Goal: Task Accomplishment & Management: Manage account settings

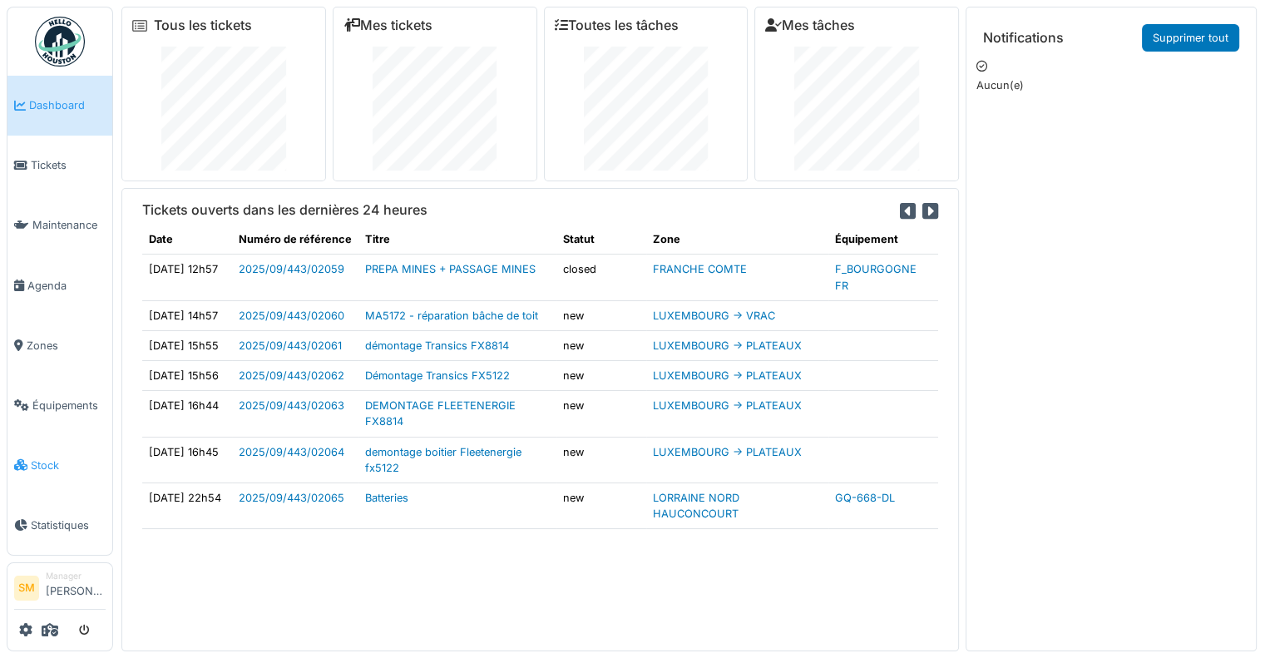
click at [40, 457] on span "Stock" at bounding box center [68, 465] width 75 height 16
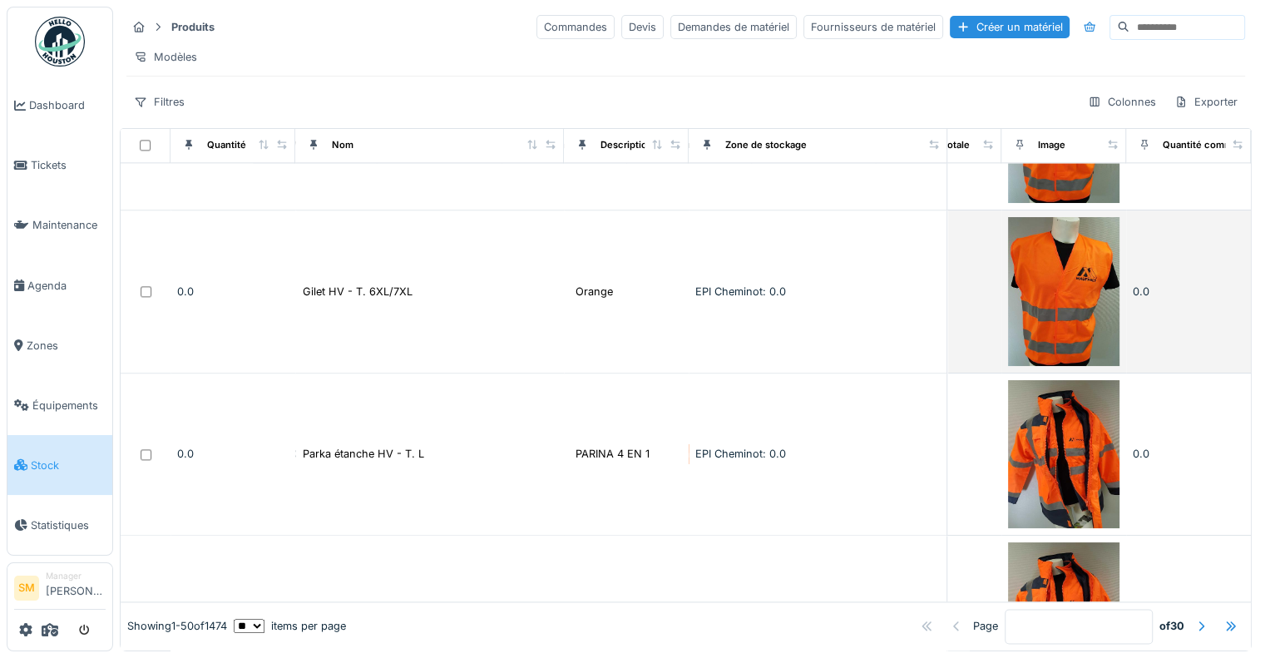
scroll to position [2245, 732]
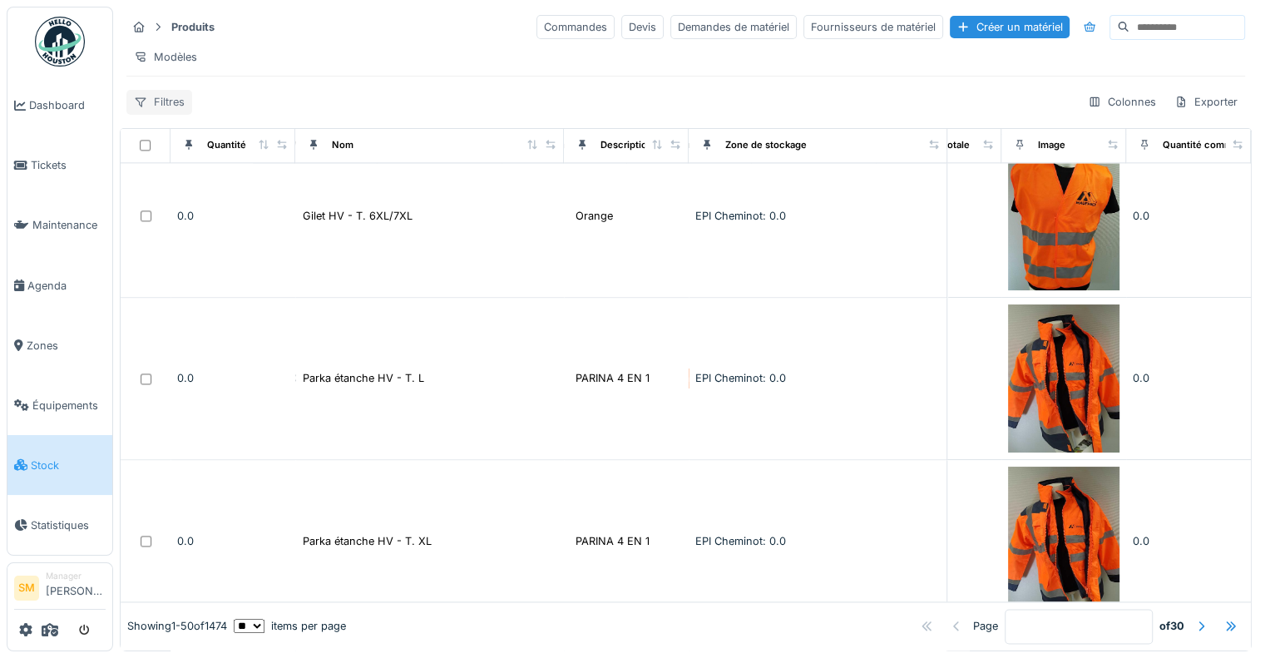
click at [160, 114] on div "Filtres" at bounding box center [159, 102] width 66 height 24
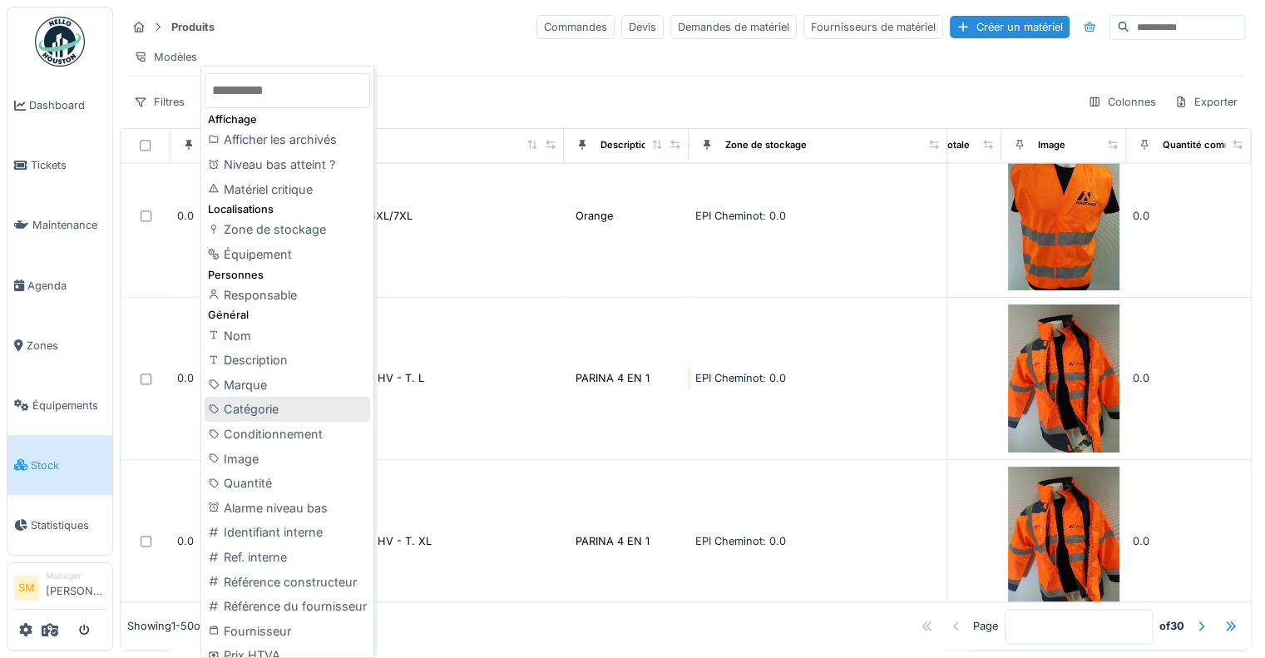
click at [237, 402] on div "Catégorie" at bounding box center [287, 409] width 165 height 25
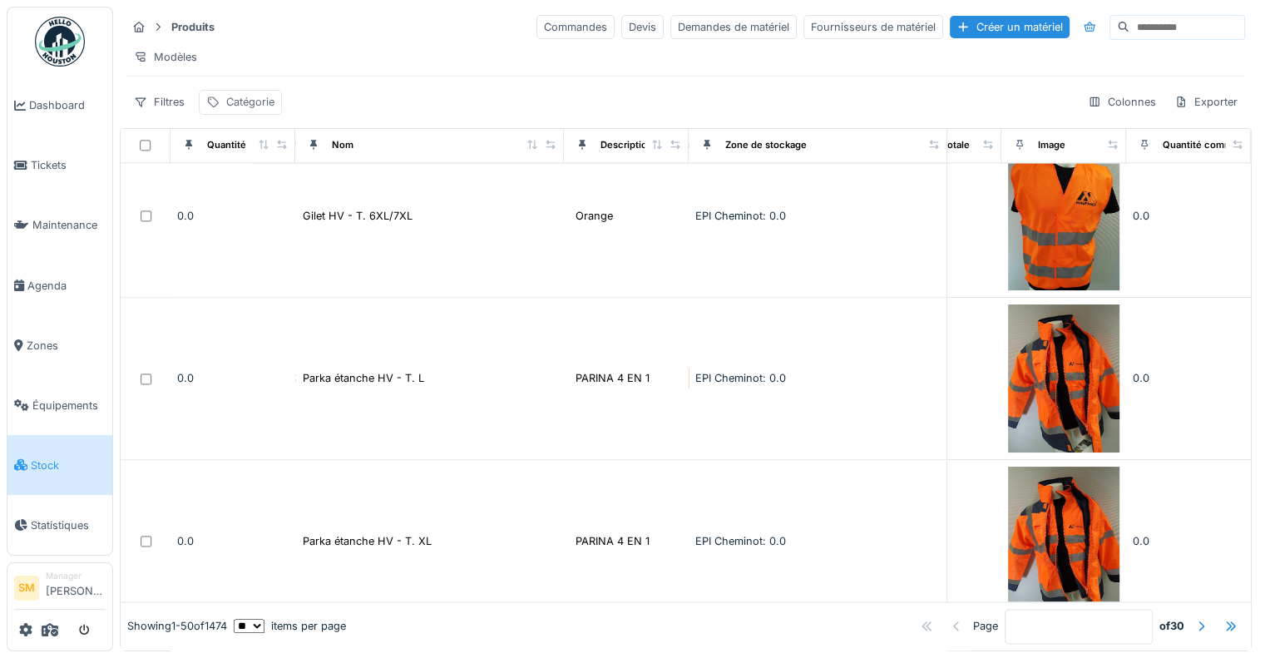
click at [245, 110] on div "Catégorie" at bounding box center [250, 102] width 48 height 16
click at [271, 195] on div "Catégorie" at bounding box center [253, 193] width 78 height 18
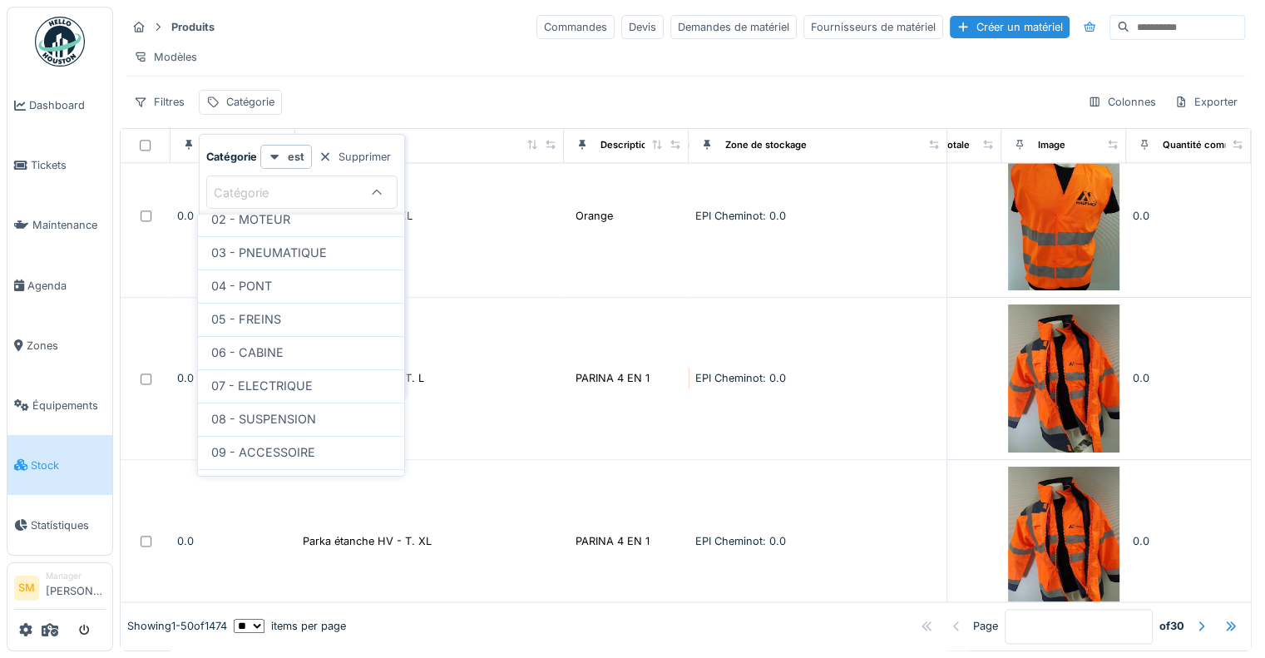
scroll to position [221, 0]
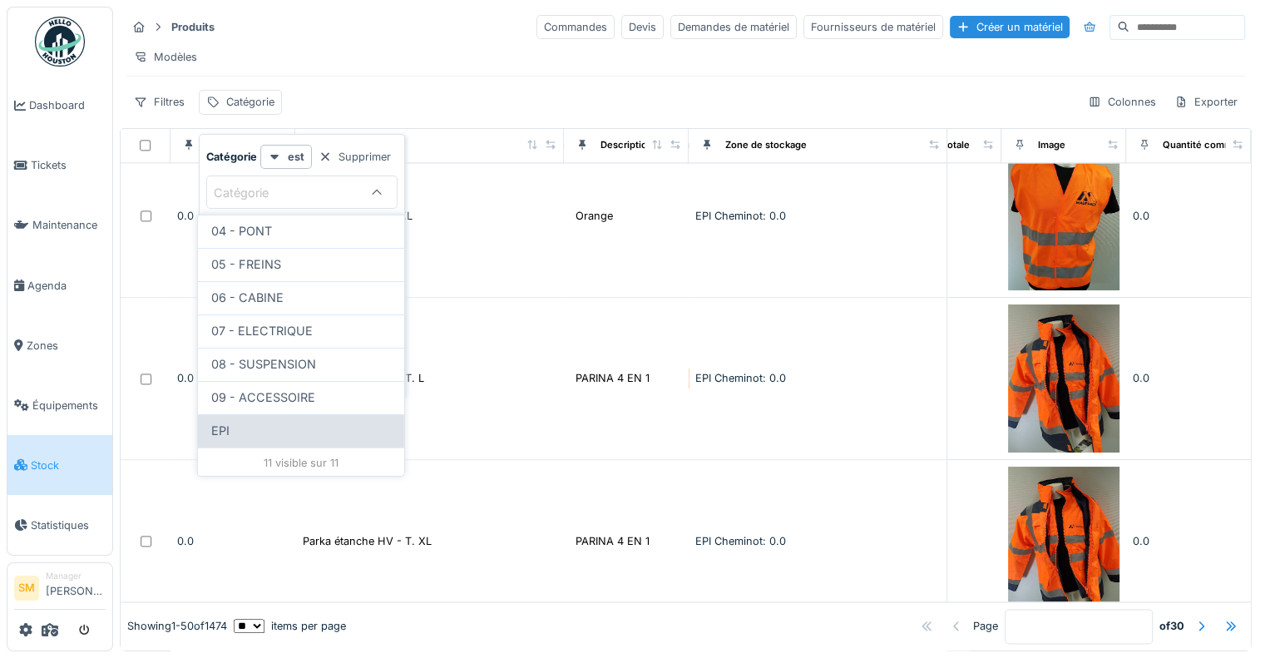
click at [233, 428] on div "EPI" at bounding box center [301, 431] width 180 height 18
type input "***"
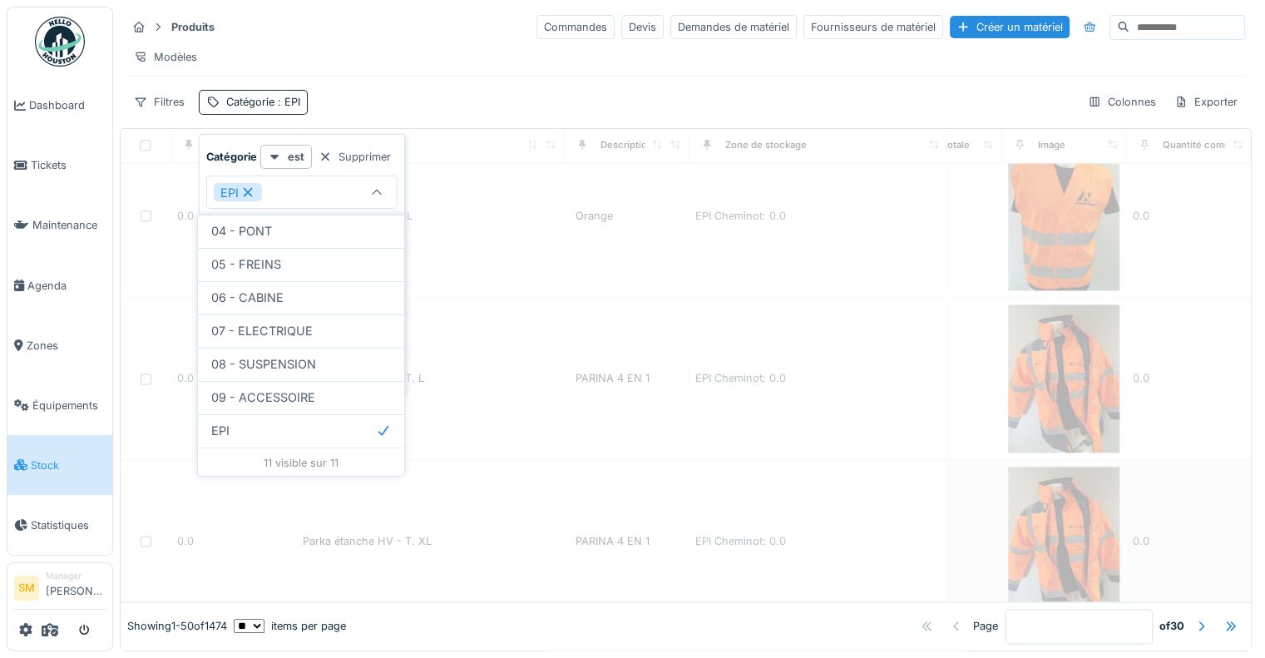
click at [444, 485] on td "Parka étanche HV - T. XL" at bounding box center [429, 541] width 269 height 163
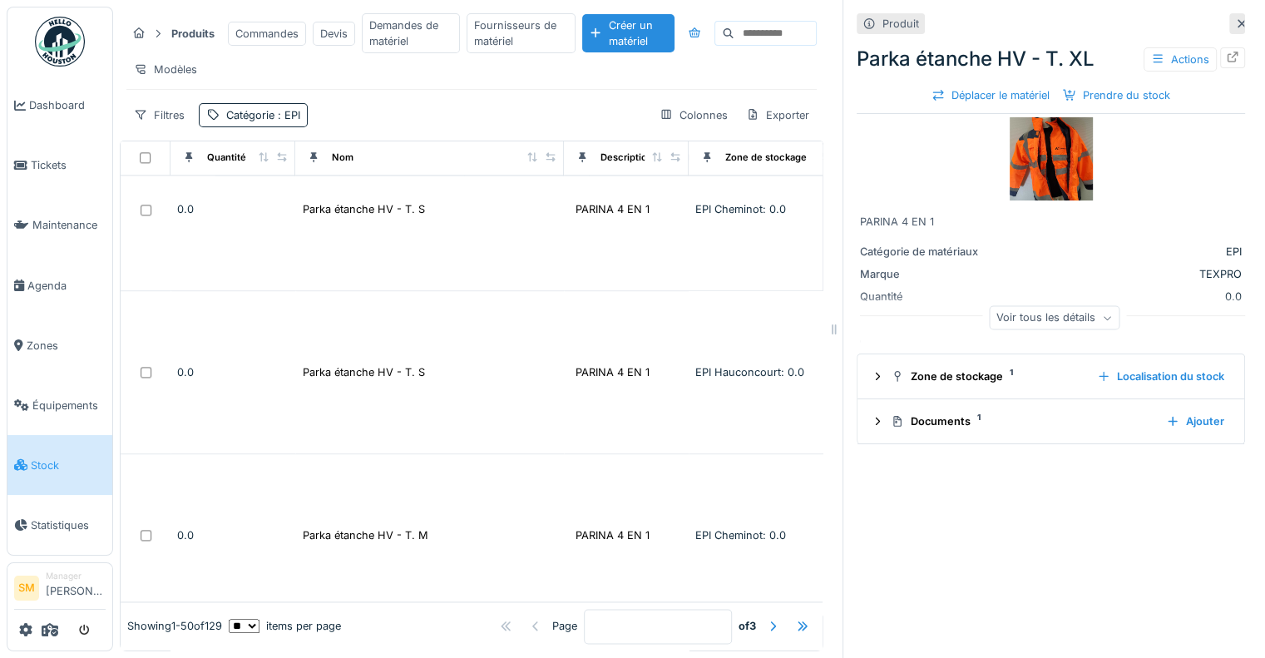
click at [1235, 23] on icon at bounding box center [1241, 23] width 13 height 11
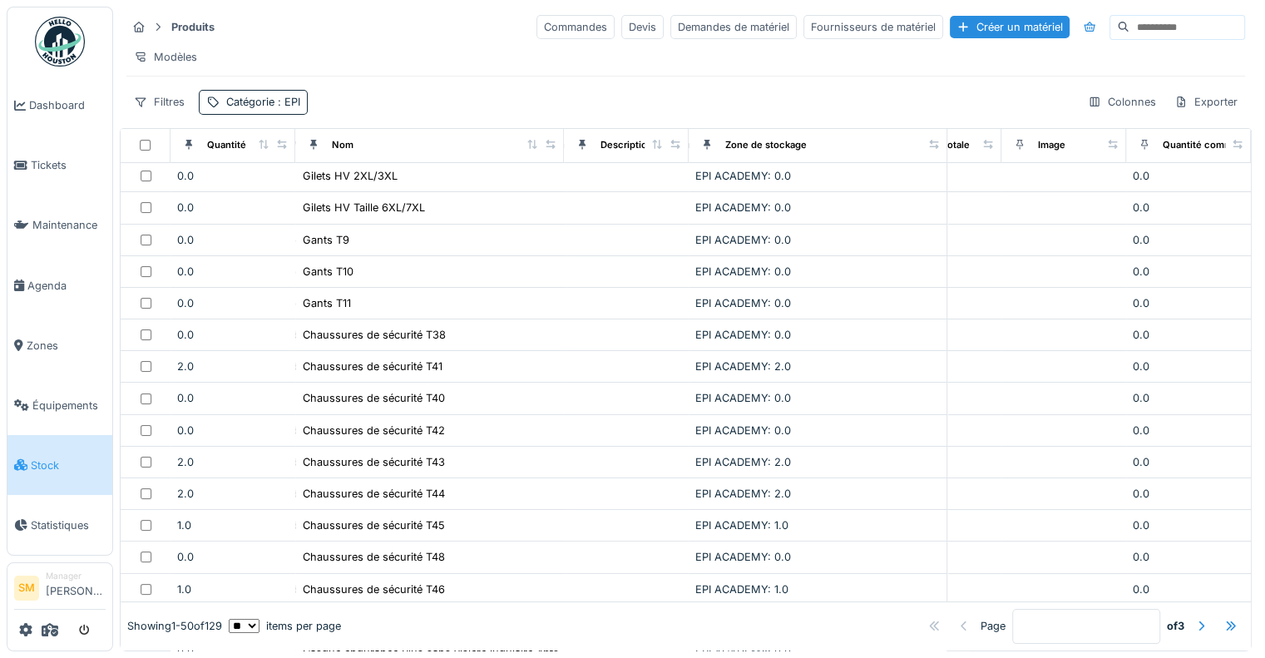
scroll to position [0, 732]
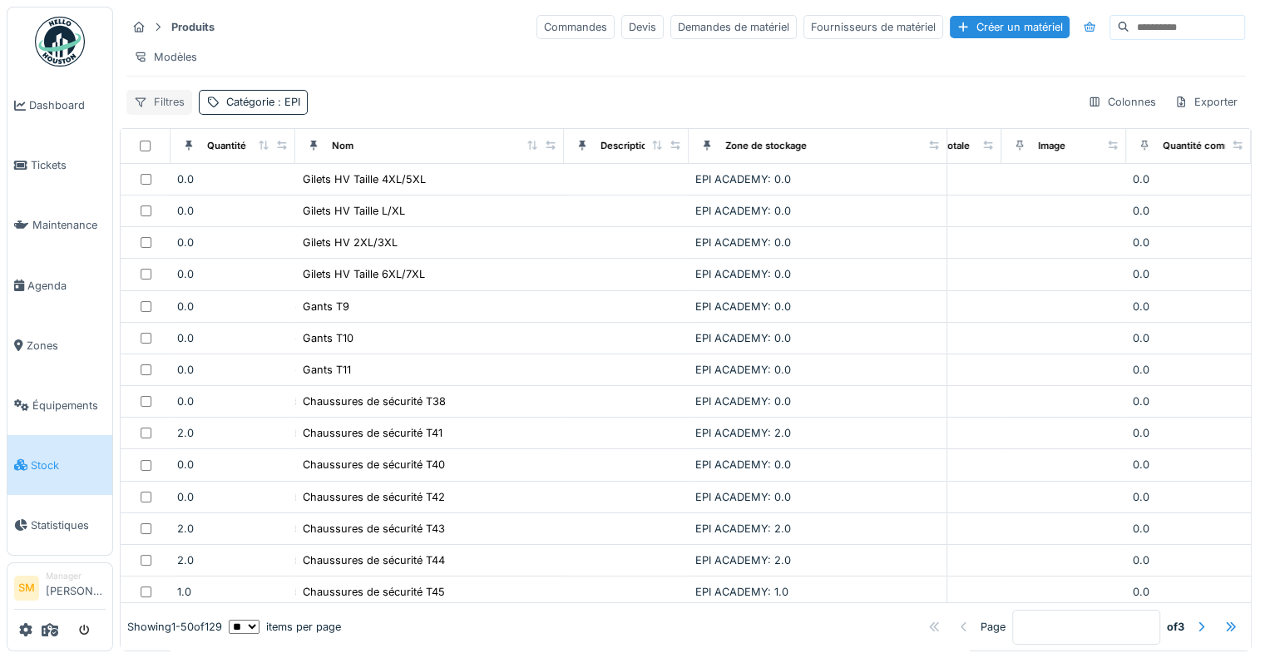
click at [174, 112] on div "Filtres" at bounding box center [159, 102] width 66 height 24
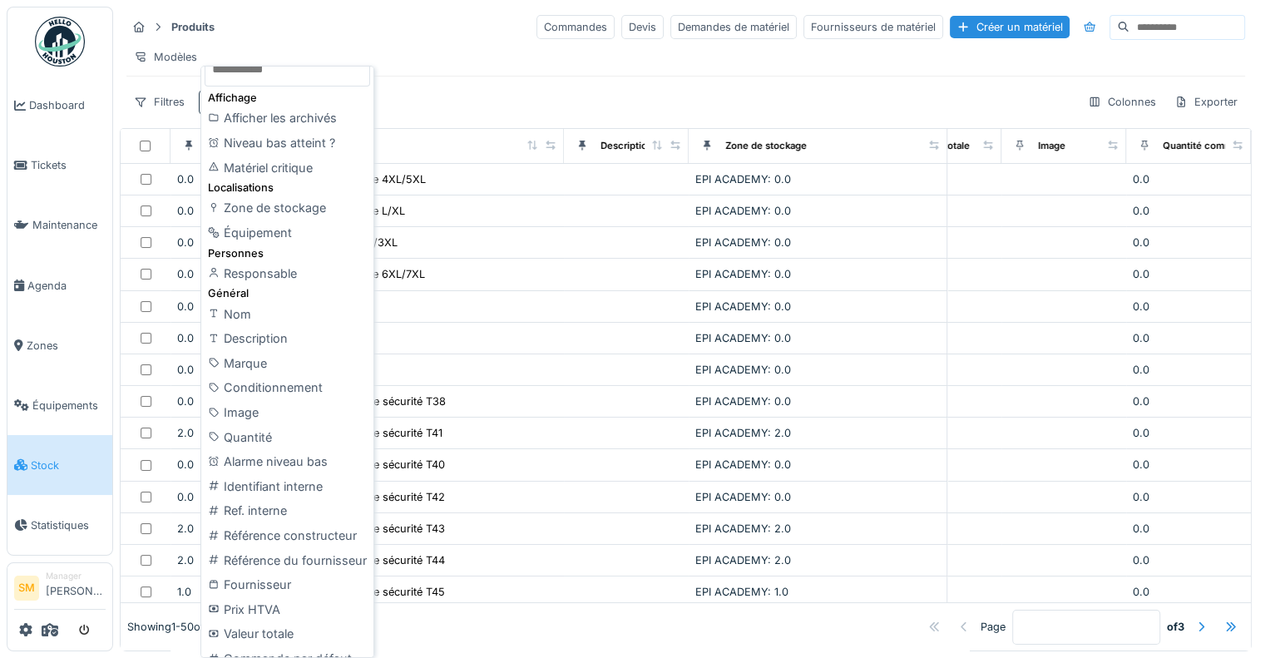
scroll to position [0, 0]
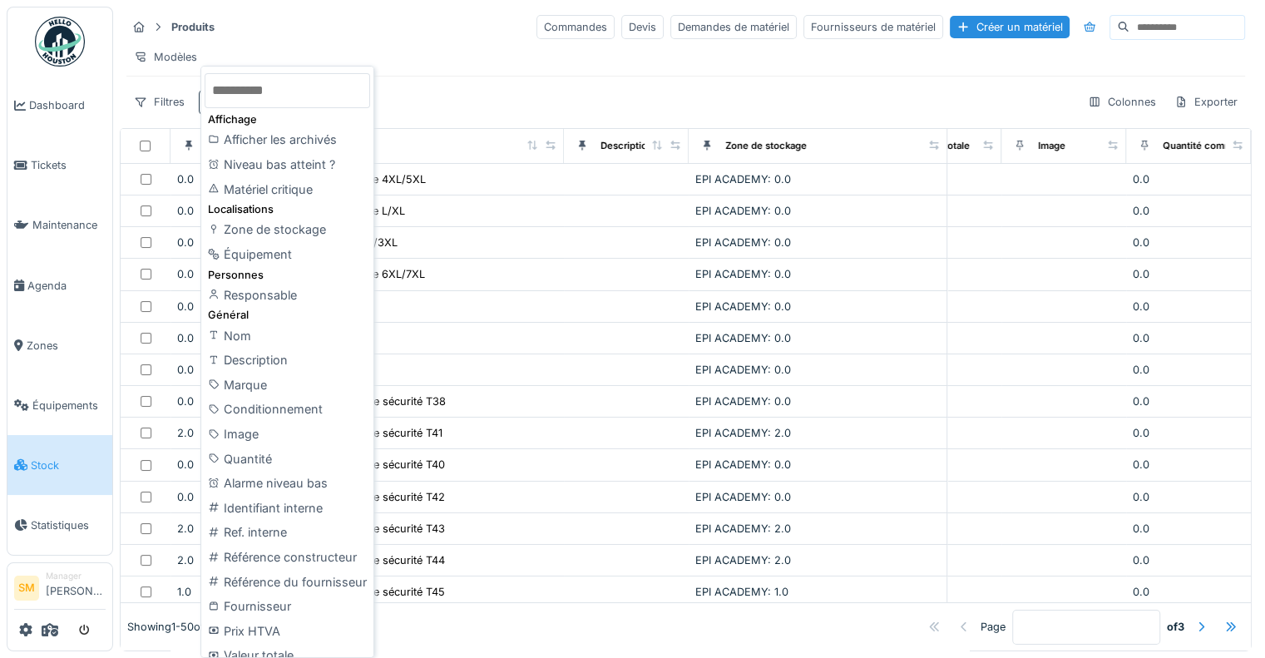
click at [279, 34] on div "Produits Commandes Devis Demandes de matériel Fournisseurs de matériel Créer un…" at bounding box center [685, 26] width 1118 height 27
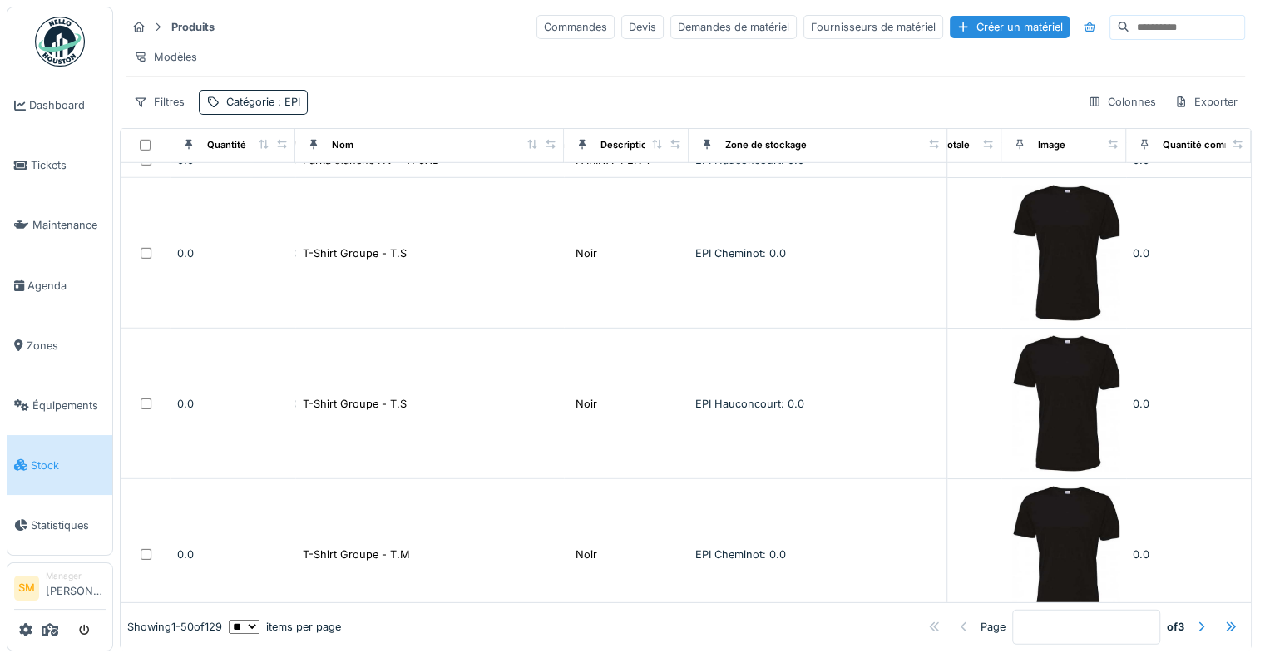
scroll to position [5063, 732]
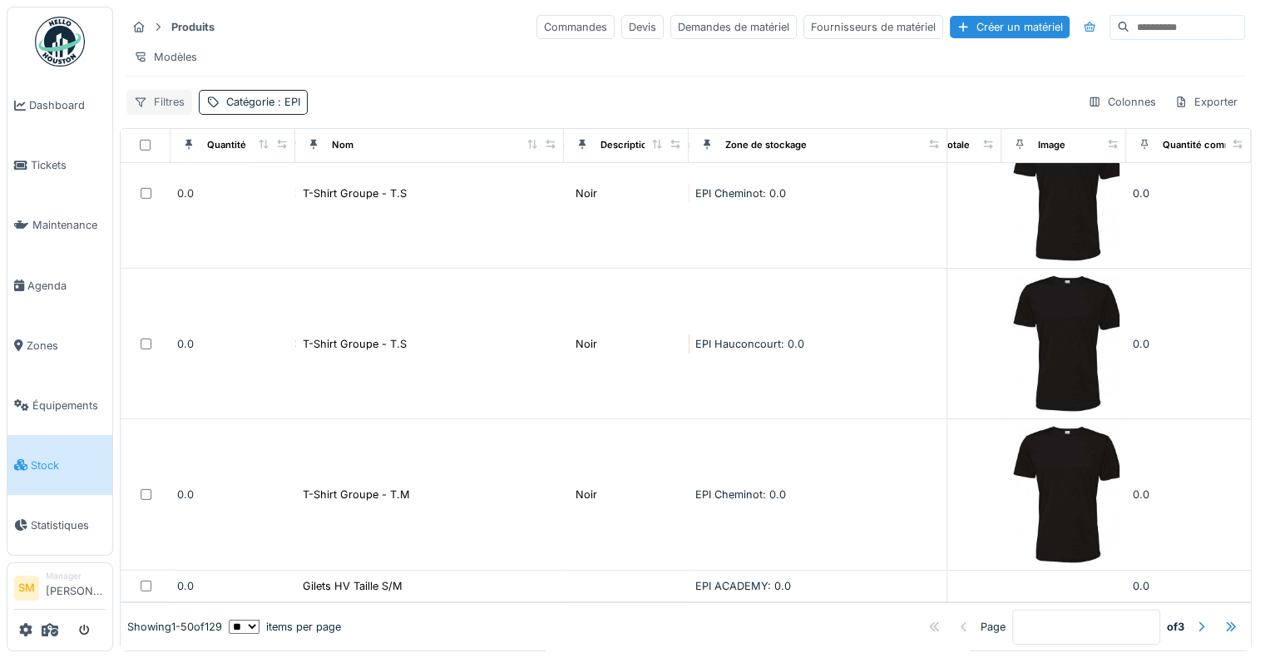
click at [164, 114] on div "Filtres" at bounding box center [159, 102] width 66 height 24
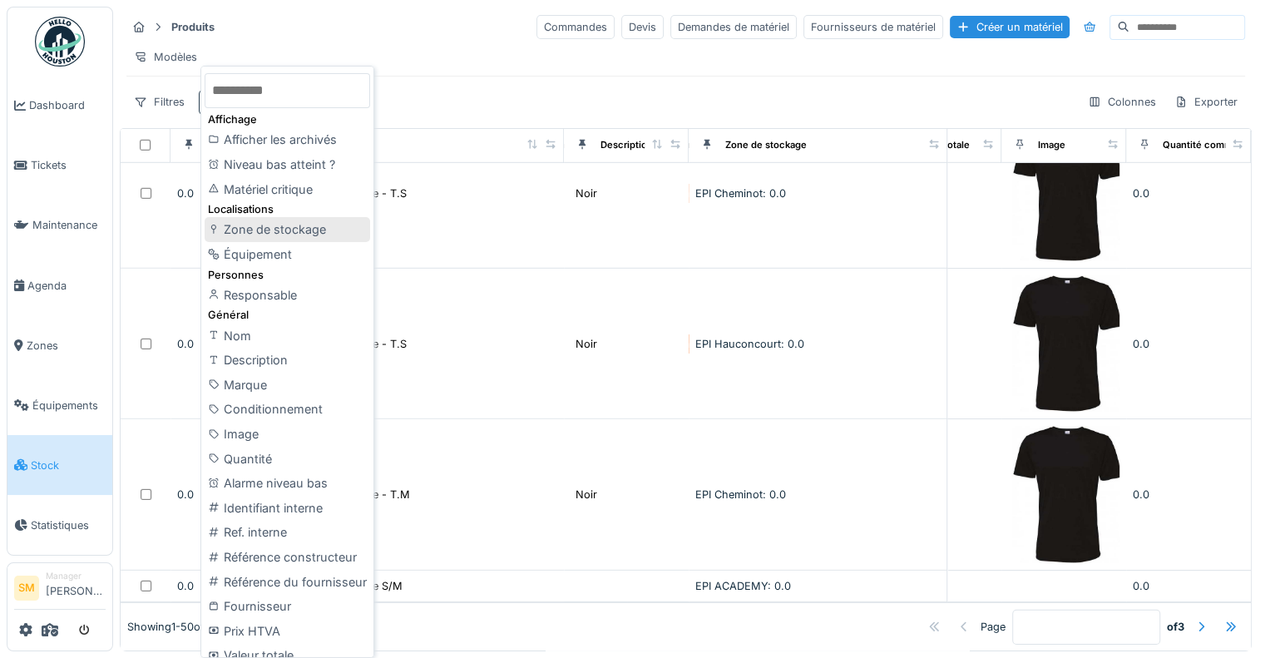
click at [293, 223] on div "Zone de stockage" at bounding box center [287, 229] width 165 height 25
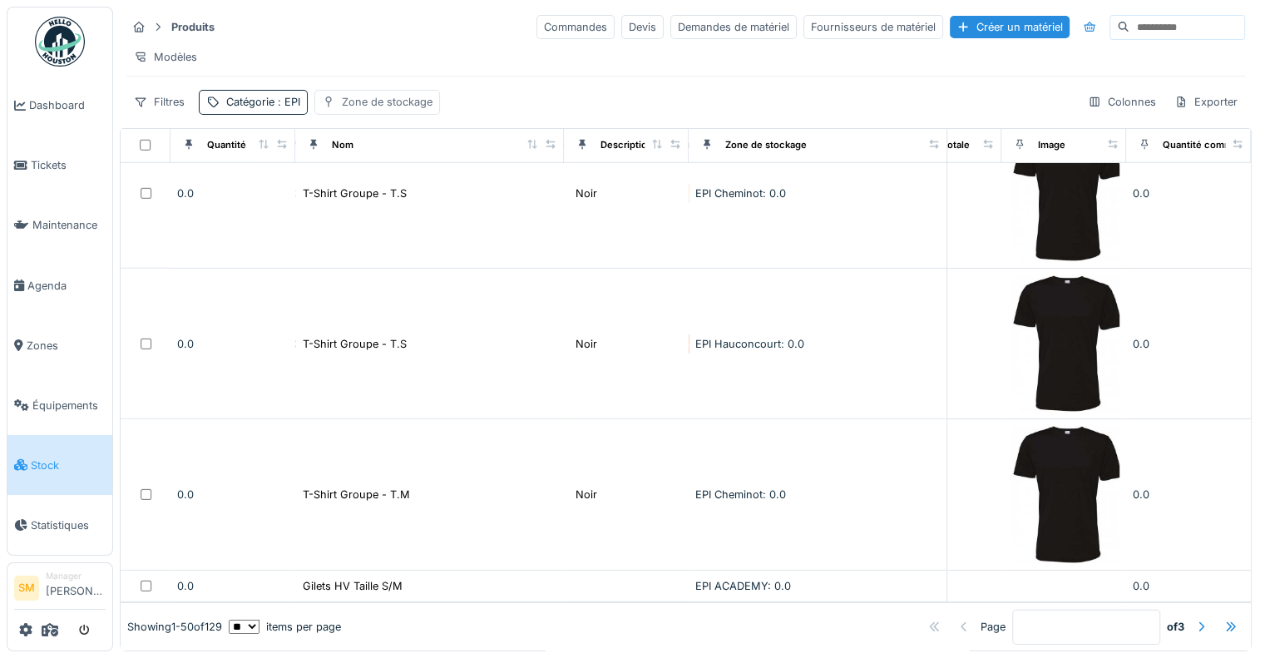
click at [380, 110] on div "Zone de stockage" at bounding box center [387, 102] width 91 height 16
click at [382, 194] on div "Zone de stockage" at bounding box center [391, 193] width 126 height 18
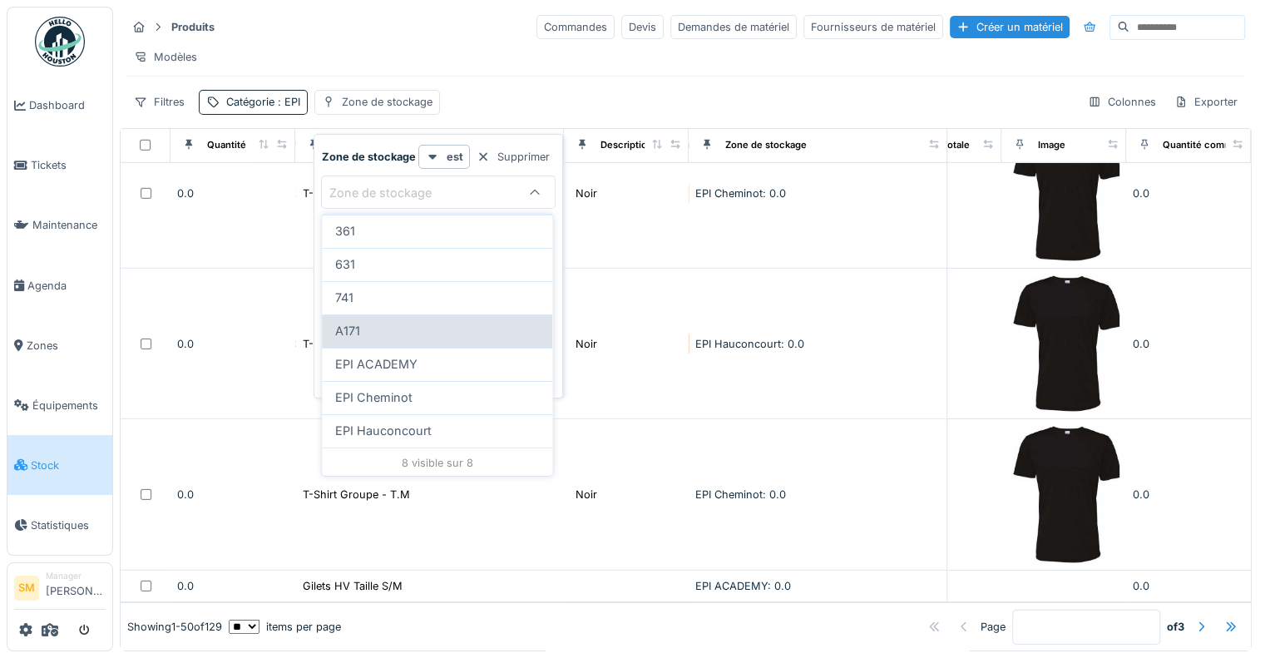
scroll to position [12, 0]
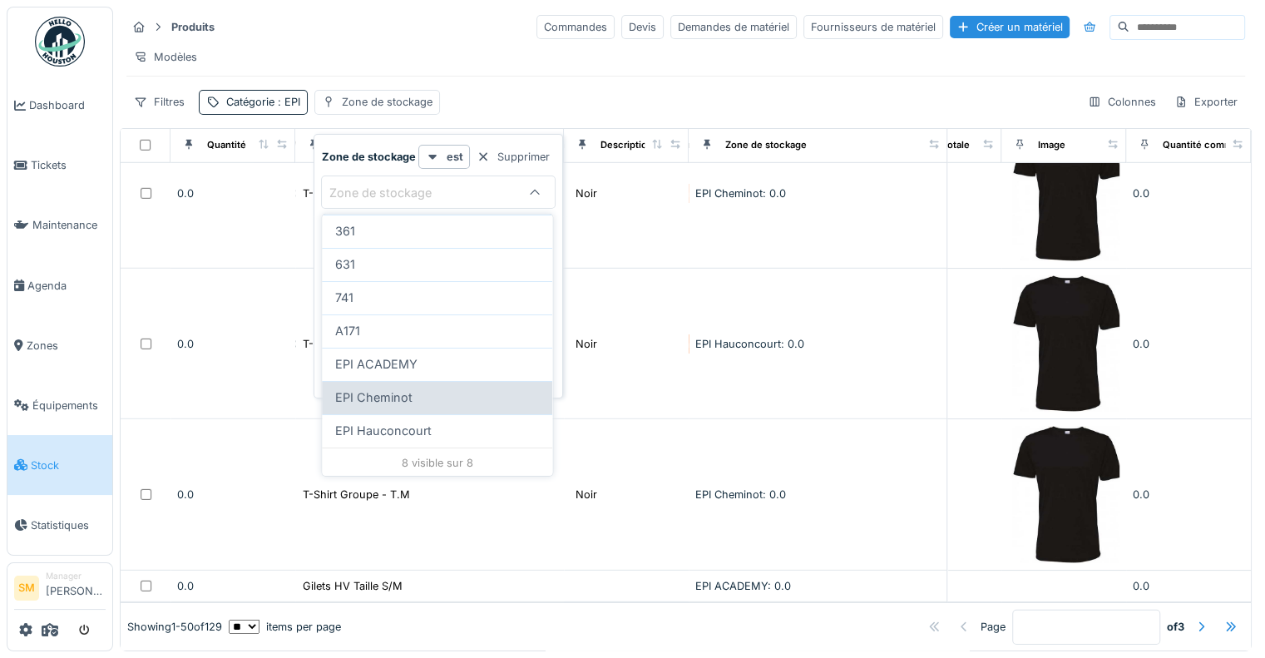
click at [382, 388] on span "EPI Cheminot" at bounding box center [373, 397] width 77 height 18
type input "*****"
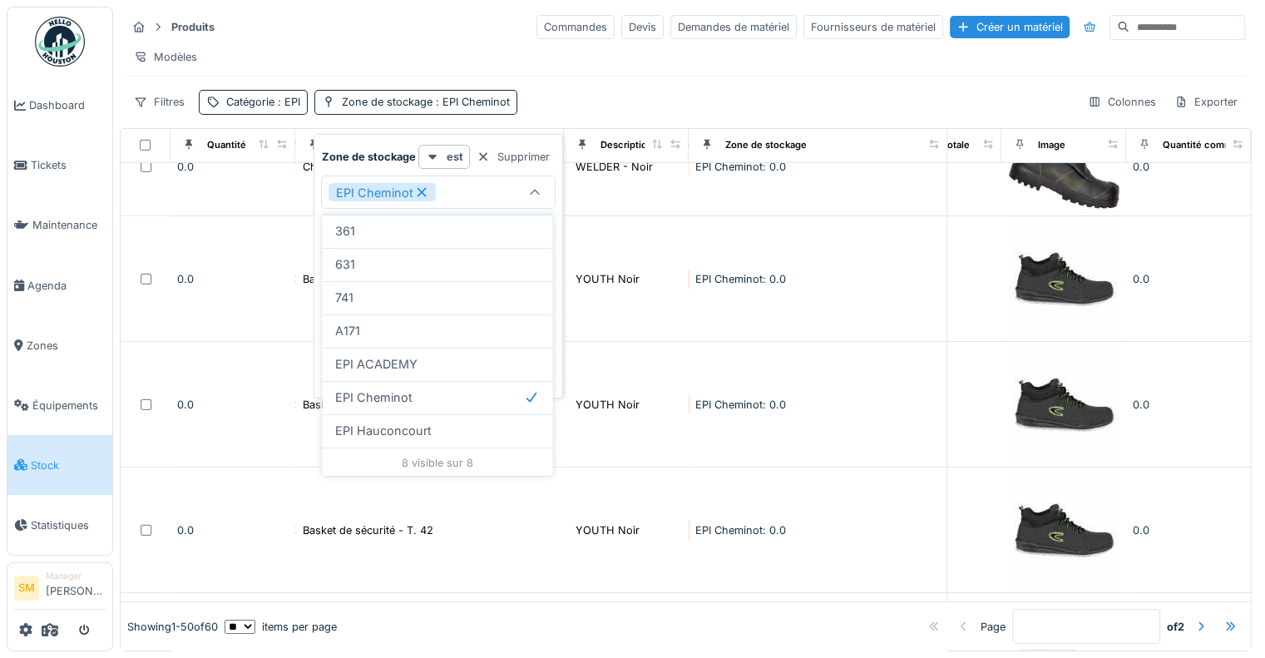
scroll to position [2355, 732]
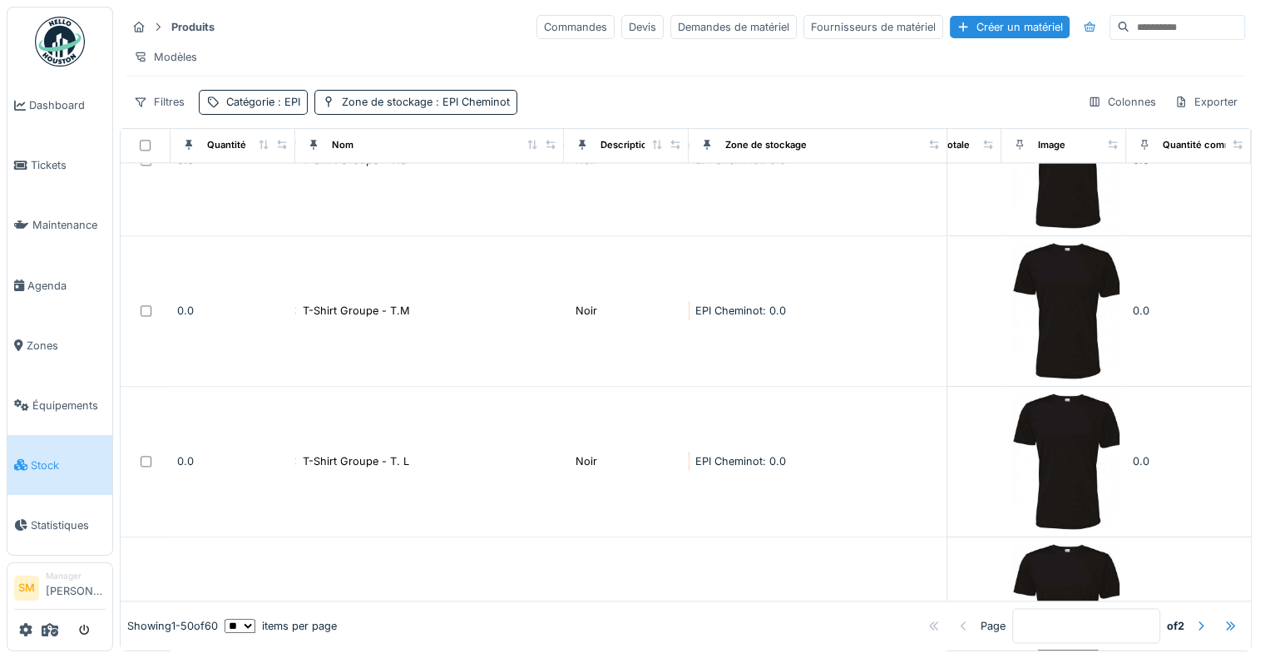
click at [568, 86] on div "Produits Commandes Devis Demandes de matériel Fournisseurs de matériel Créer un…" at bounding box center [686, 64] width 1132 height 115
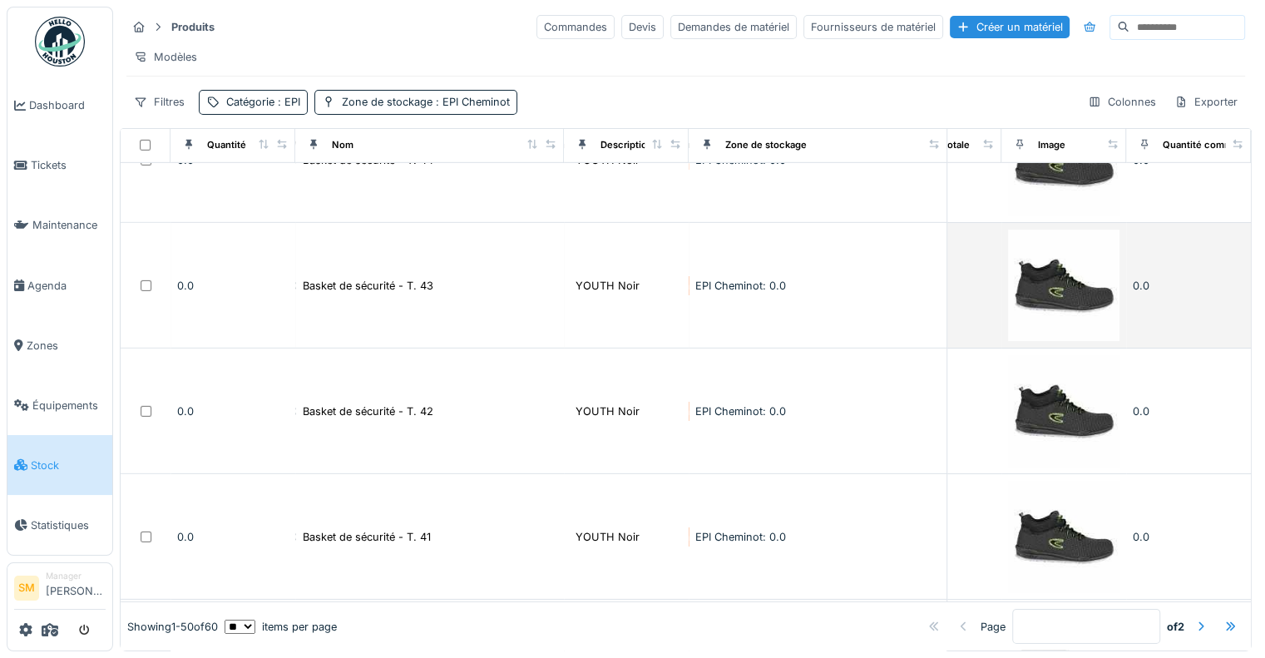
scroll to position [5489, 732]
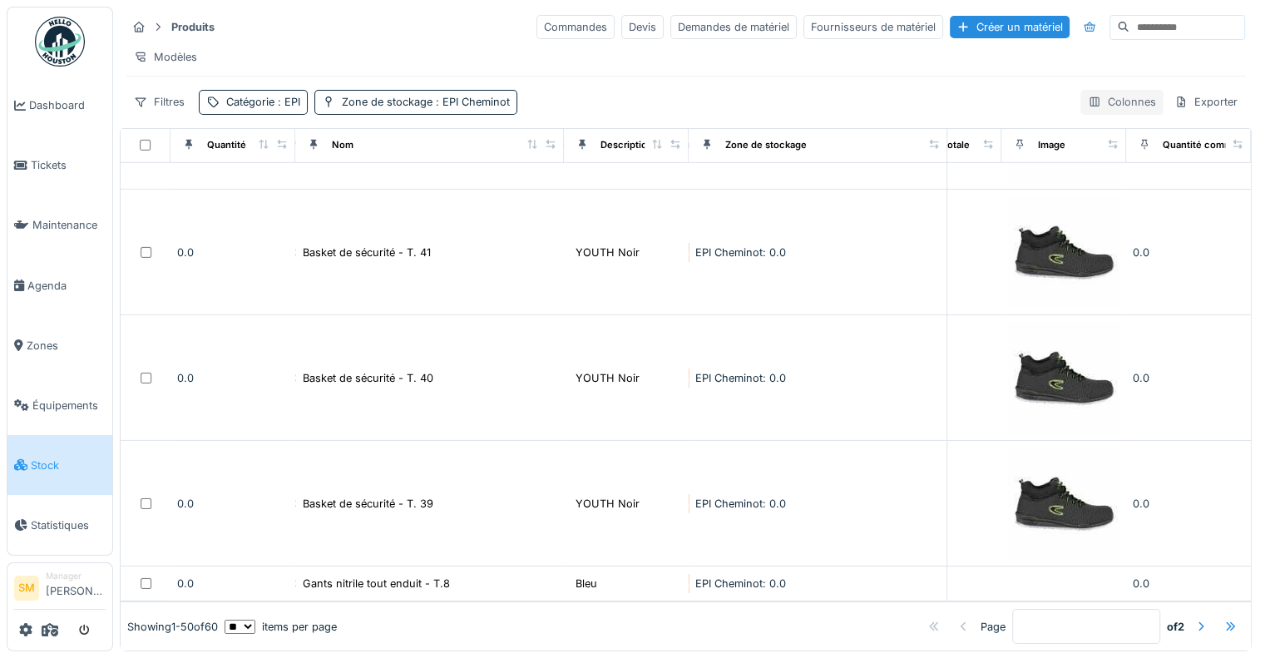
click at [1114, 93] on div "Colonnes" at bounding box center [1121, 102] width 83 height 24
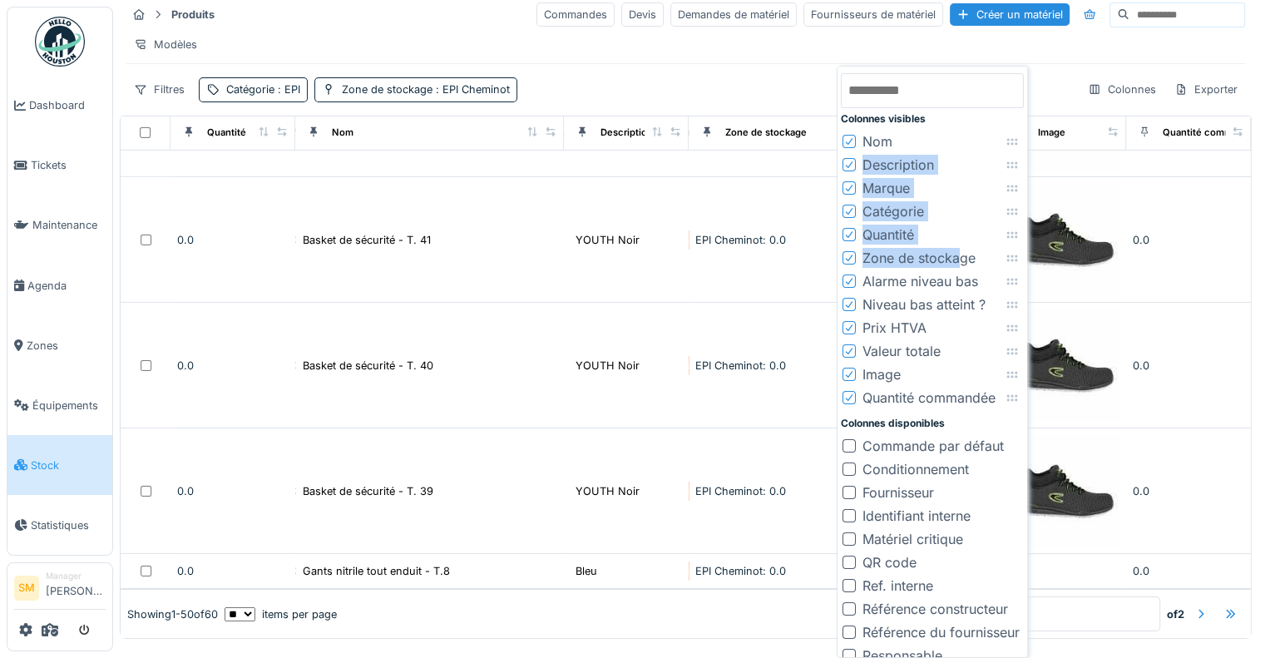
drag, startPoint x: 959, startPoint y: 257, endPoint x: 937, endPoint y: 142, distance: 116.9
click at [939, 146] on div "Colonnes visibles Nom Description Marque Catégorie Quantité Zone de stockage Al…" at bounding box center [932, 368] width 183 height 597
click at [928, 255] on div "Zone de stockage" at bounding box center [918, 258] width 113 height 20
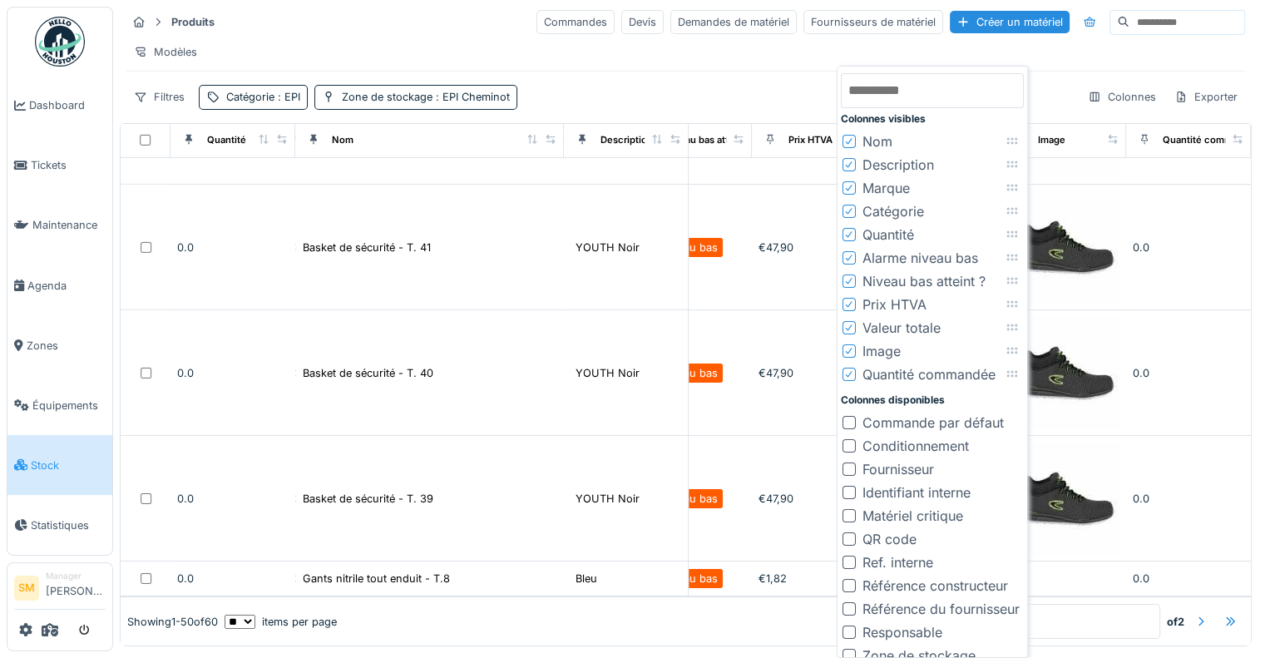
scroll to position [0, 0]
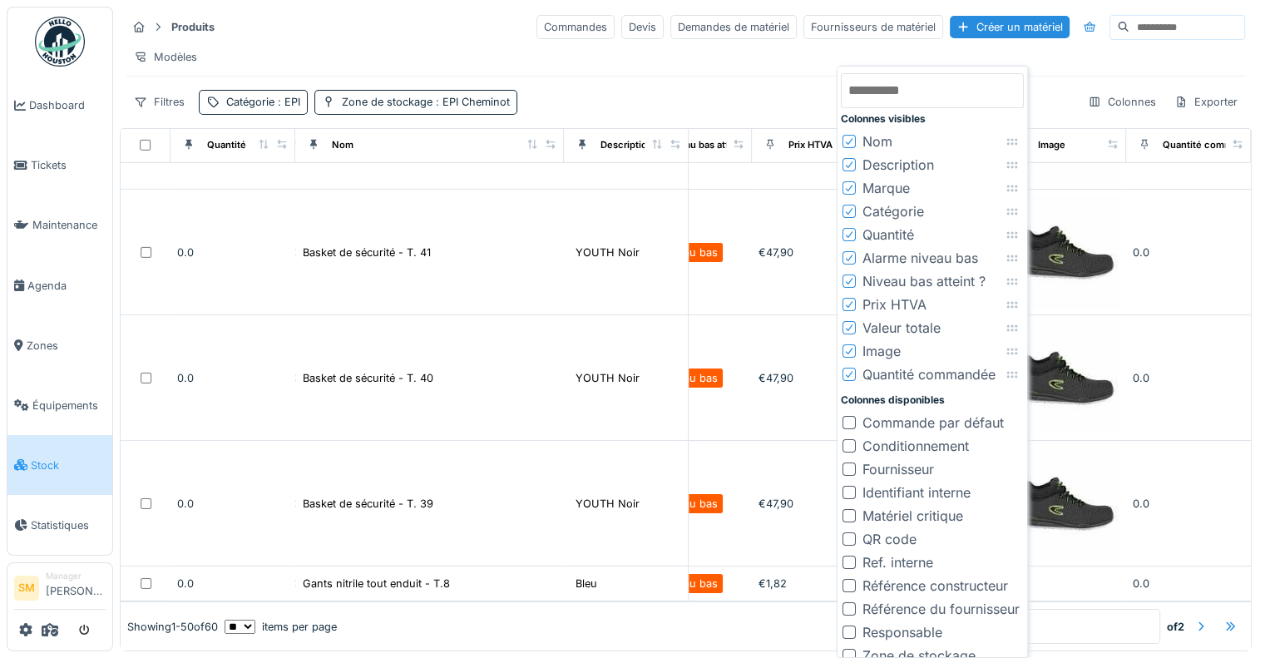
click at [847, 142] on icon at bounding box center [849, 141] width 7 height 7
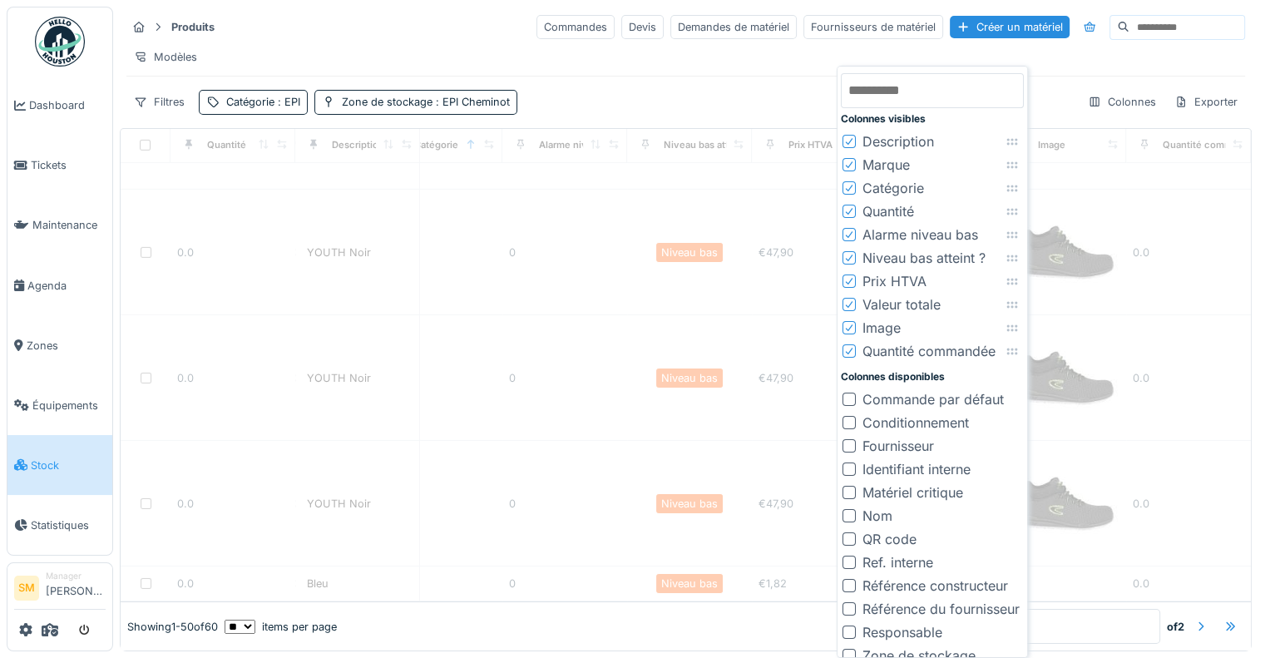
scroll to position [5489, 205]
click at [847, 162] on icon at bounding box center [849, 164] width 10 height 8
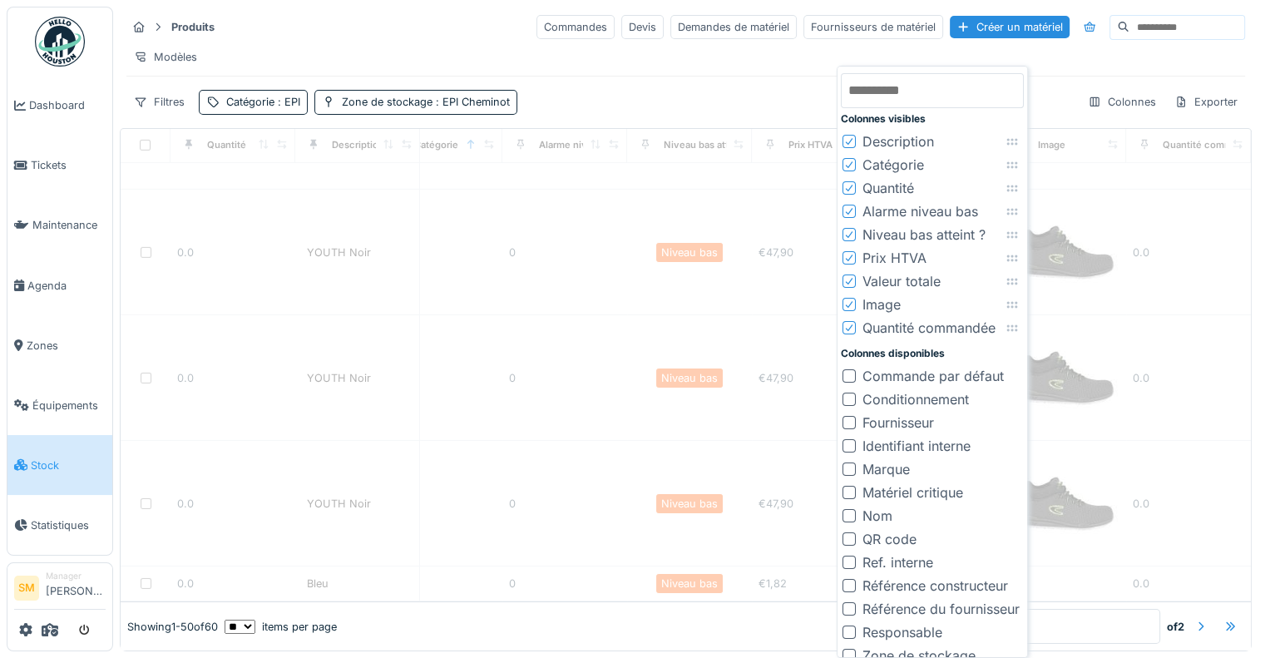
scroll to position [5489, 80]
click at [850, 137] on icon at bounding box center [849, 141] width 10 height 8
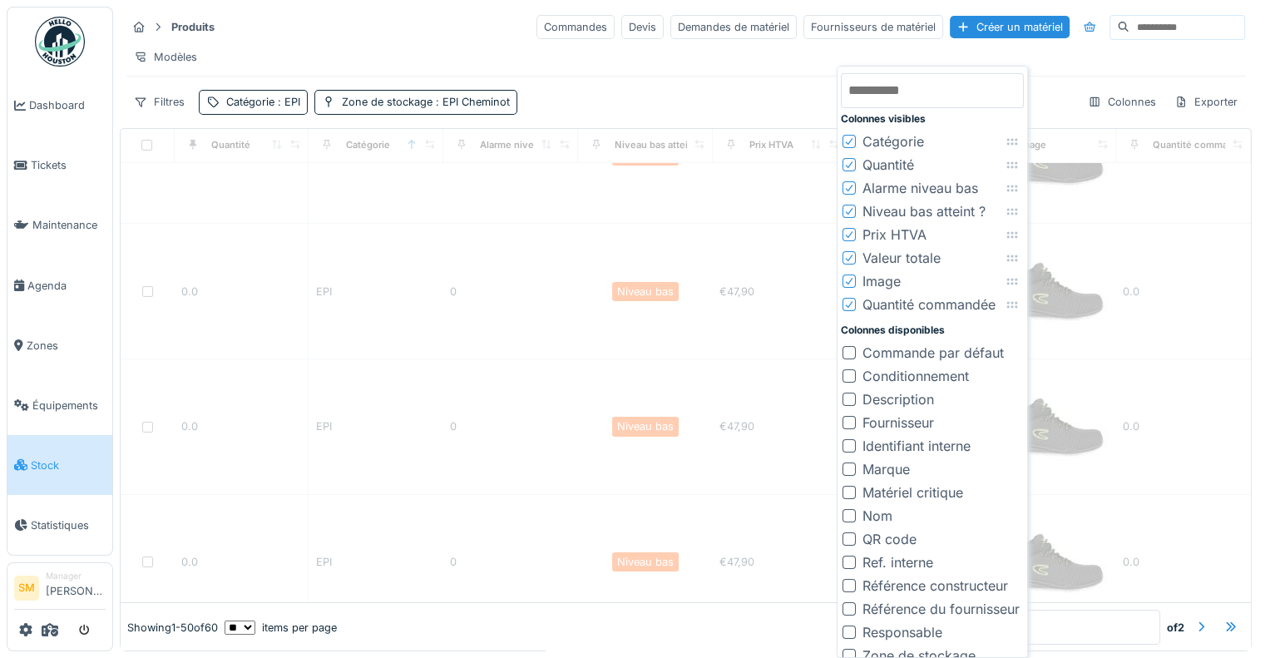
click at [850, 137] on icon at bounding box center [849, 141] width 10 height 8
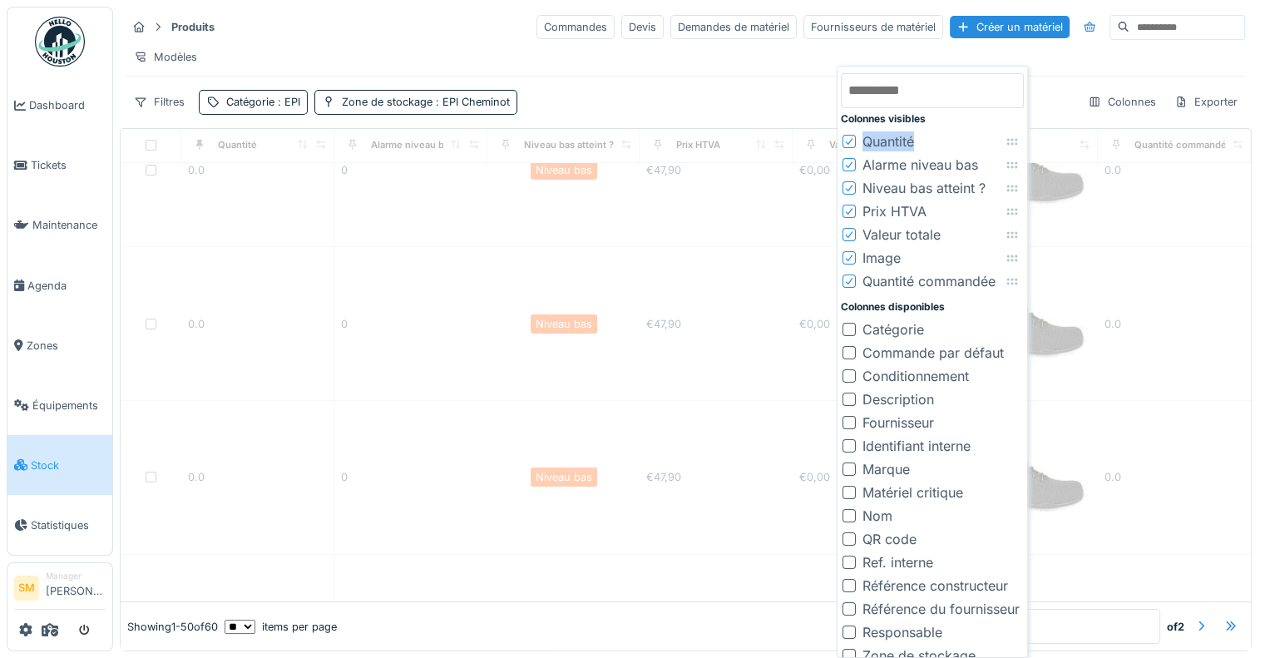
click at [850, 137] on icon at bounding box center [849, 141] width 10 height 8
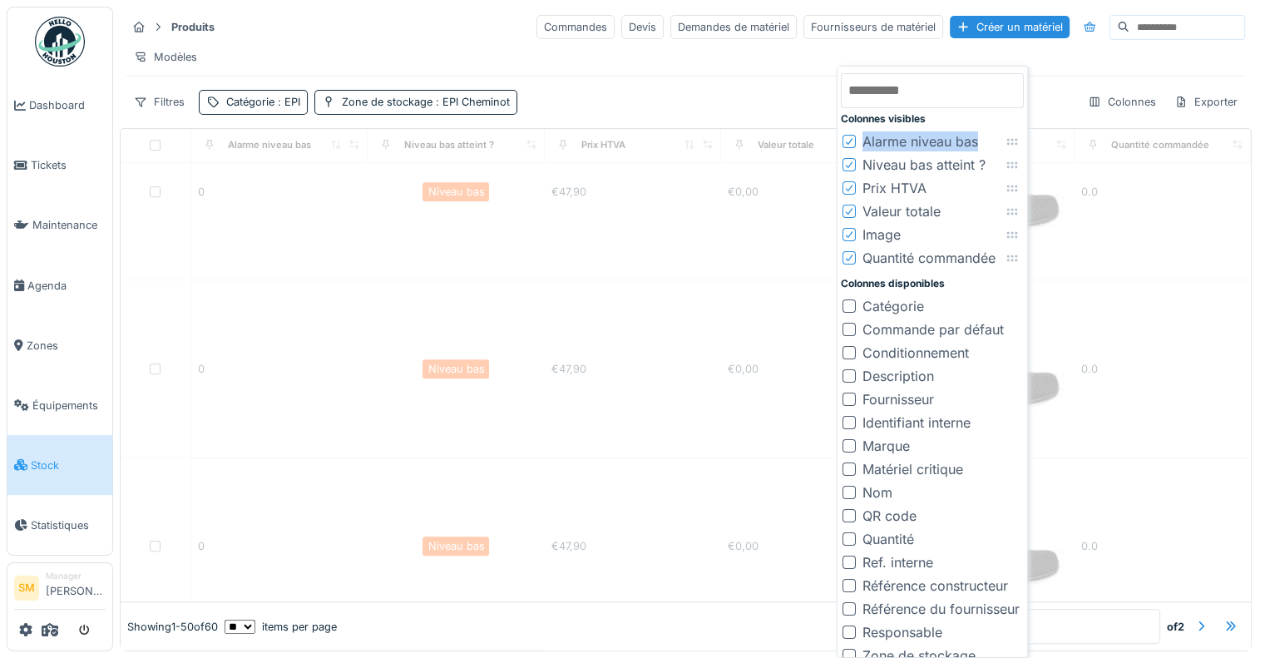
click at [850, 137] on div "Colonnes visibles Alarme niveau bas Niveau bas atteint ? Prix HTVA Valeur total…" at bounding box center [932, 368] width 183 height 597
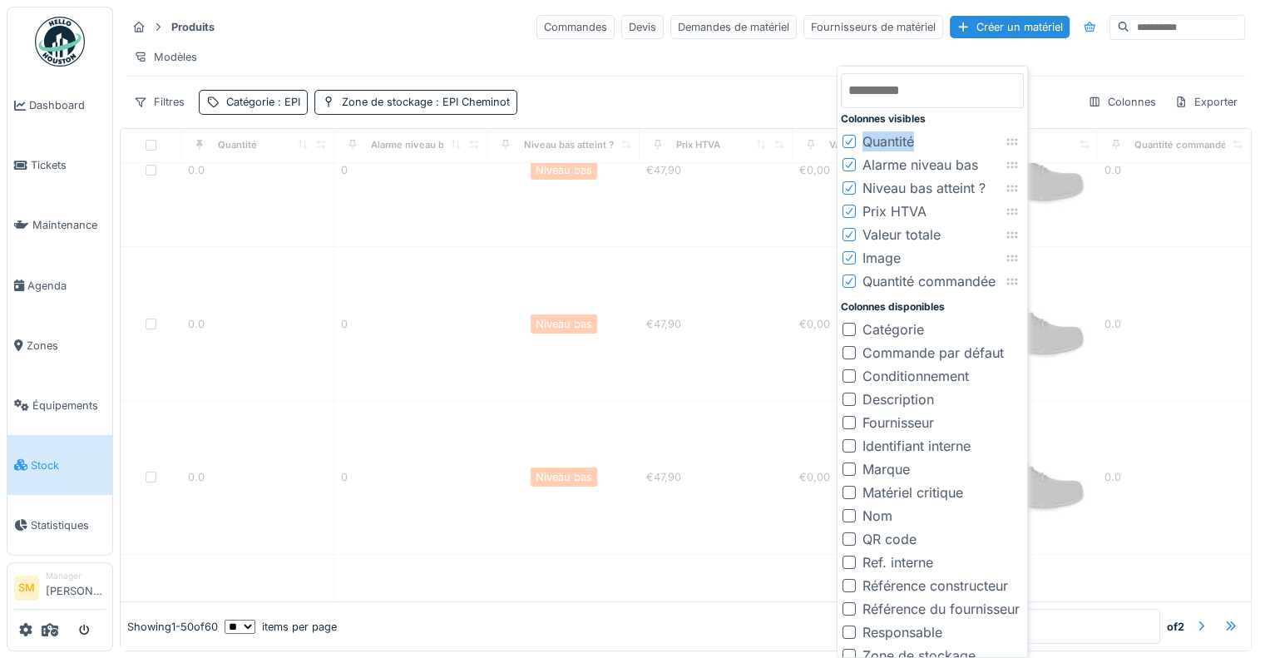
click at [850, 137] on div at bounding box center [849, 142] width 10 height 16
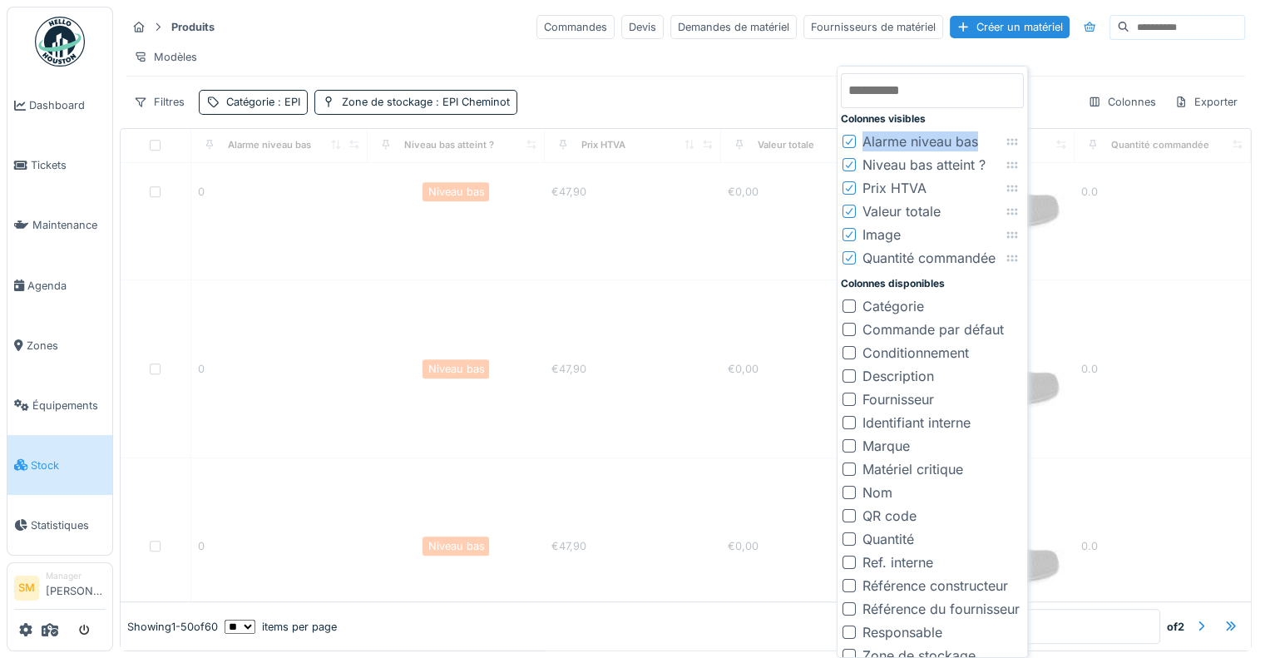
click at [850, 137] on icon at bounding box center [849, 141] width 10 height 8
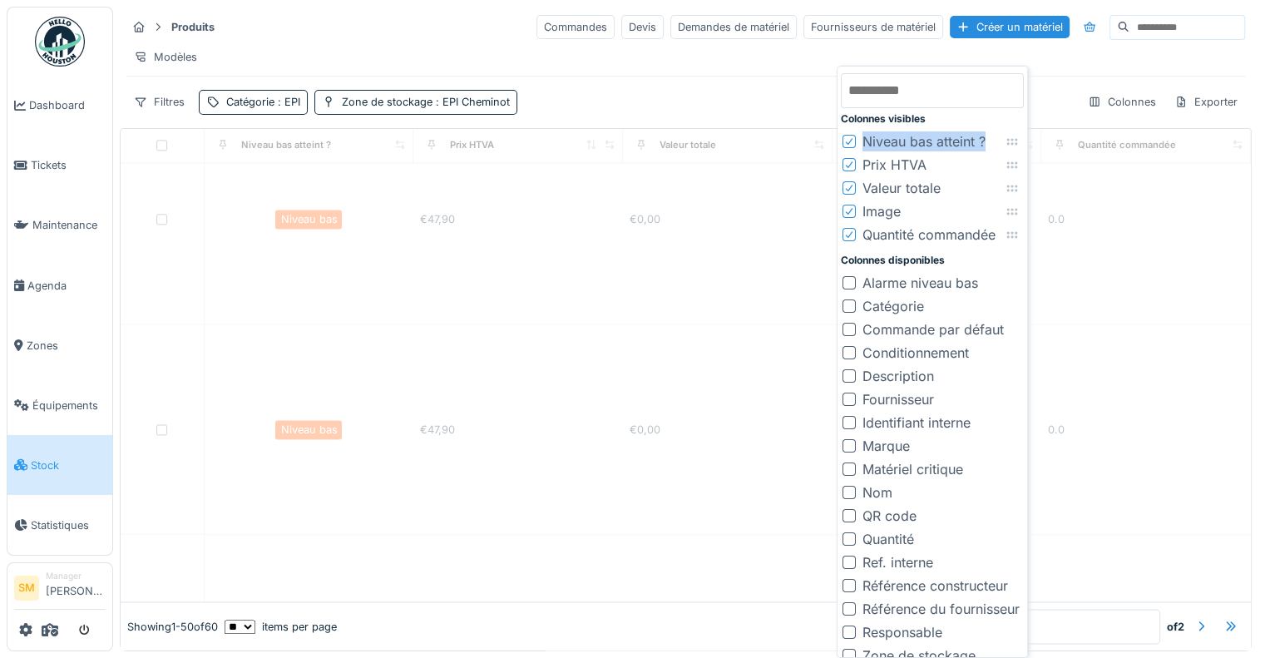
click at [850, 137] on icon at bounding box center [849, 141] width 10 height 8
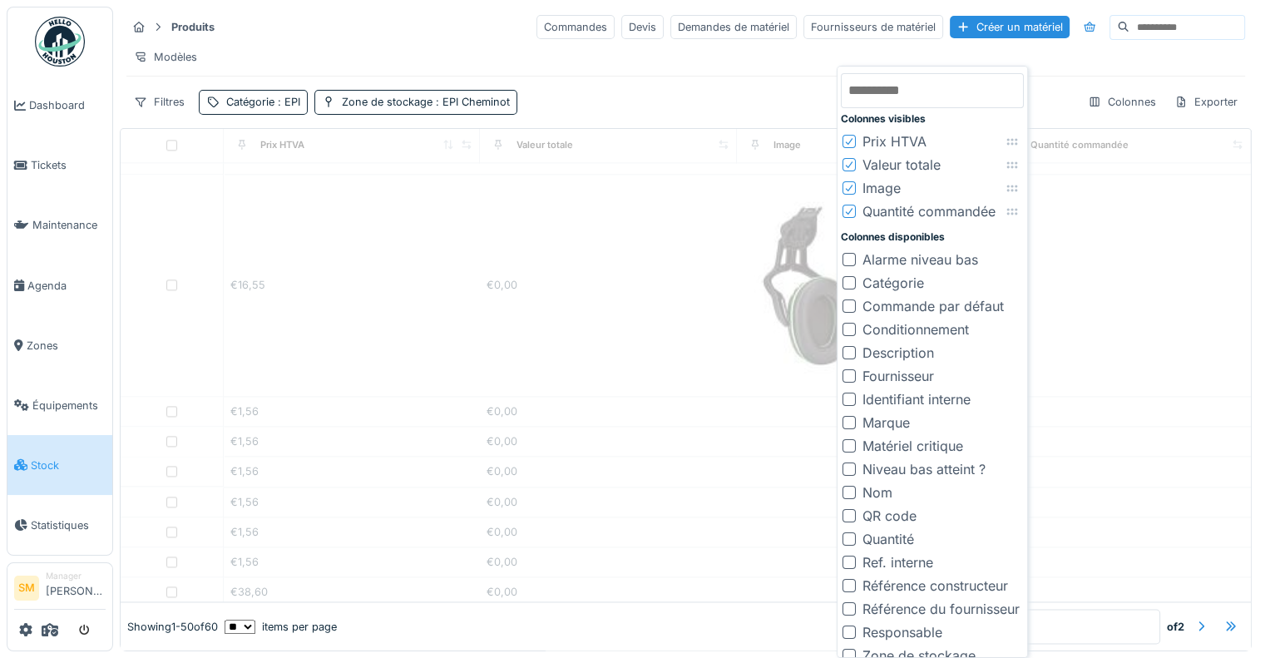
click at [850, 137] on div "Colonnes visibles Prix HTVA Valeur totale Image Quantité commandée To pick up a…" at bounding box center [932, 368] width 183 height 597
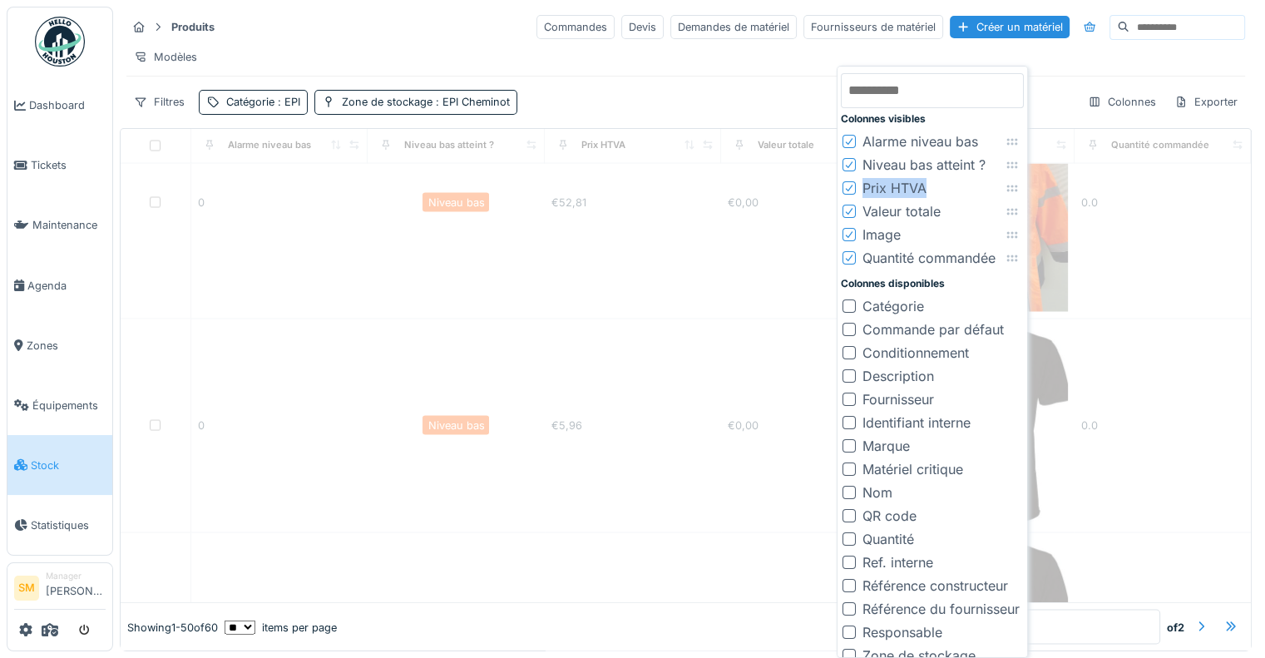
click at [850, 137] on icon at bounding box center [849, 141] width 10 height 8
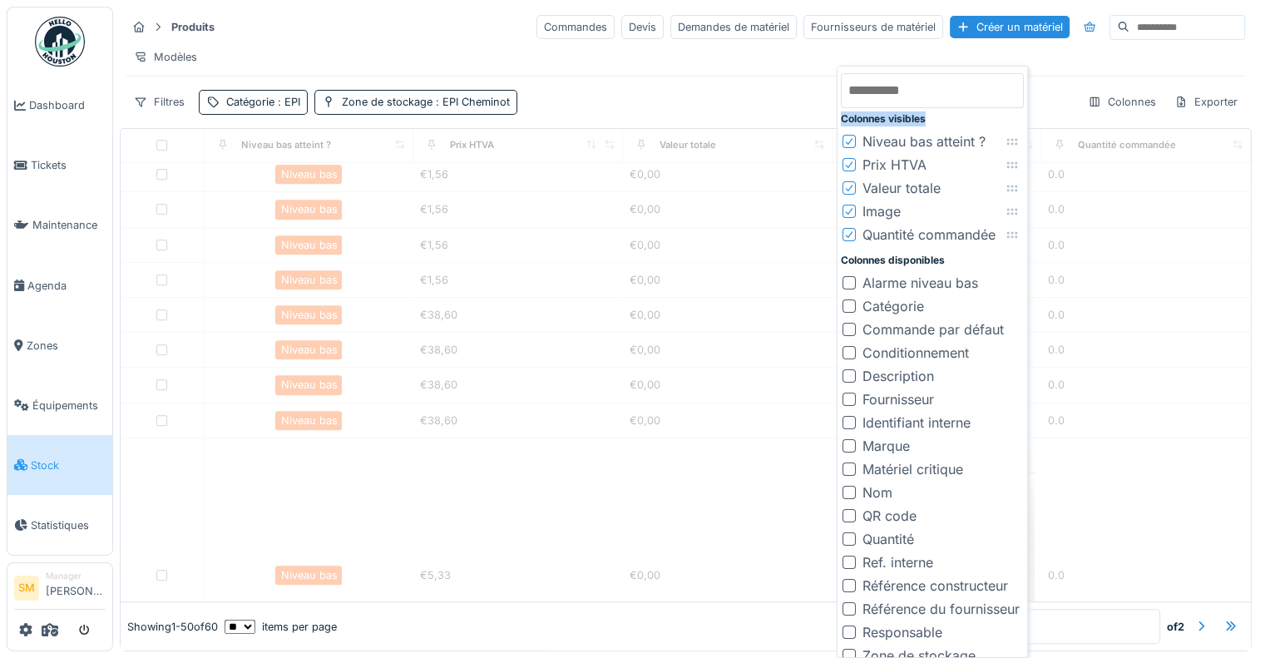
scroll to position [7292, 0]
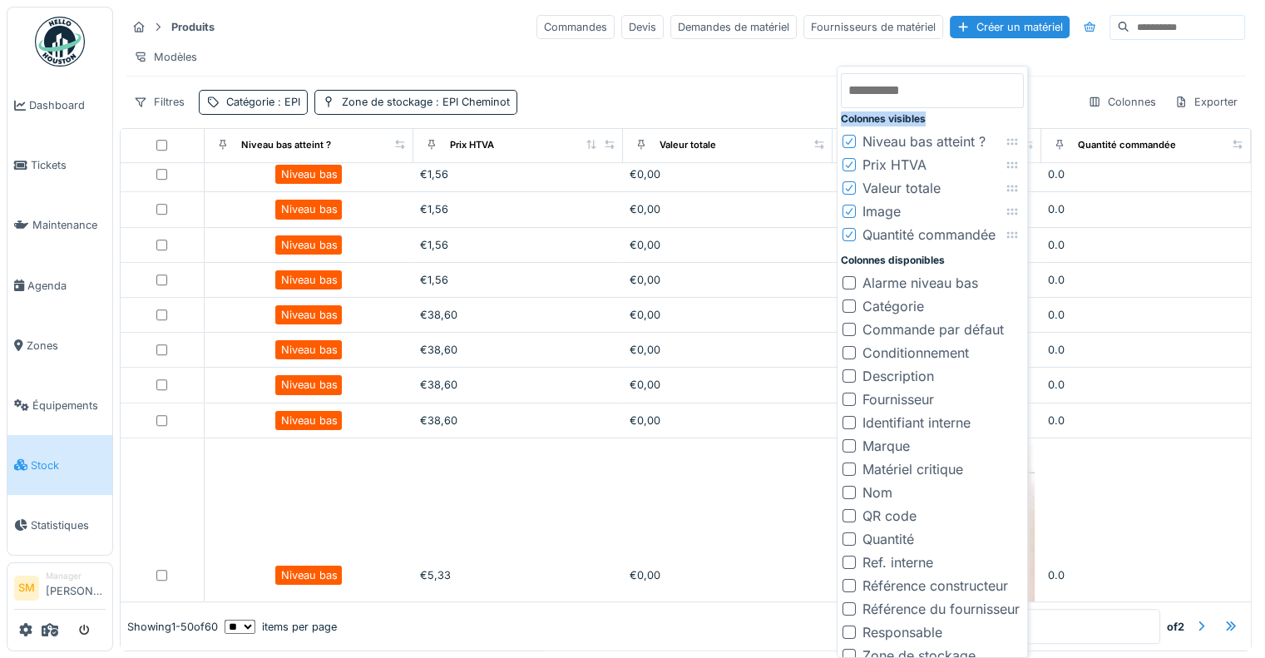
click at [848, 144] on icon at bounding box center [849, 141] width 10 height 8
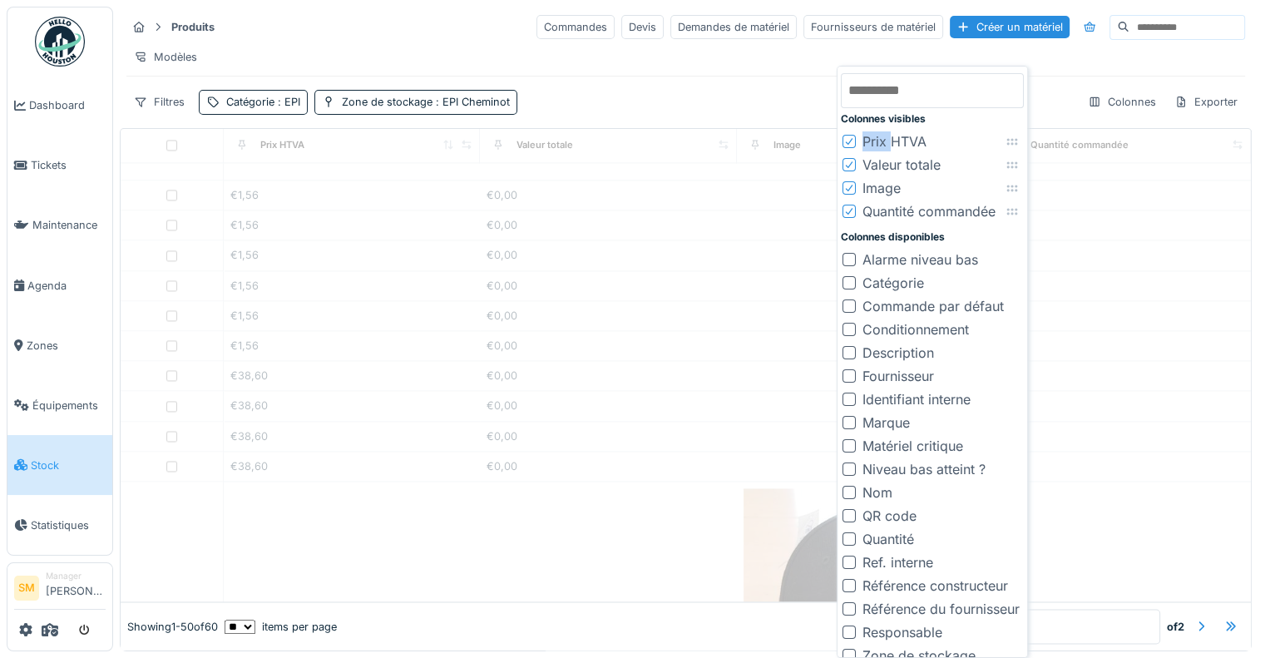
click at [848, 144] on icon at bounding box center [849, 141] width 10 height 8
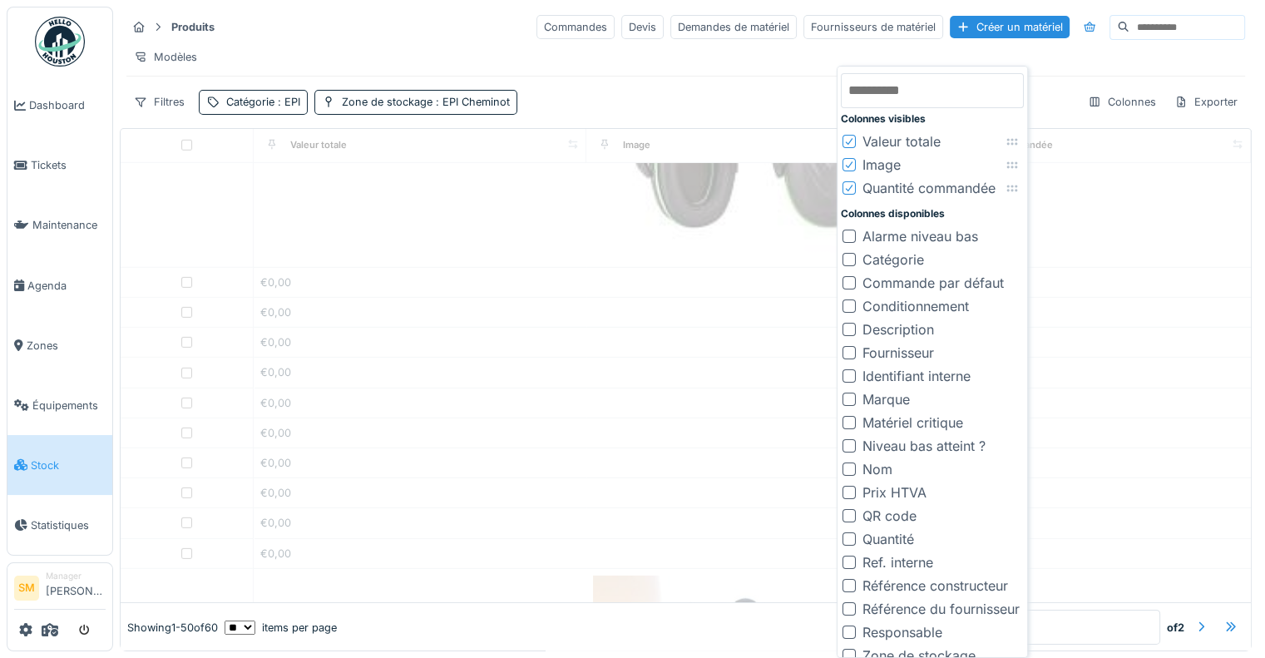
click at [848, 144] on icon at bounding box center [849, 141] width 10 height 8
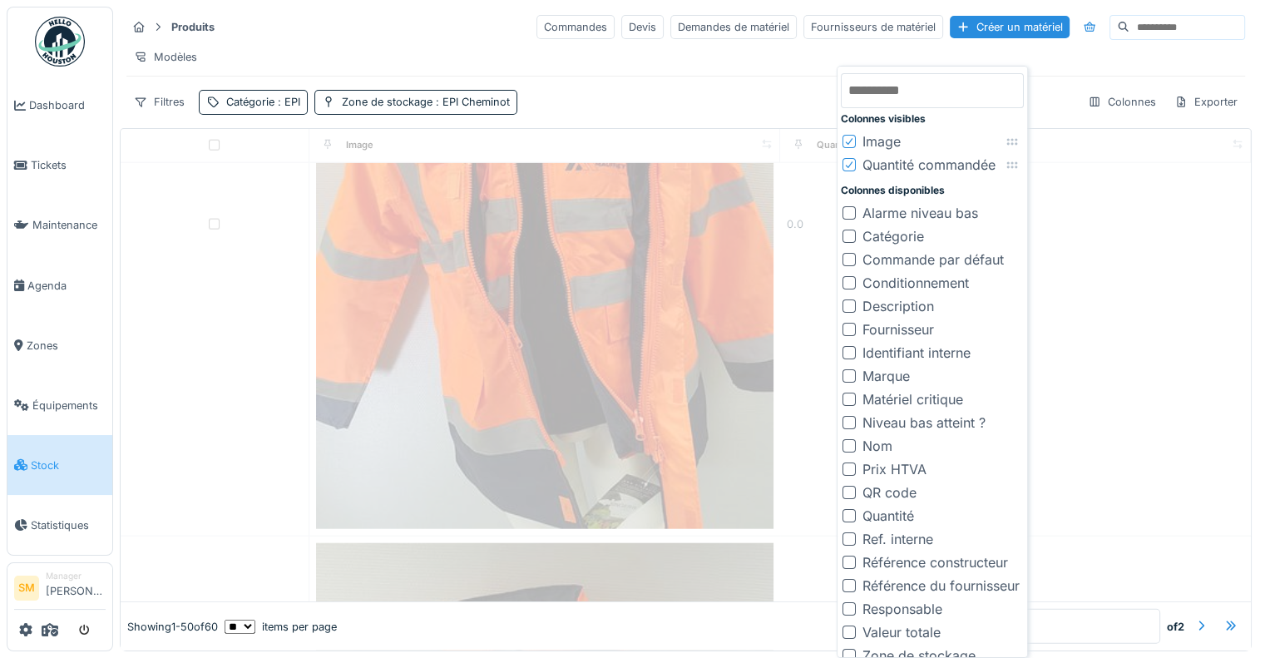
click at [848, 144] on icon at bounding box center [849, 141] width 10 height 8
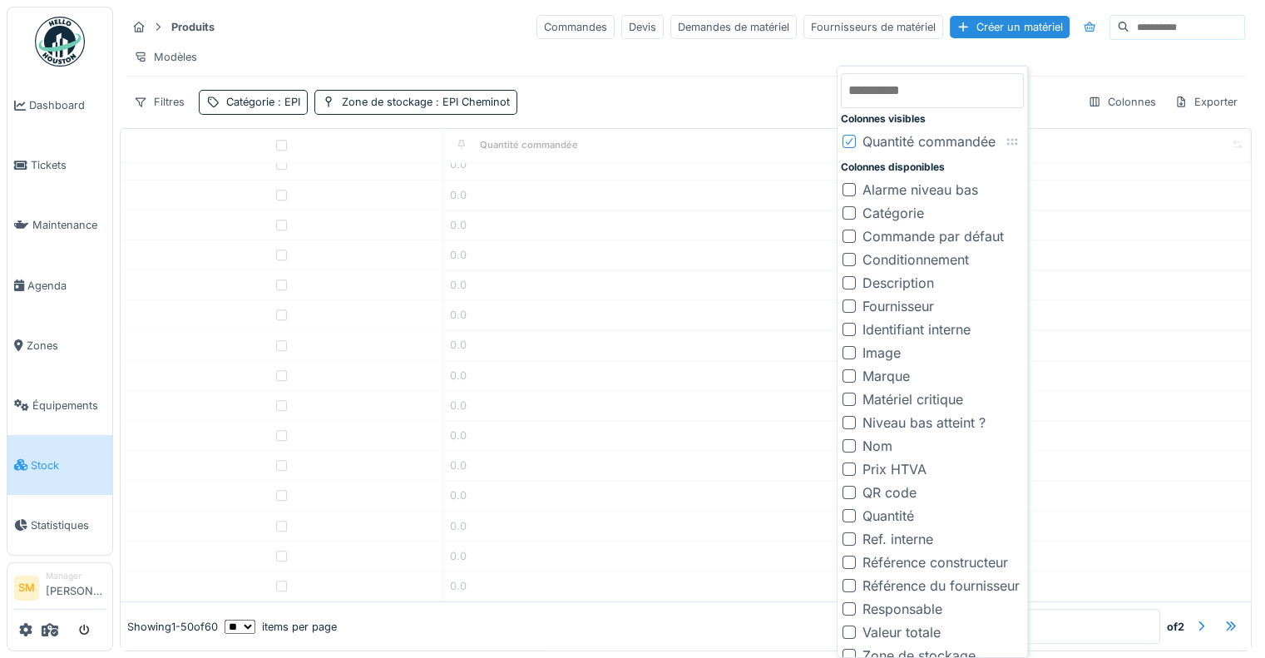
click at [848, 144] on icon at bounding box center [849, 141] width 10 height 8
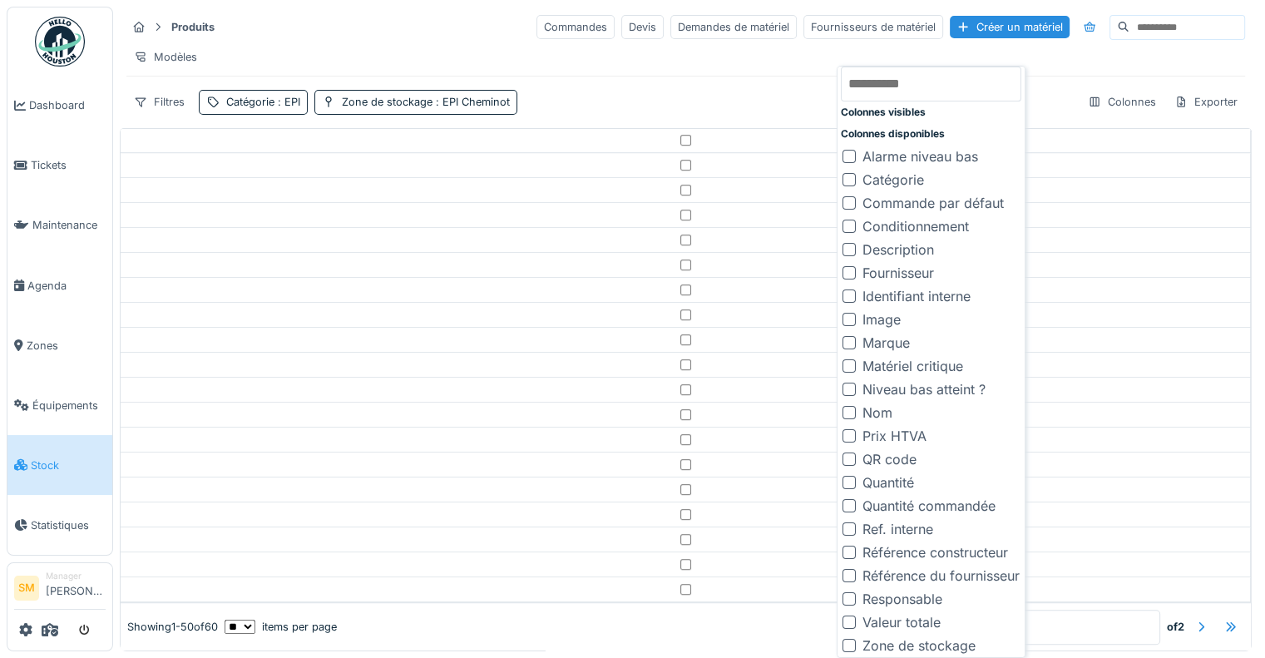
scroll to position [9, 0]
click at [851, 642] on div at bounding box center [848, 642] width 13 height 13
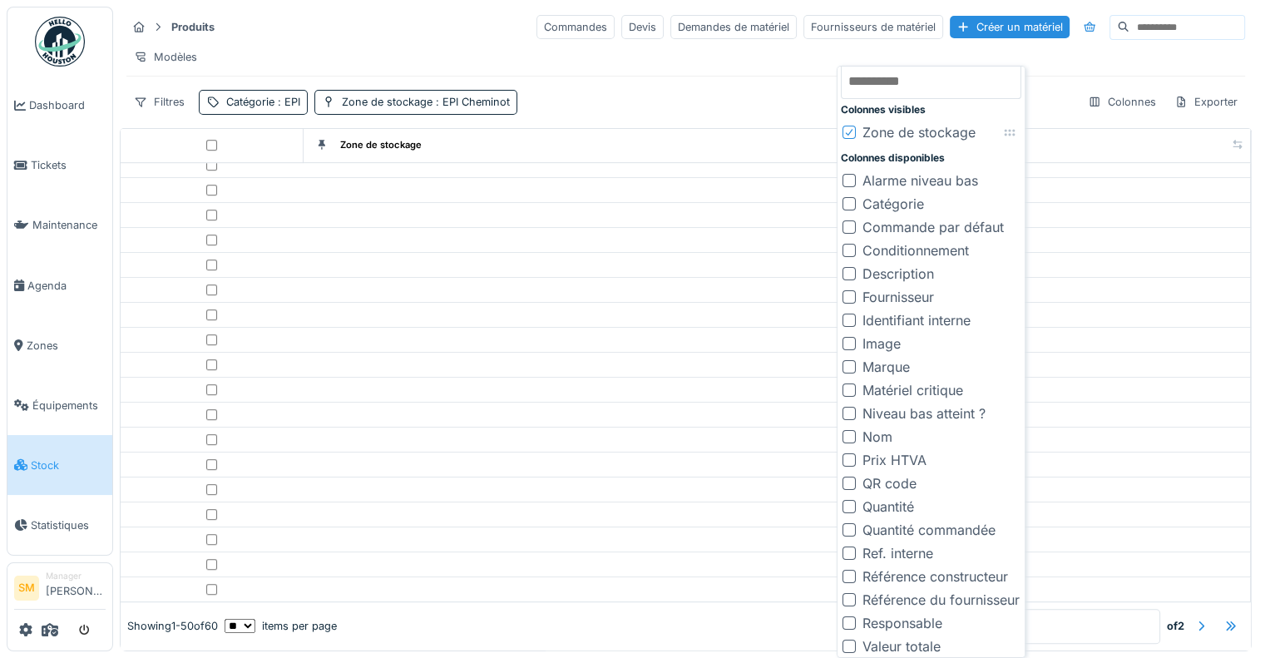
click at [849, 438] on div at bounding box center [848, 436] width 13 height 13
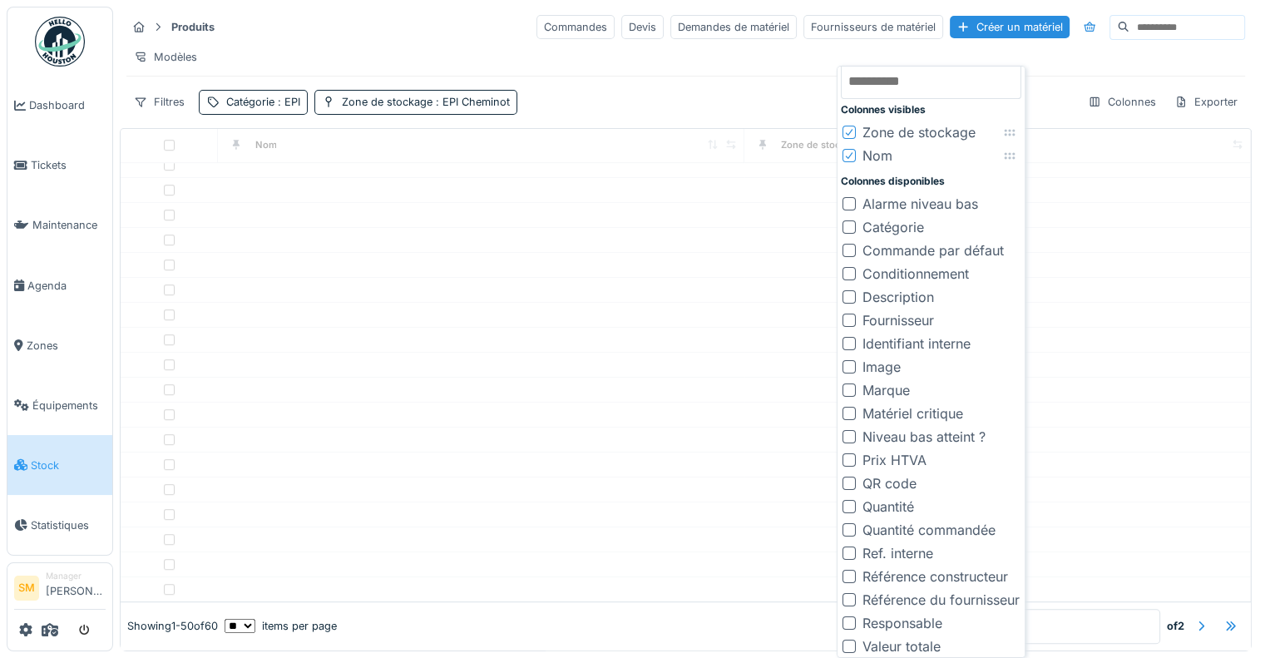
scroll to position [1141, 0]
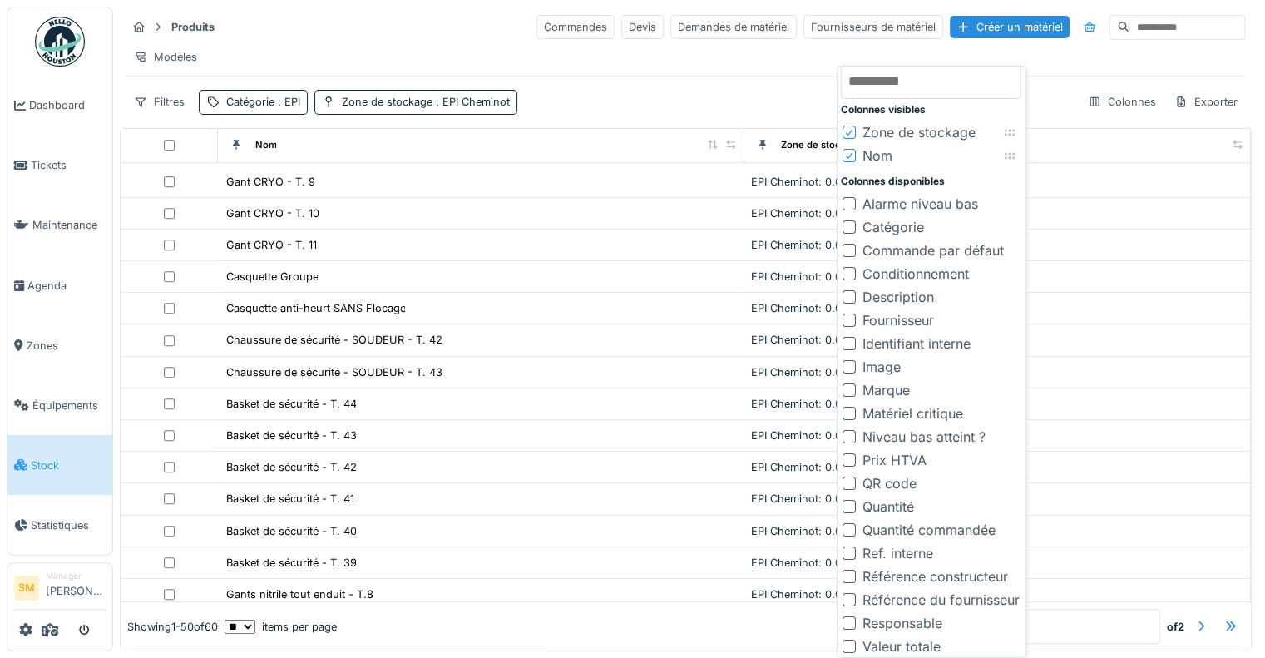
click at [847, 295] on div at bounding box center [848, 296] width 13 height 13
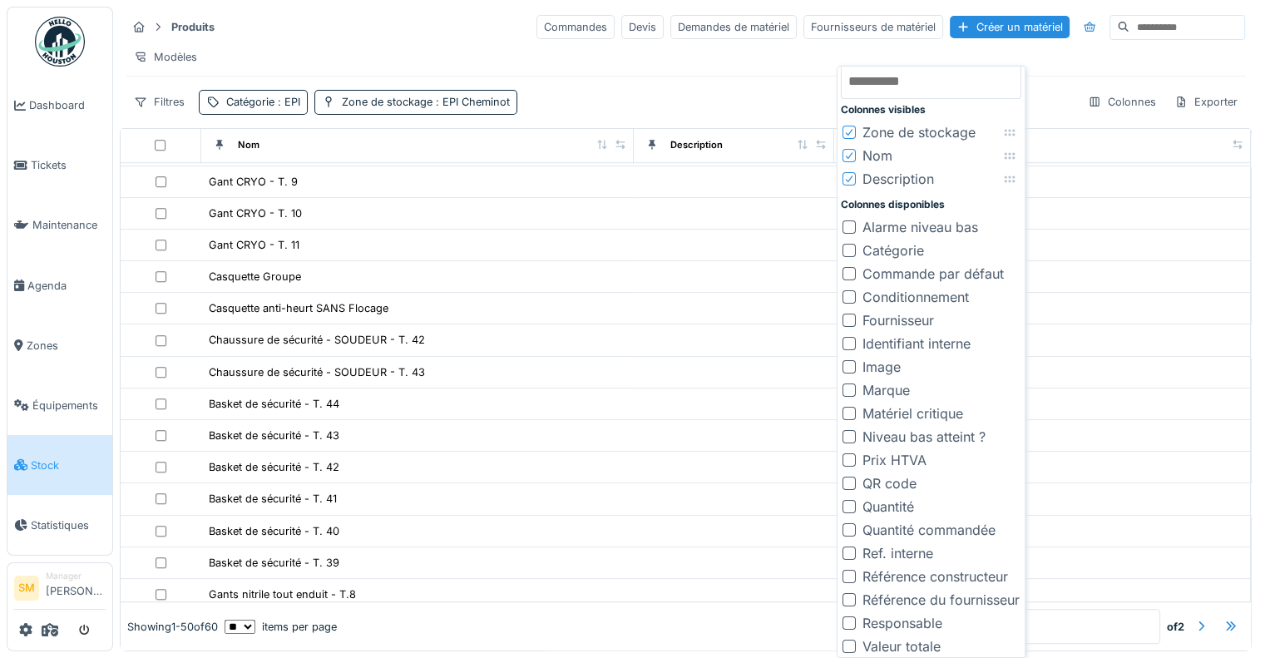
click at [846, 389] on div at bounding box center [848, 389] width 13 height 13
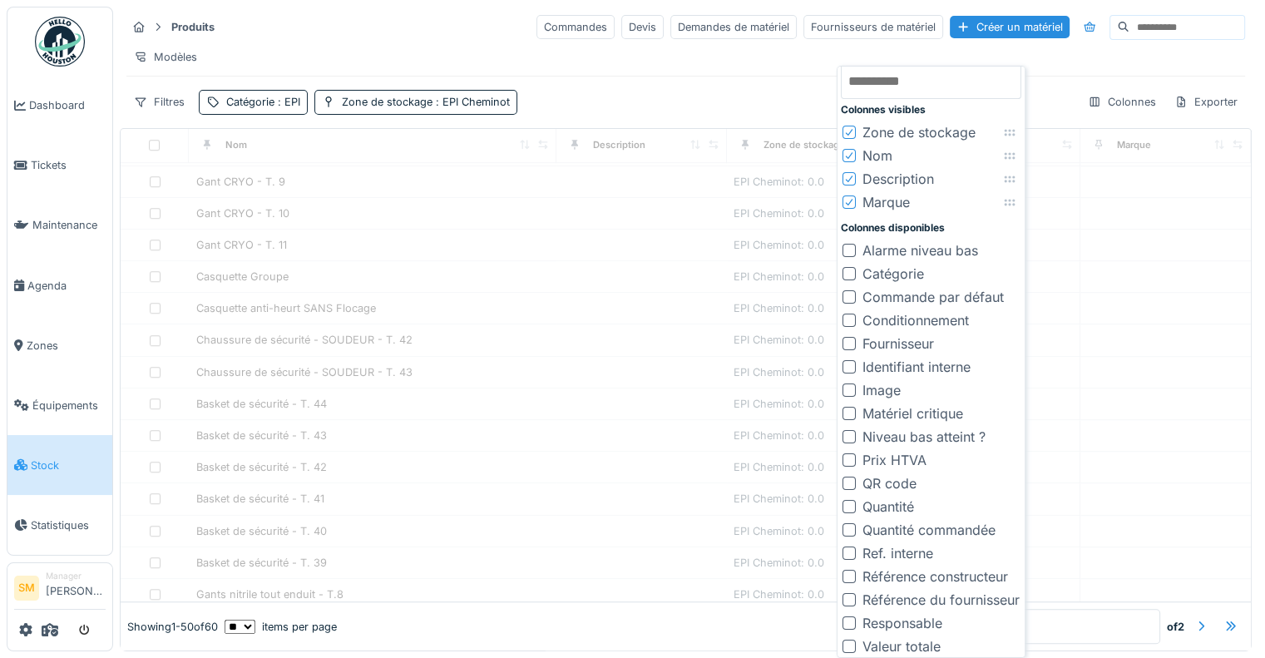
scroll to position [1211, 0]
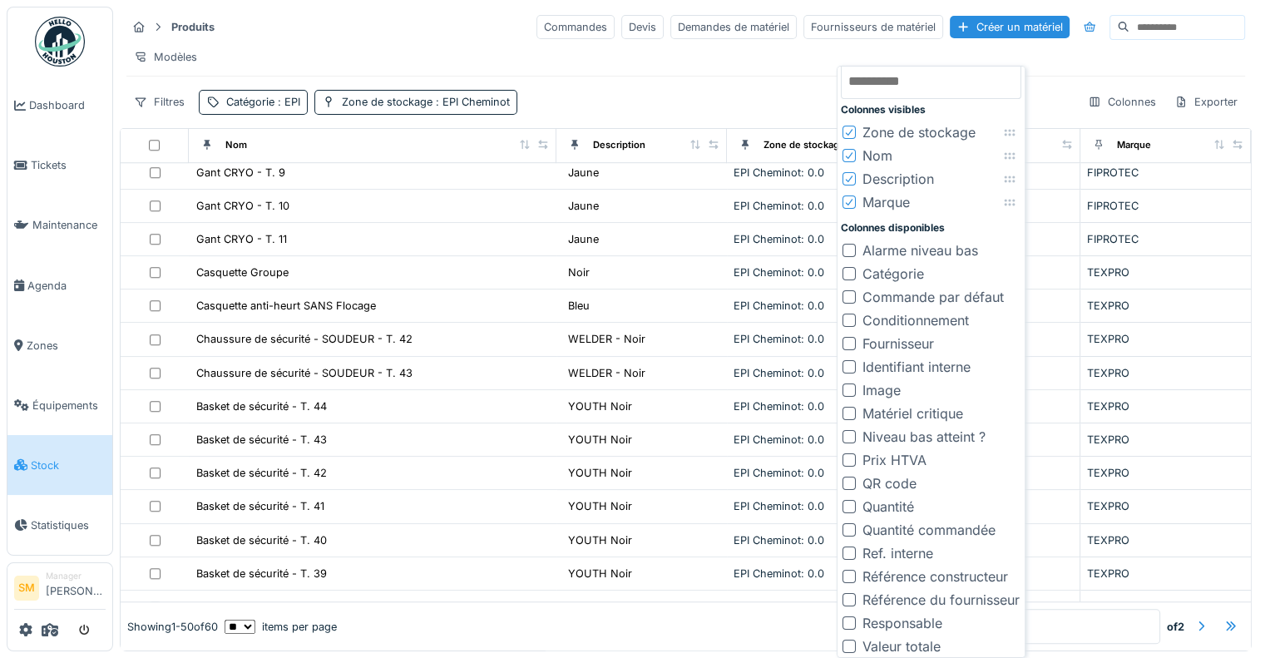
click at [850, 388] on div at bounding box center [848, 389] width 13 height 13
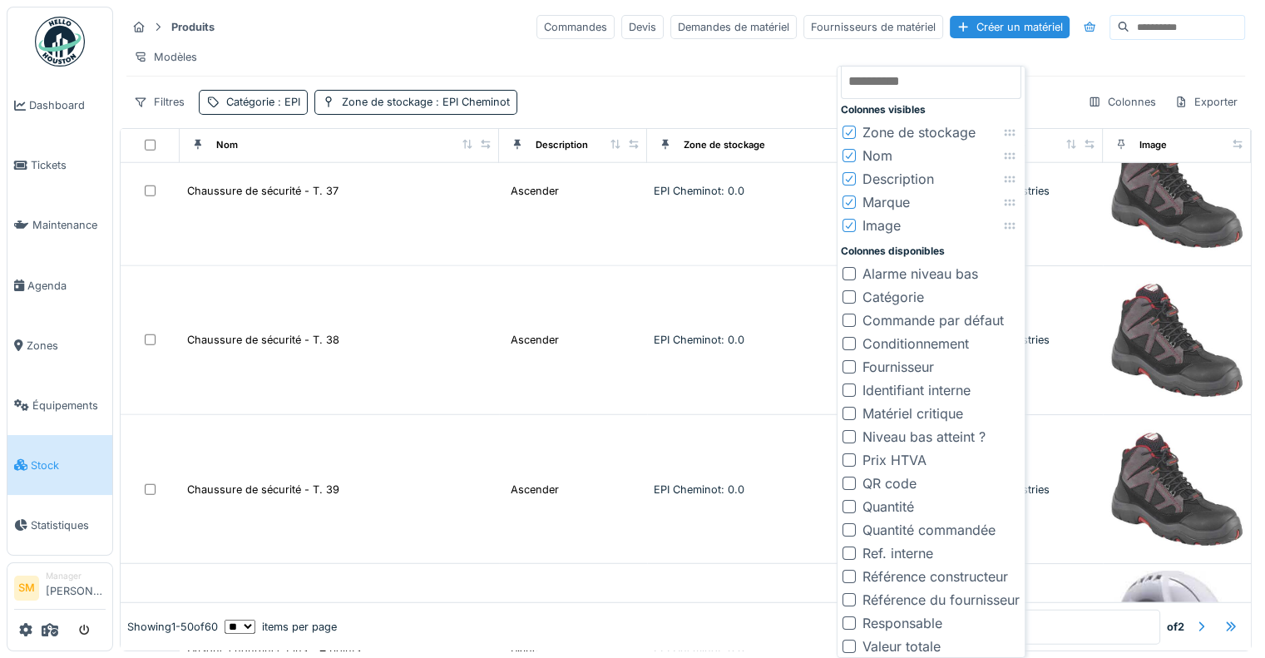
scroll to position [5164, 0]
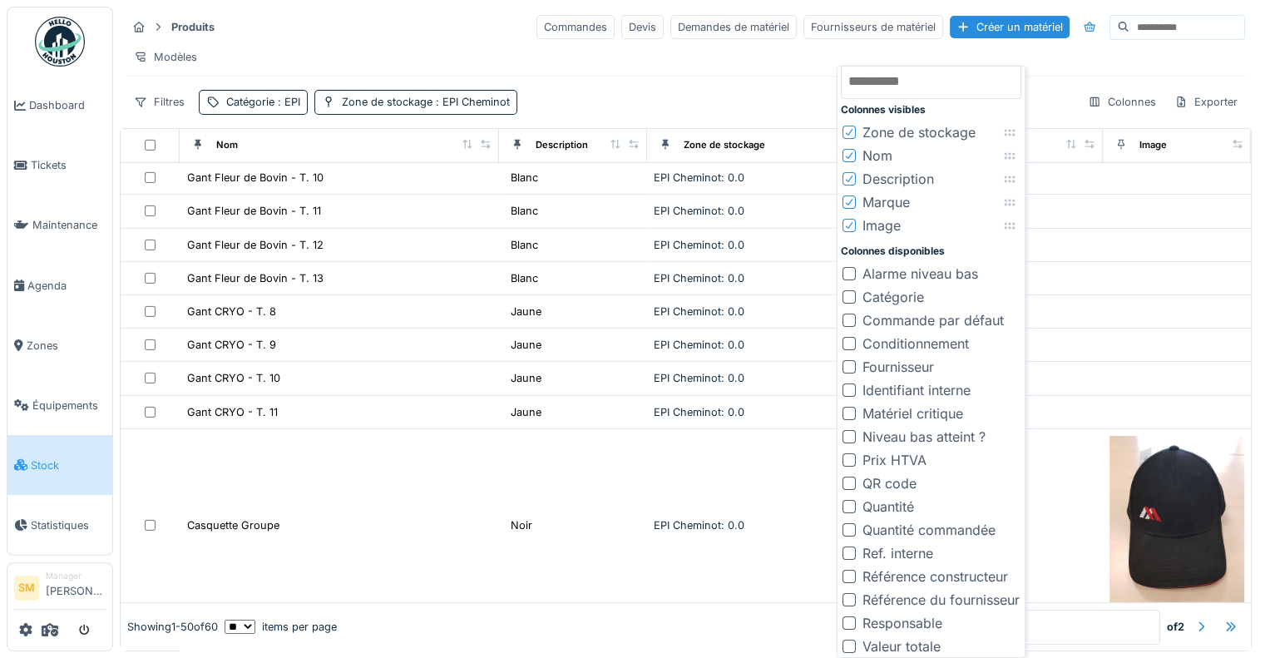
click at [849, 500] on div at bounding box center [848, 506] width 13 height 13
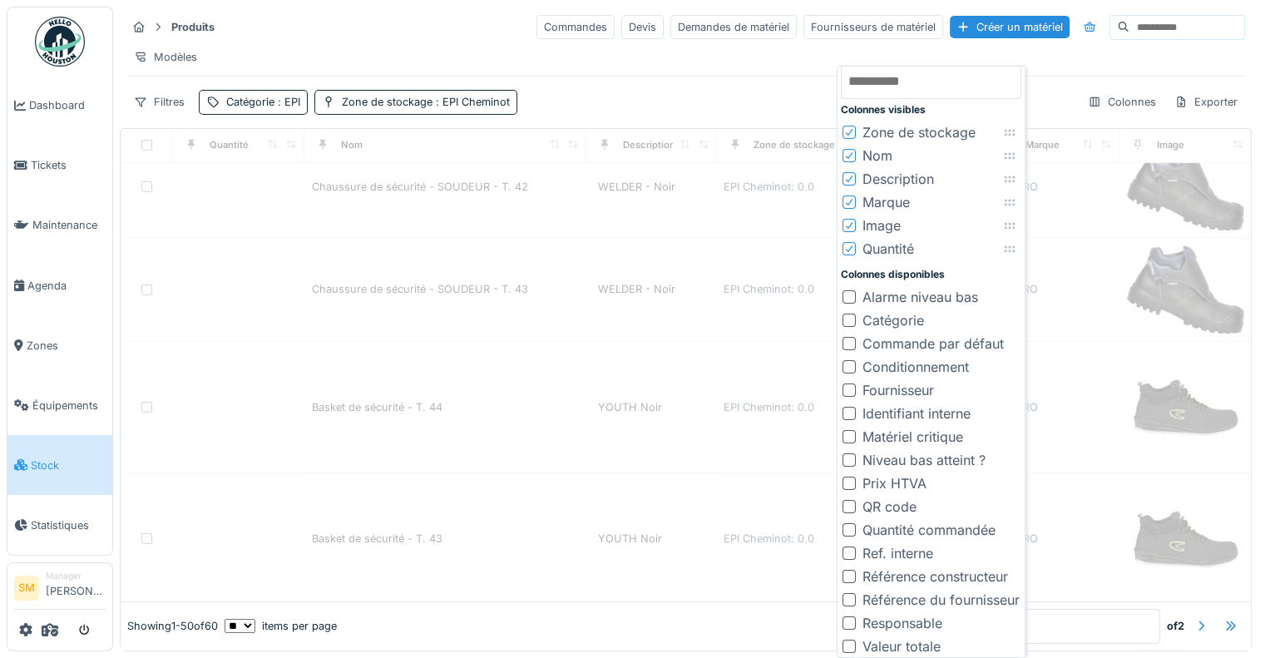
scroll to position [4588, 0]
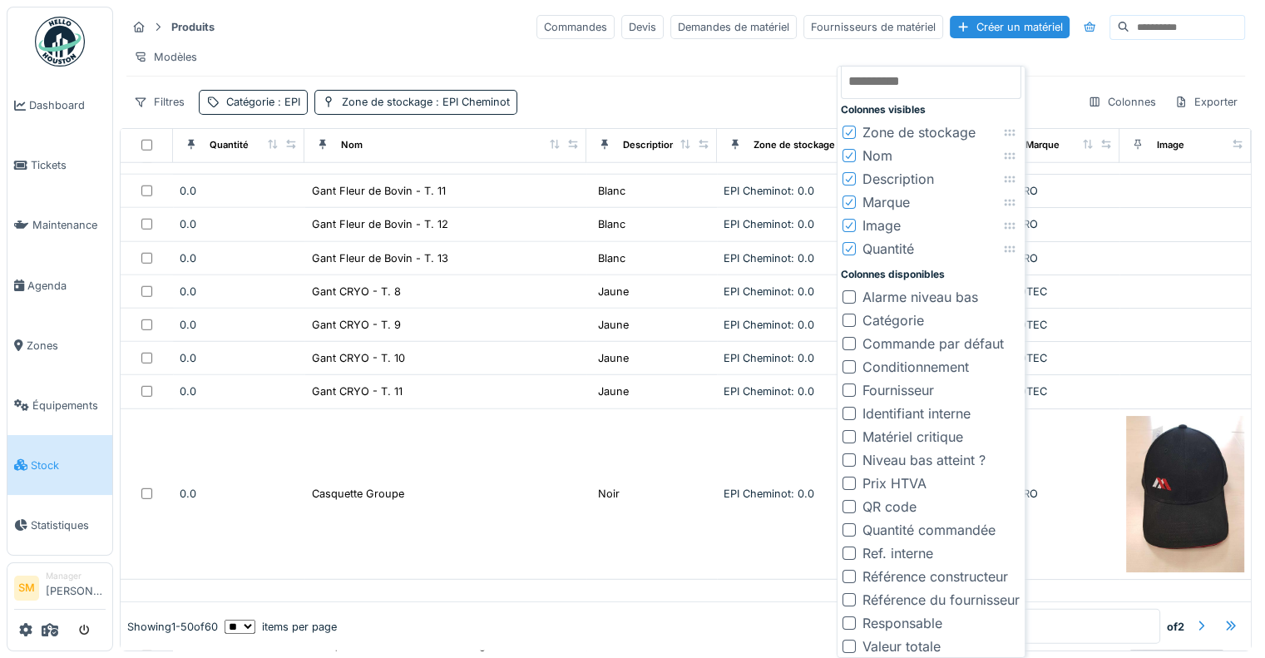
click at [851, 484] on div at bounding box center [848, 482] width 13 height 13
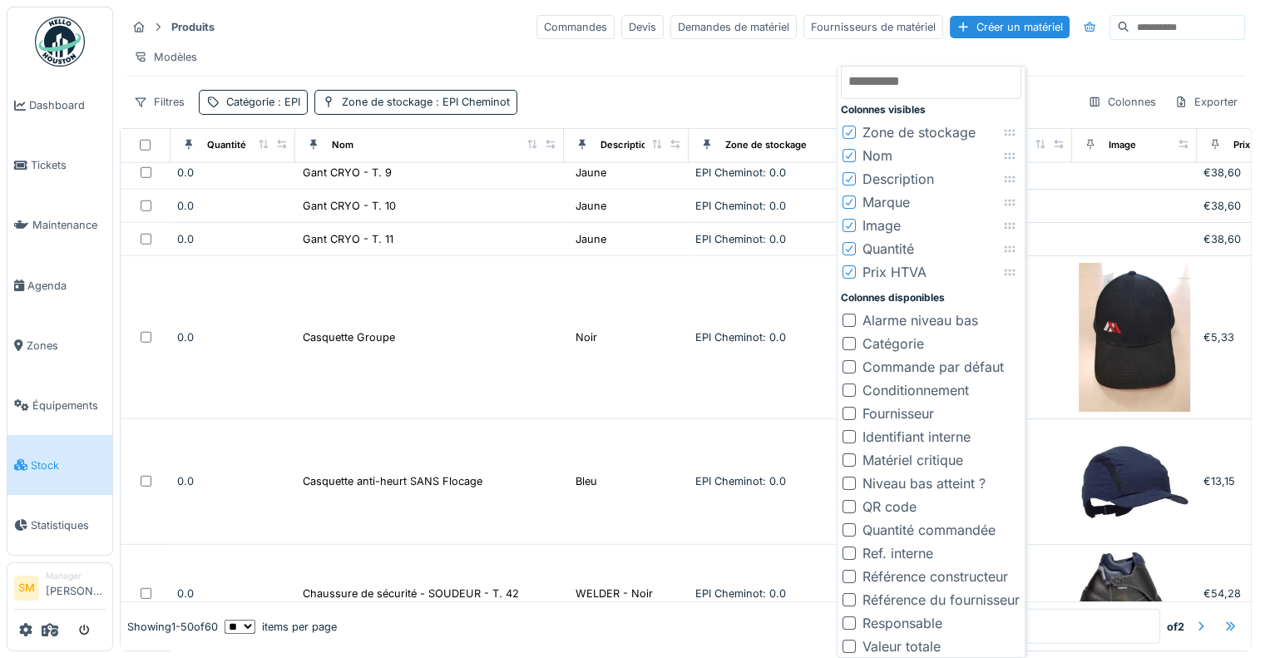
scroll to position [12, 0]
click at [851, 637] on div at bounding box center [848, 642] width 13 height 13
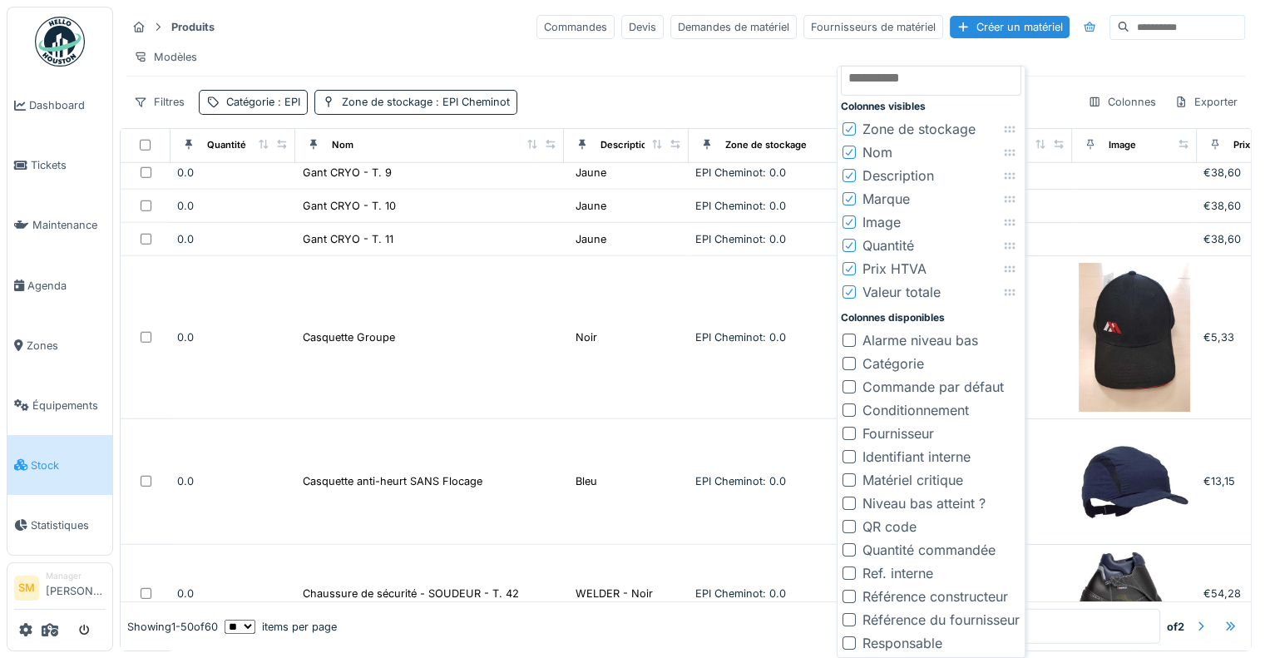
click at [845, 501] on div at bounding box center [848, 502] width 13 height 13
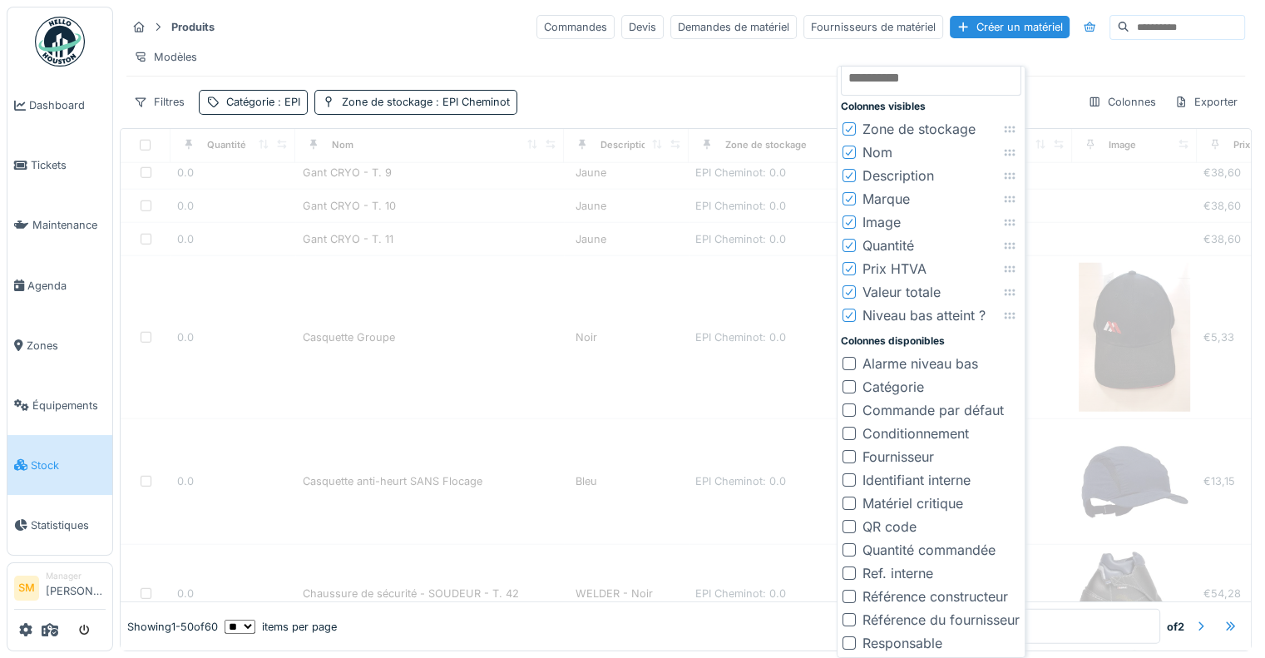
click at [802, 57] on div "Modèles" at bounding box center [685, 57] width 1118 height 24
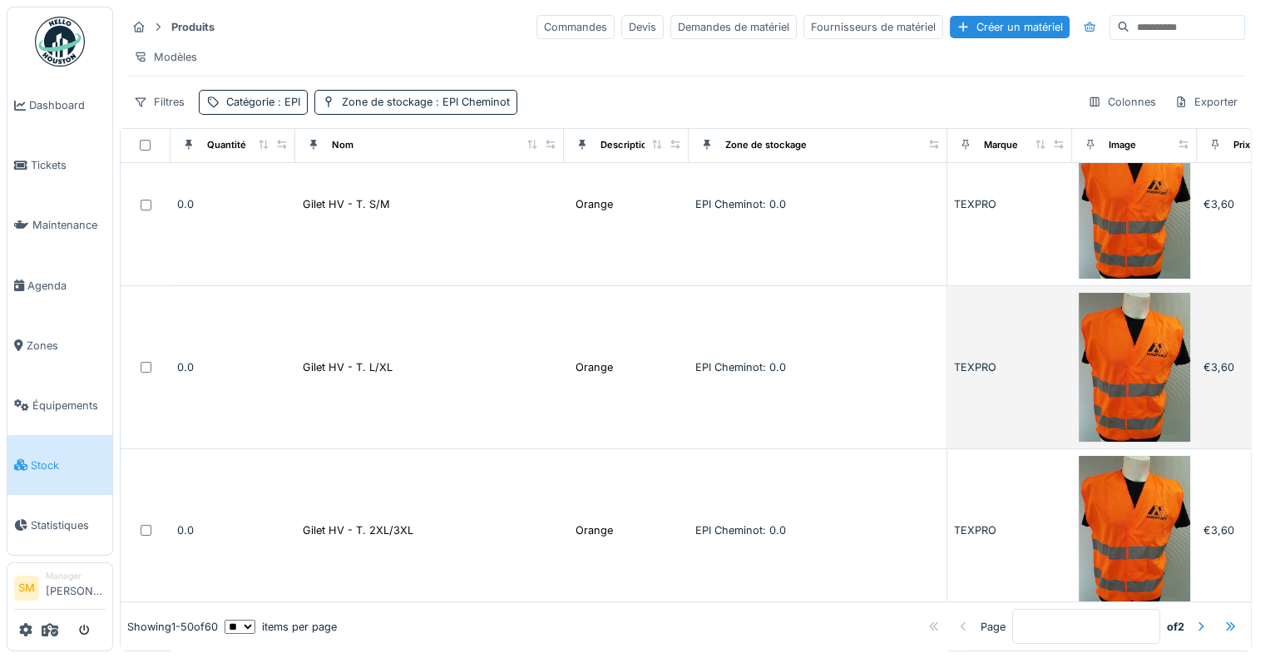
scroll to position [0, 0]
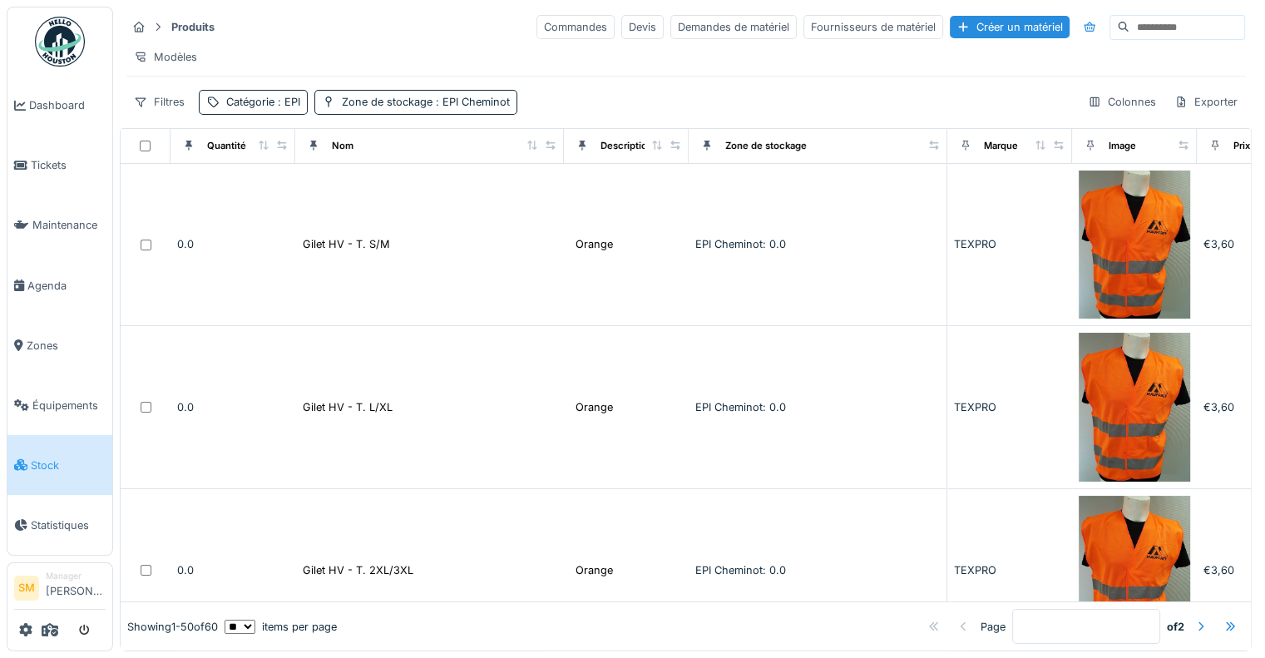
click at [432, 13] on div "Produits Commandes Devis Demandes de matériel Fournisseurs de matériel Créer un…" at bounding box center [685, 26] width 1118 height 27
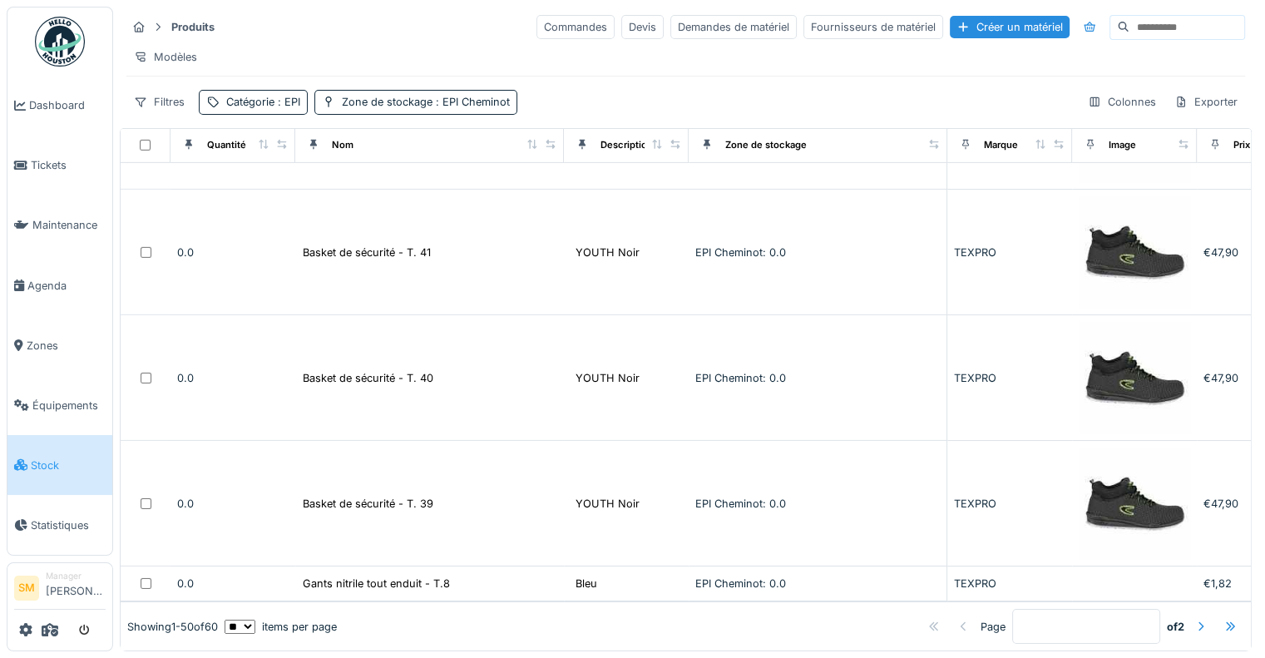
scroll to position [5489, 0]
click at [1194, 619] on div at bounding box center [1200, 627] width 13 height 16
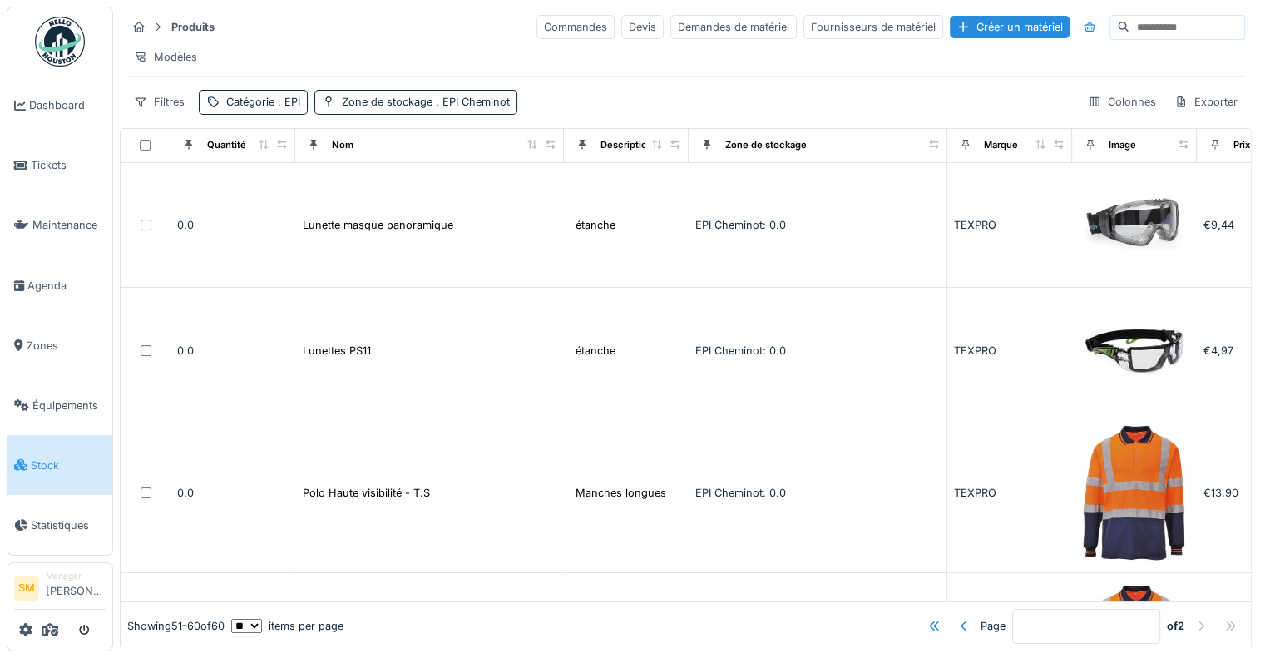
scroll to position [0, 0]
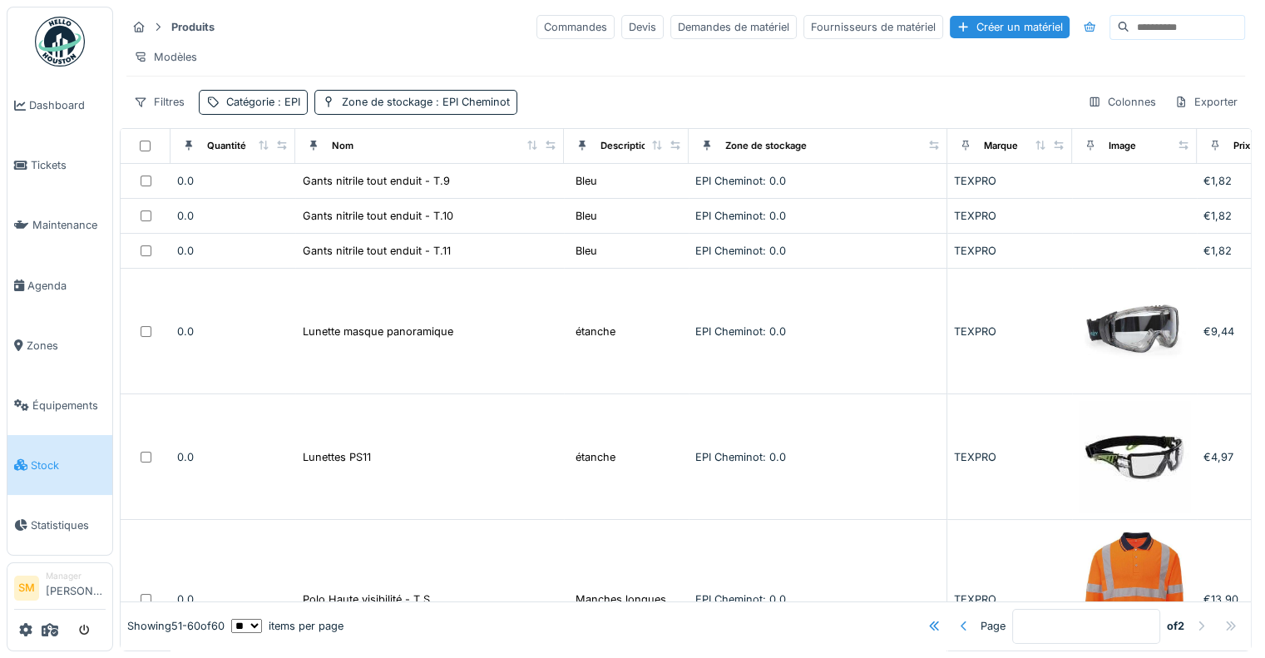
click at [957, 619] on div at bounding box center [963, 627] width 13 height 16
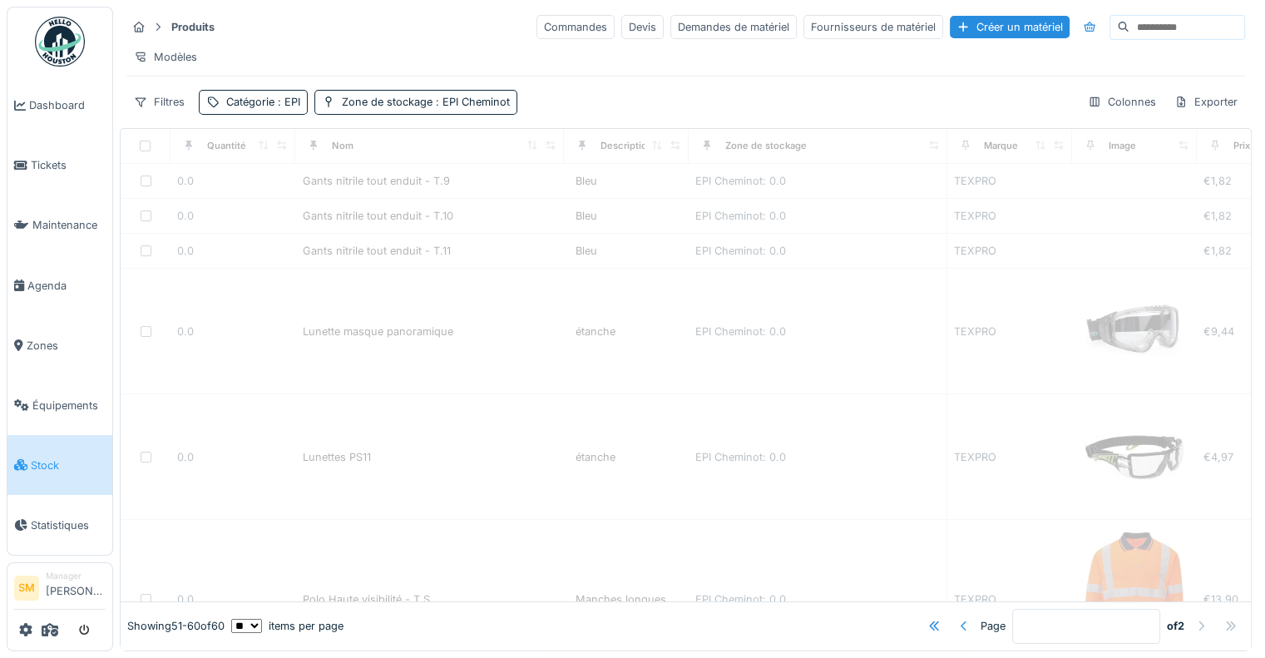
type input "*"
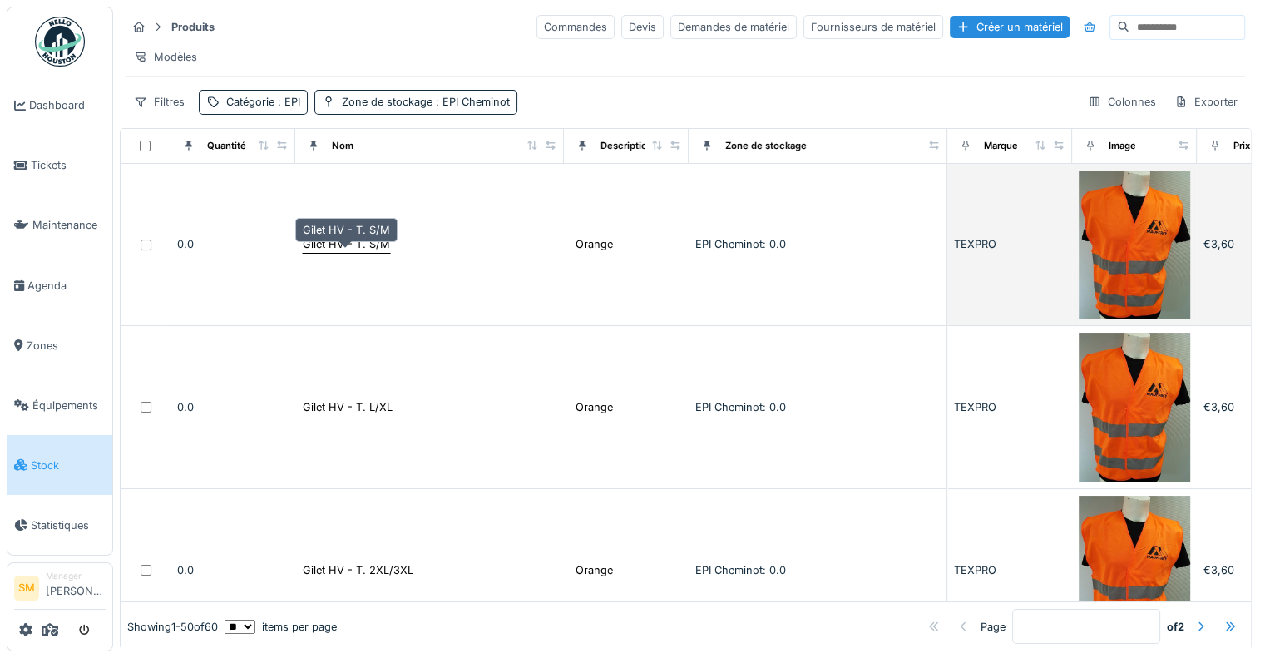
click at [328, 251] on div "Gilet HV - T. S/M" at bounding box center [346, 244] width 87 height 16
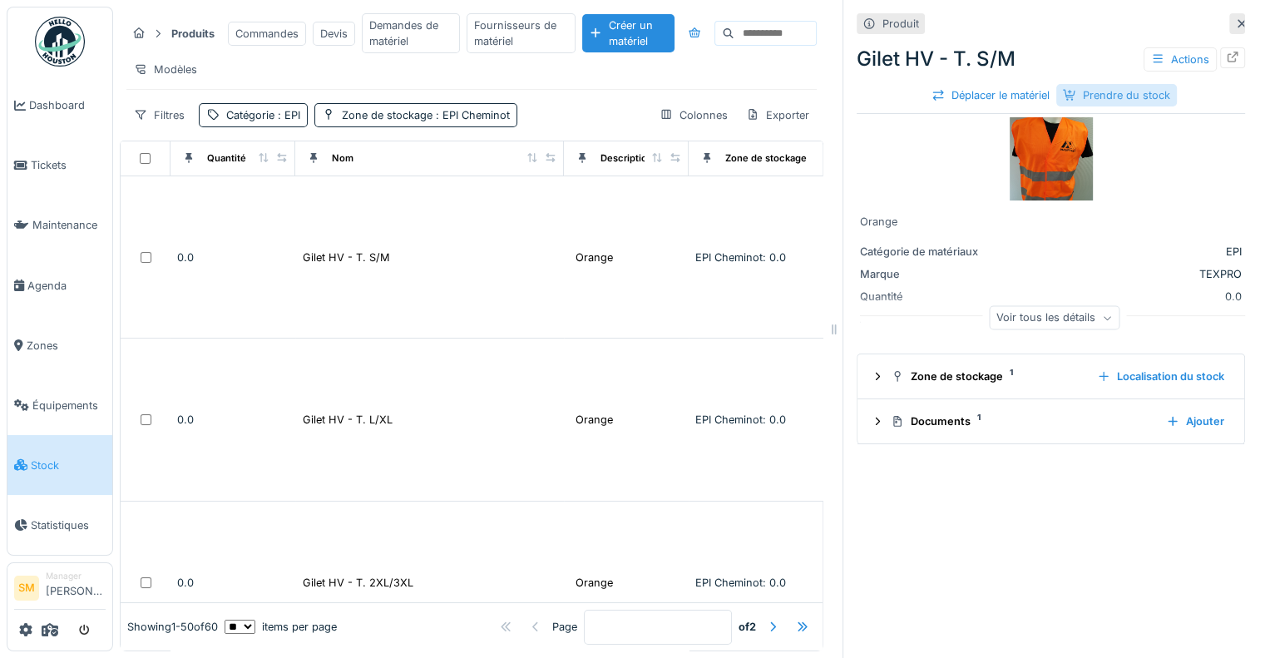
click at [1124, 91] on div "Prendre du stock" at bounding box center [1116, 95] width 121 height 22
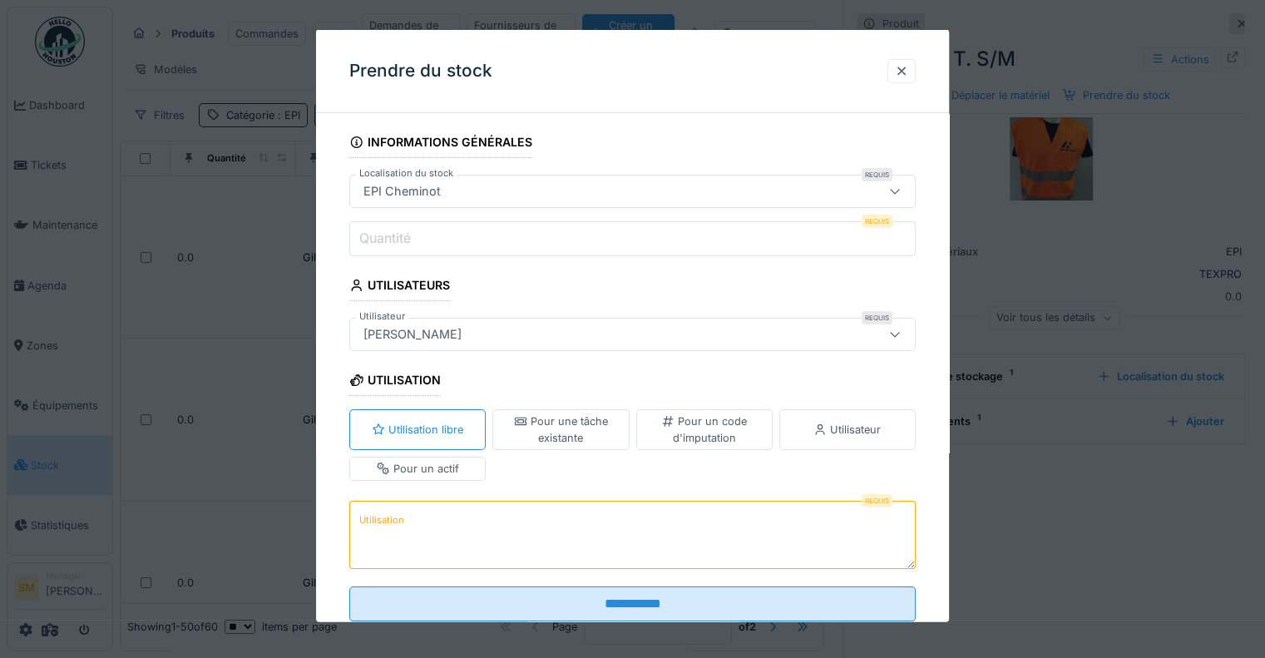
click at [522, 238] on input "Quantité" at bounding box center [632, 238] width 566 height 35
click at [450, 461] on div "Pour un actif" at bounding box center [418, 468] width 82 height 16
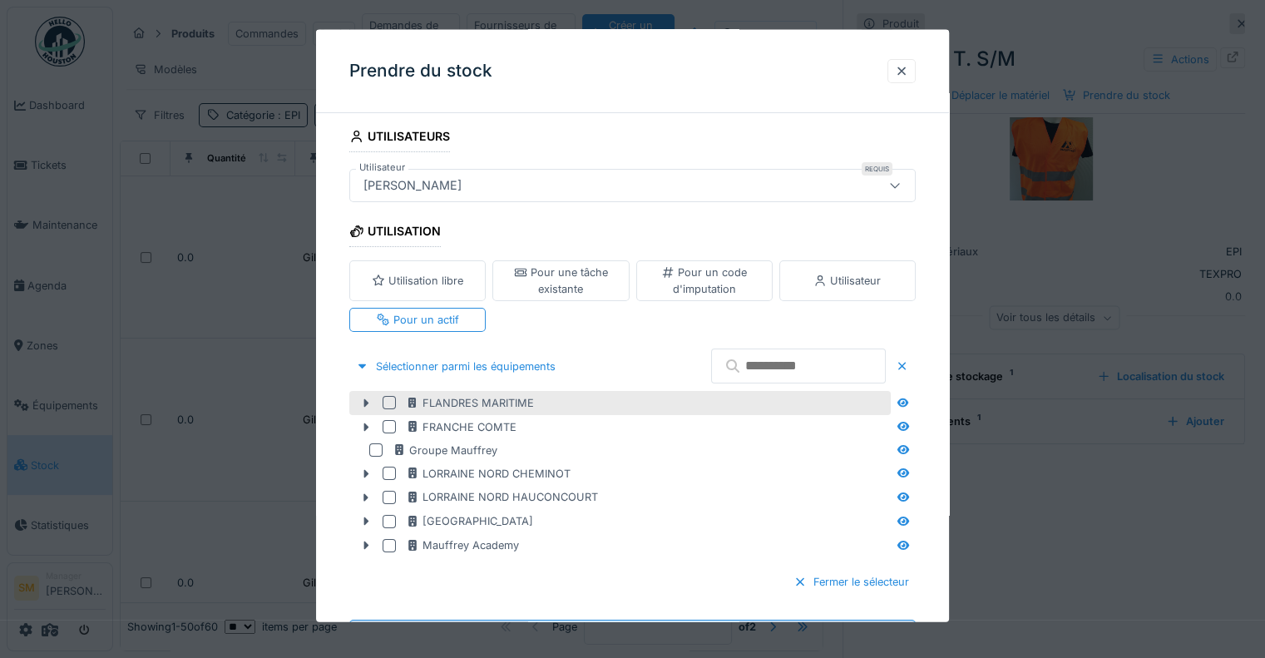
scroll to position [166, 0]
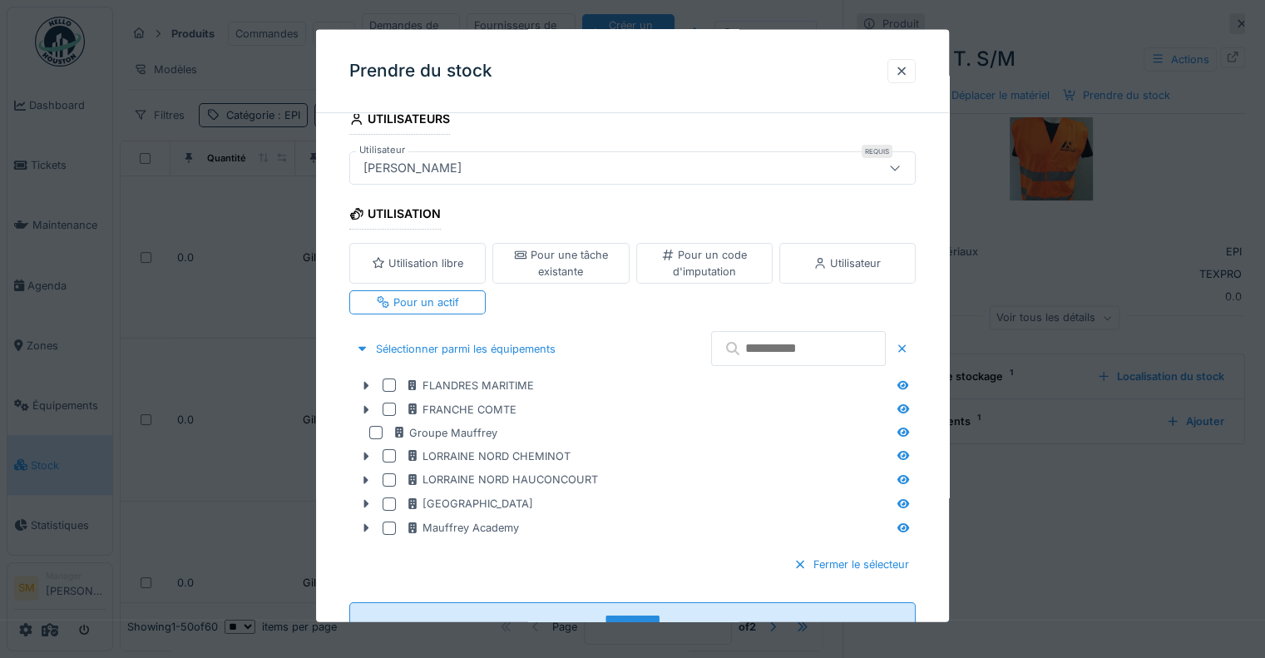
click at [826, 262] on icon at bounding box center [819, 262] width 13 height 11
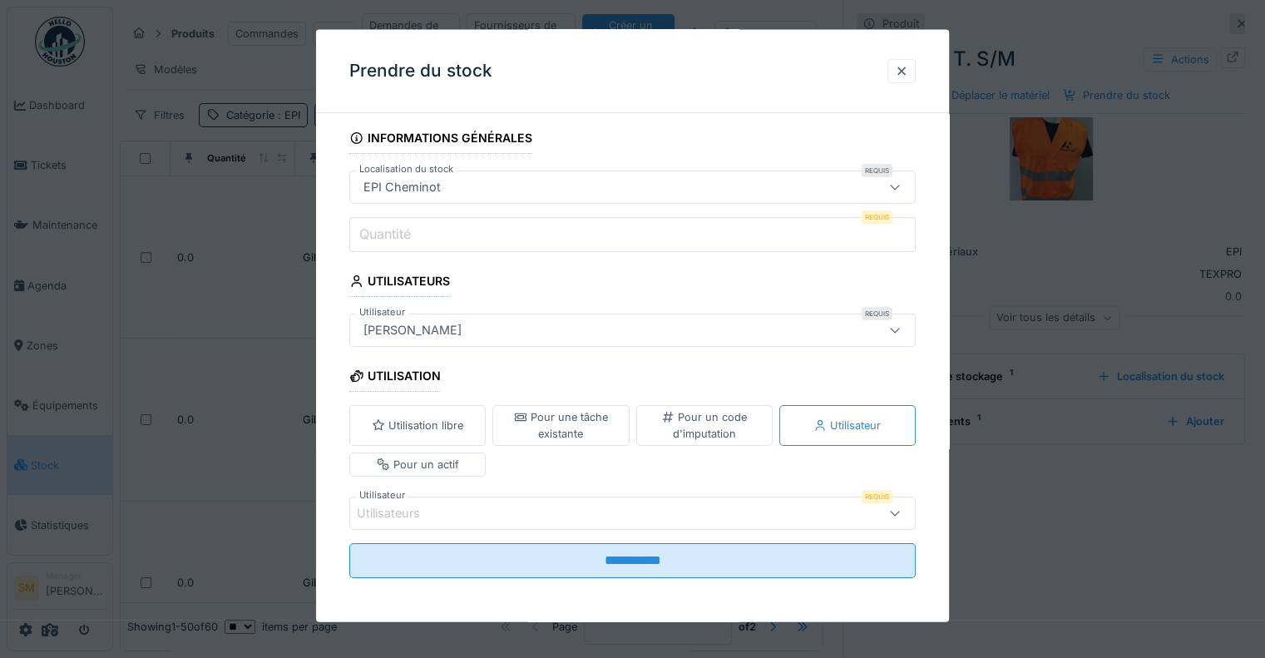
scroll to position [12, 0]
click at [411, 512] on div "Utilisateurs" at bounding box center [400, 513] width 86 height 18
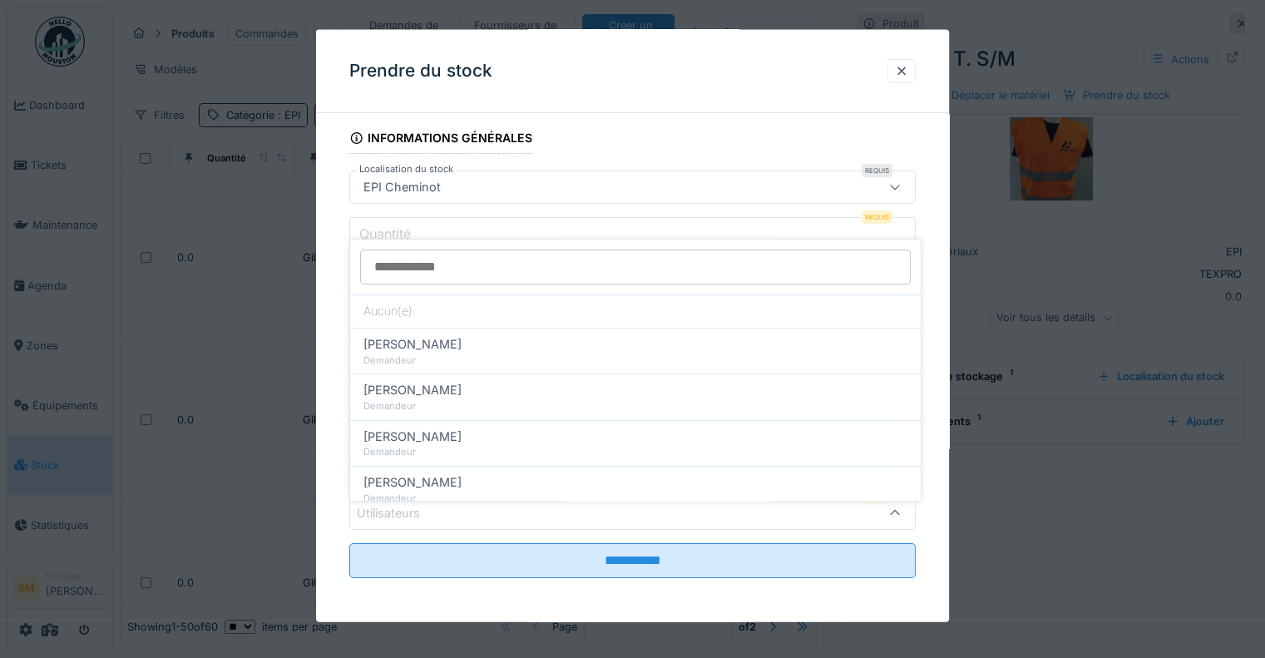
click at [441, 503] on div "Utilisateurs" at bounding box center [598, 512] width 482 height 18
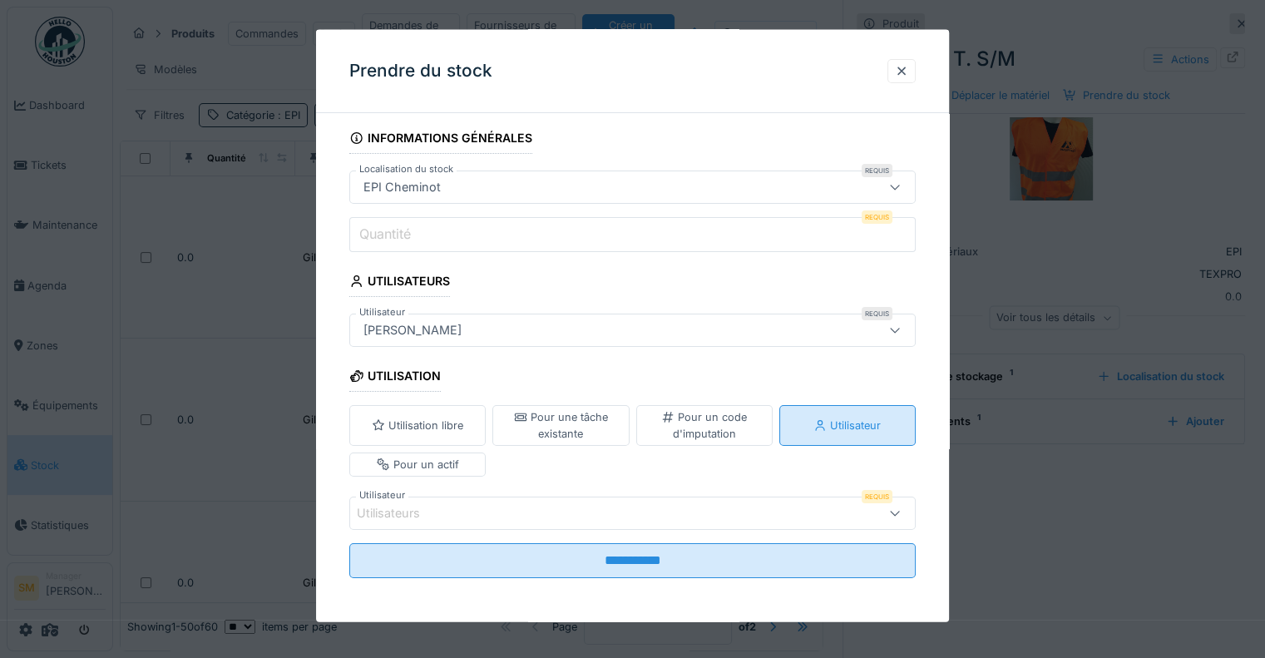
click at [850, 417] on div "Utilisateur" at bounding box center [846, 425] width 67 height 16
click at [899, 512] on icon at bounding box center [894, 512] width 9 height 5
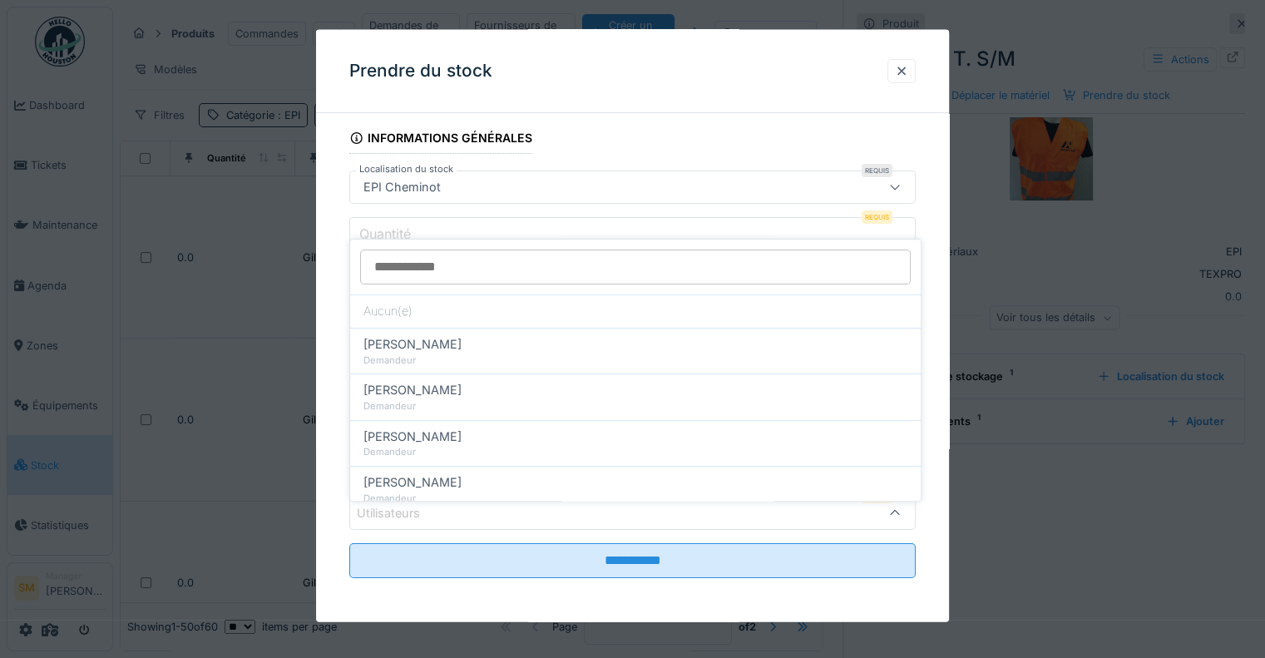
click at [502, 505] on div "Utilisateurs" at bounding box center [598, 512] width 482 height 18
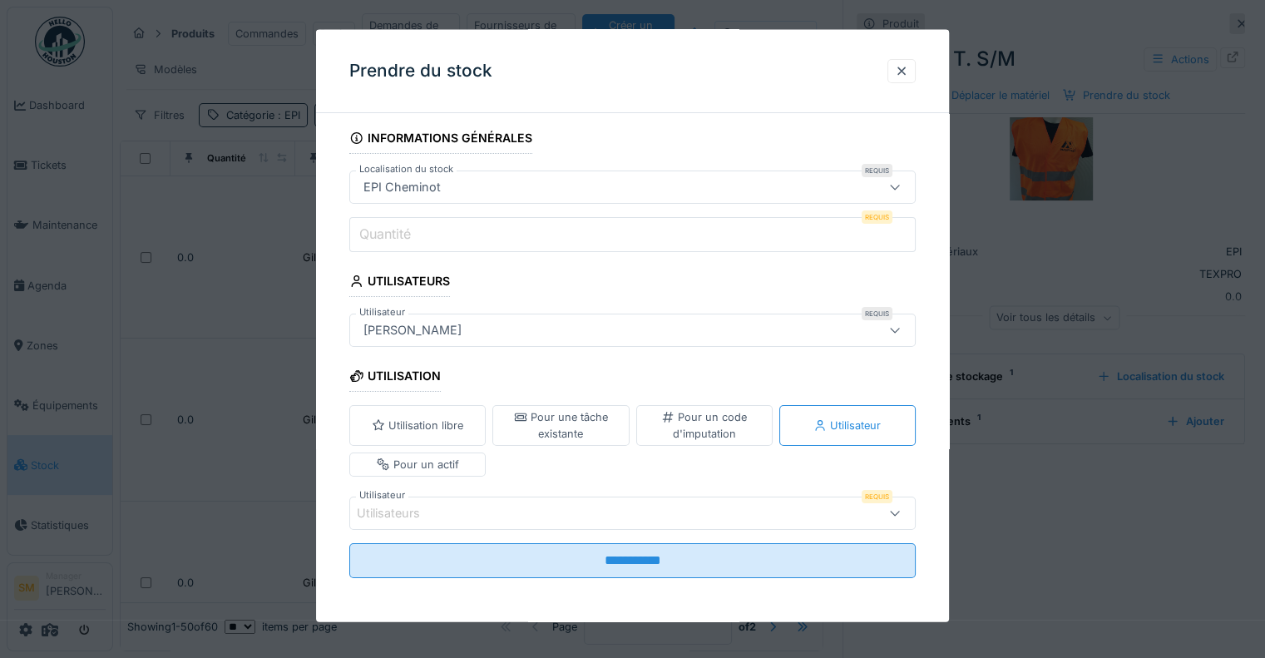
click at [433, 458] on div "Pour un actif" at bounding box center [418, 464] width 82 height 16
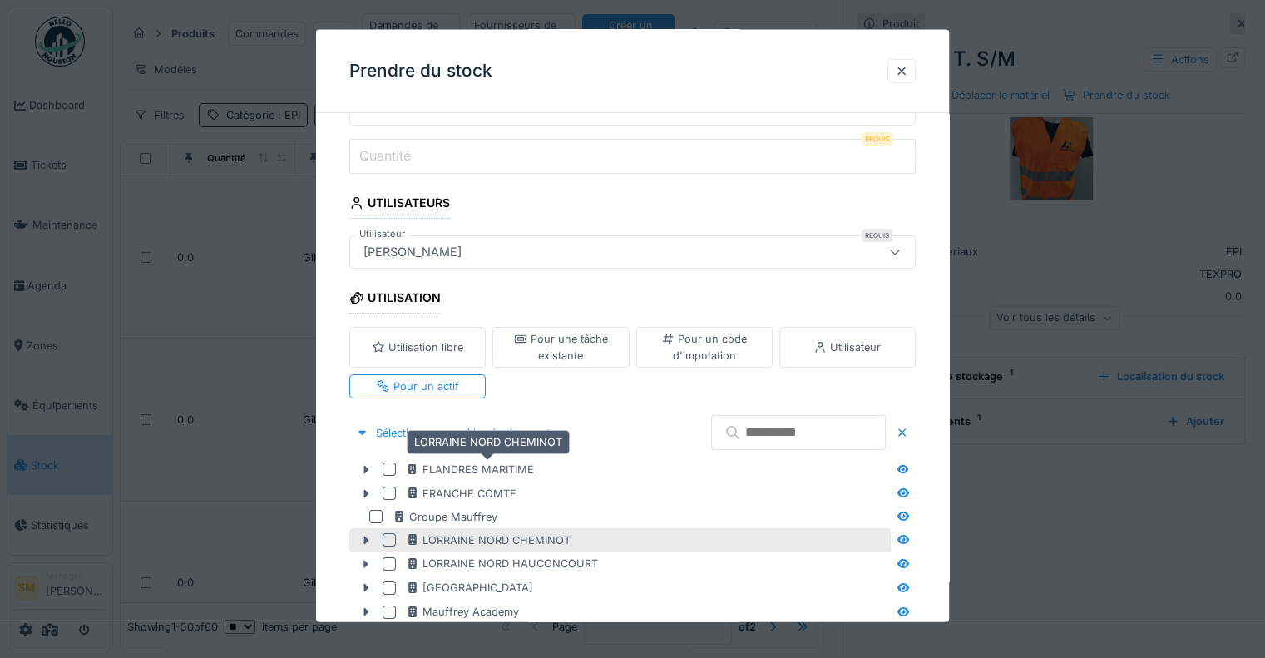
scroll to position [166, 0]
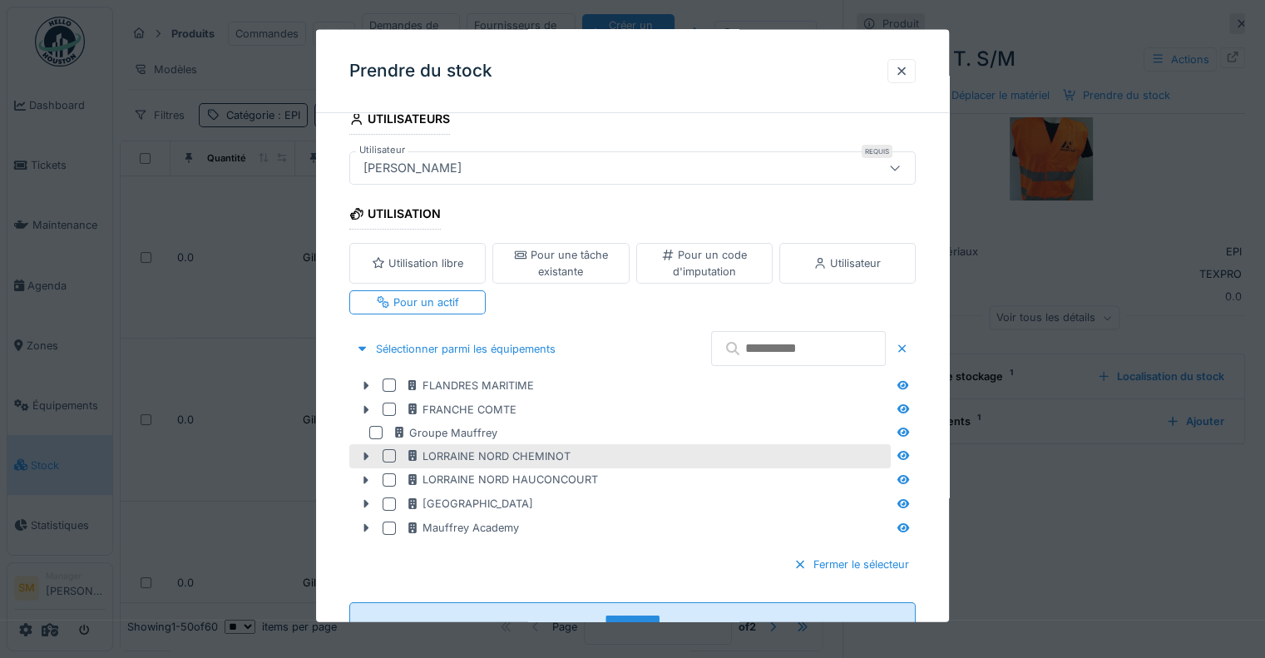
click at [392, 450] on div at bounding box center [388, 455] width 13 height 13
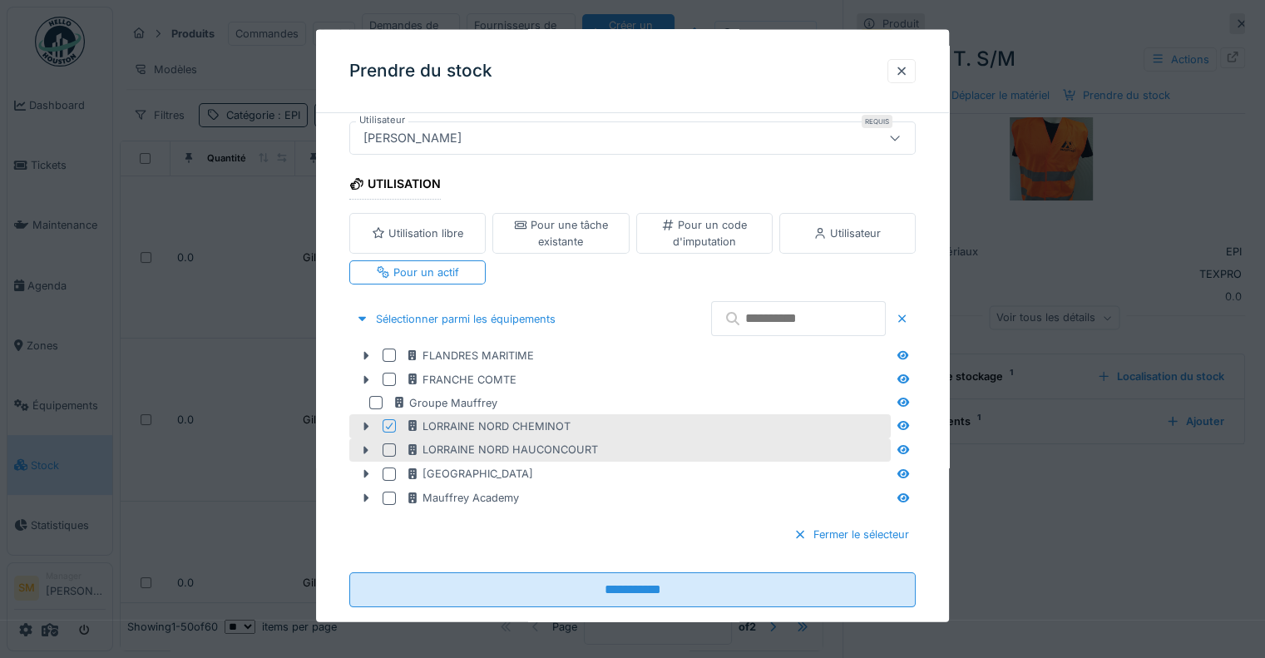
scroll to position [226, 0]
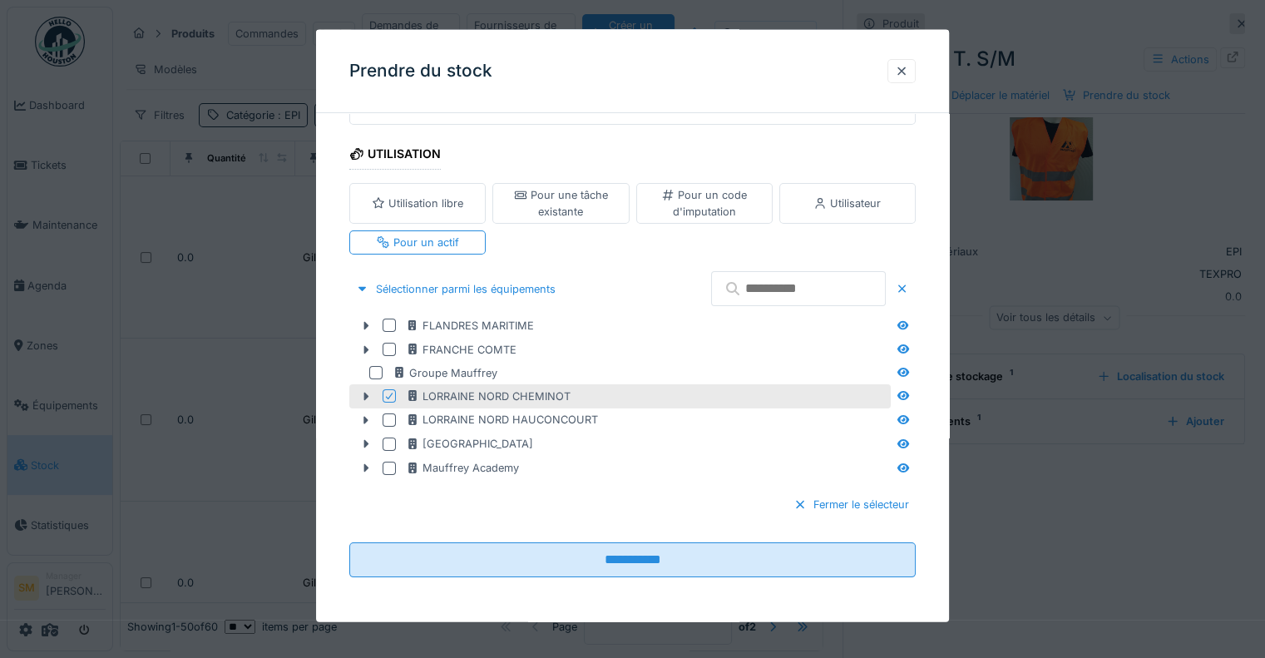
click at [387, 389] on div at bounding box center [389, 395] width 10 height 16
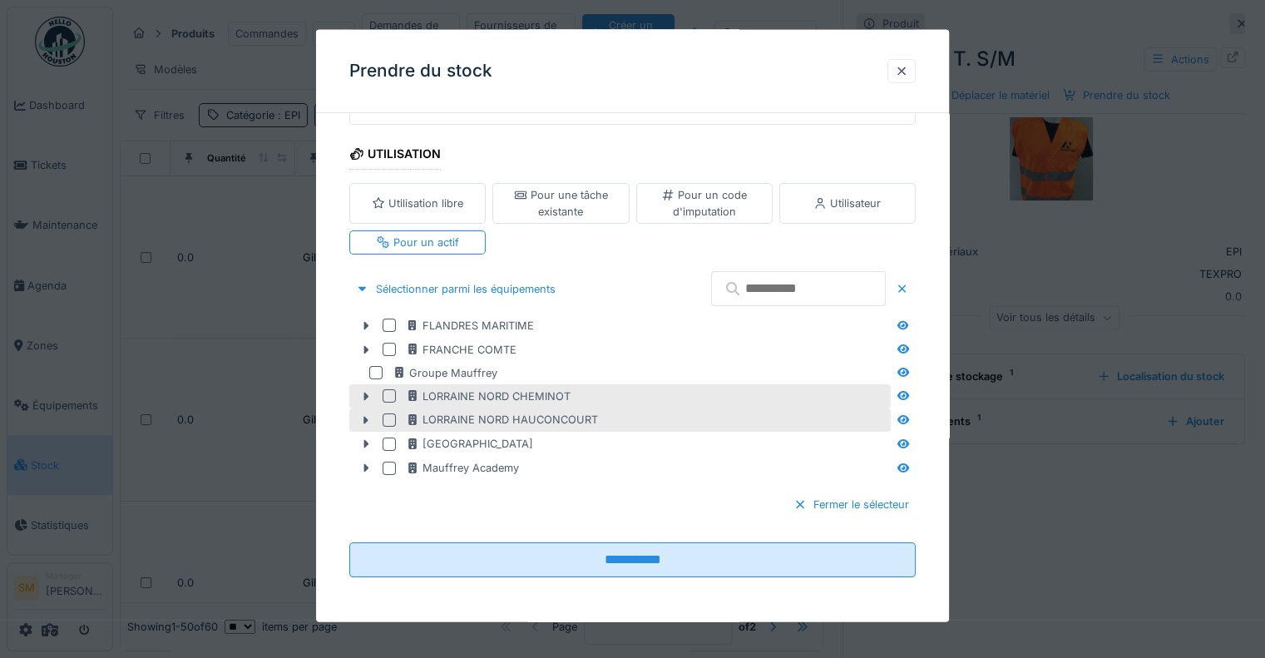
scroll to position [0, 0]
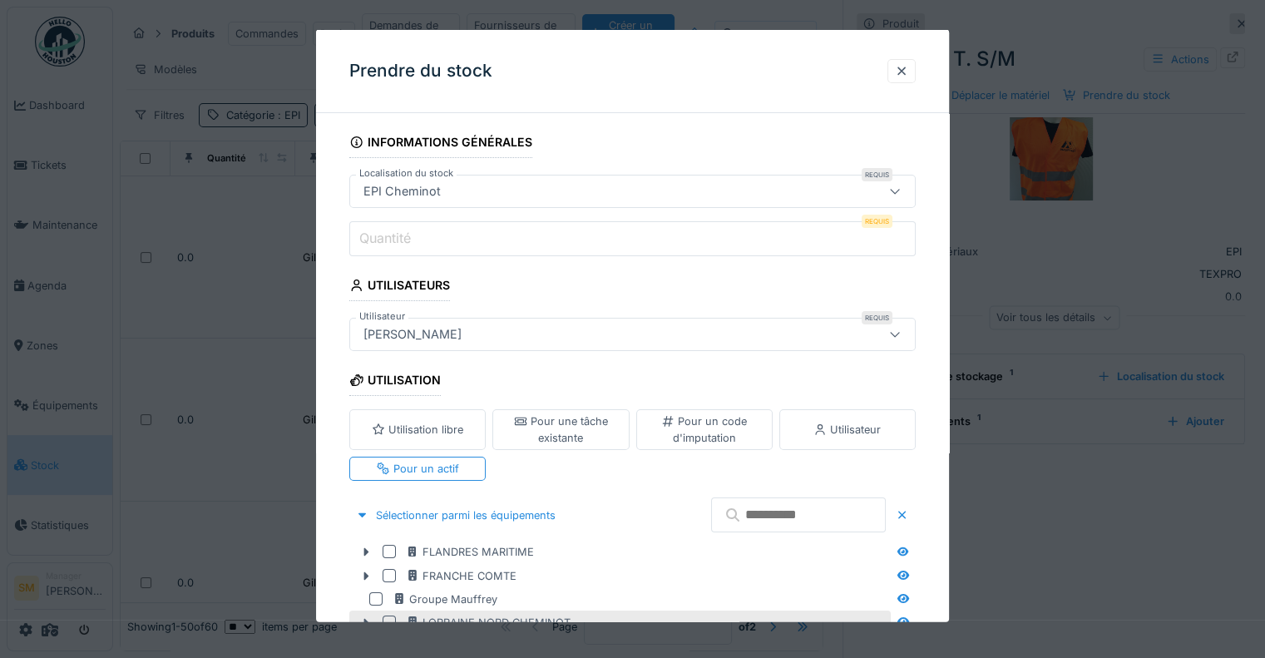
click at [592, 427] on div "Pour une tâche existante" at bounding box center [560, 429] width 121 height 32
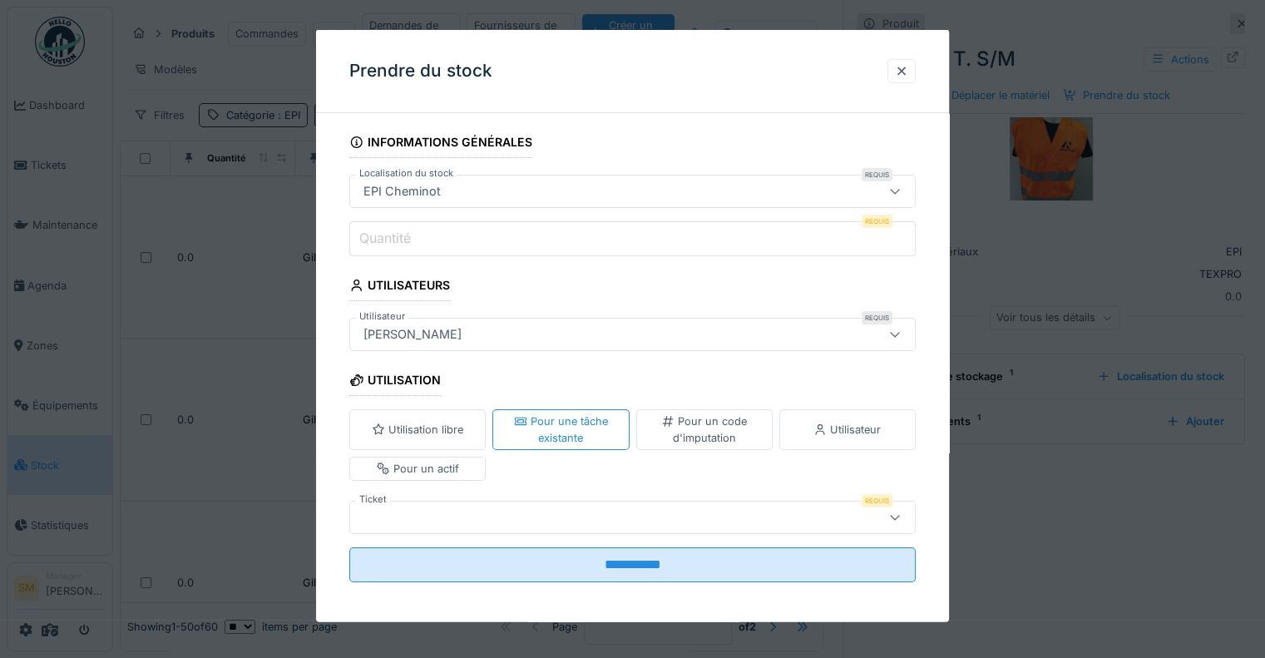
click at [526, 521] on div at bounding box center [598, 516] width 482 height 18
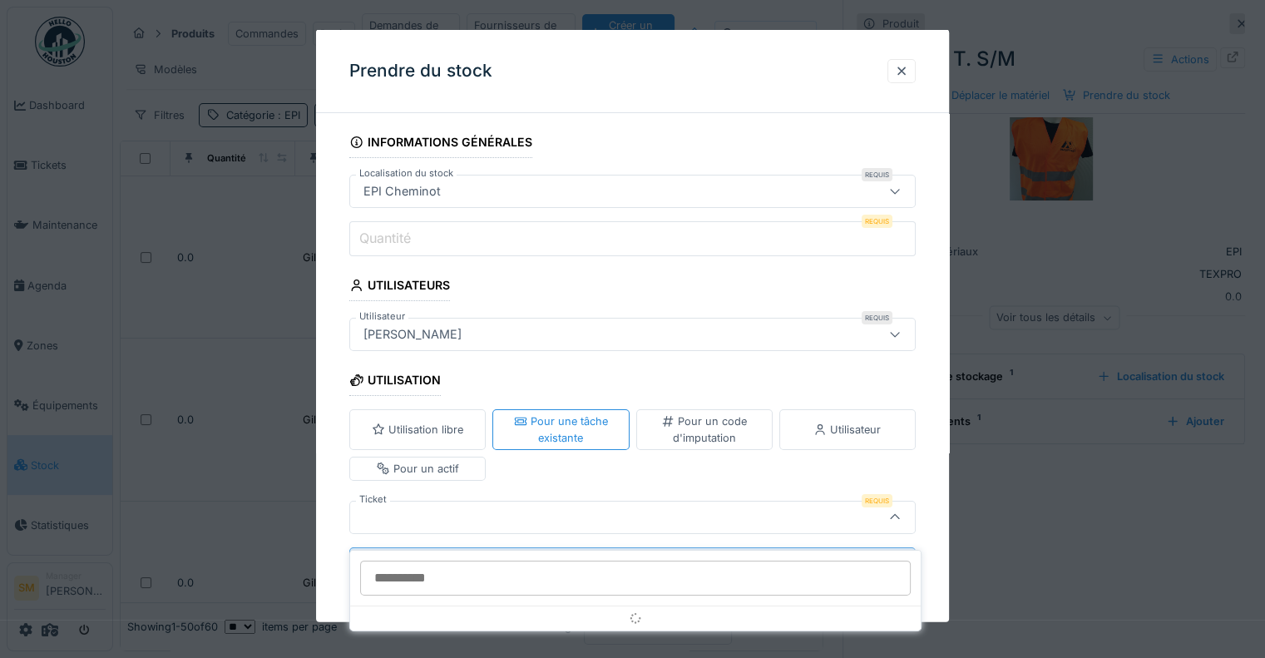
scroll to position [4, 0]
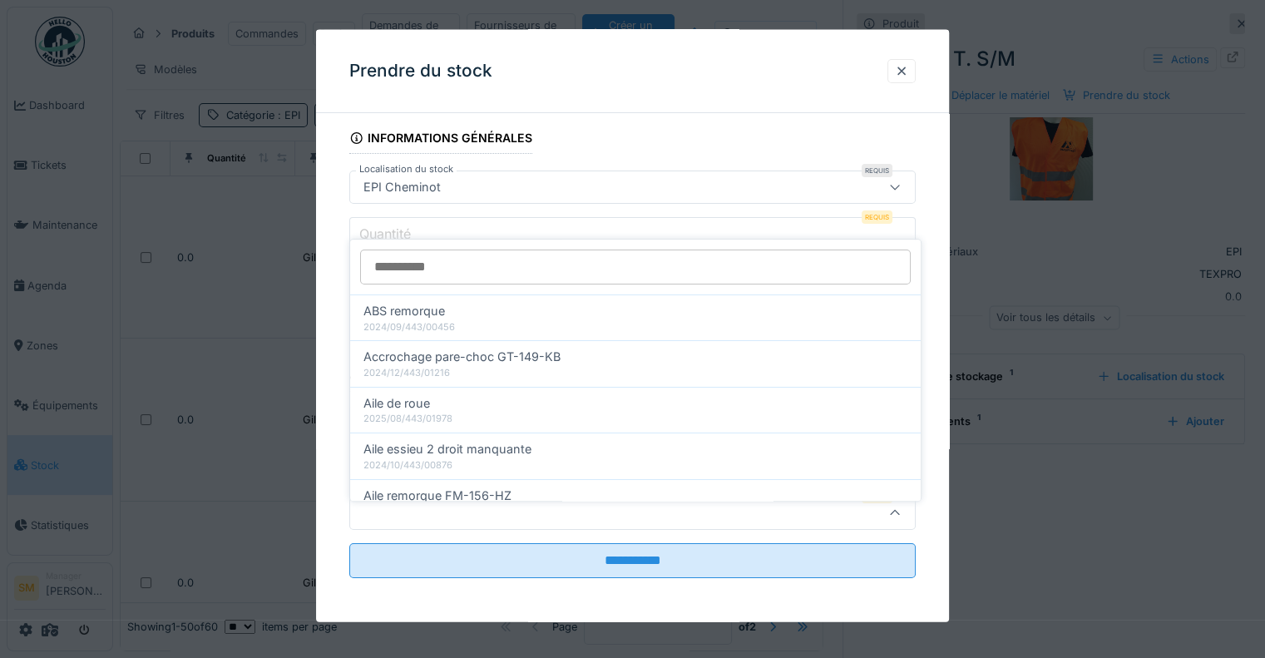
click at [499, 517] on div at bounding box center [598, 512] width 482 height 18
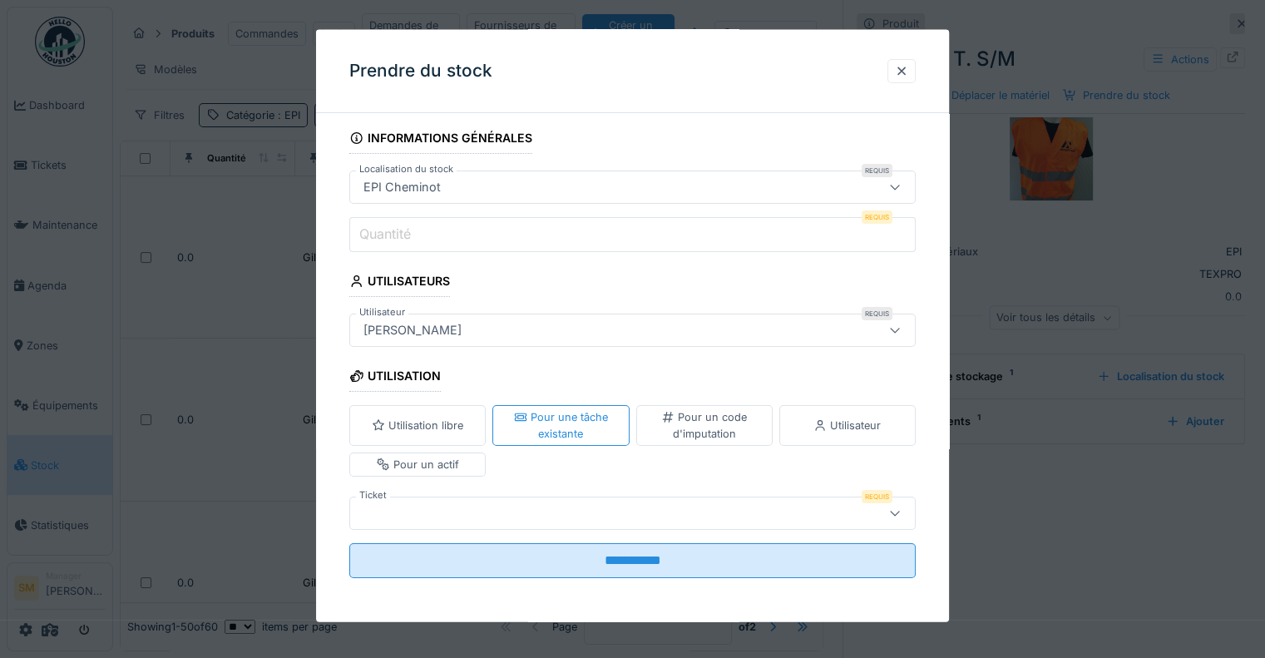
click at [523, 515] on div at bounding box center [598, 512] width 482 height 18
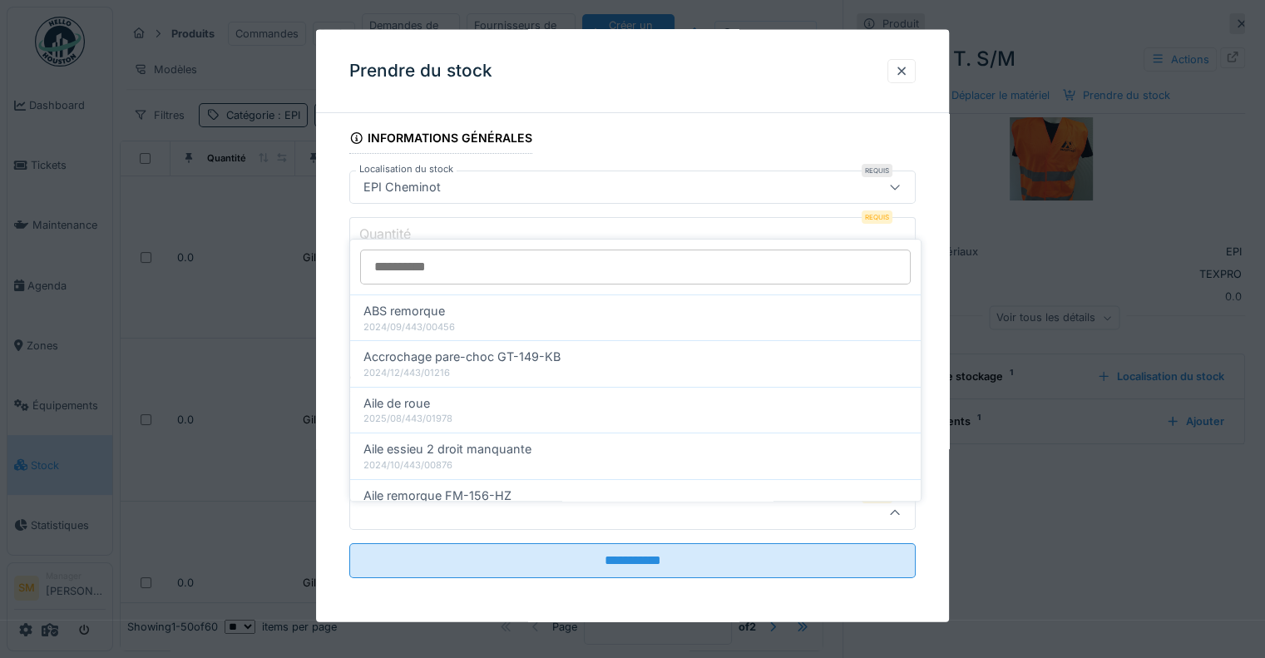
click at [508, 511] on div at bounding box center [598, 512] width 482 height 18
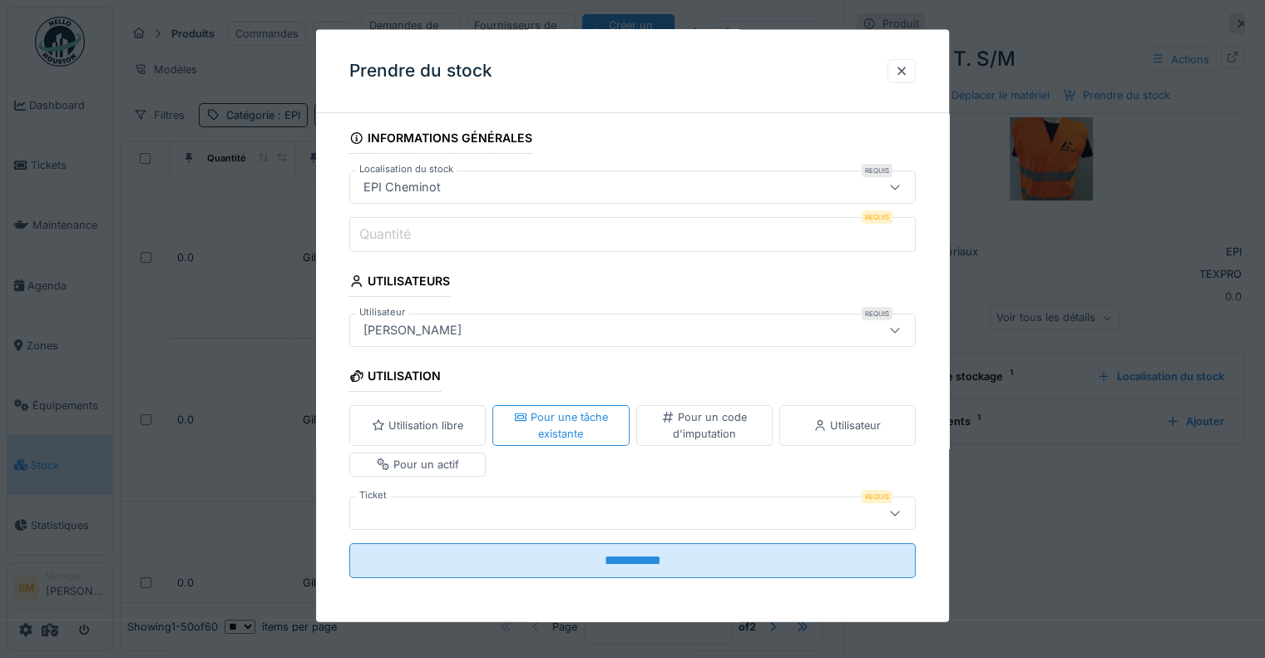
click at [508, 510] on div at bounding box center [598, 512] width 482 height 18
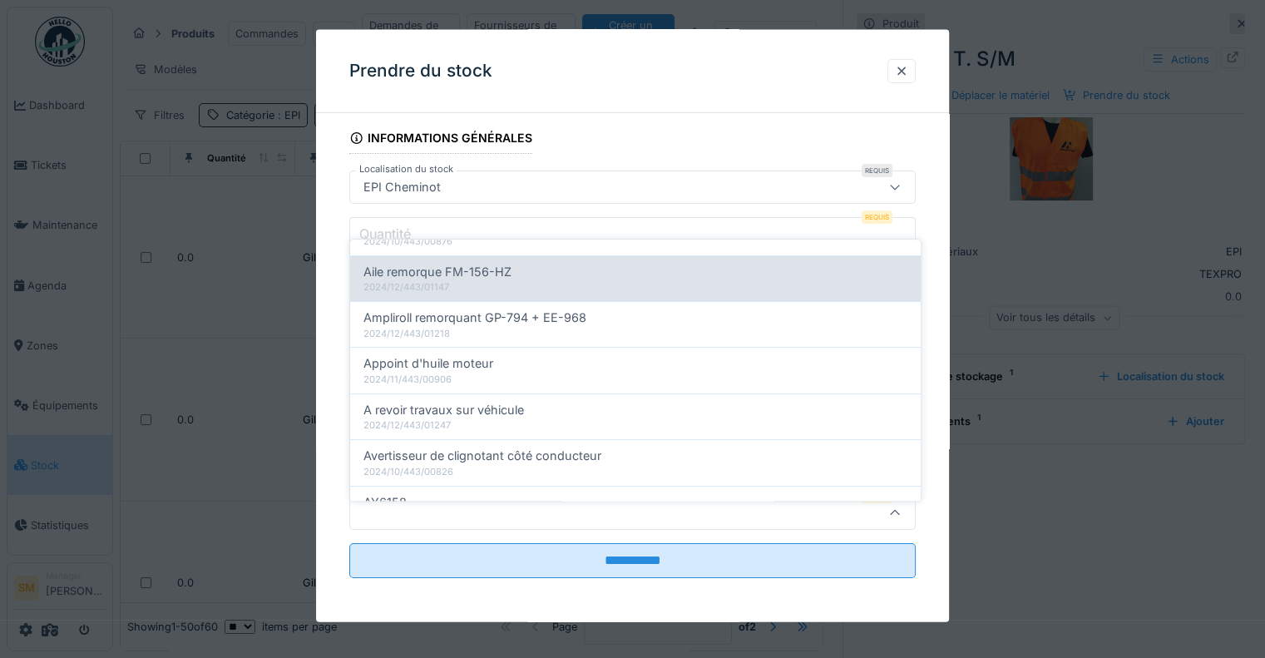
scroll to position [249, 0]
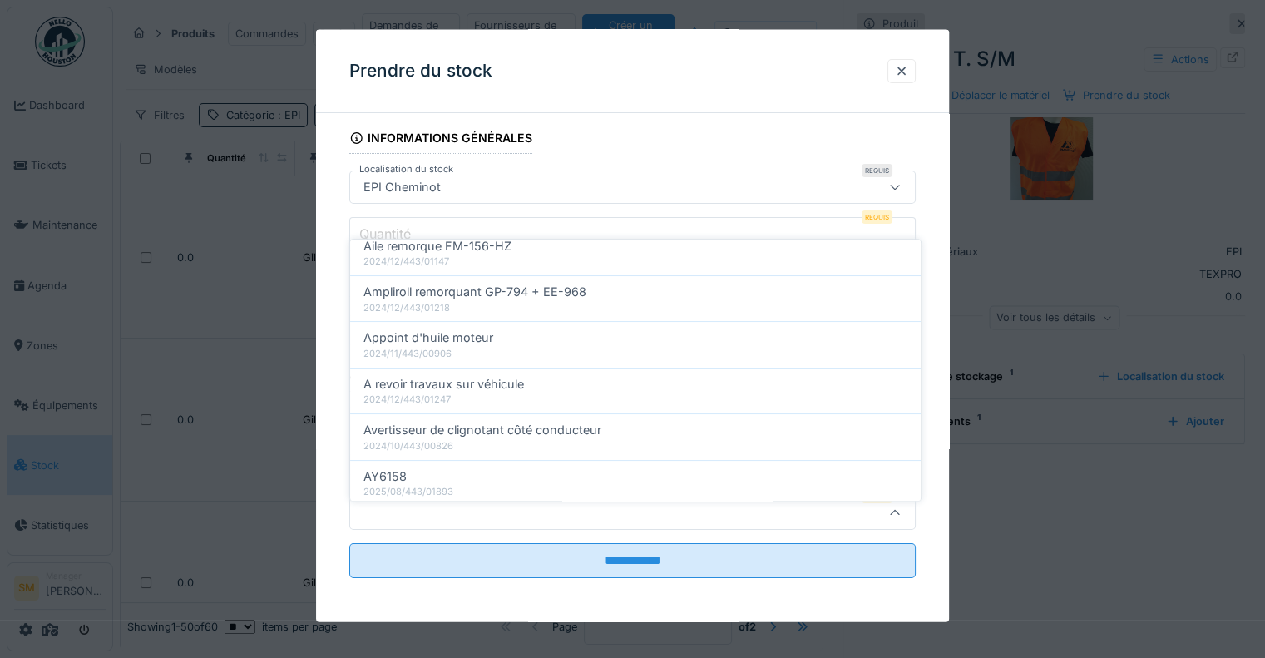
click at [433, 503] on div at bounding box center [598, 512] width 482 height 18
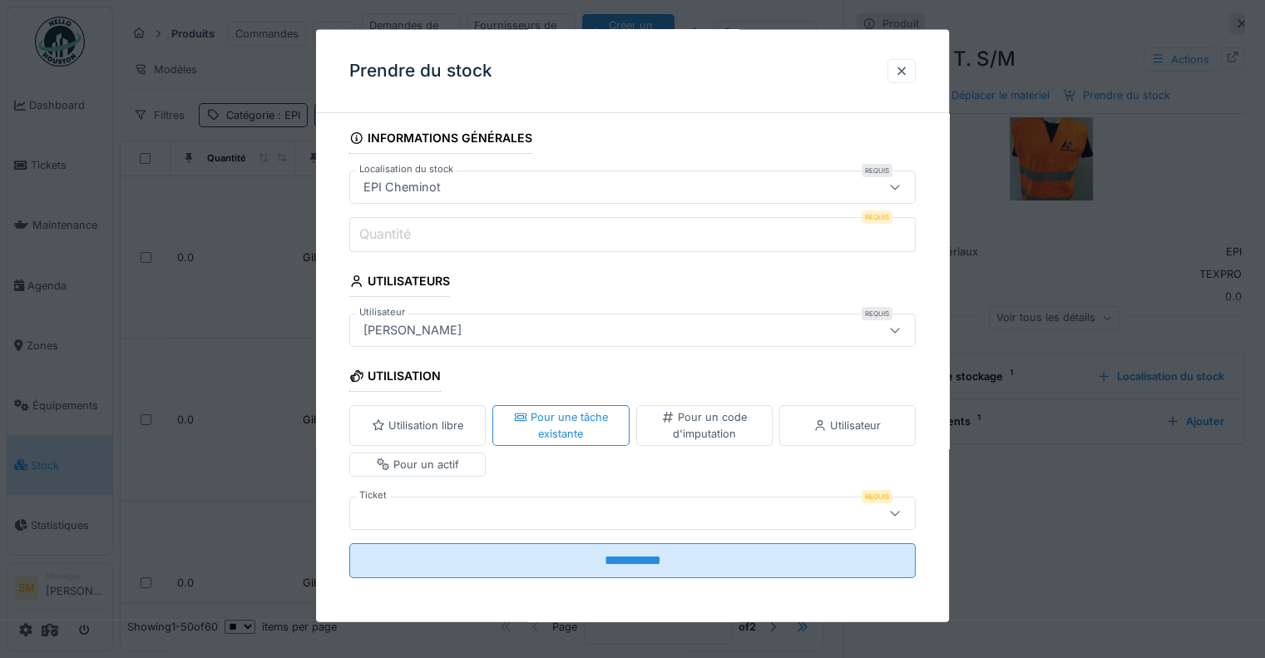
click at [435, 508] on div at bounding box center [598, 512] width 482 height 18
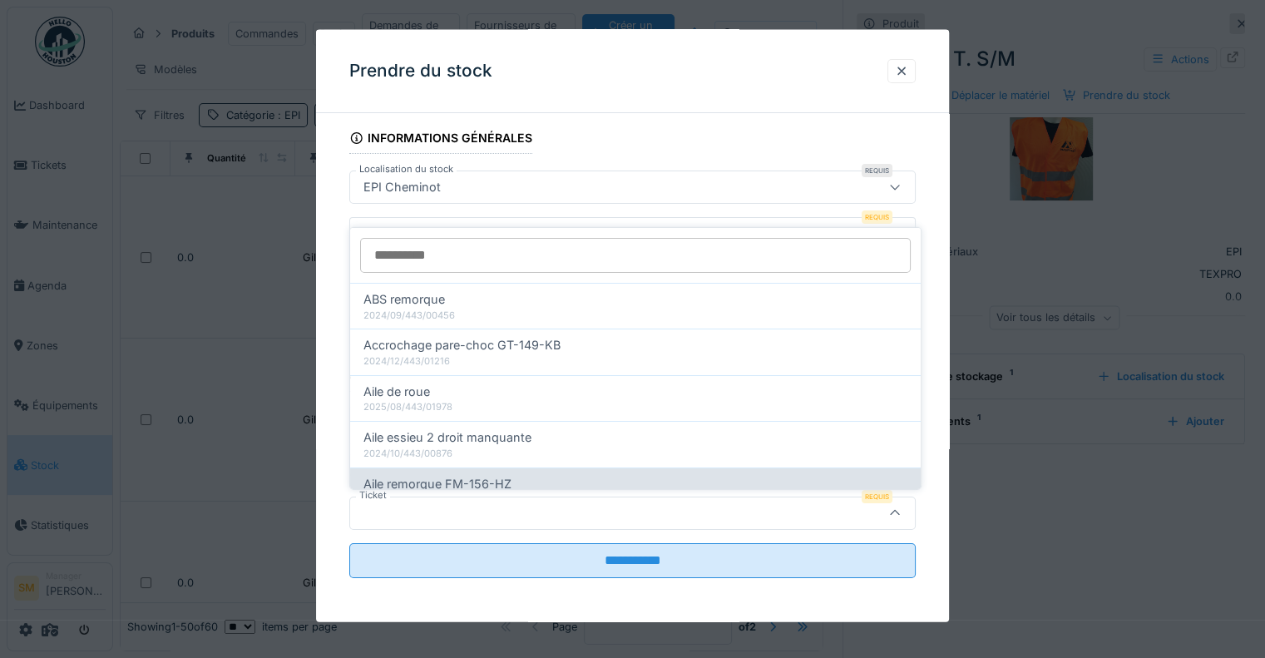
scroll to position [0, 0]
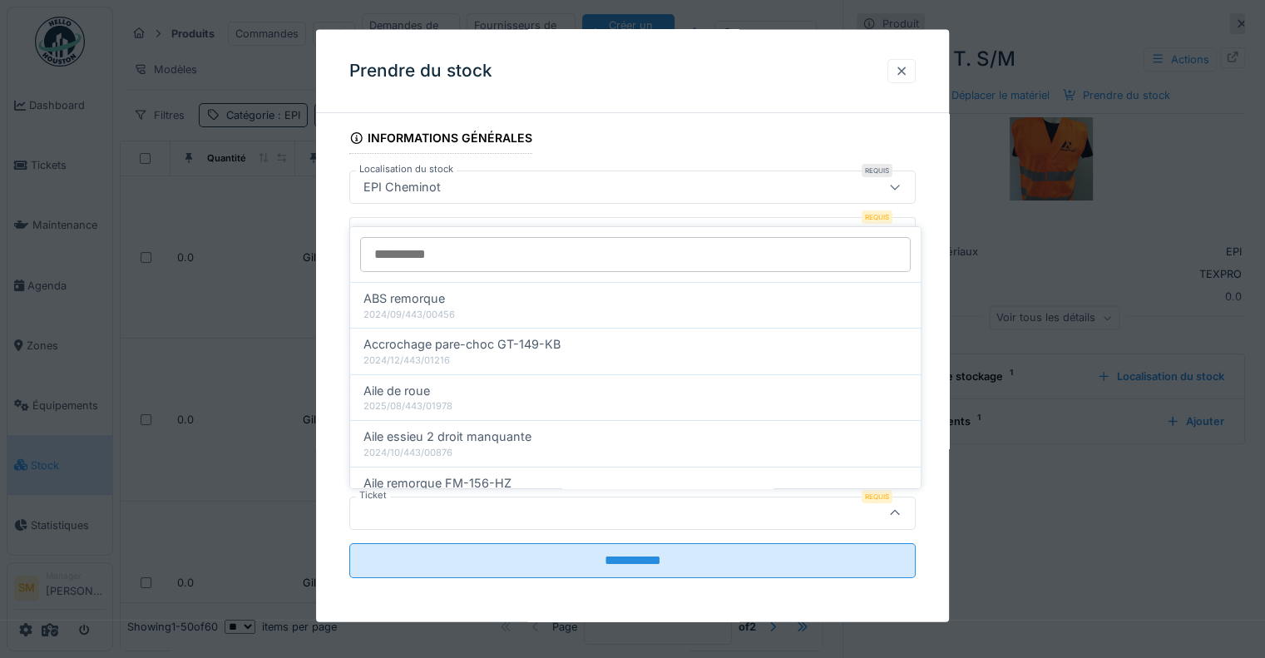
click at [908, 66] on div at bounding box center [901, 71] width 13 height 16
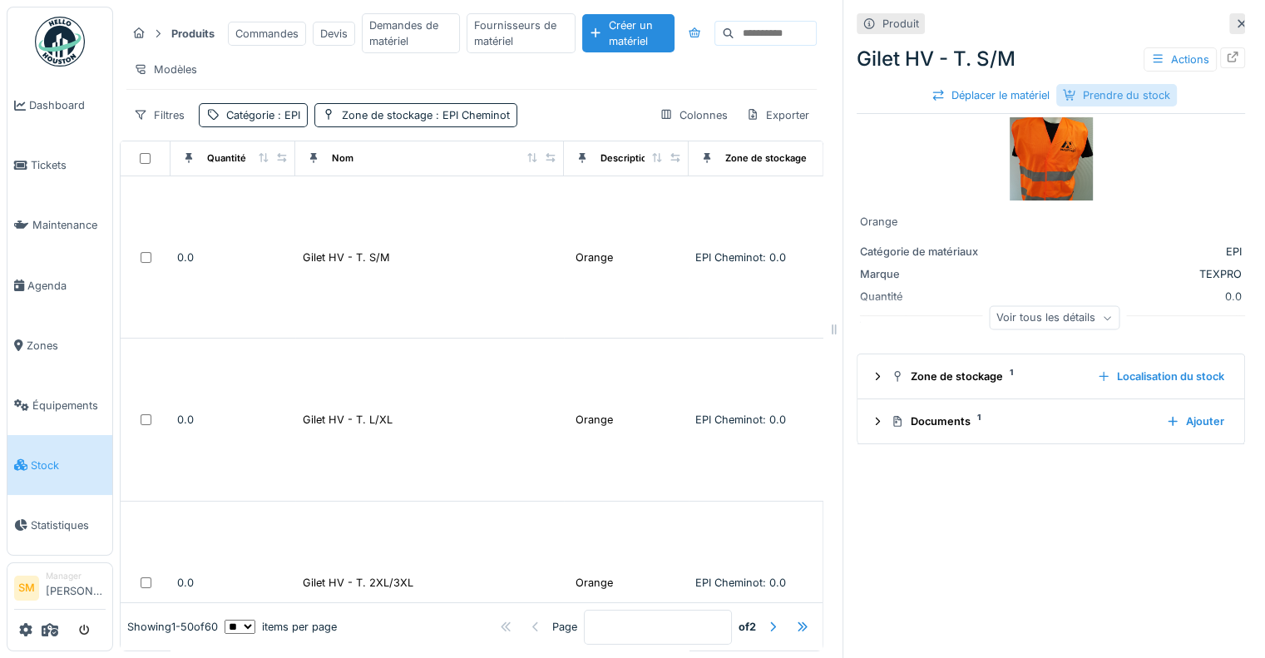
click at [1112, 99] on div "Prendre du stock" at bounding box center [1116, 95] width 121 height 22
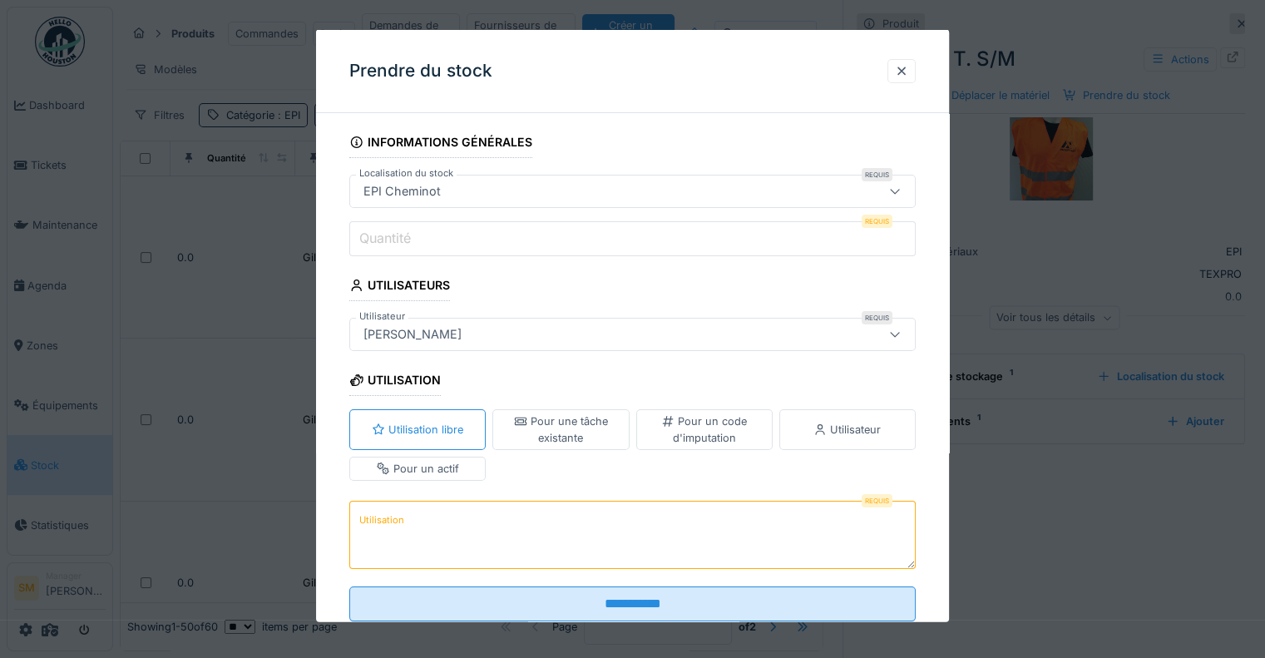
click at [835, 427] on div "Utilisateur" at bounding box center [846, 430] width 67 height 16
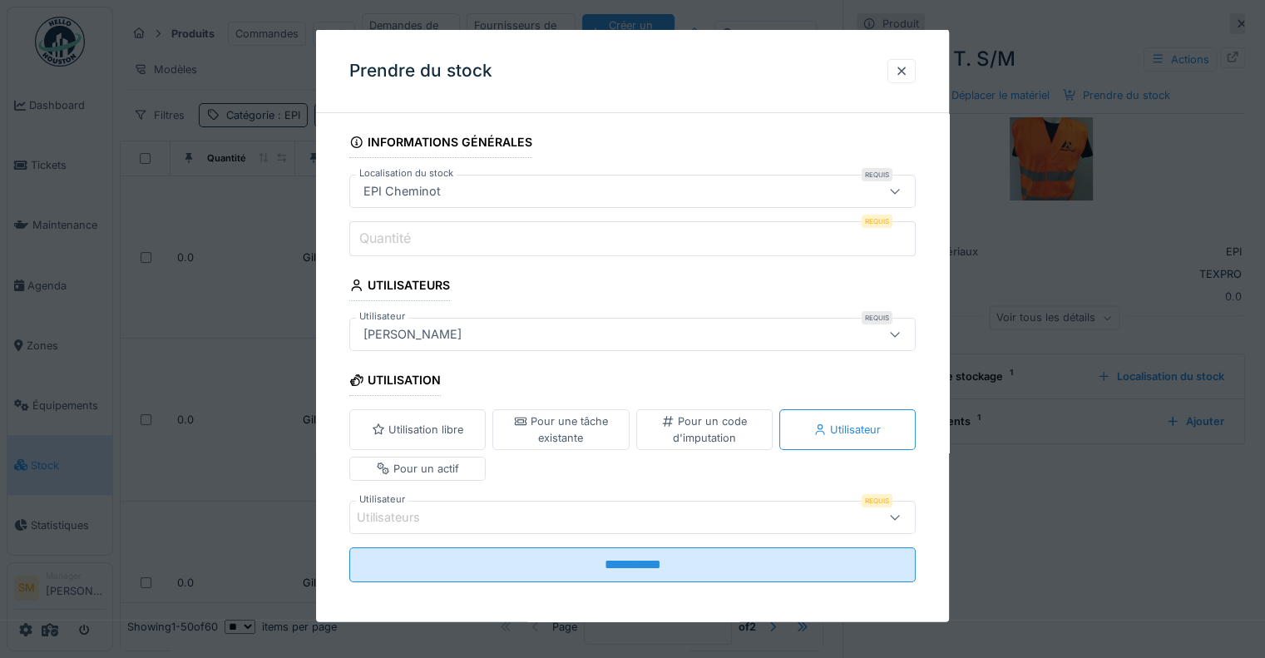
click at [475, 511] on div "Utilisateurs" at bounding box center [598, 516] width 482 height 18
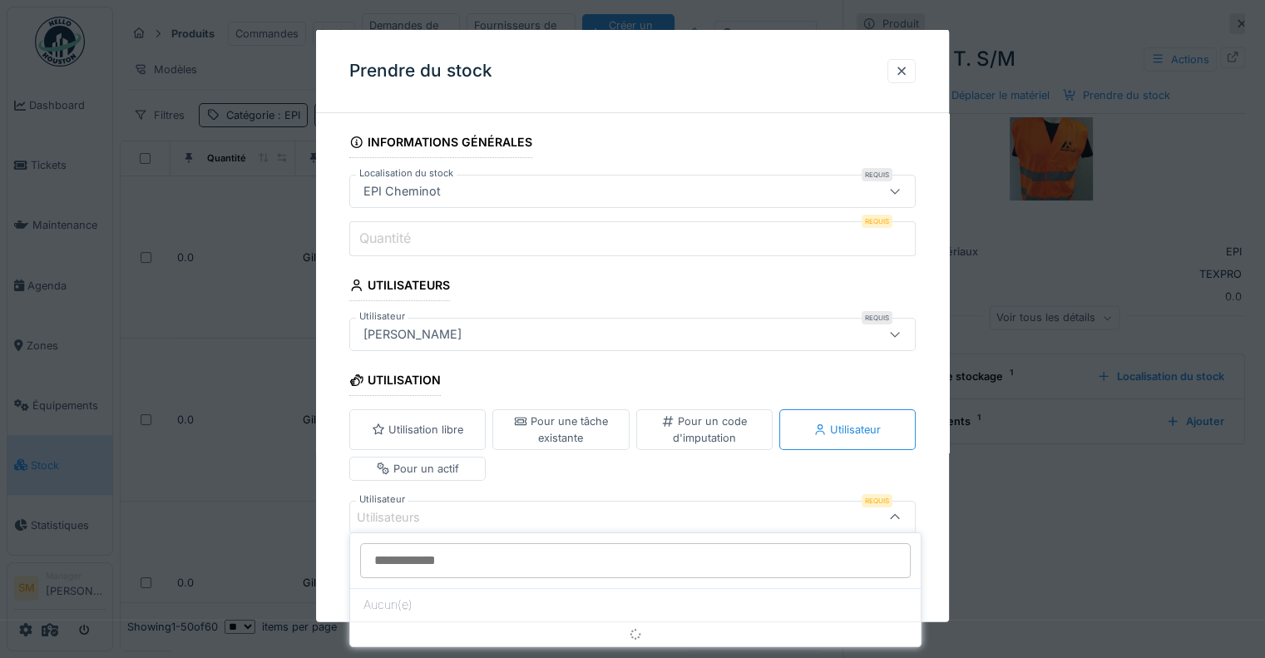
scroll to position [4, 0]
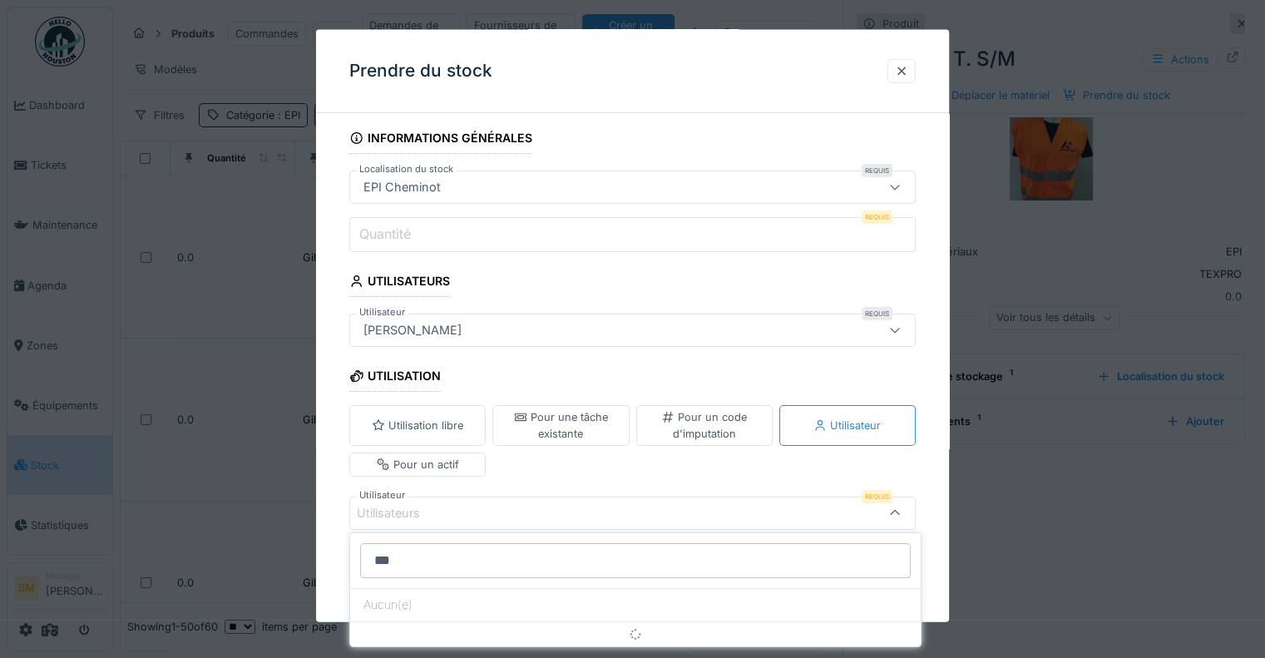
type input "****"
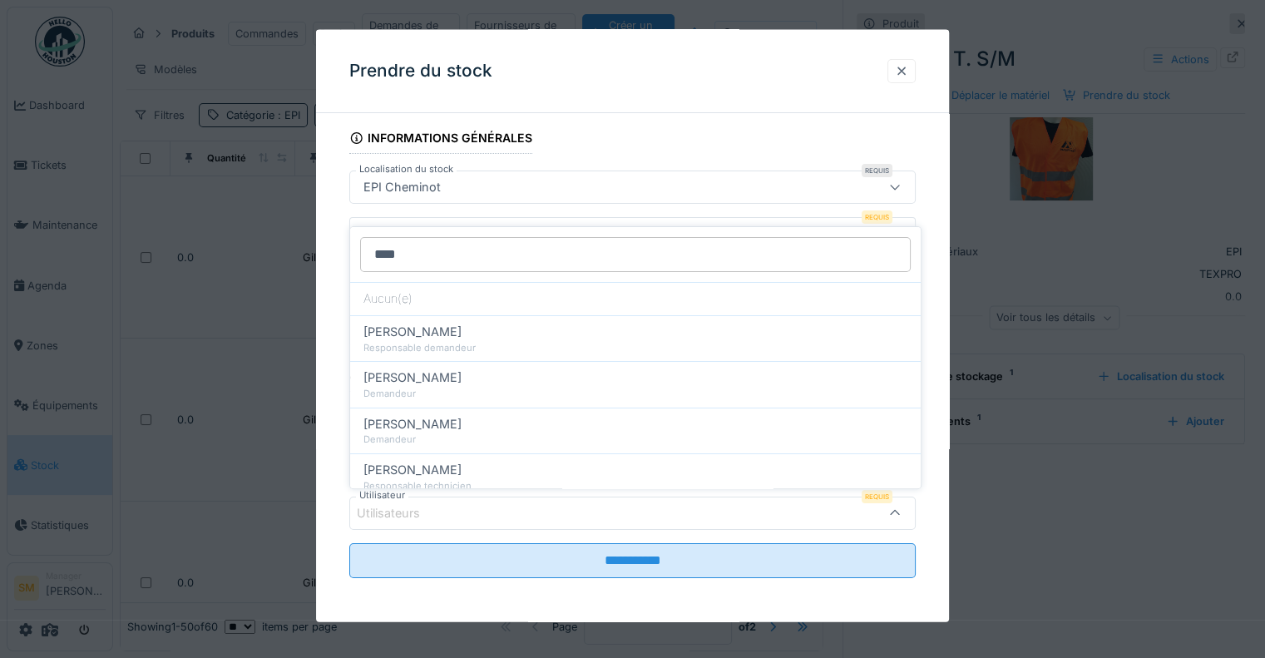
click at [905, 67] on div at bounding box center [901, 71] width 13 height 16
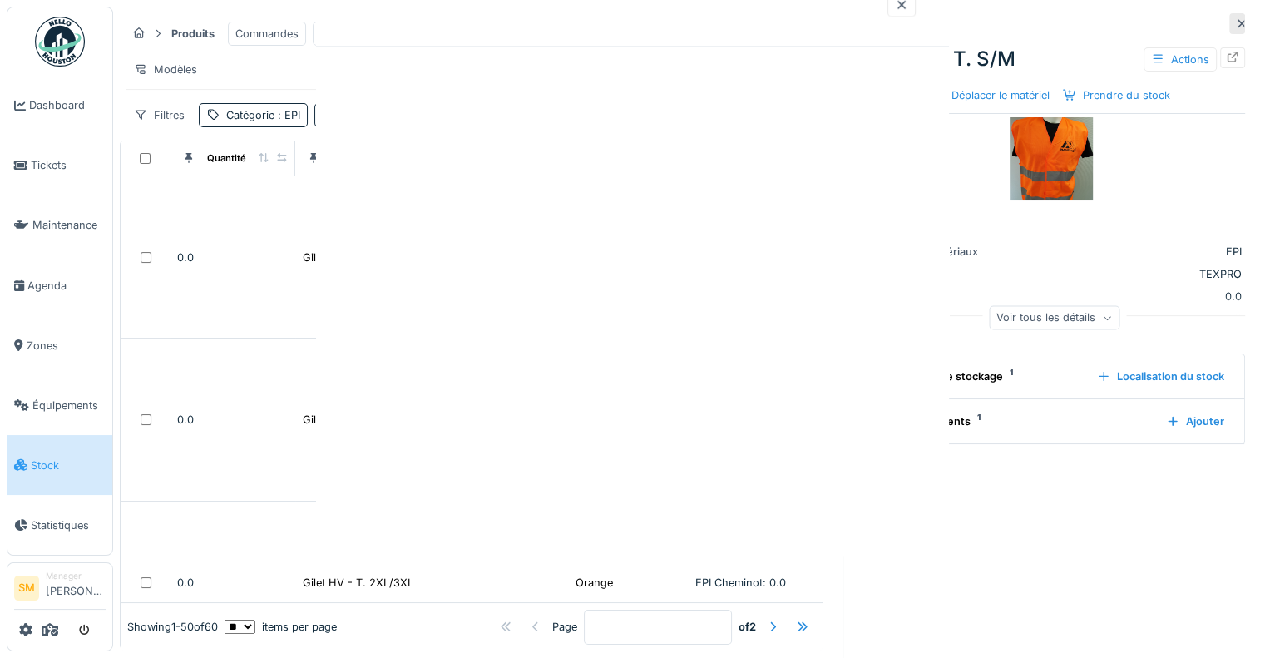
scroll to position [0, 0]
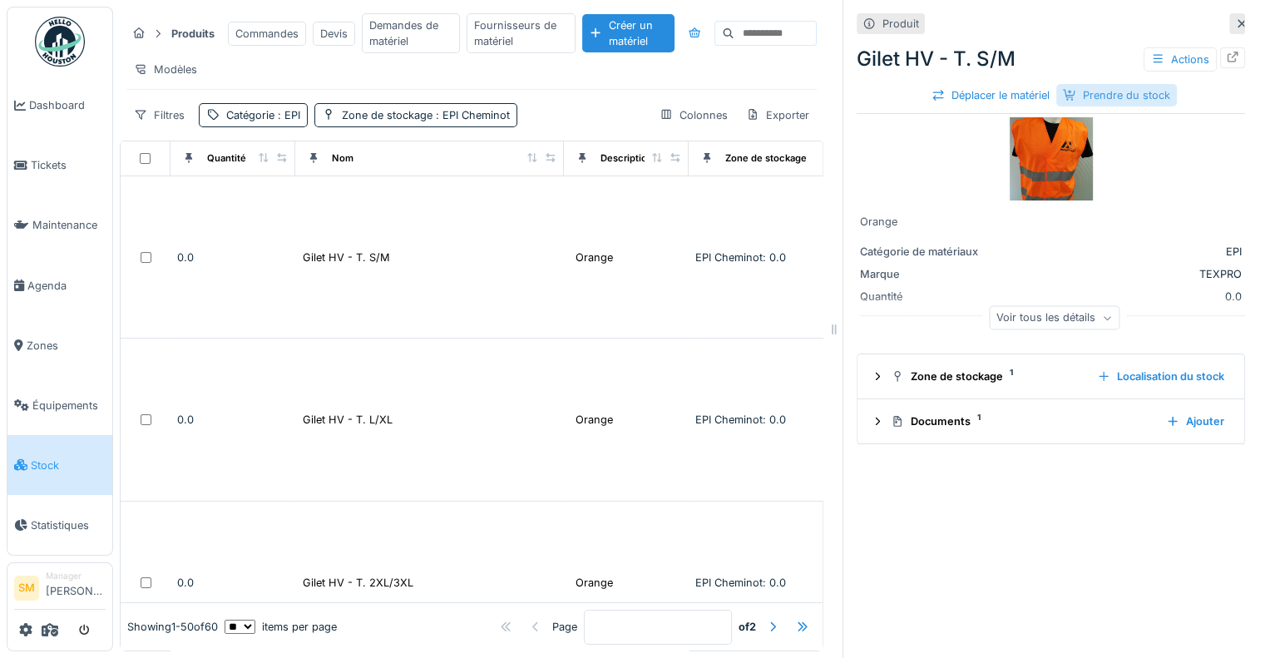
click at [1105, 96] on div "Prendre du stock" at bounding box center [1116, 95] width 121 height 22
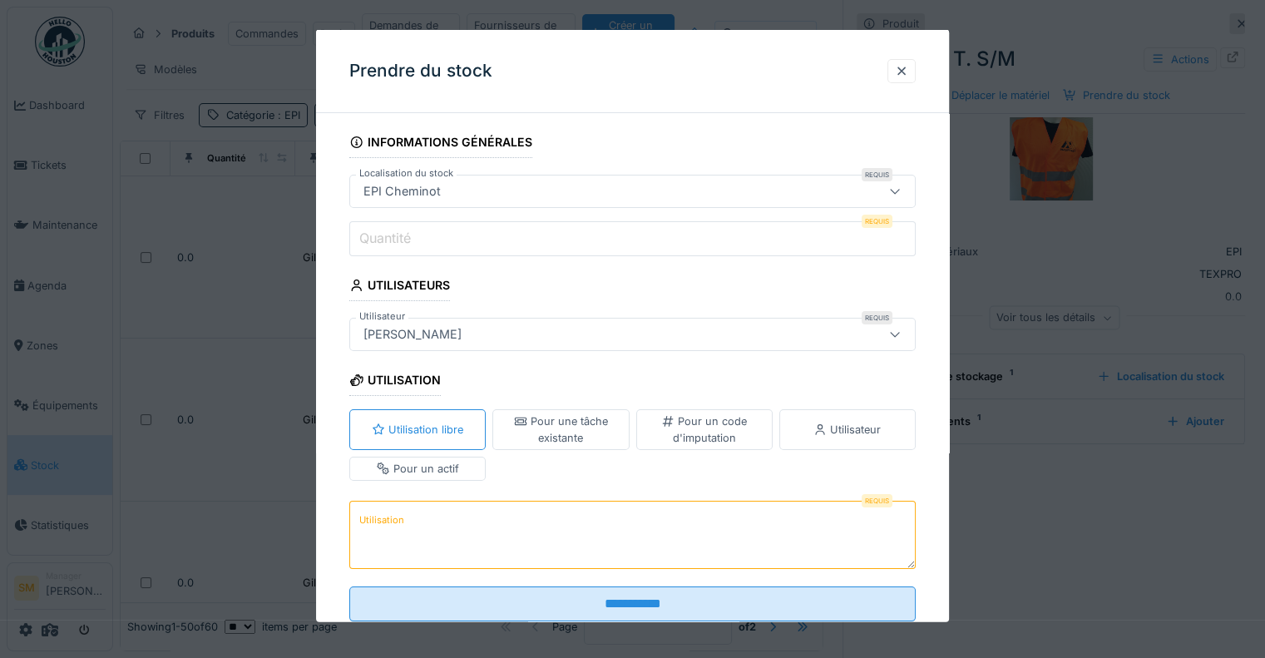
click at [444, 460] on div "Pour un actif" at bounding box center [418, 468] width 82 height 16
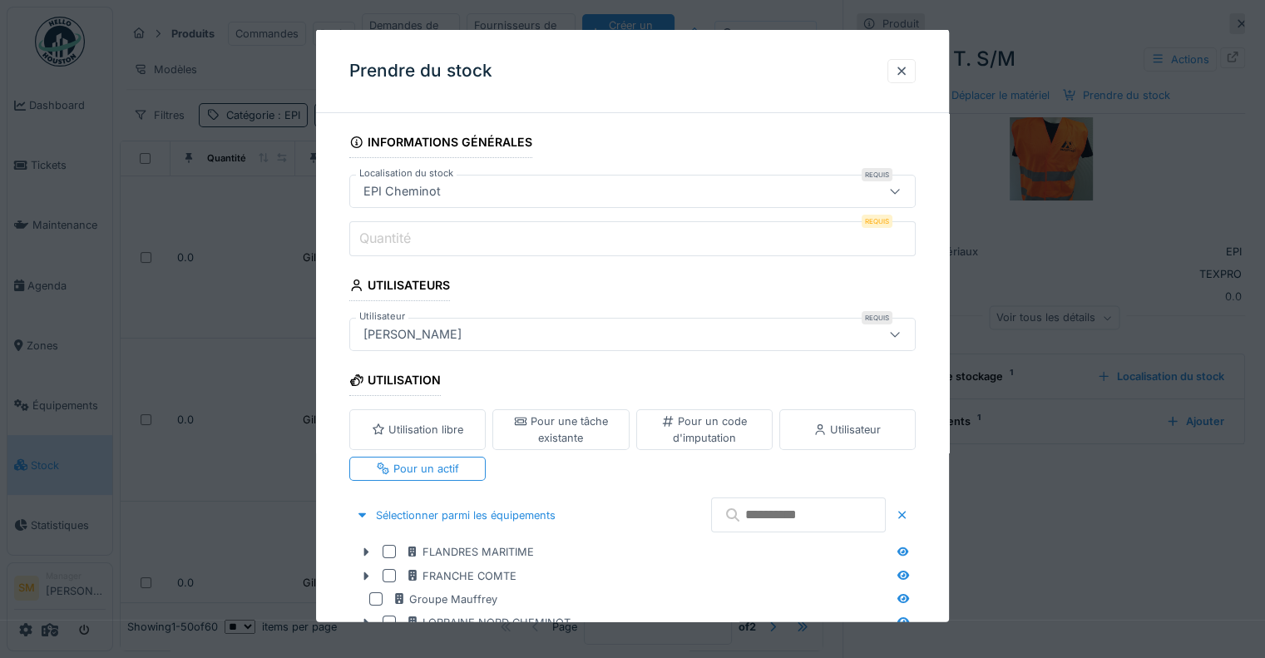
click at [861, 434] on div "Utilisateur" at bounding box center [846, 430] width 67 height 16
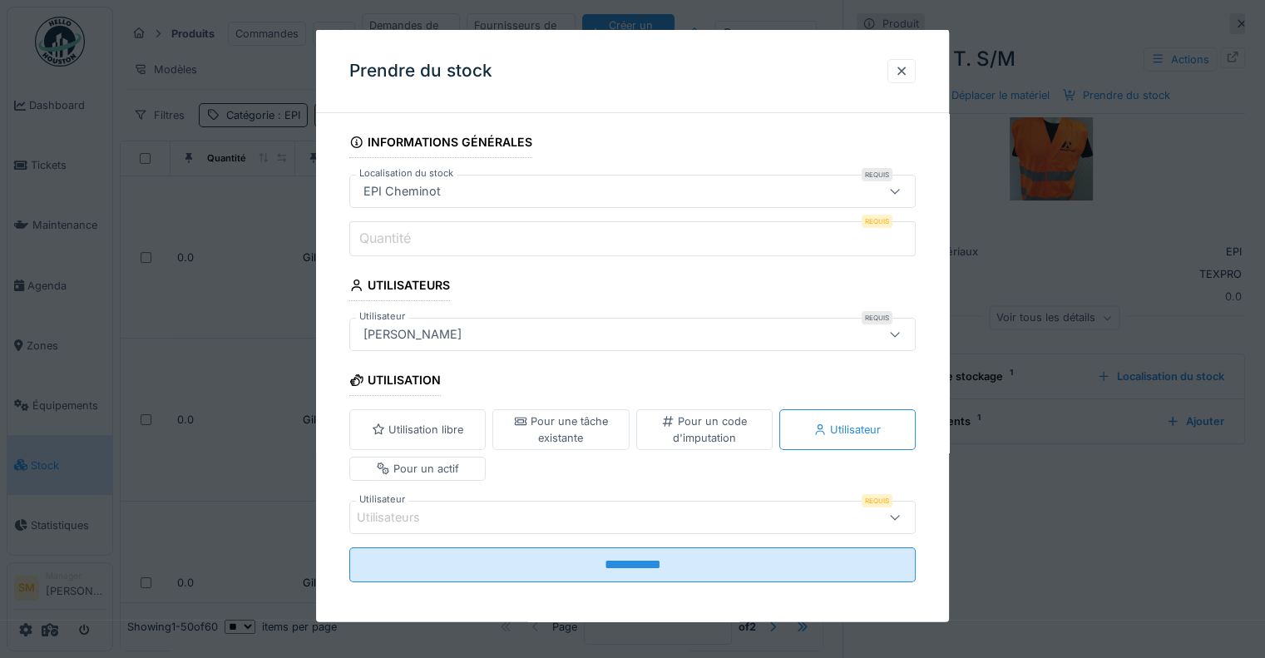
click at [897, 515] on icon at bounding box center [894, 517] width 9 height 5
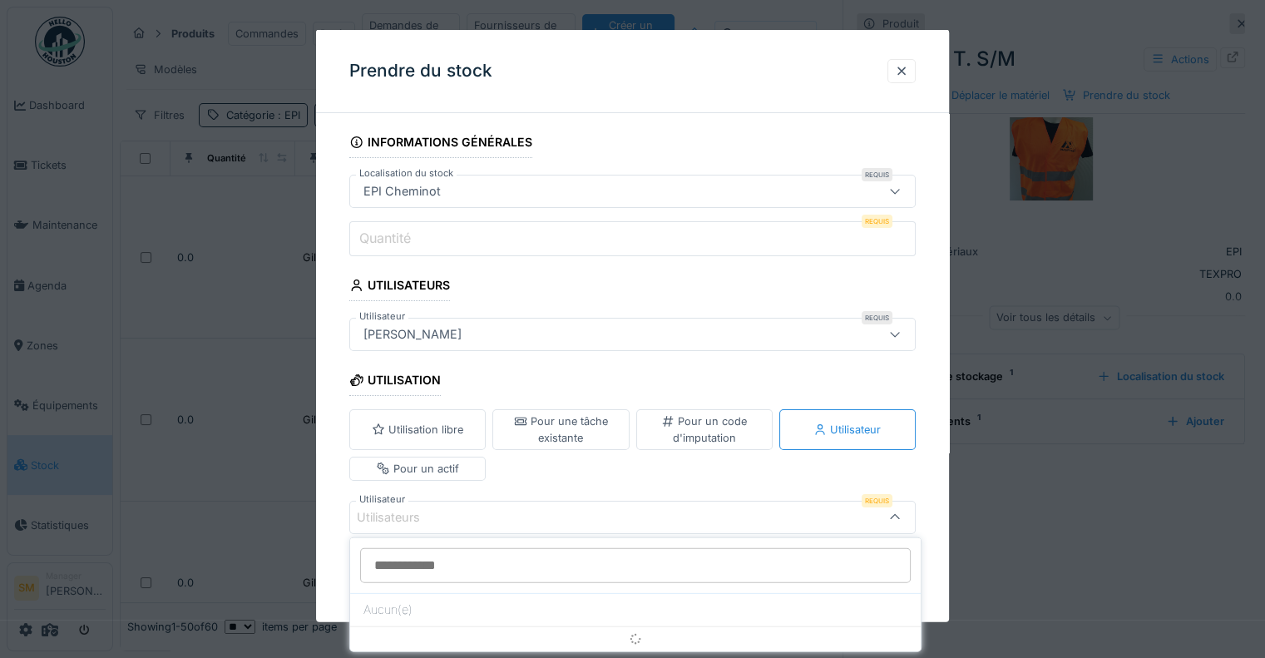
scroll to position [4, 0]
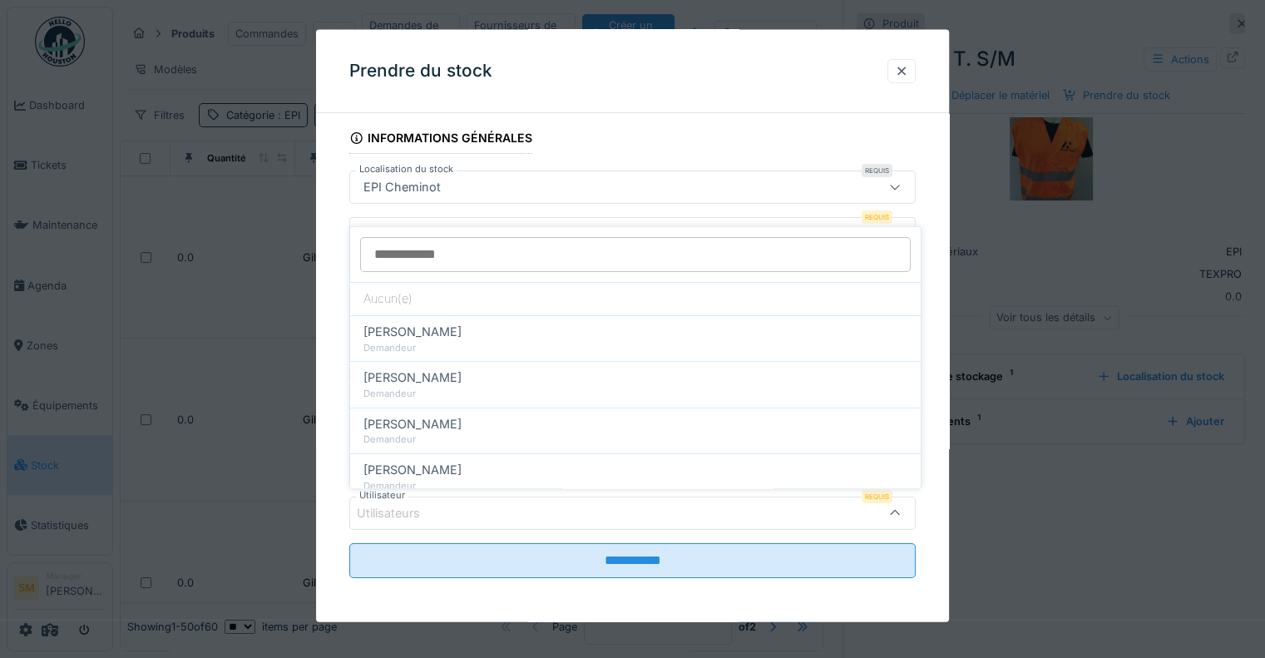
click at [649, 508] on div "Utilisateurs" at bounding box center [598, 512] width 482 height 18
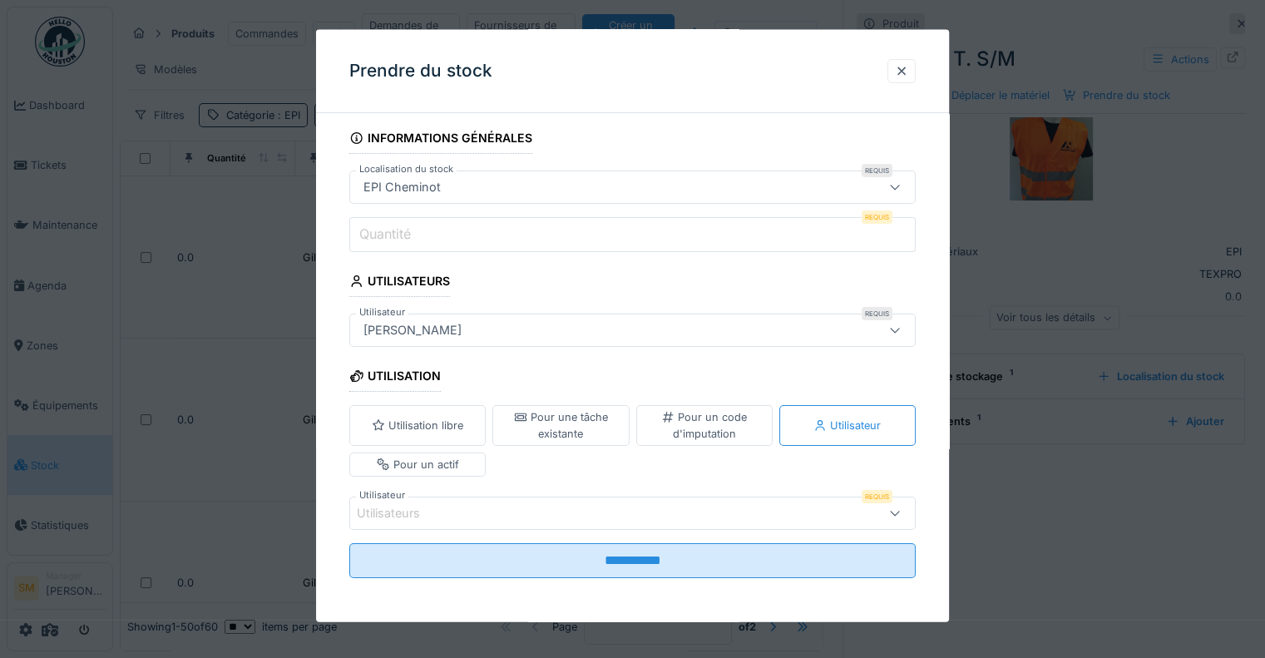
scroll to position [12, 0]
click at [635, 503] on div "Utilisateurs" at bounding box center [598, 512] width 482 height 18
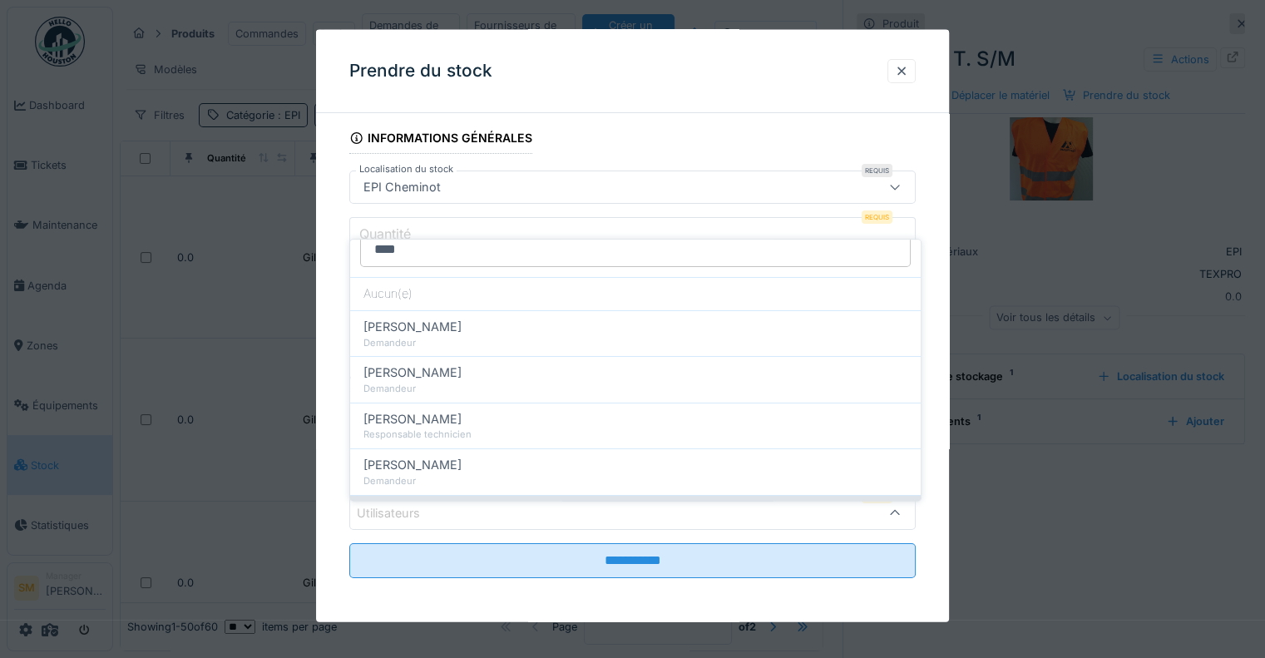
scroll to position [0, 0]
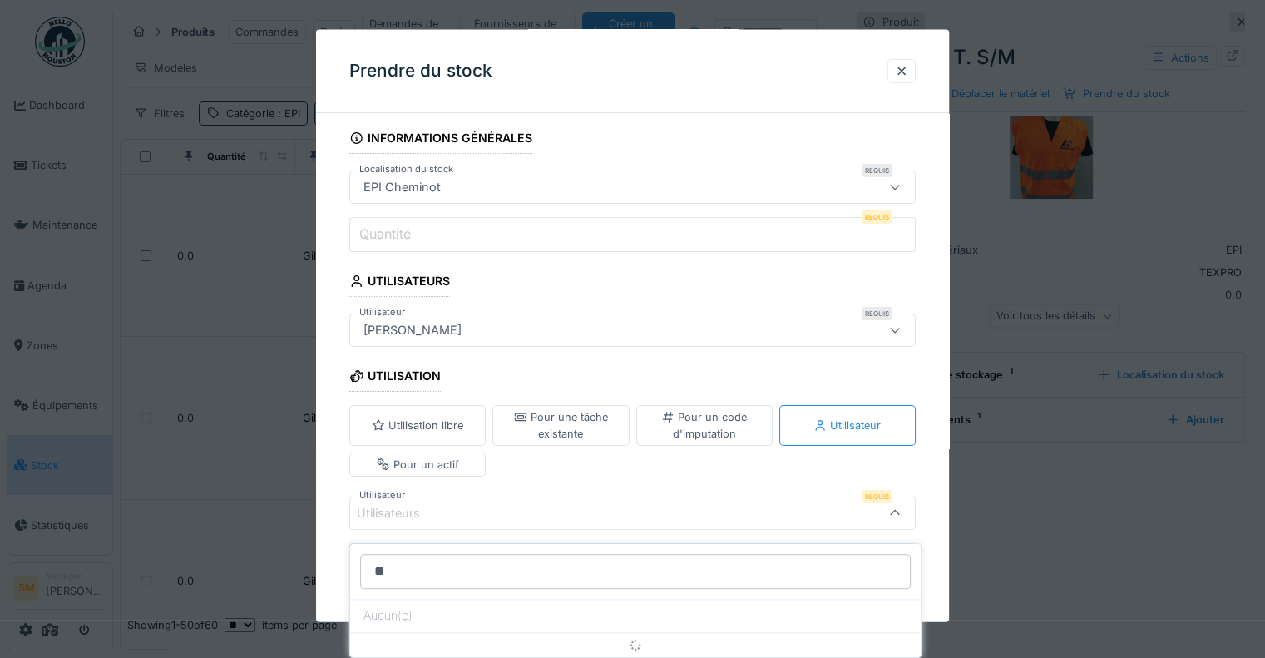
type input "*"
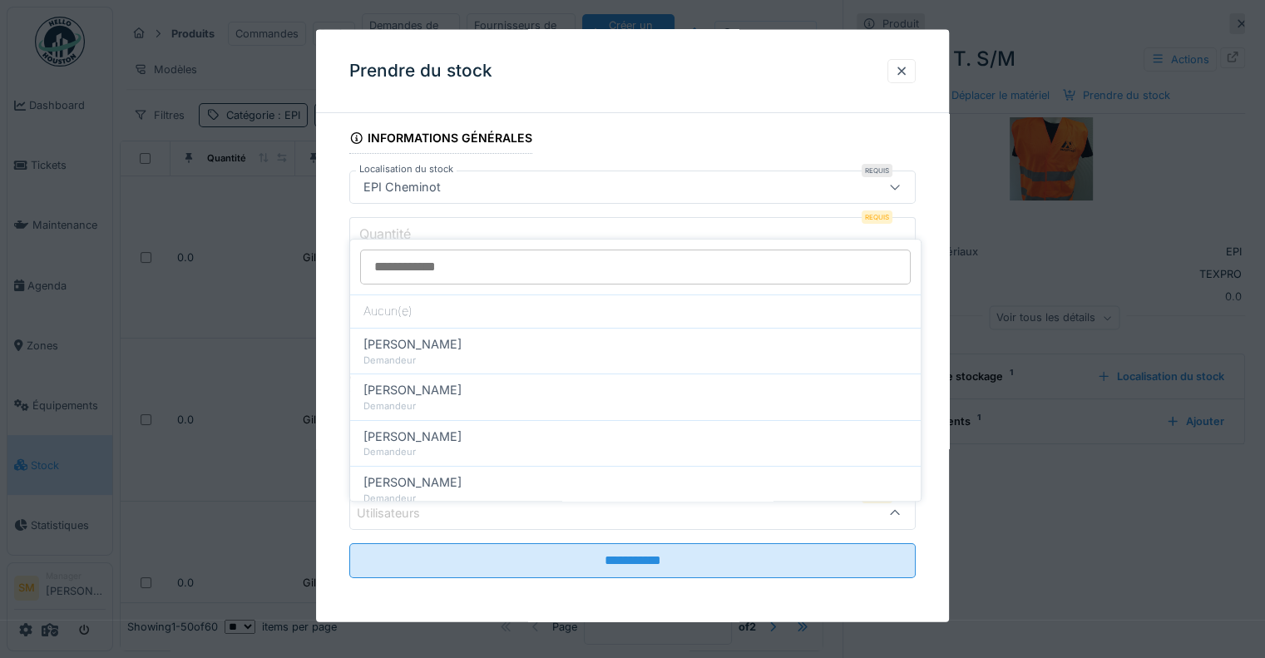
click at [654, 77] on div "Prendre du stock" at bounding box center [632, 71] width 633 height 83
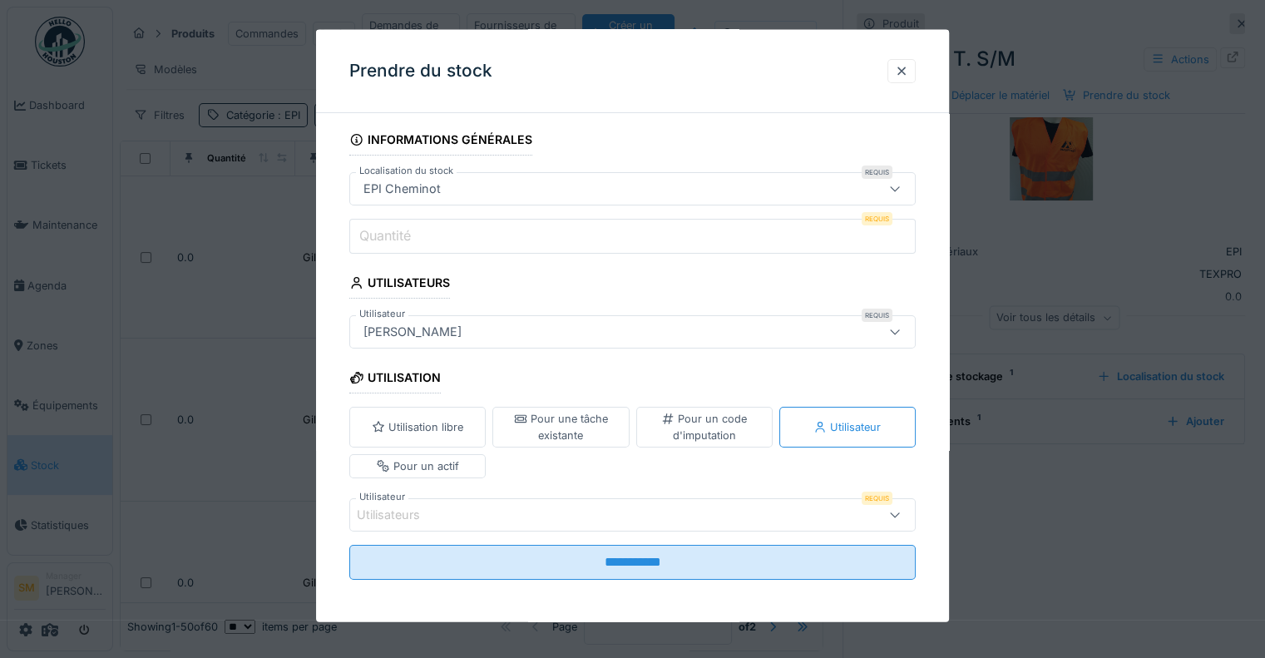
scroll to position [4, 0]
click at [417, 459] on div "Pour un actif" at bounding box center [418, 464] width 82 height 16
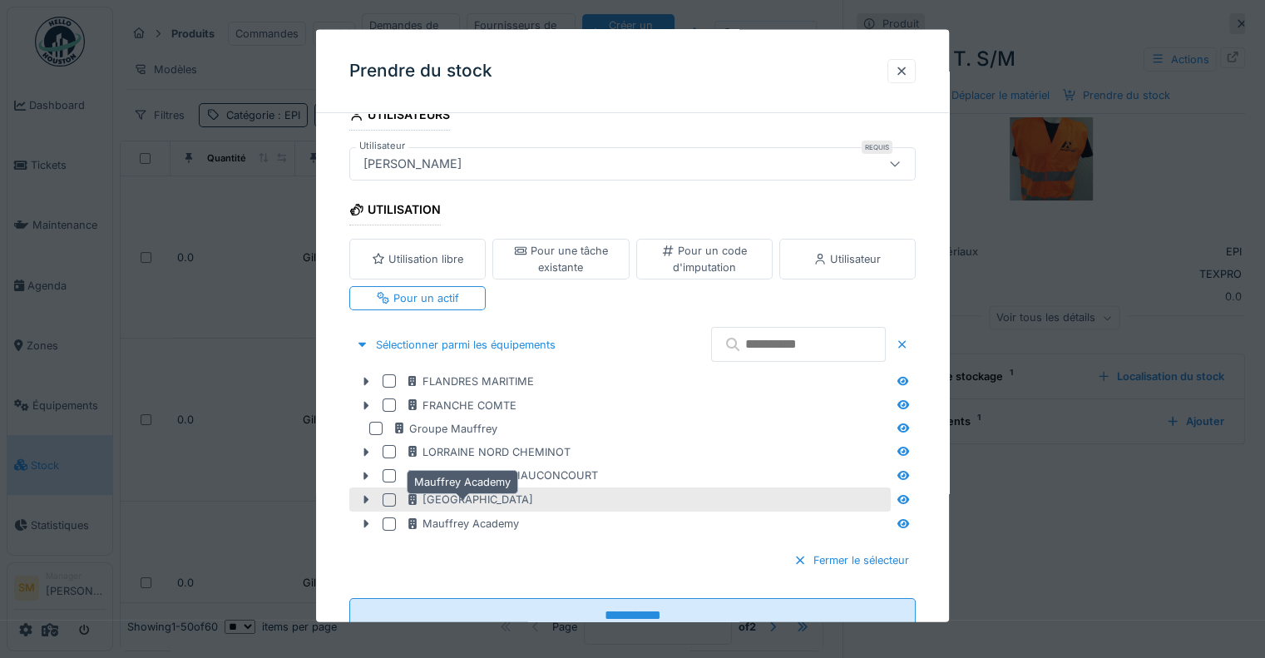
scroll to position [226, 0]
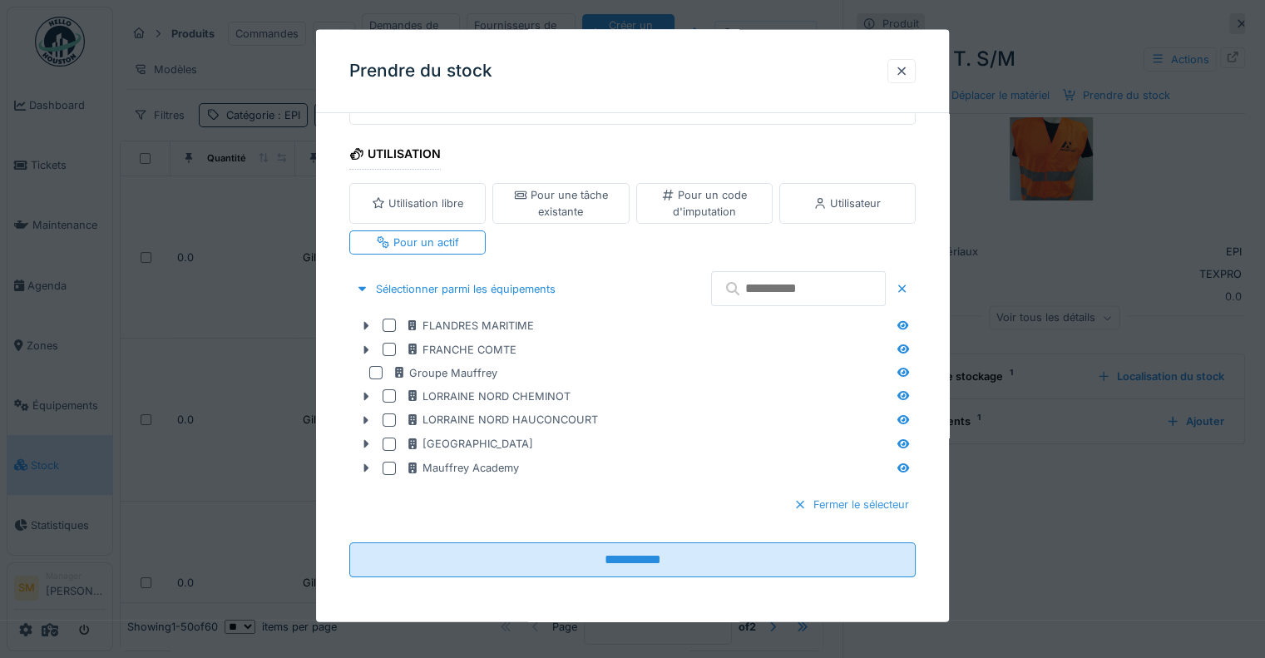
click at [884, 499] on div "Fermer le sélecteur" at bounding box center [851, 504] width 129 height 22
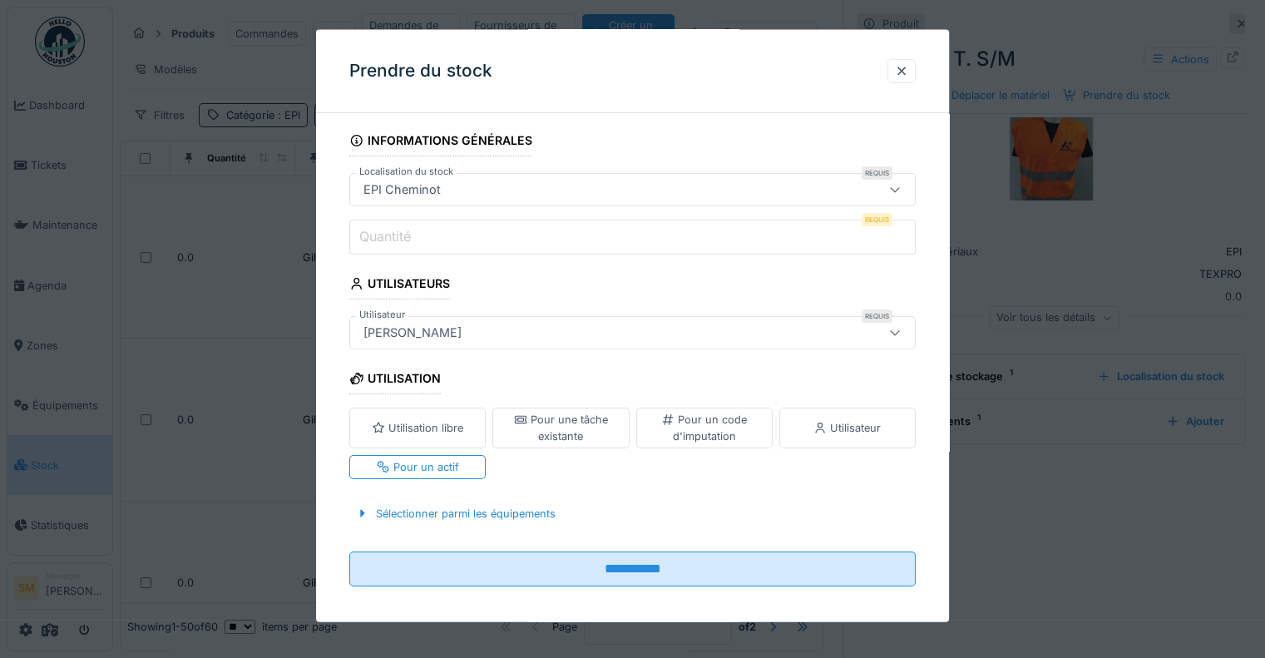
scroll to position [0, 0]
click at [684, 422] on div "Pour un code d'imputation" at bounding box center [704, 429] width 121 height 32
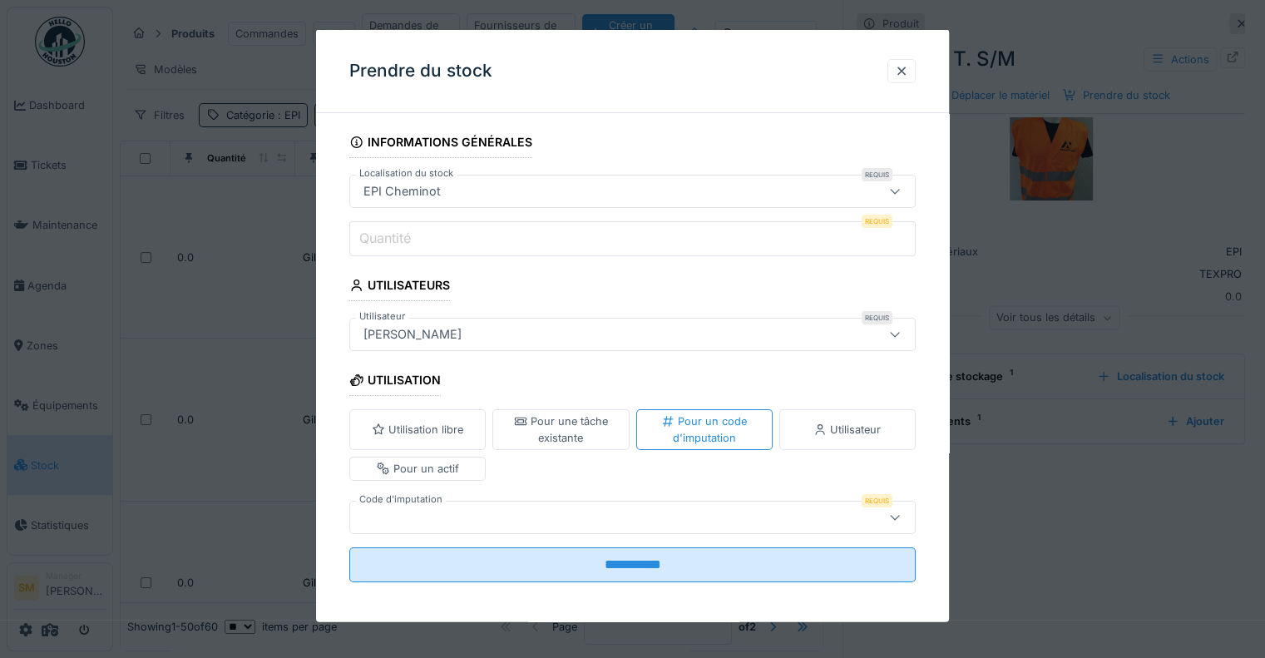
click at [471, 510] on div at bounding box center [598, 516] width 482 height 18
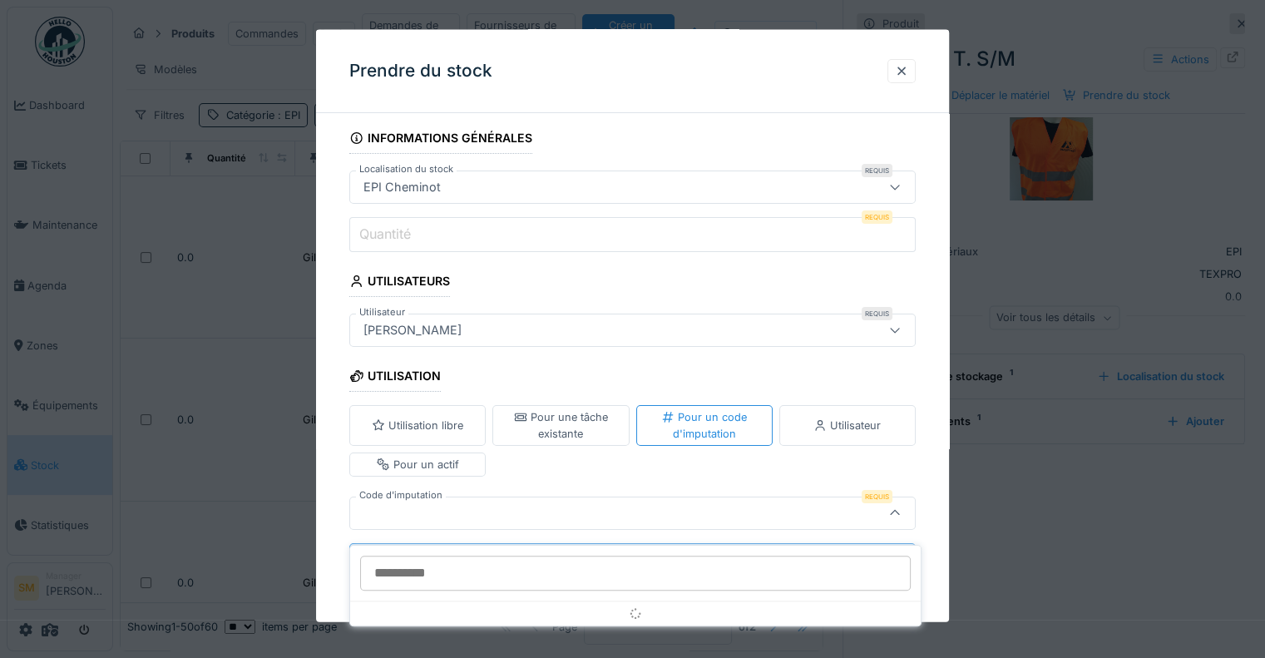
click at [563, 412] on div "Pour une tâche existante" at bounding box center [560, 425] width 121 height 32
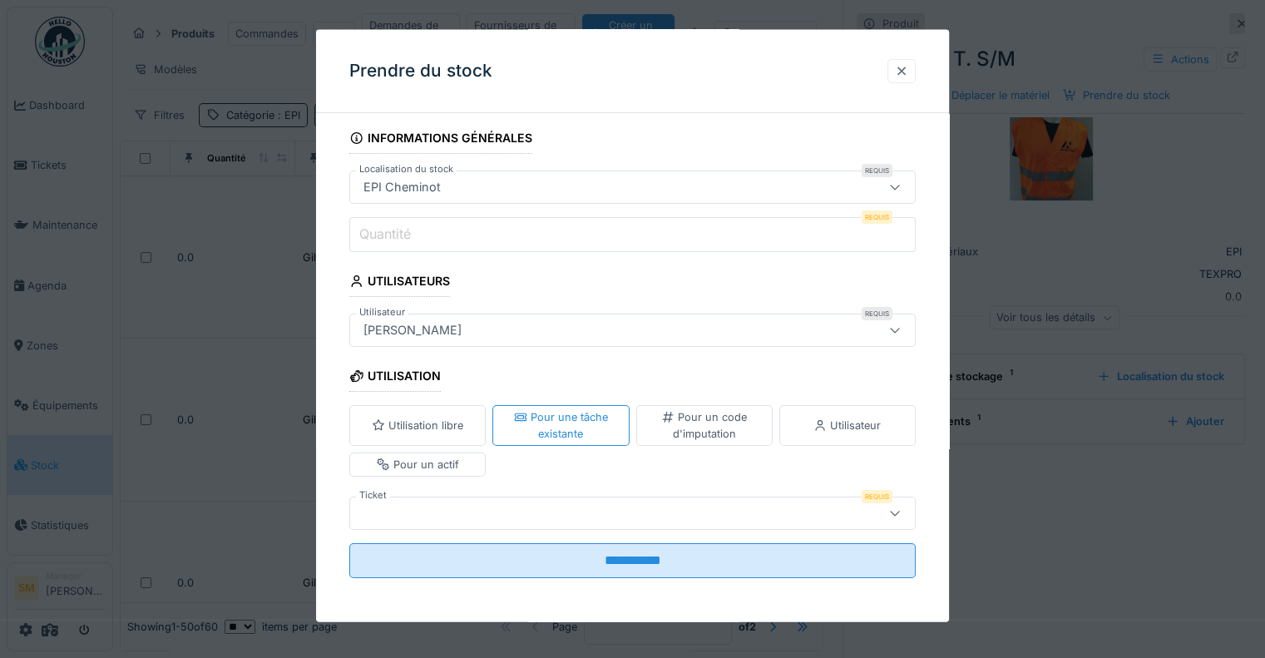
click at [905, 68] on div at bounding box center [901, 71] width 13 height 16
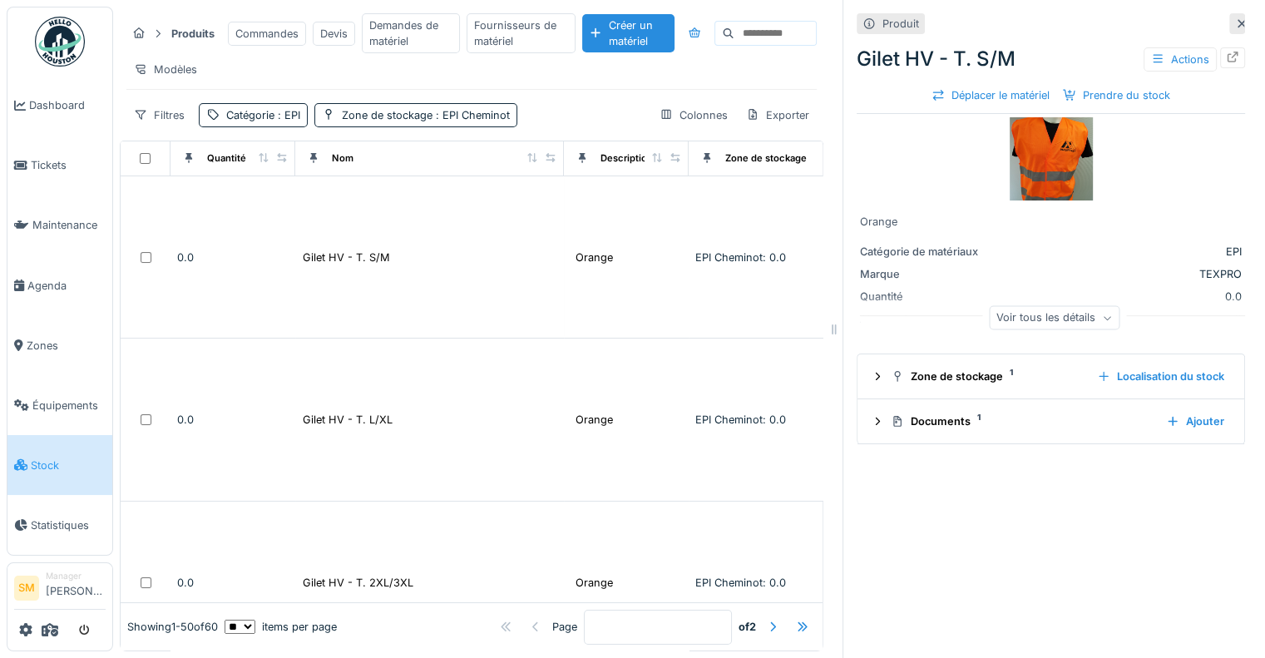
scroll to position [0, 0]
click at [44, 164] on span "Tickets" at bounding box center [68, 165] width 75 height 16
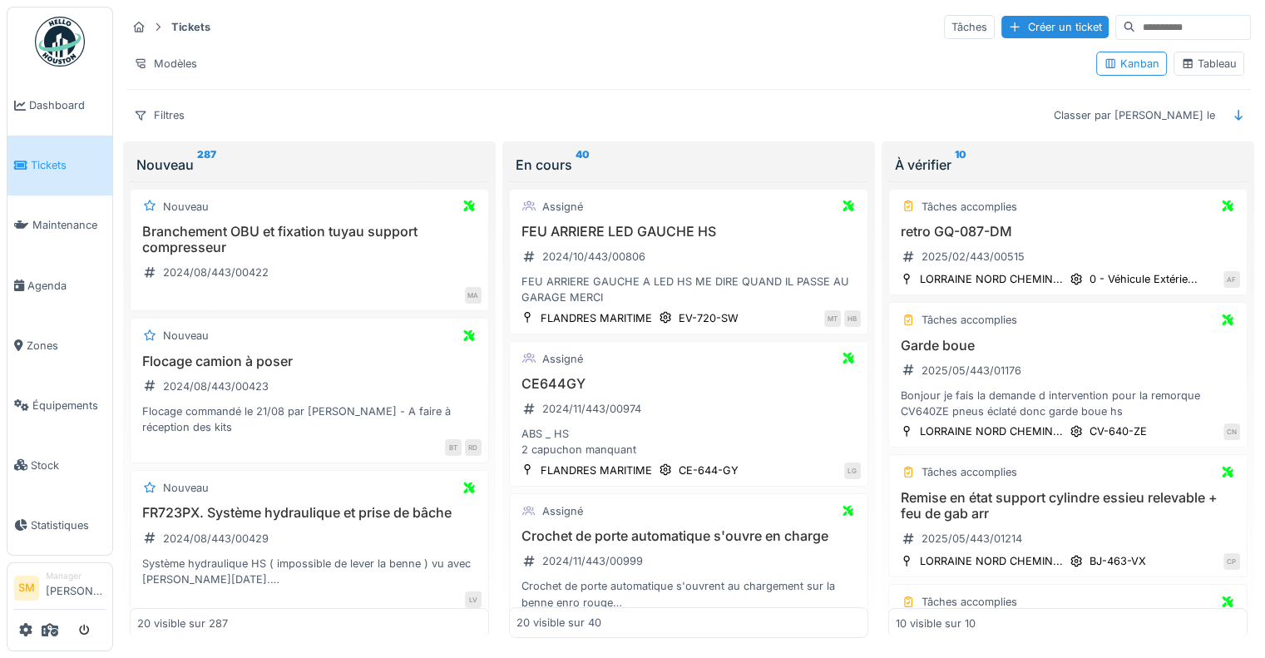
click at [1135, 26] on input at bounding box center [1192, 27] width 115 height 23
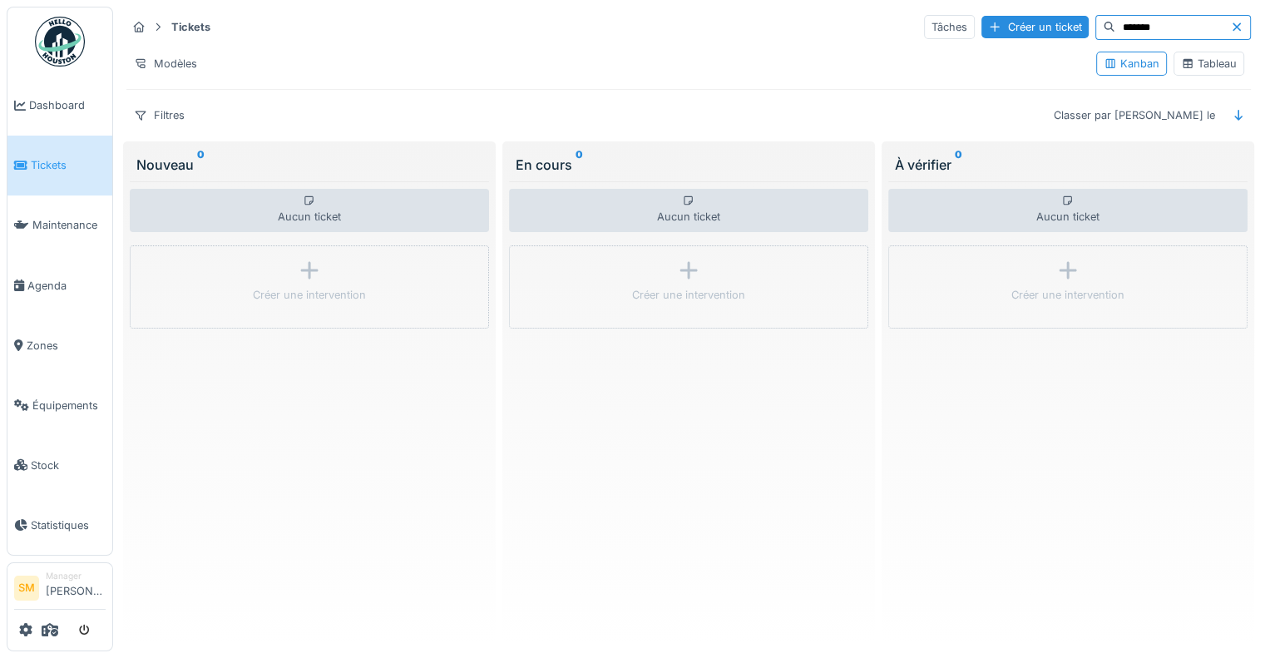
click at [1134, 24] on input "*******" at bounding box center [1172, 27] width 115 height 23
type input "*"
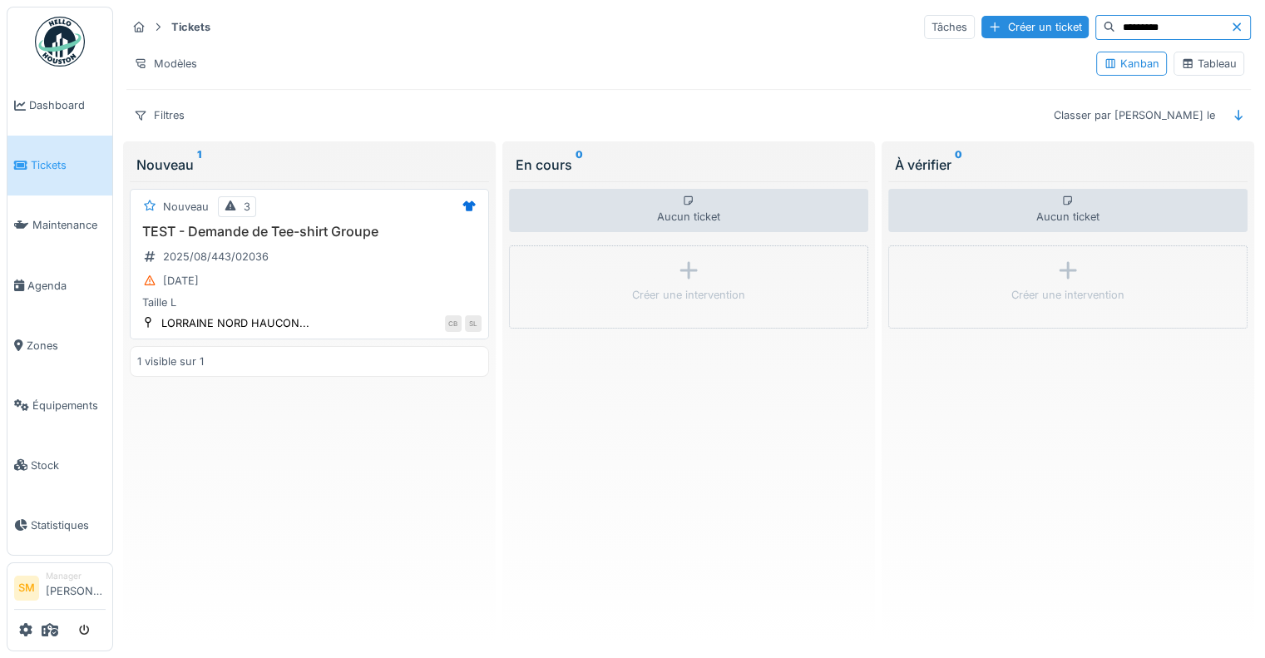
type input "*********"
click at [328, 228] on h3 "TEST - Demande de Tee-shirt Groupe" at bounding box center [309, 232] width 344 height 16
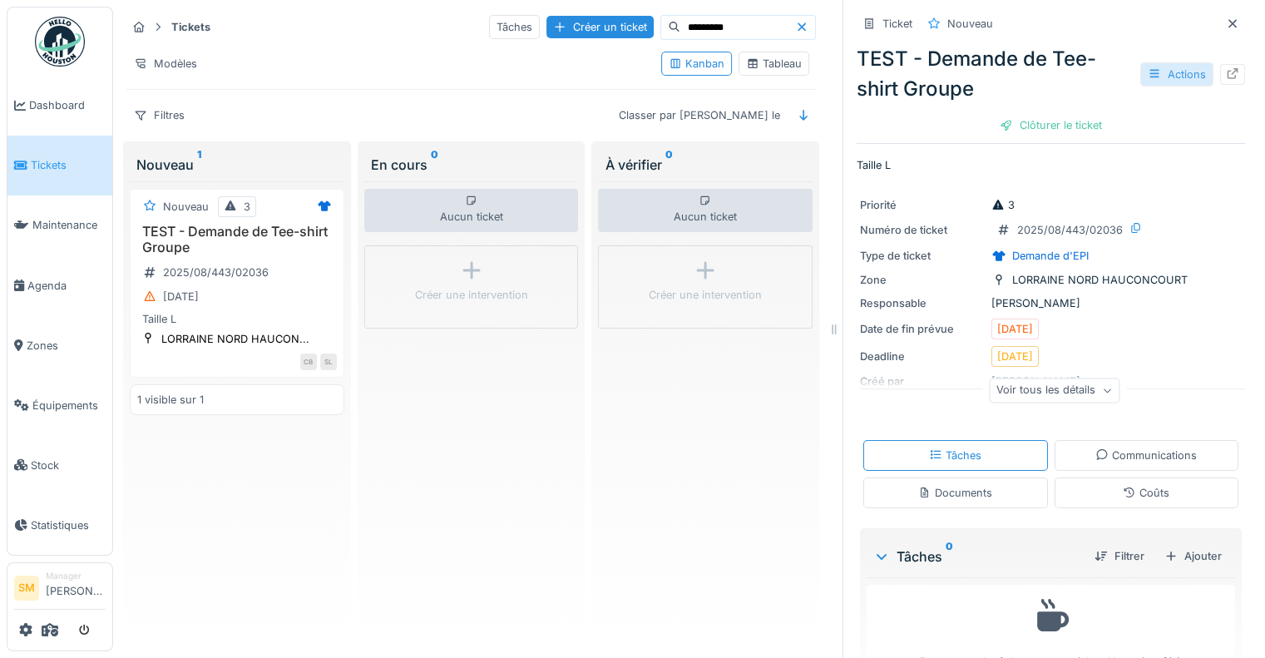
click at [1157, 66] on div "Actions" at bounding box center [1176, 74] width 73 height 24
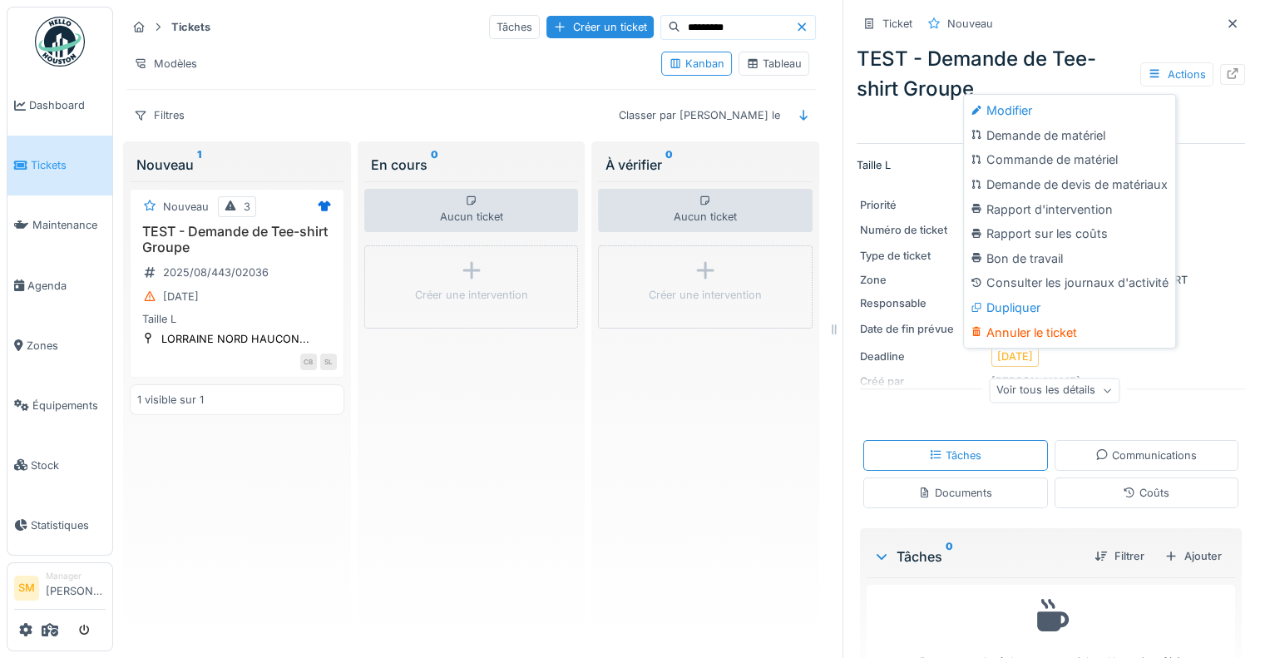
click at [748, 405] on div "Aucun ticket Créer une intervention" at bounding box center [705, 409] width 215 height 457
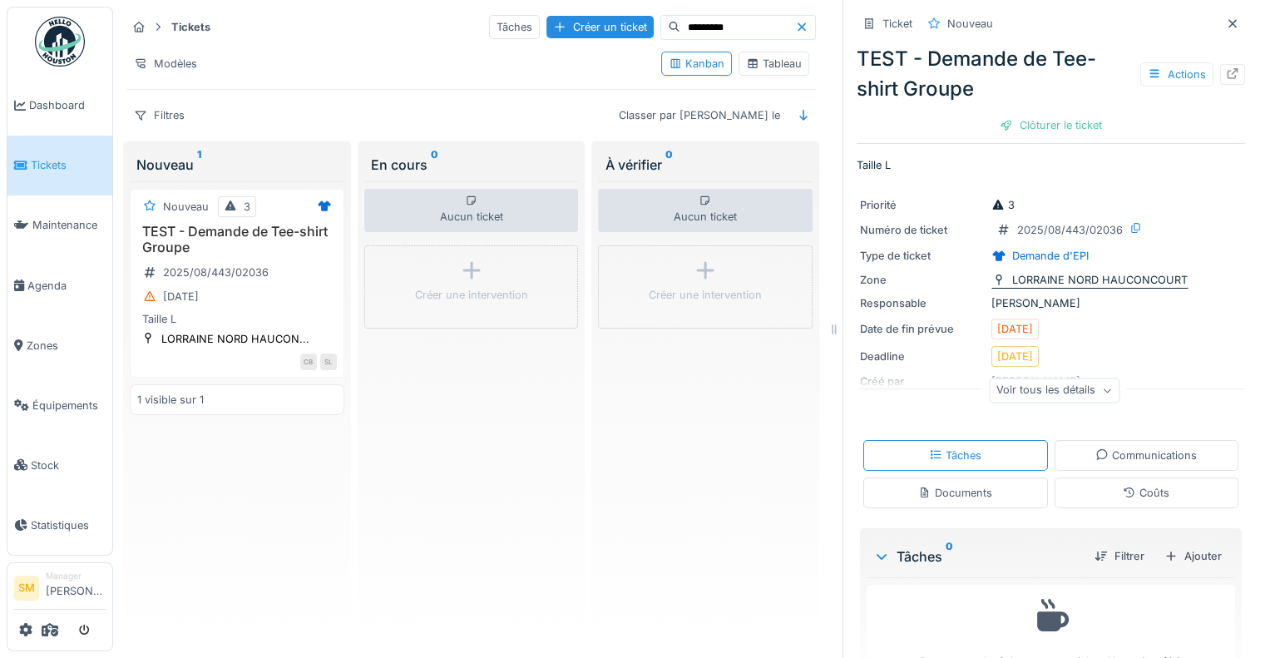
scroll to position [47, 0]
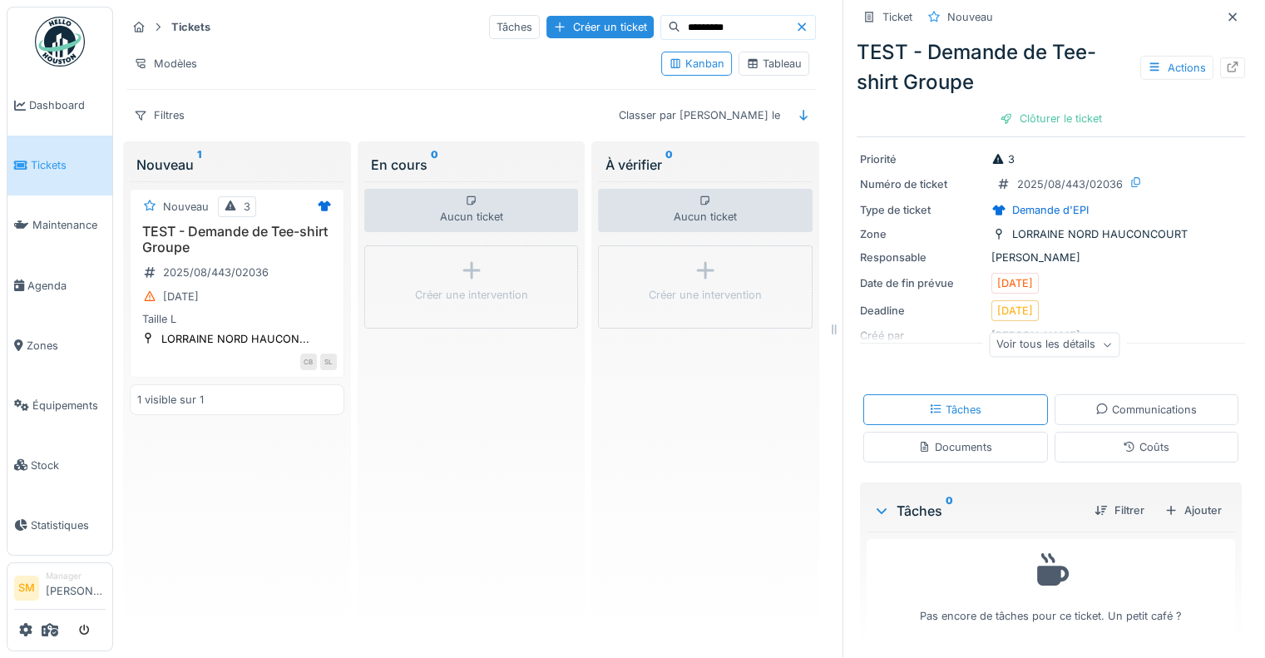
click at [1126, 451] on div "Coûts" at bounding box center [1145, 447] width 47 height 16
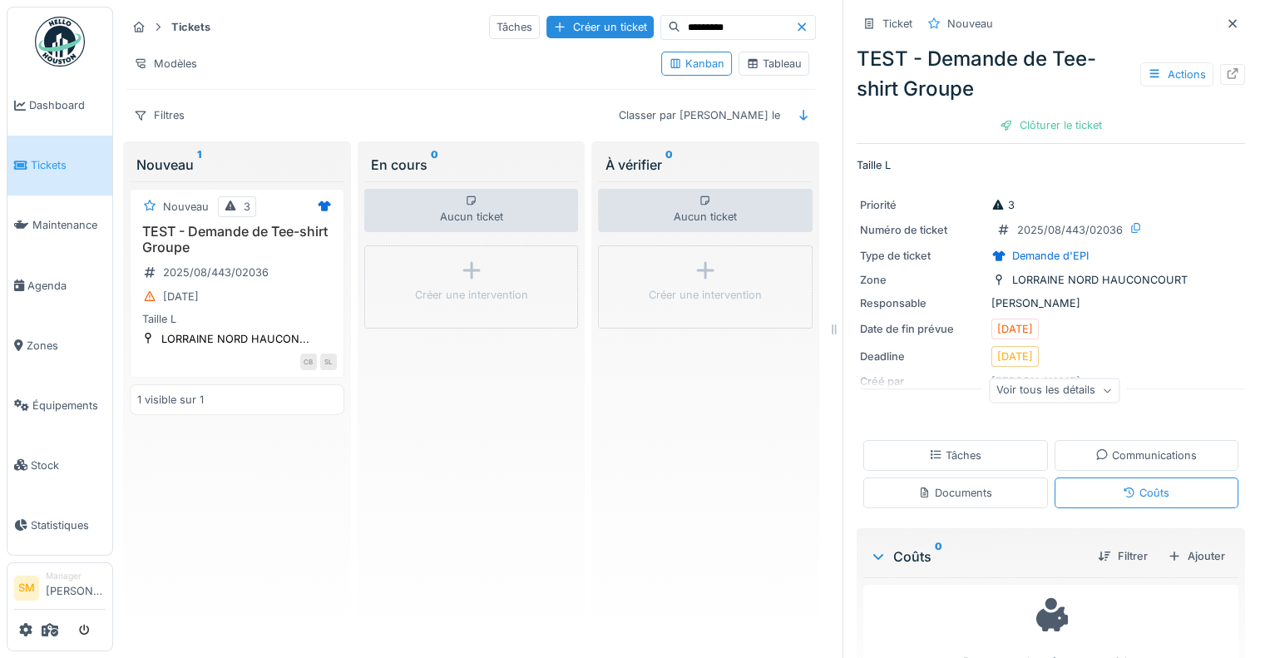
click at [1063, 378] on div "Voir tous les détails" at bounding box center [1054, 390] width 131 height 24
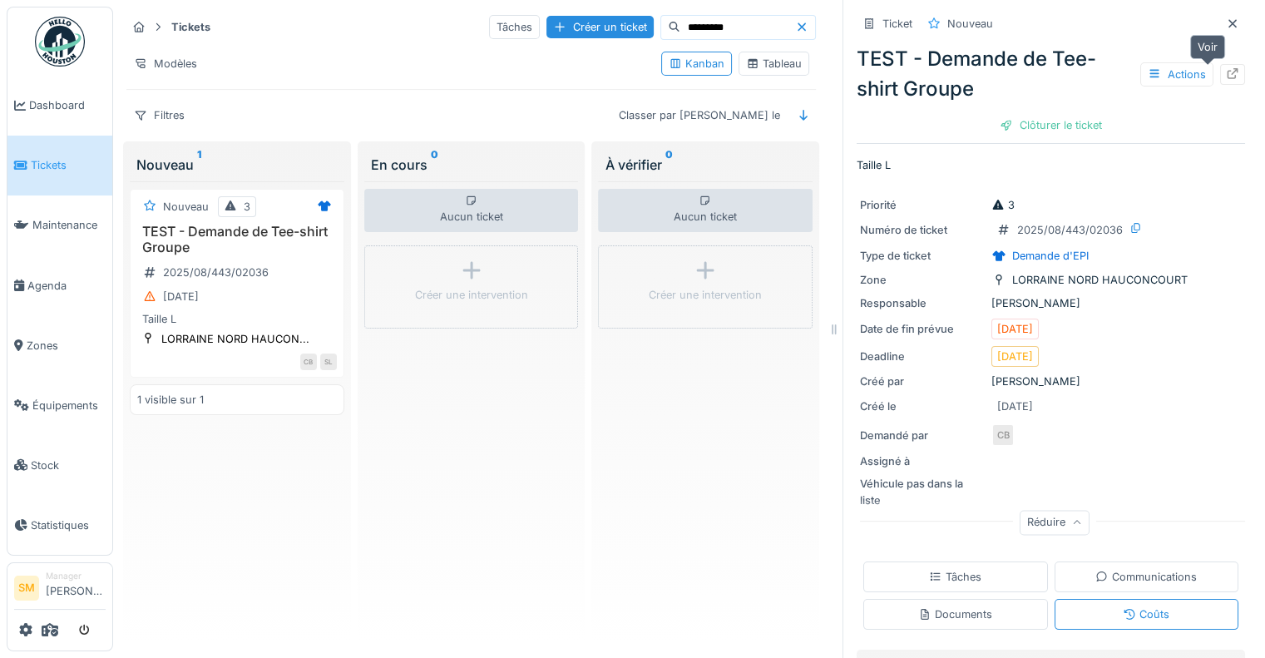
click at [1226, 74] on icon at bounding box center [1232, 73] width 13 height 11
click at [44, 457] on span "Stock" at bounding box center [68, 465] width 75 height 16
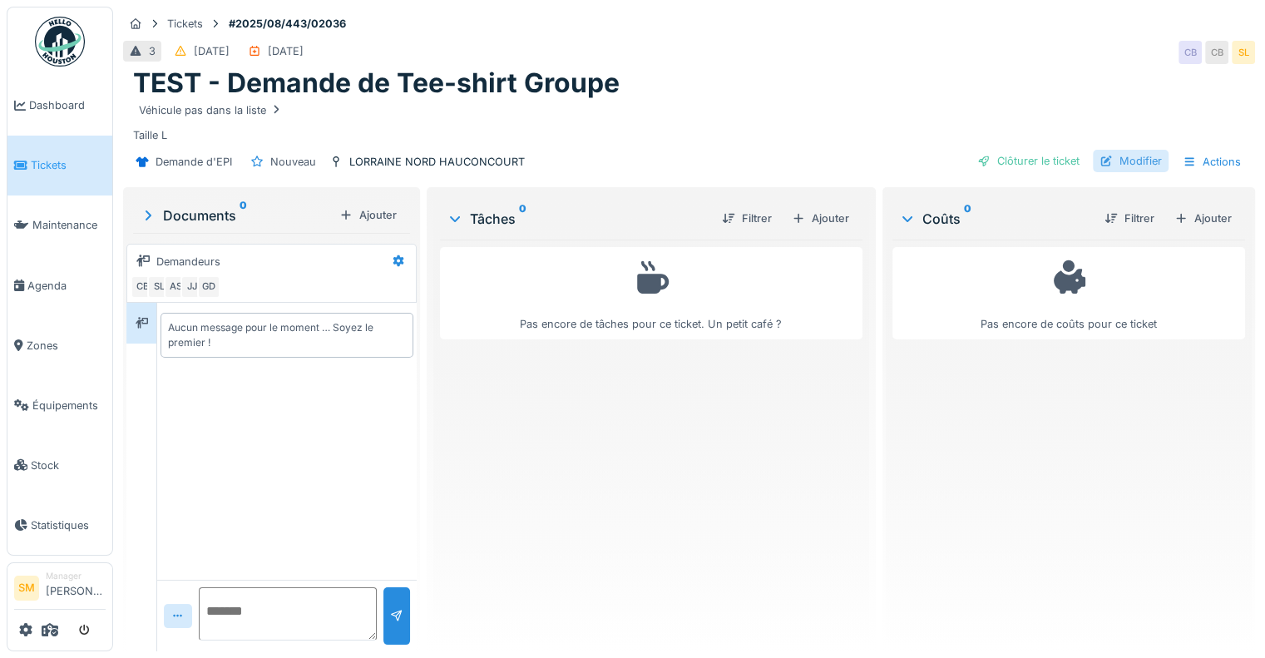
click at [1110, 159] on div "Modifier" at bounding box center [1131, 161] width 76 height 22
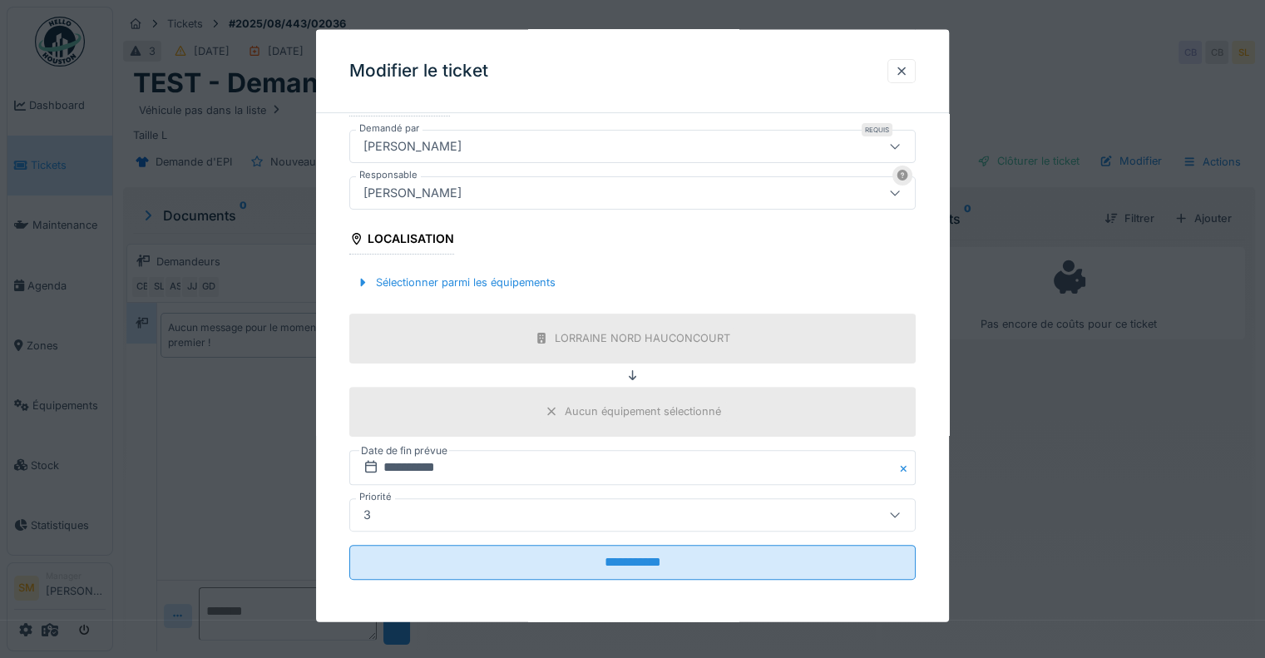
scroll to position [12, 0]
click at [902, 72] on div at bounding box center [901, 71] width 13 height 16
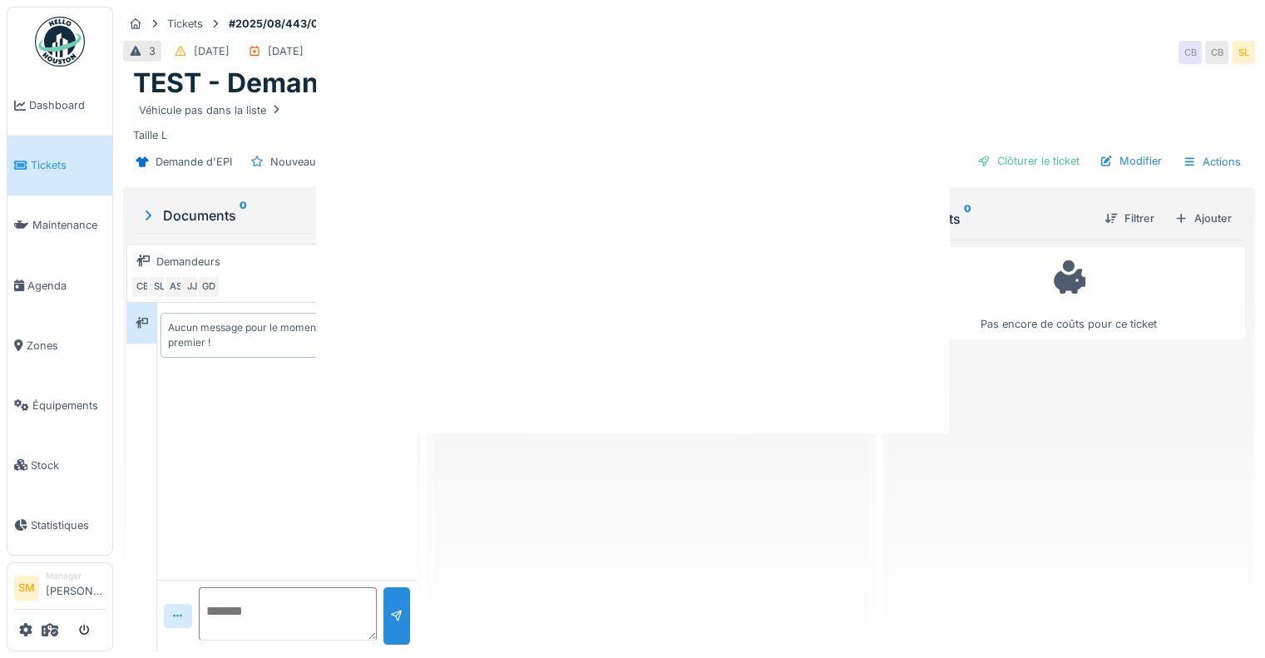
scroll to position [0, 0]
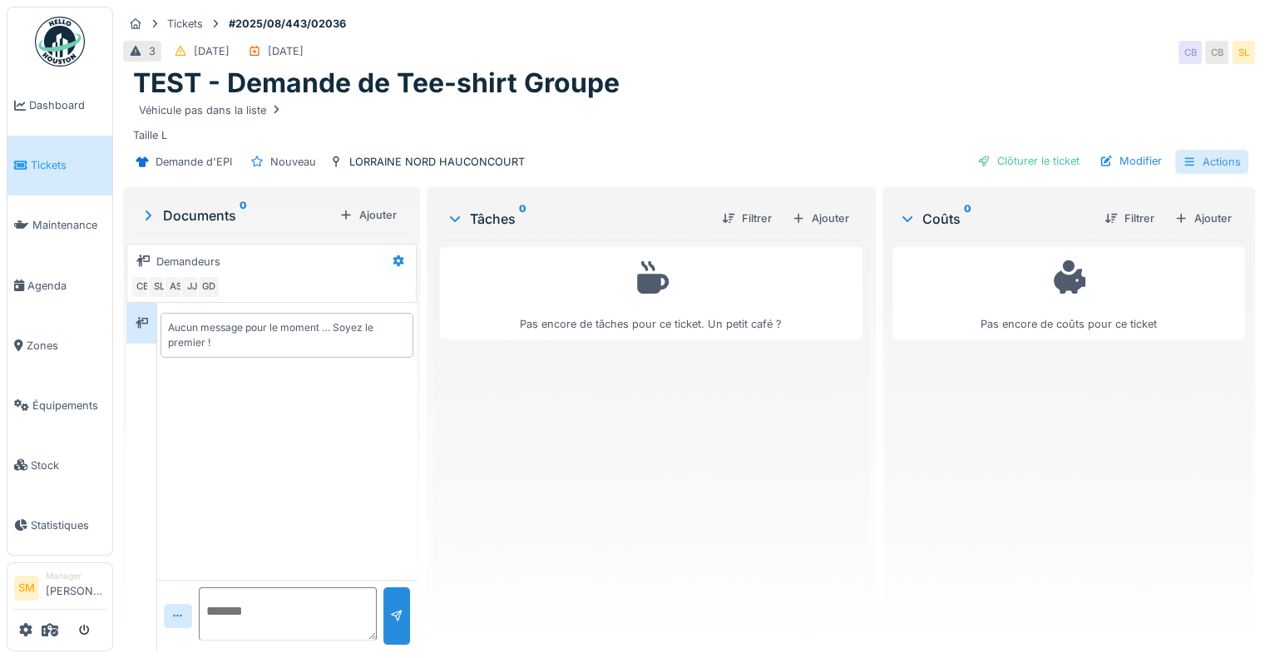
click at [1185, 150] on div "Actions" at bounding box center [1211, 162] width 73 height 24
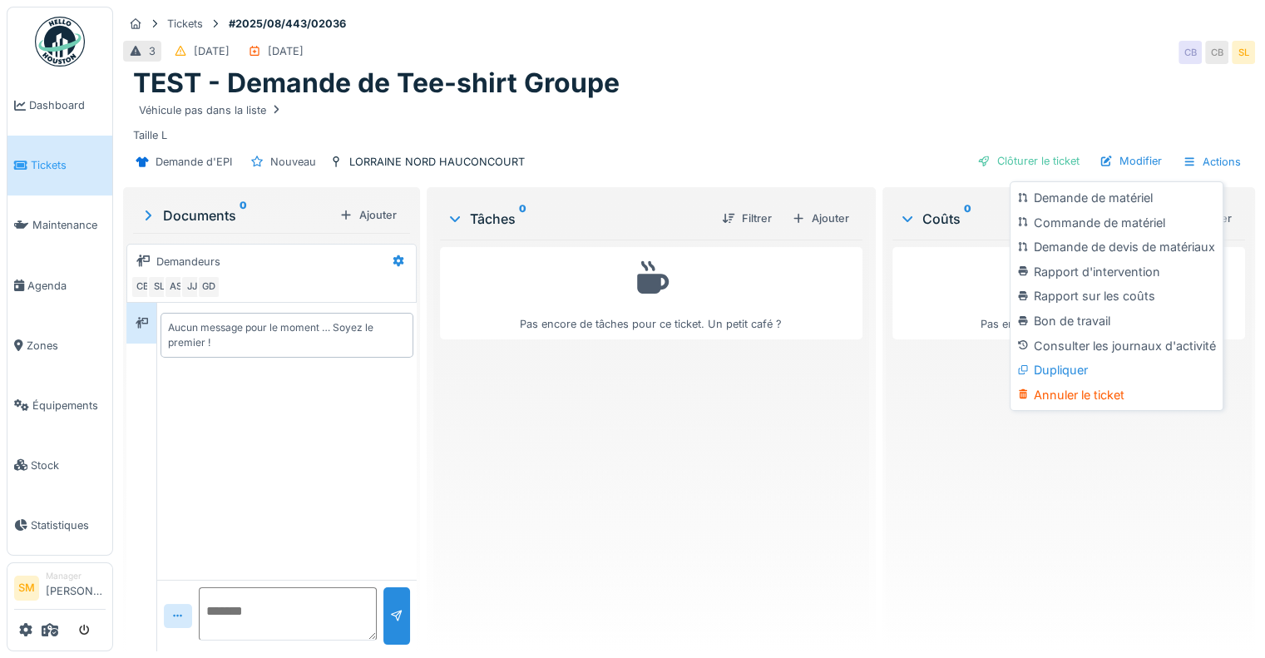
click at [912, 408] on div "Pas encore de coûts pour ce ticket" at bounding box center [1068, 438] width 353 height 398
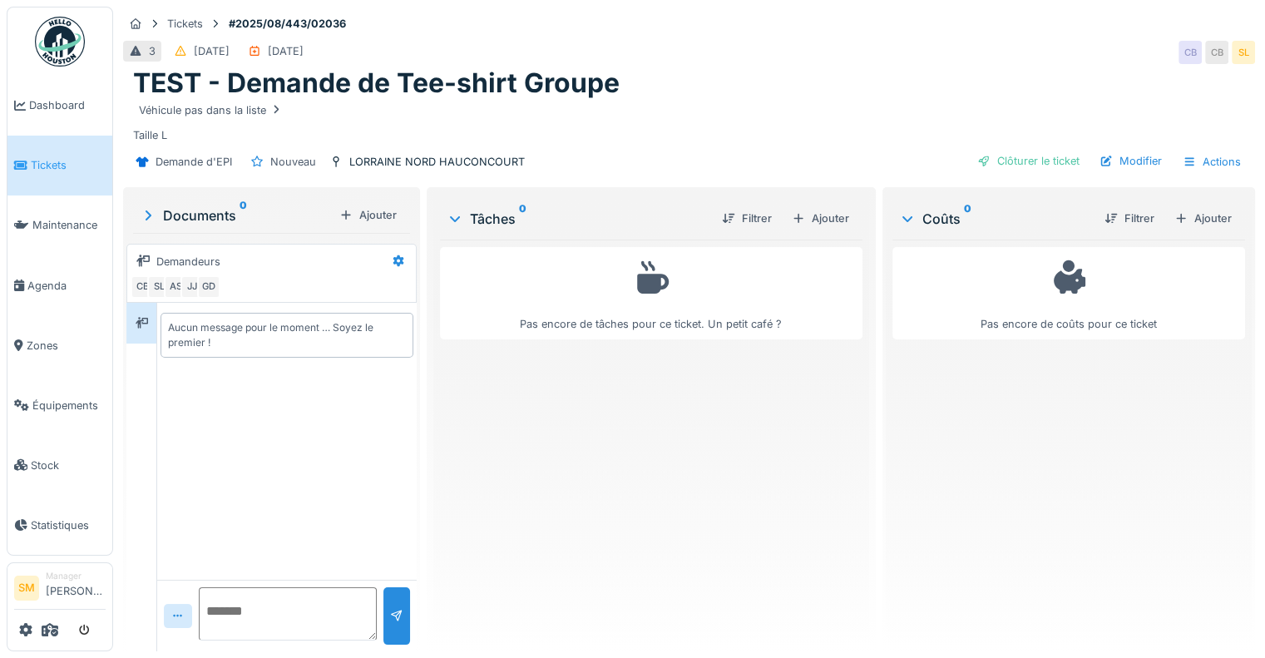
click at [455, 220] on icon at bounding box center [454, 218] width 13 height 17
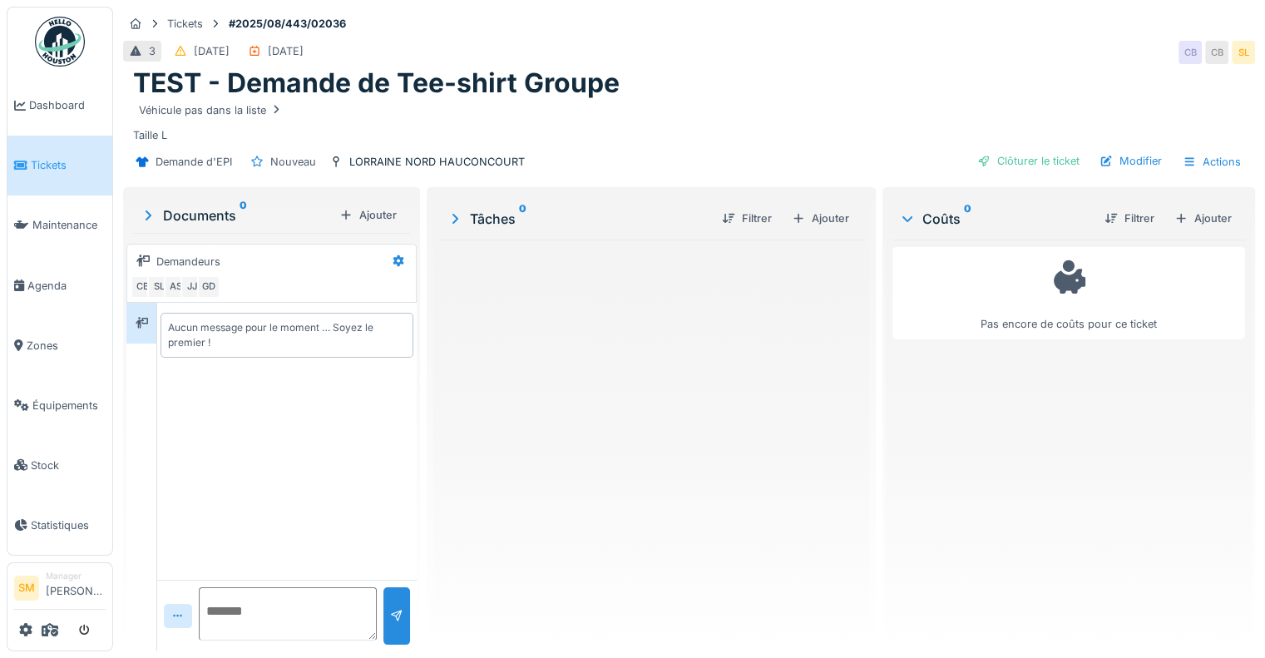
click at [455, 220] on icon at bounding box center [454, 218] width 17 height 13
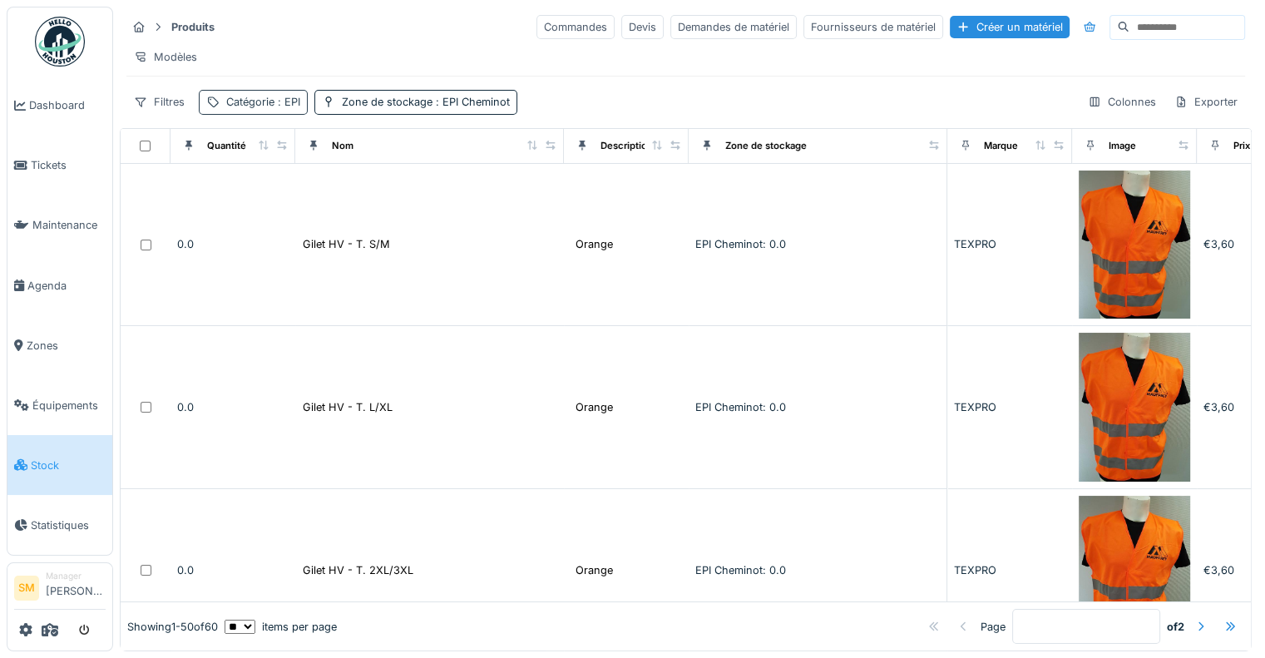
click at [274, 110] on div "Catégorie : EPI" at bounding box center [263, 102] width 74 height 16
click at [369, 110] on div "Zone de stockage : EPI Cheminot" at bounding box center [426, 102] width 168 height 16
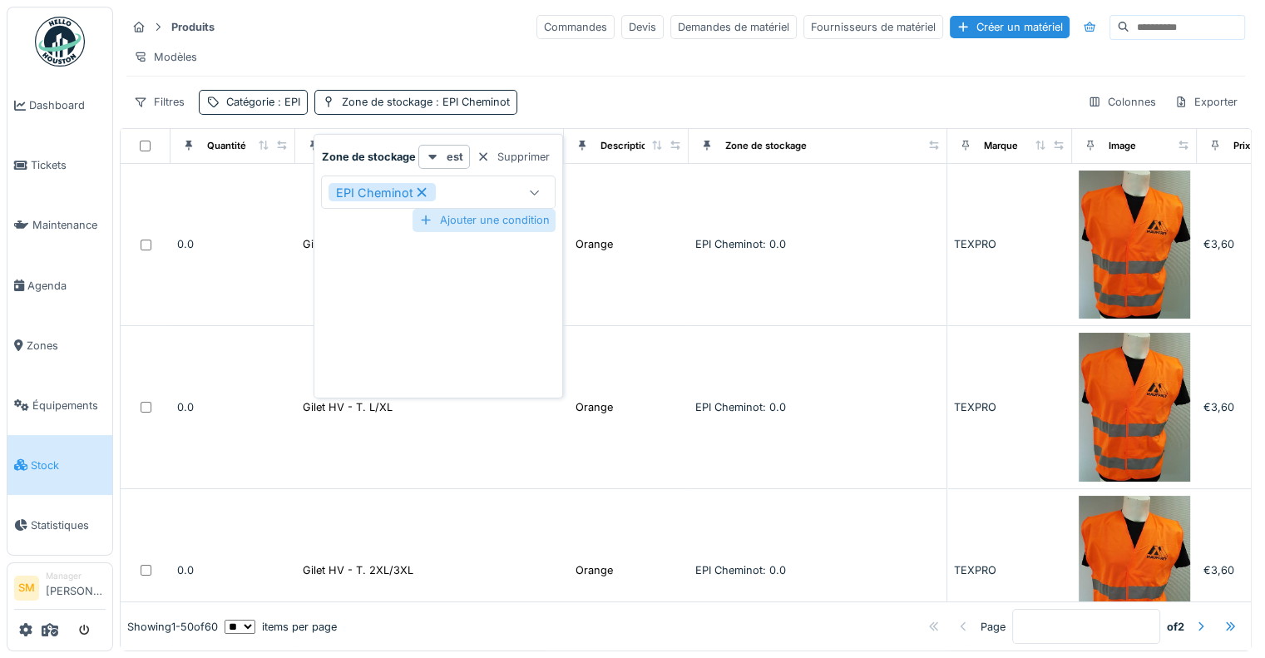
click at [491, 219] on div "Ajouter une condition" at bounding box center [483, 220] width 143 height 22
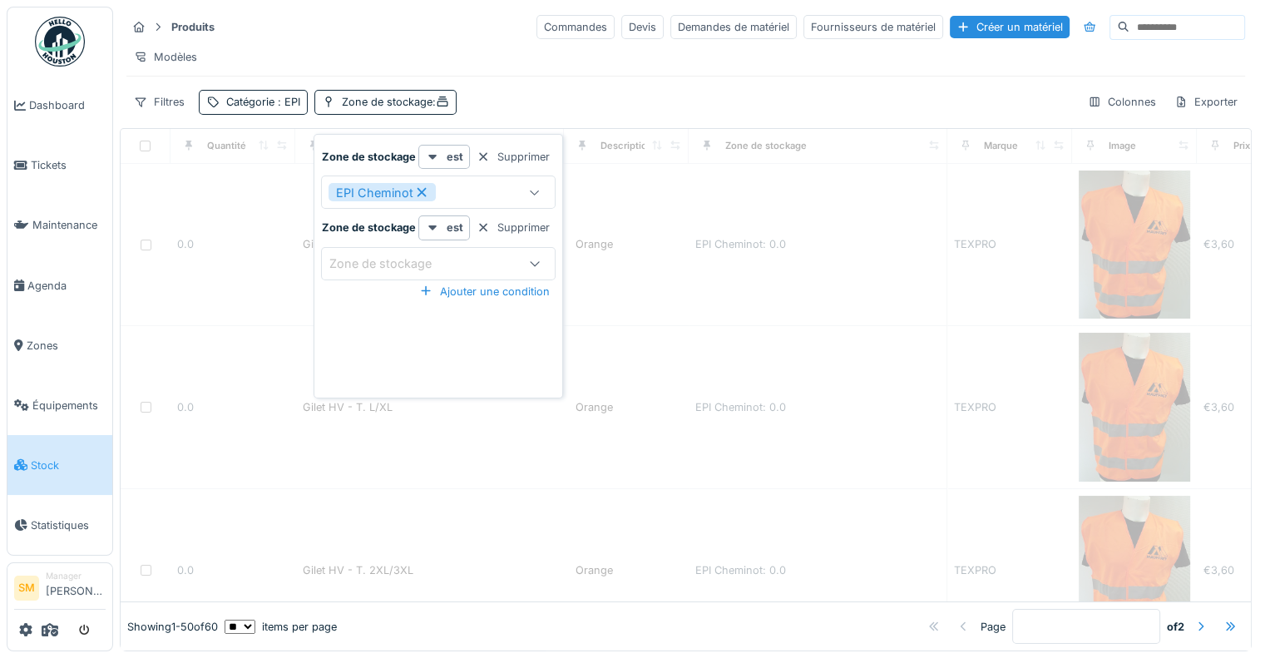
click at [396, 255] on div "Zone de stockage" at bounding box center [391, 263] width 126 height 18
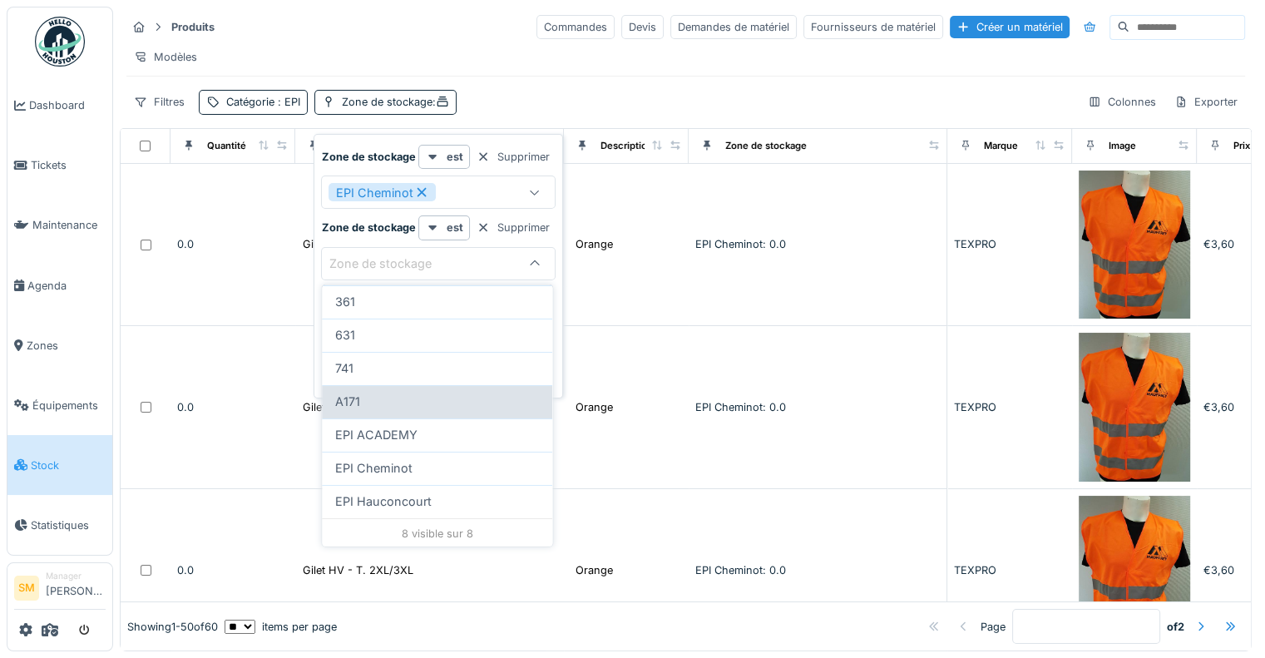
scroll to position [12, 0]
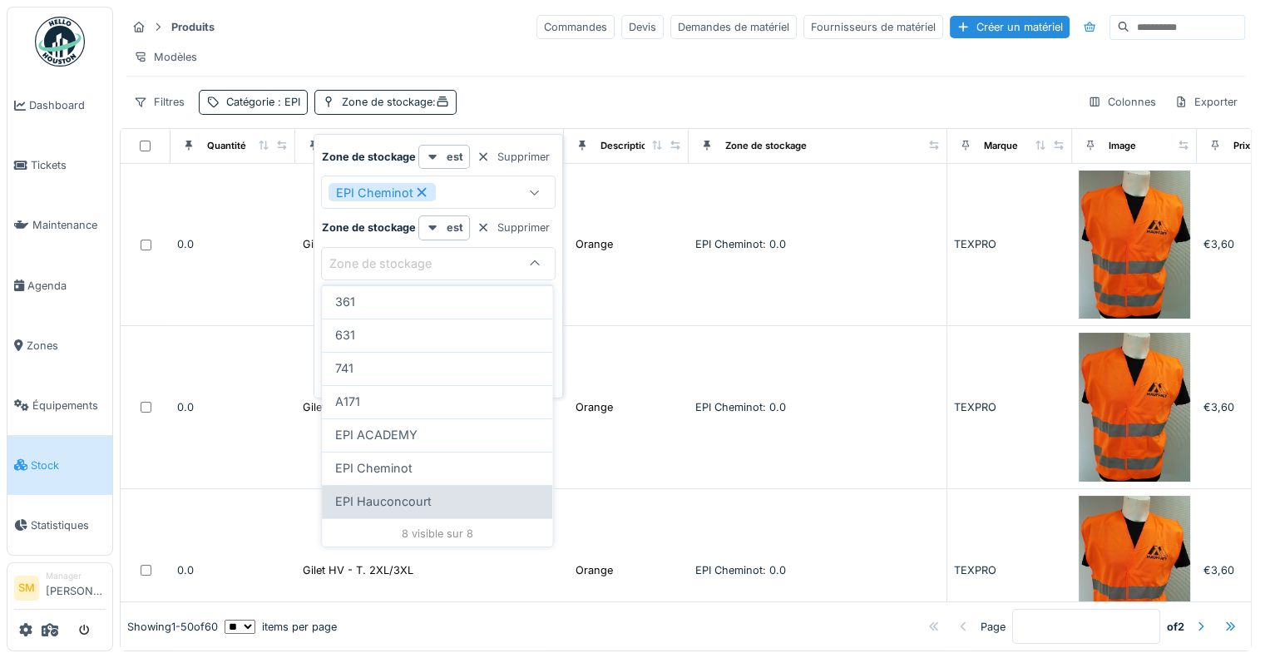
click at [381, 492] on span "EPI Hauconcourt" at bounding box center [383, 501] width 96 height 18
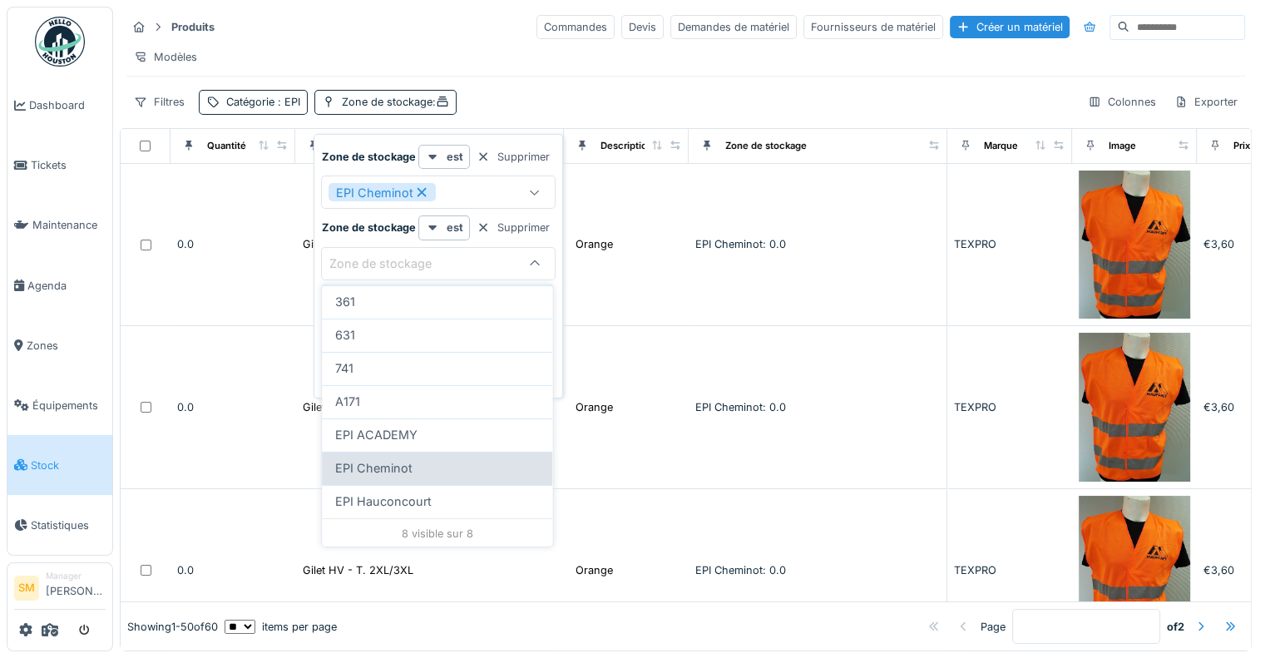
type input "*****"
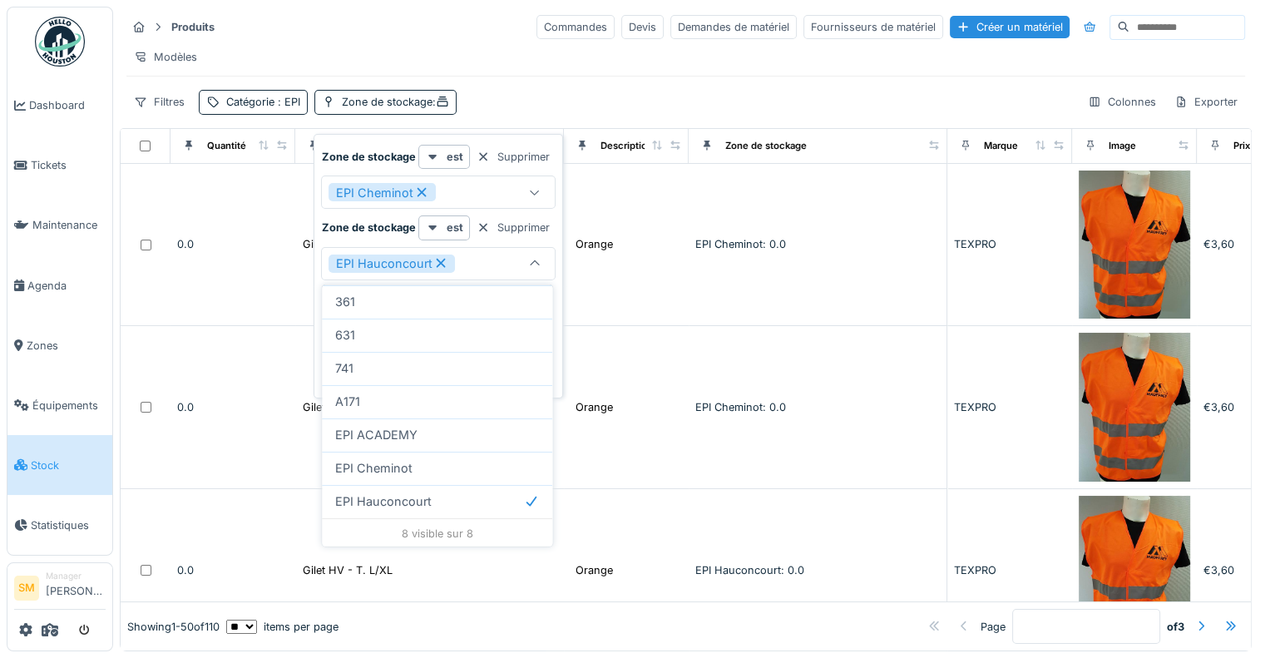
click at [540, 91] on div "Filtres Catégorie : EPI Zone de stockage : Colonnes Exporter" at bounding box center [685, 102] width 1118 height 24
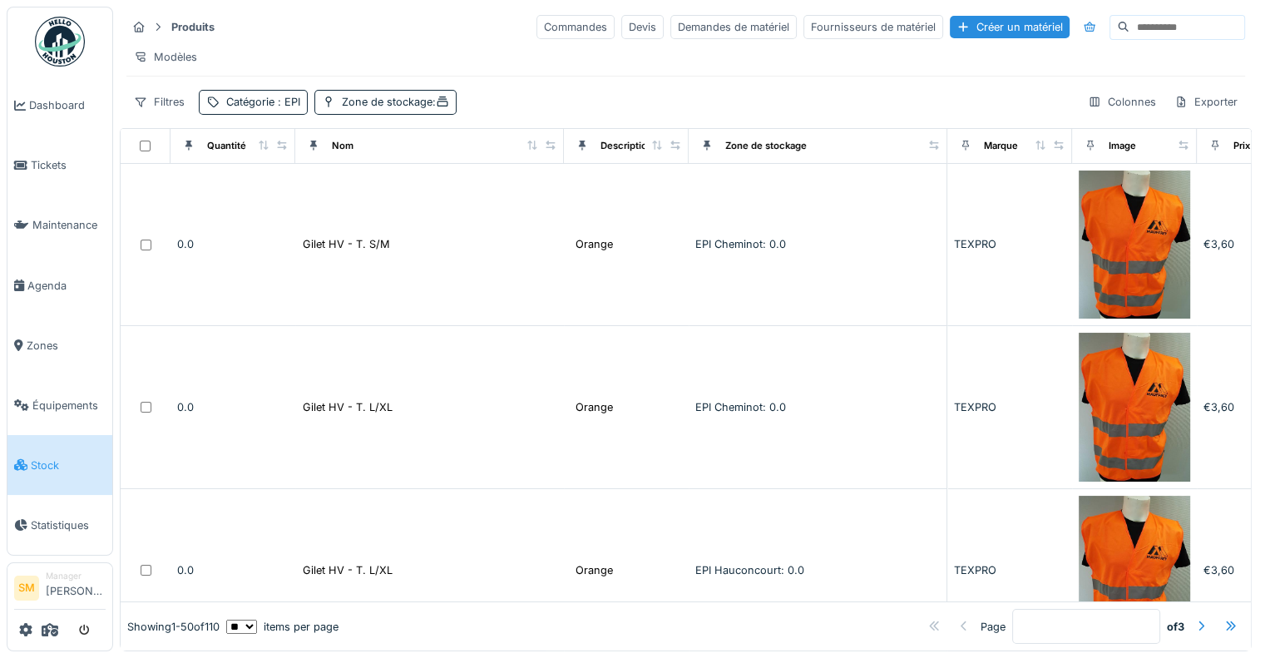
click at [1129, 16] on input at bounding box center [1186, 27] width 115 height 23
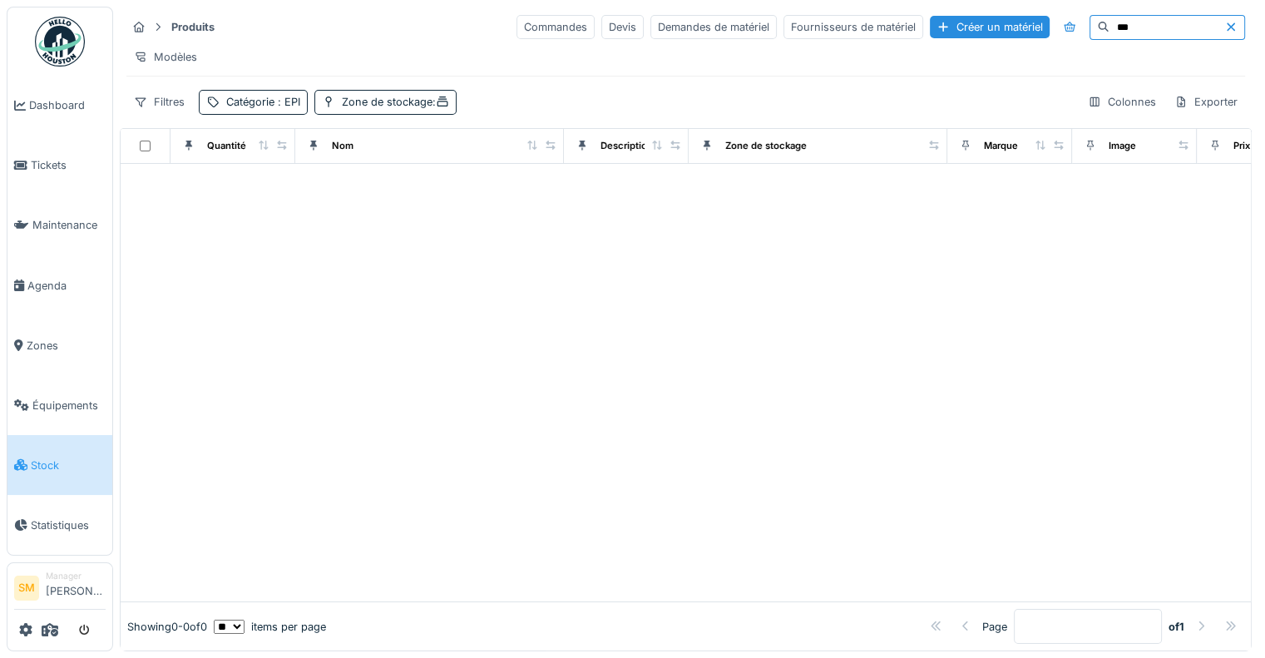
type input "***"
click at [1226, 22] on icon at bounding box center [1230, 26] width 8 height 8
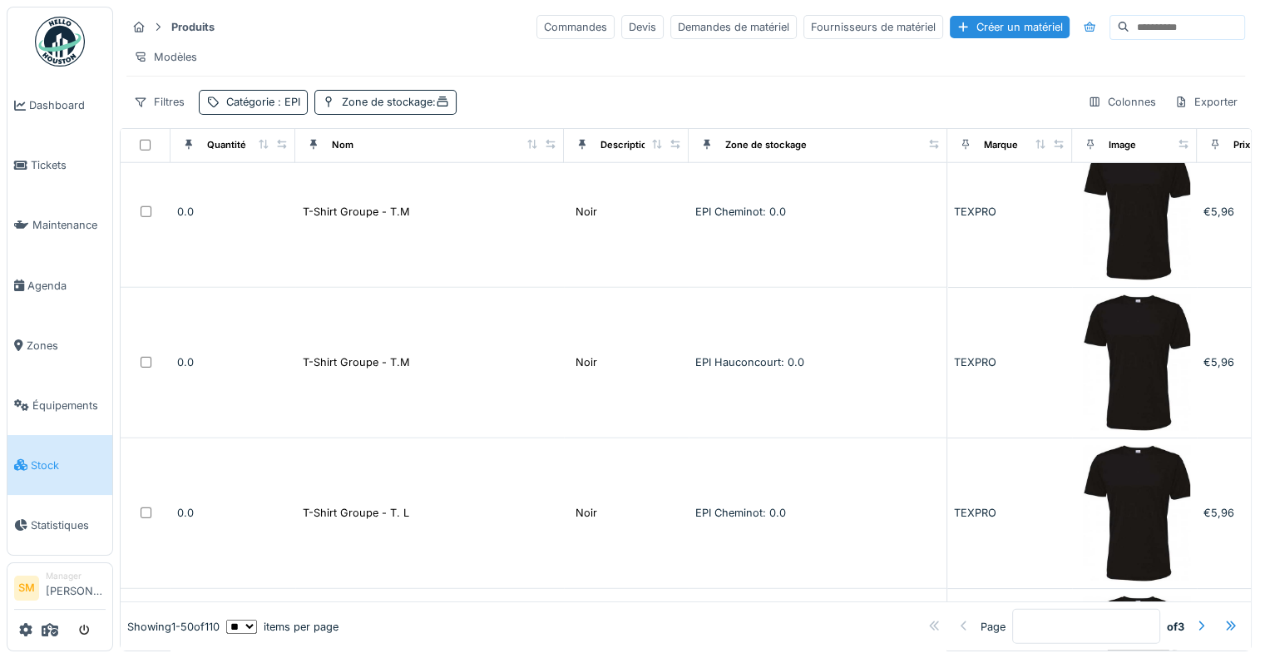
scroll to position [4822, 0]
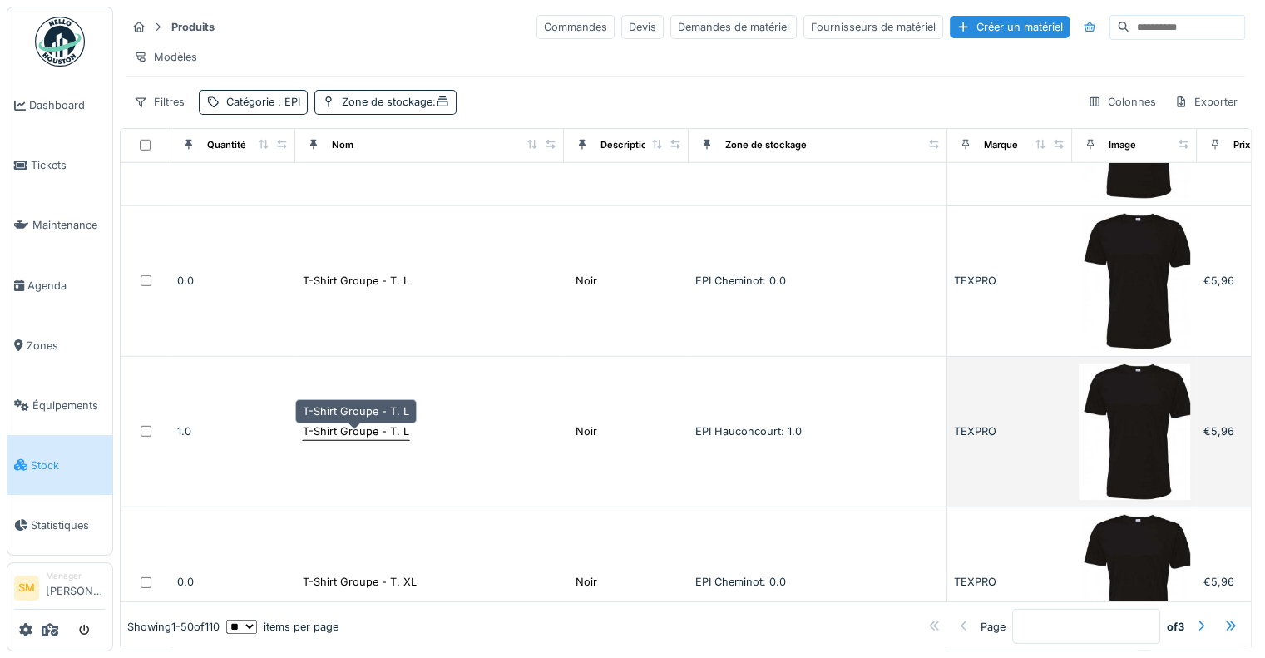
click at [363, 423] on div "T-Shirt Groupe - T. L" at bounding box center [356, 431] width 106 height 16
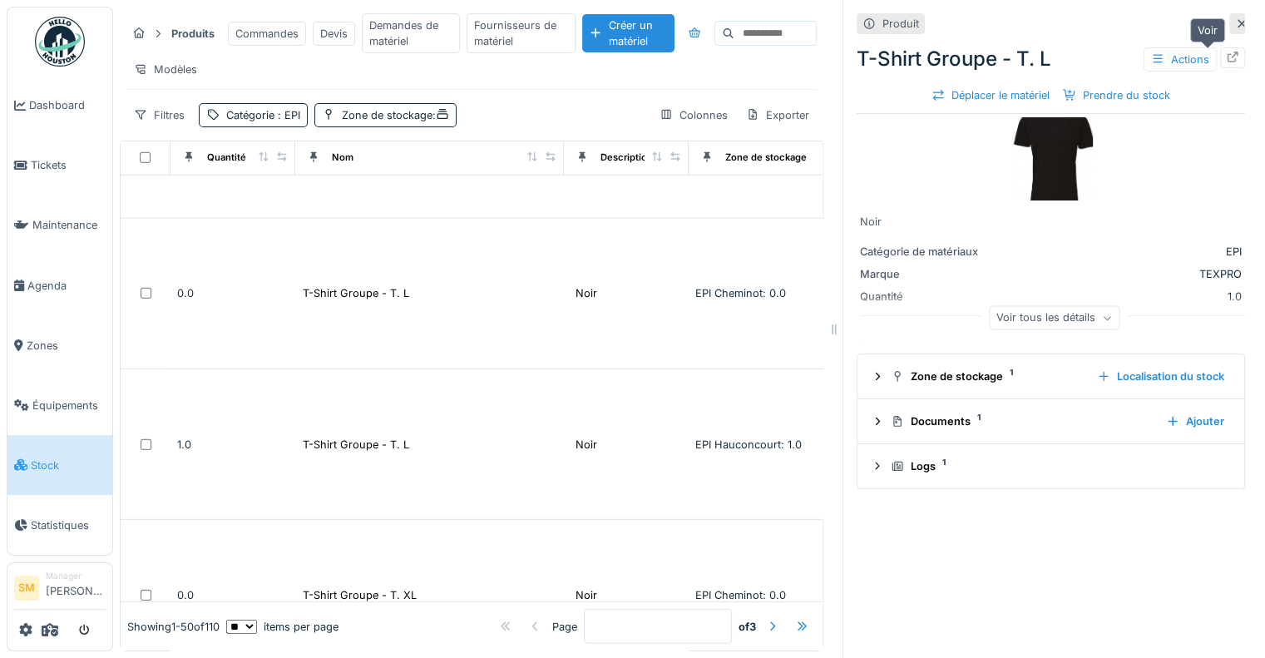
click at [1227, 52] on icon at bounding box center [1232, 57] width 11 height 11
click at [52, 158] on span "Tickets" at bounding box center [68, 165] width 75 height 16
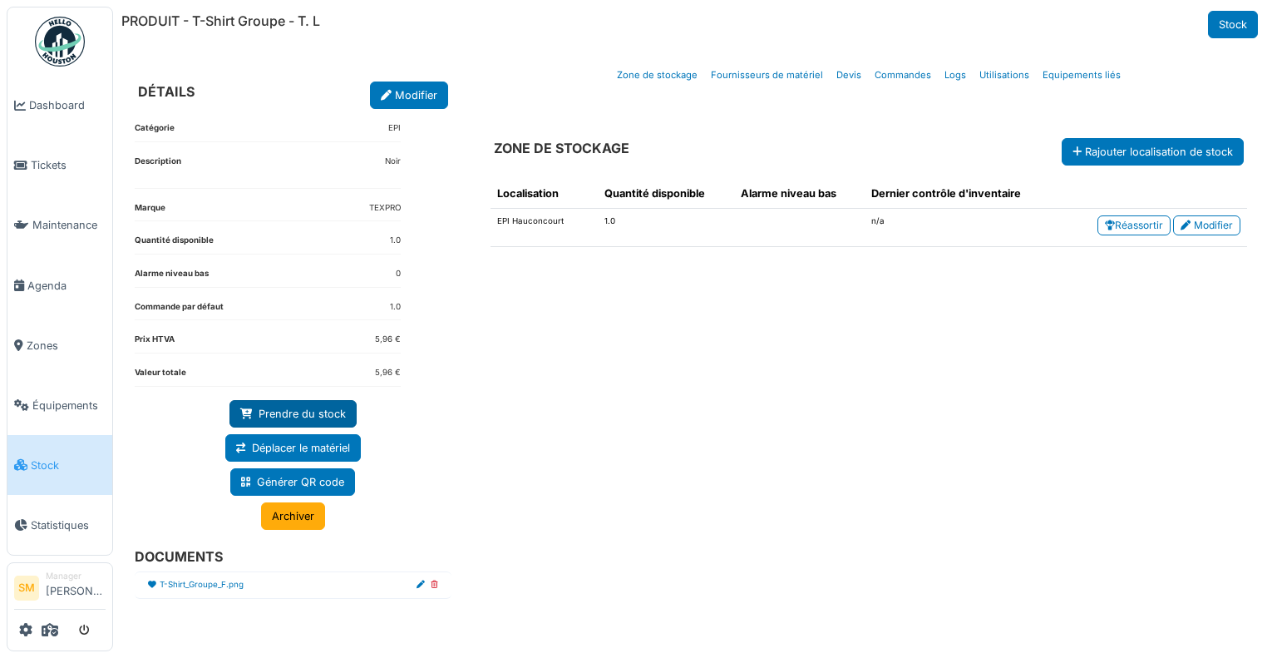
click at [319, 405] on link "Prendre du stock" at bounding box center [292, 413] width 127 height 27
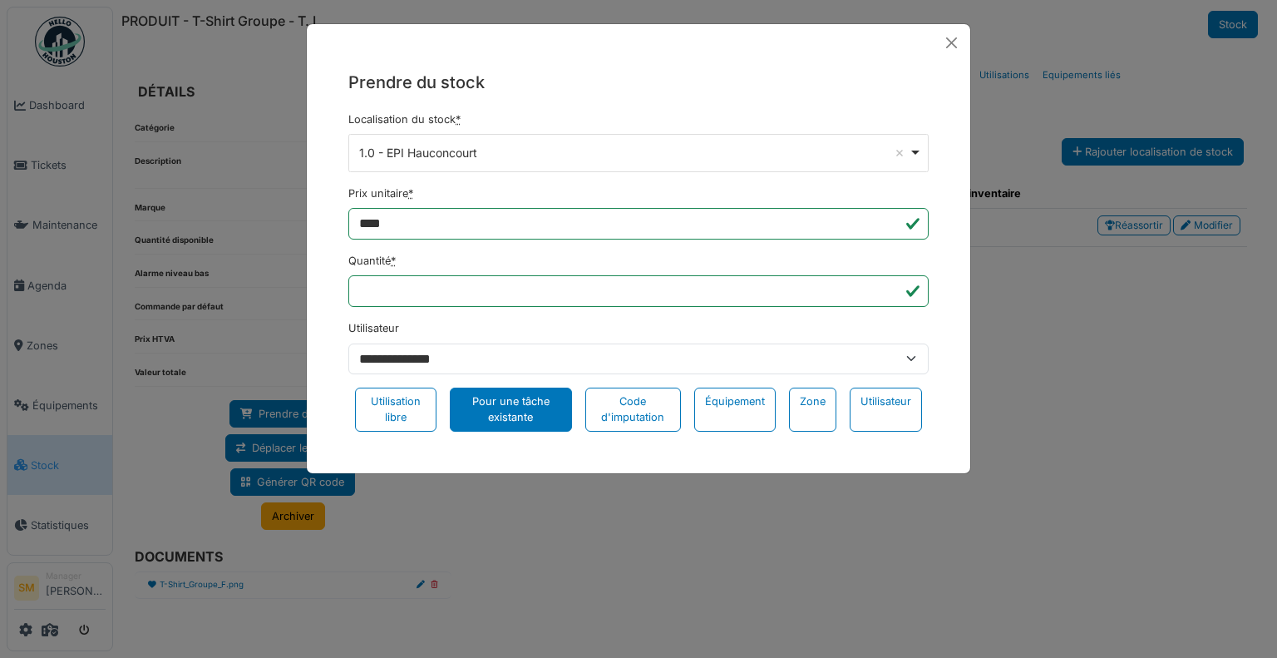
click at [525, 400] on div "Pour une tâche existante" at bounding box center [511, 408] width 122 height 43
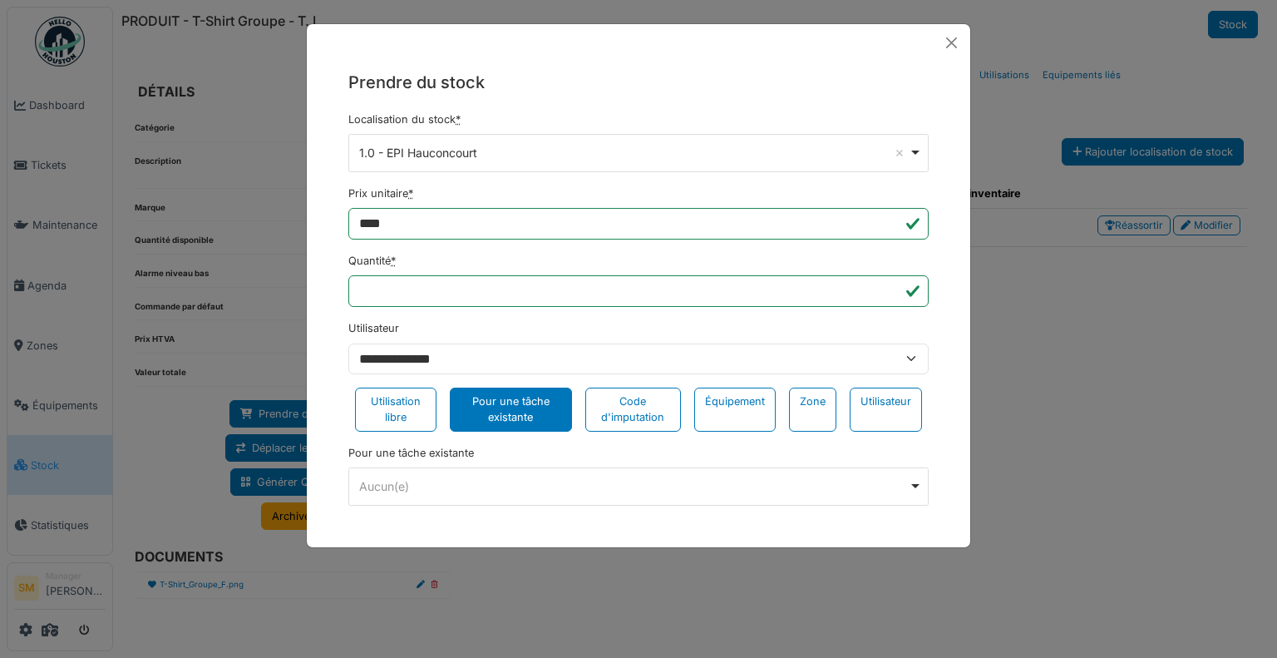
click at [490, 480] on div "Aucun(e) Remove item" at bounding box center [634, 485] width 550 height 17
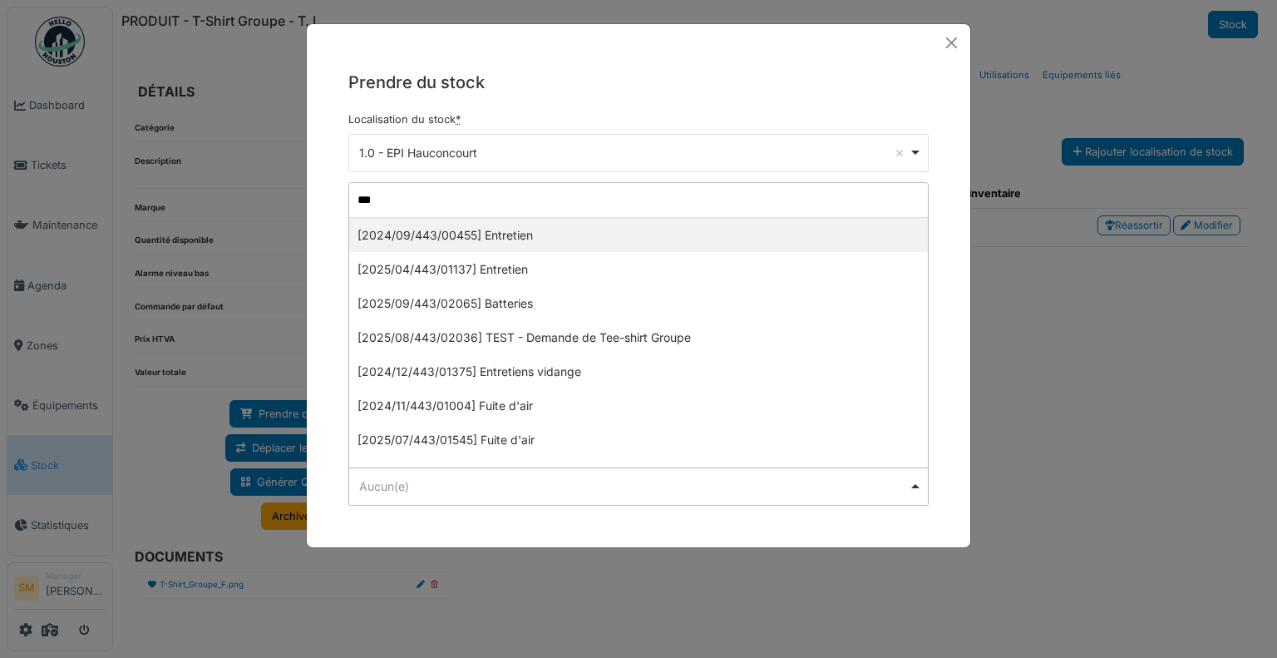
type input "***"
click at [1081, 42] on div "**********" at bounding box center [638, 329] width 1277 height 658
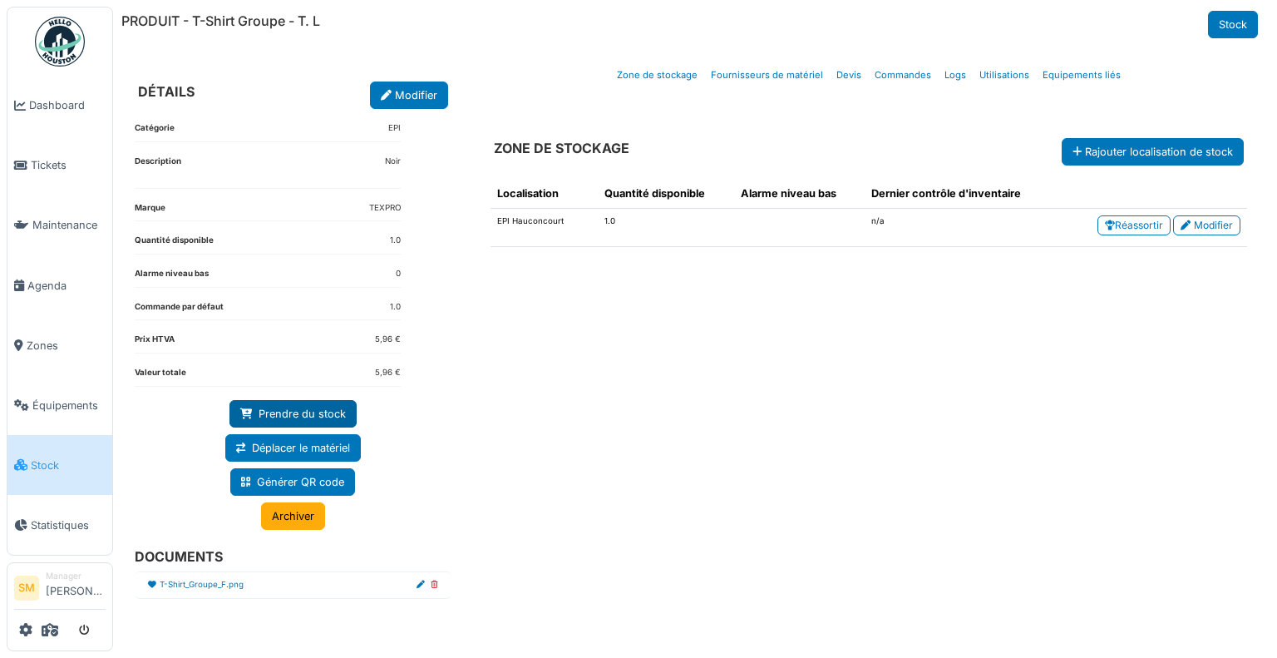
click at [306, 405] on link "Prendre du stock" at bounding box center [292, 413] width 127 height 27
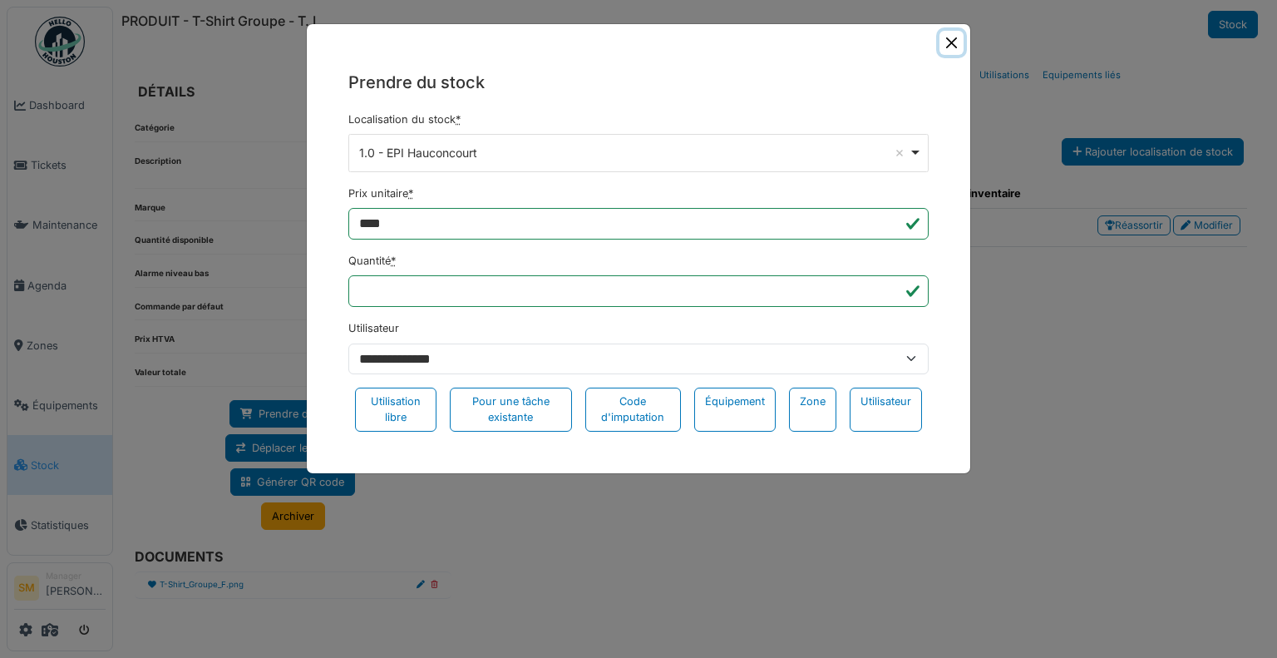
click at [954, 37] on button "Close" at bounding box center [952, 43] width 24 height 24
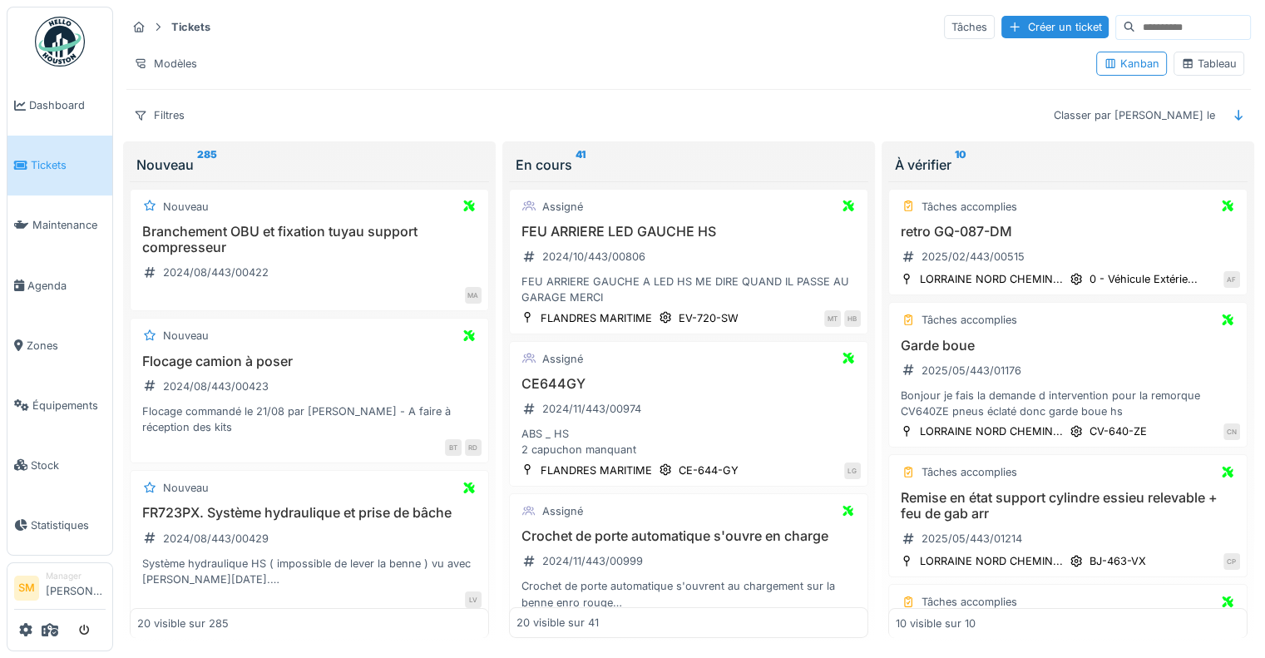
click at [1135, 27] on input at bounding box center [1192, 27] width 115 height 23
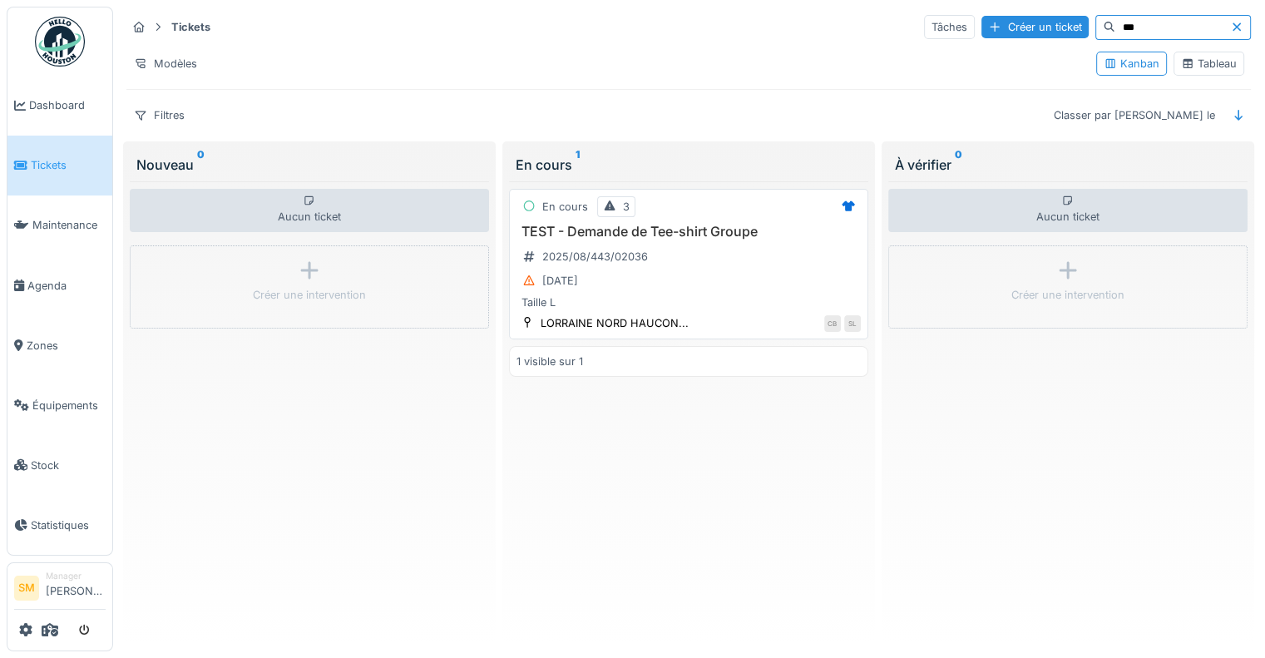
type input "***"
click at [588, 229] on h3 "TEST - Demande de Tee-shirt Groupe" at bounding box center [688, 232] width 344 height 16
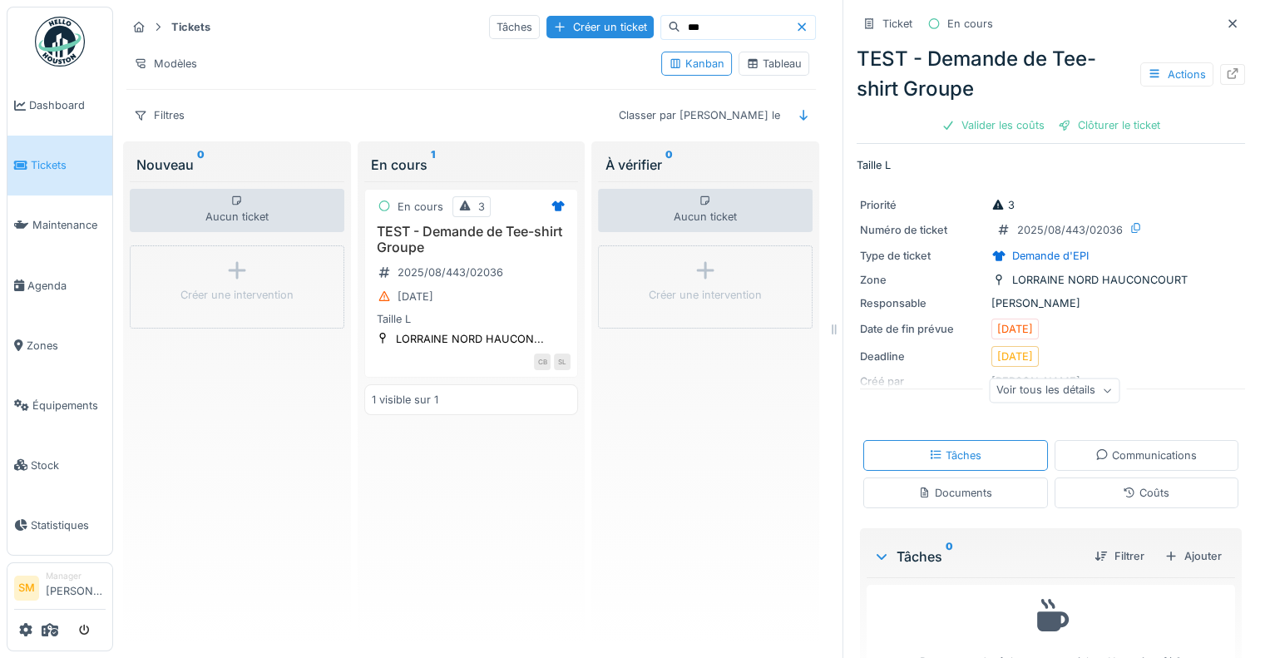
click at [1058, 394] on div "Voir tous les détails" at bounding box center [1054, 390] width 131 height 24
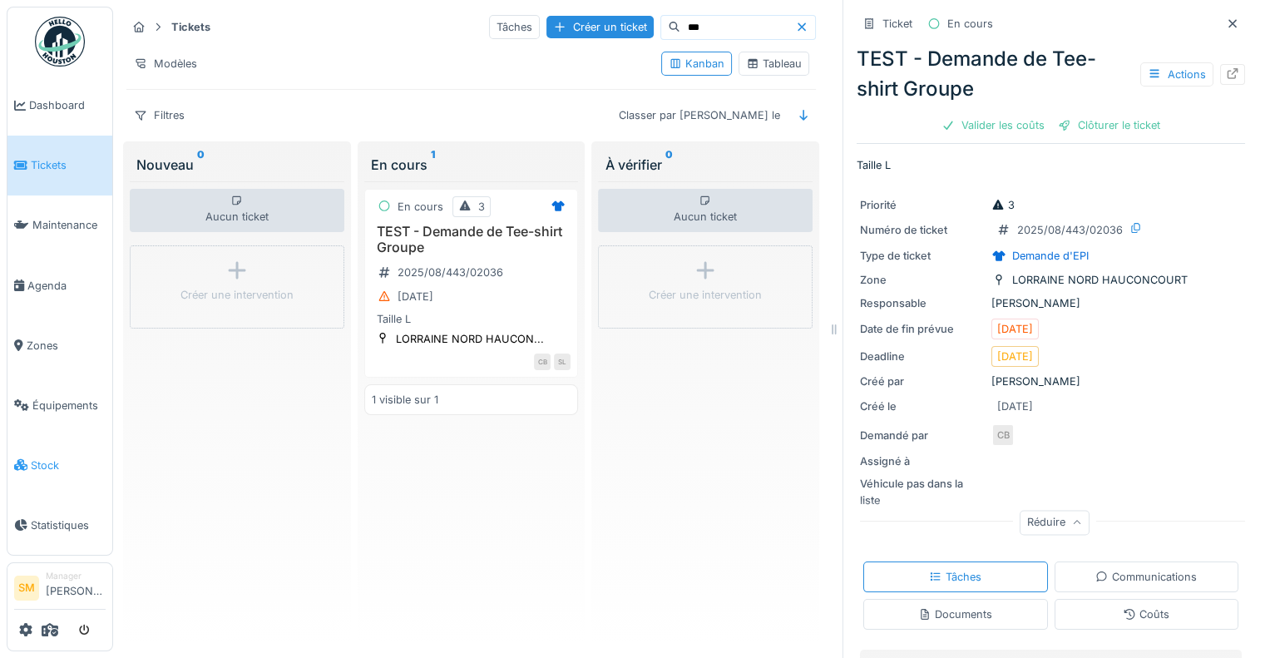
click at [54, 439] on link "Stock" at bounding box center [59, 465] width 105 height 60
click at [57, 457] on span "Stock" at bounding box center [68, 465] width 75 height 16
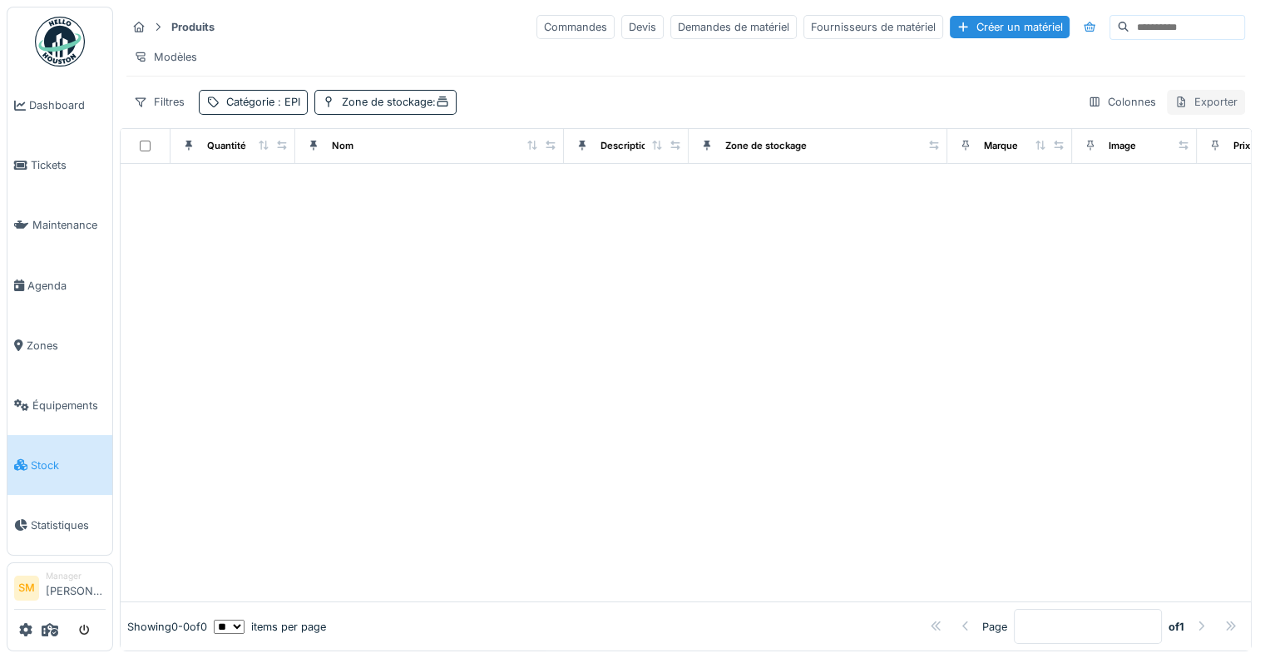
click at [1171, 114] on div "Exporter" at bounding box center [1205, 102] width 78 height 24
click at [775, 296] on div at bounding box center [686, 382] width 1130 height 437
click at [47, 153] on link "Tickets" at bounding box center [59, 166] width 105 height 60
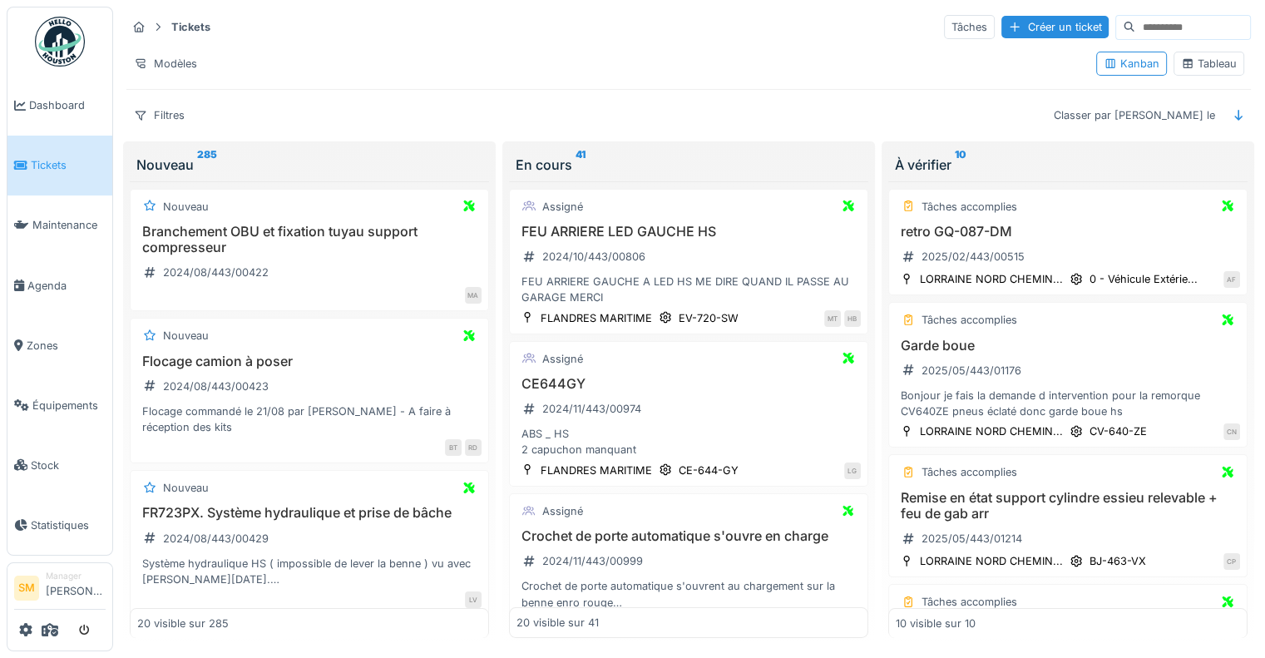
click at [1135, 26] on input at bounding box center [1192, 27] width 115 height 23
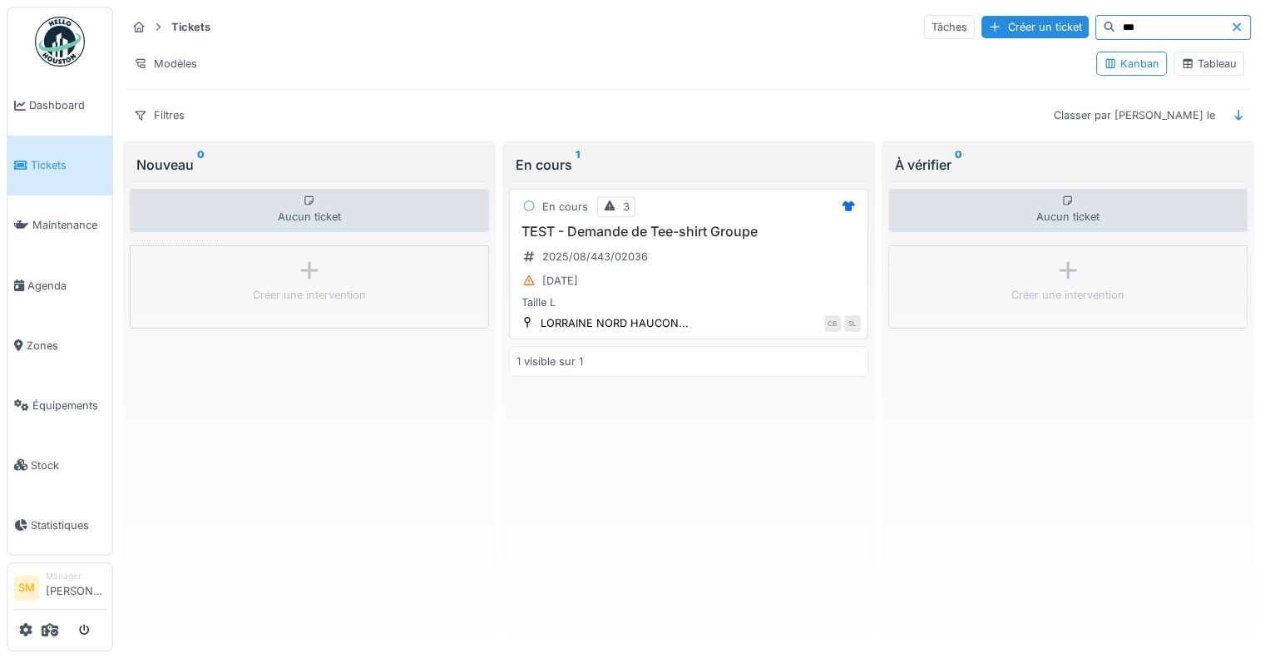
type input "***"
click at [655, 220] on div "En cours 3 TEST - Demande de Tee-shirt Groupe 2025/08/443/02036 30/08/2025 Tail…" at bounding box center [688, 264] width 359 height 150
click at [654, 230] on h3 "TEST - Demande de Tee-shirt Groupe" at bounding box center [688, 232] width 344 height 16
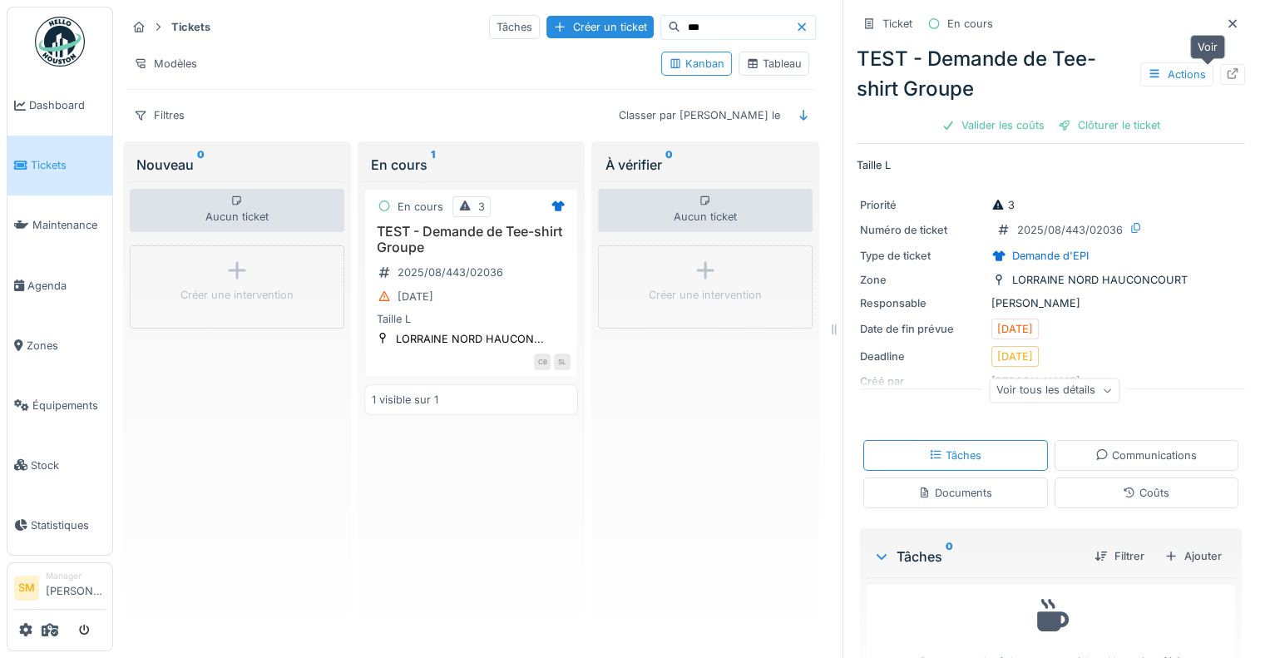
click at [1227, 69] on icon at bounding box center [1232, 73] width 11 height 11
click at [1145, 69] on div "Actions" at bounding box center [1176, 74] width 73 height 24
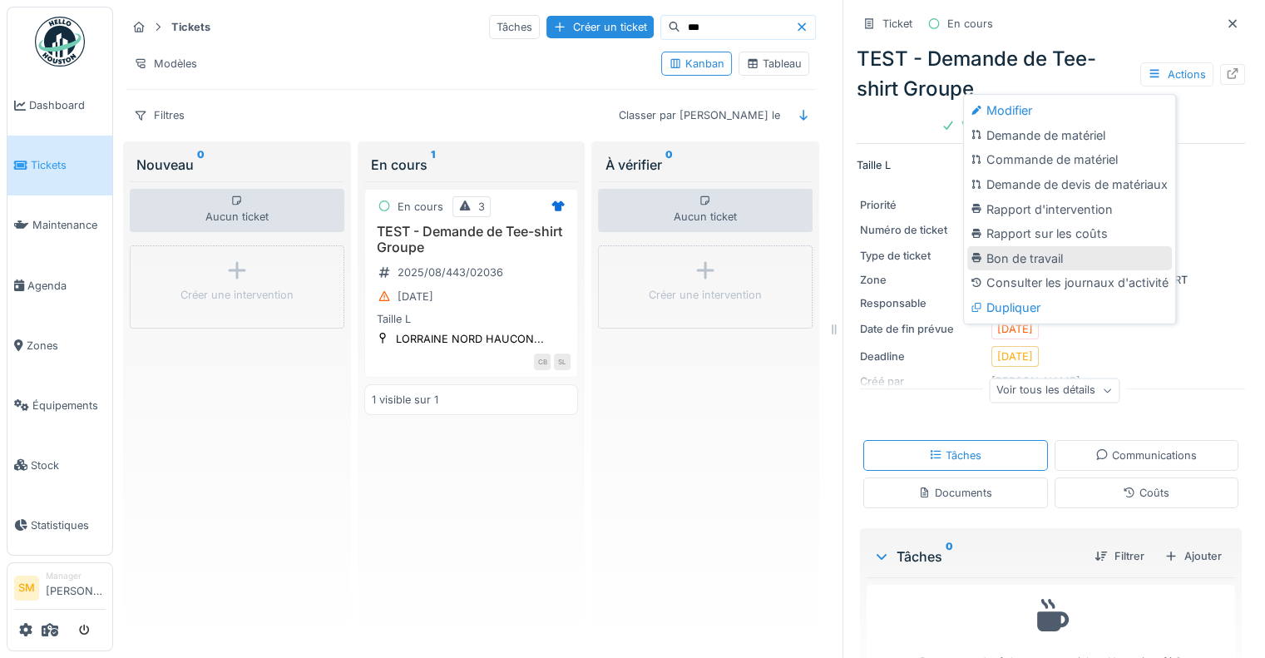
scroll to position [12, 0]
click at [1010, 98] on div "Modifier" at bounding box center [1069, 110] width 205 height 25
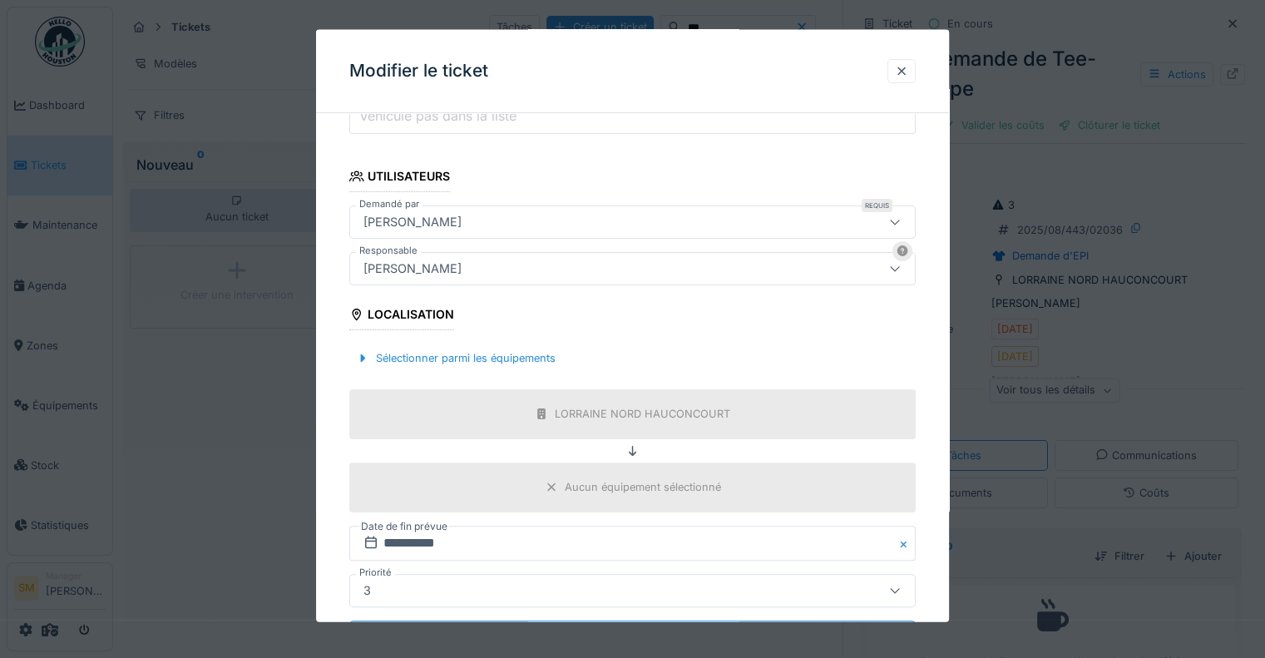
scroll to position [274, 0]
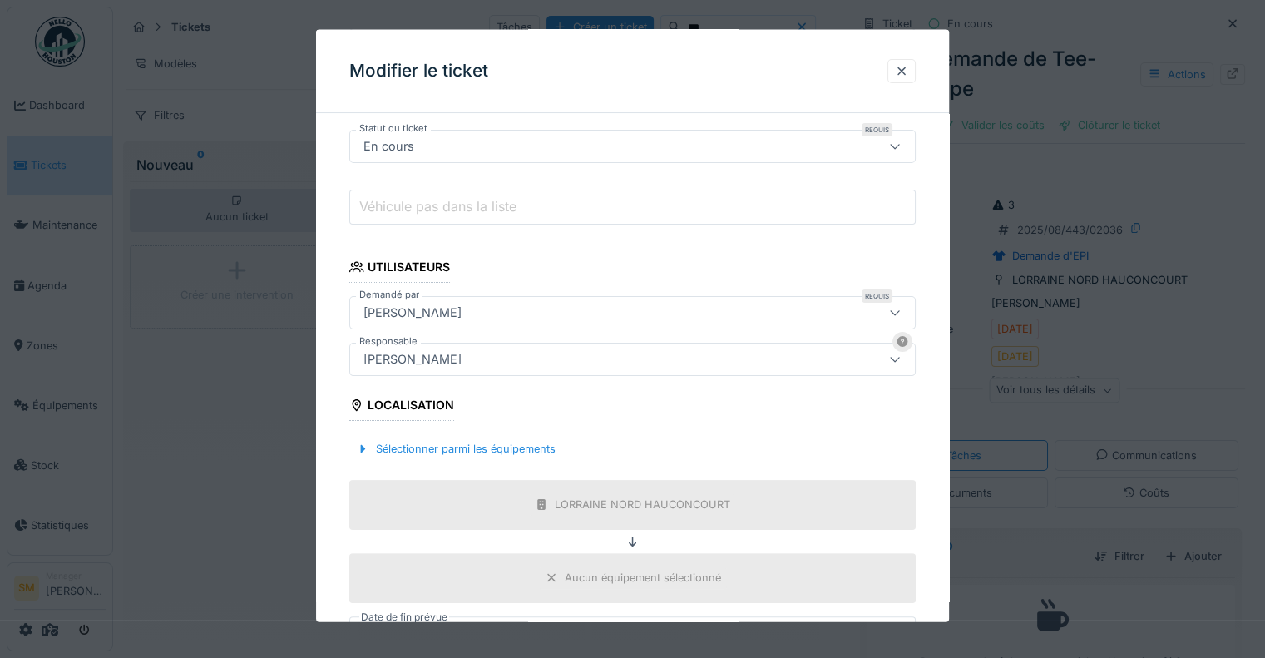
click at [718, 570] on div "Aucun équipement sélectionné" at bounding box center [643, 578] width 156 height 16
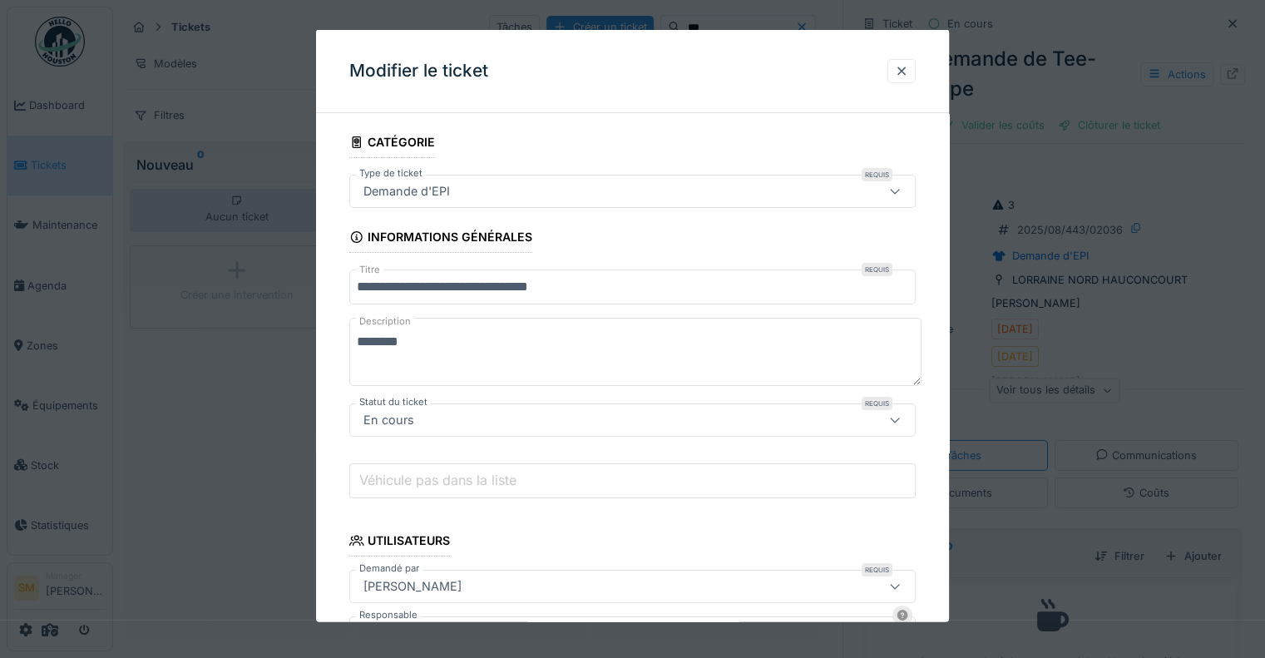
scroll to position [0, 0]
click at [908, 68] on div at bounding box center [901, 71] width 13 height 16
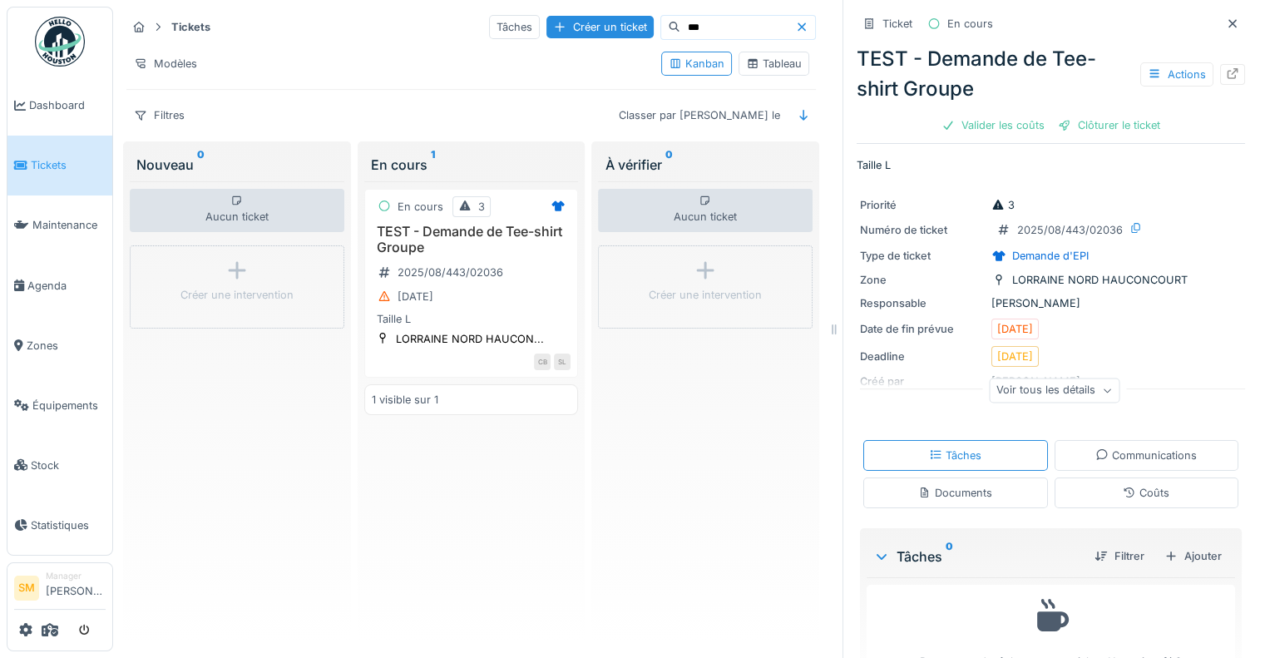
scroll to position [47, 0]
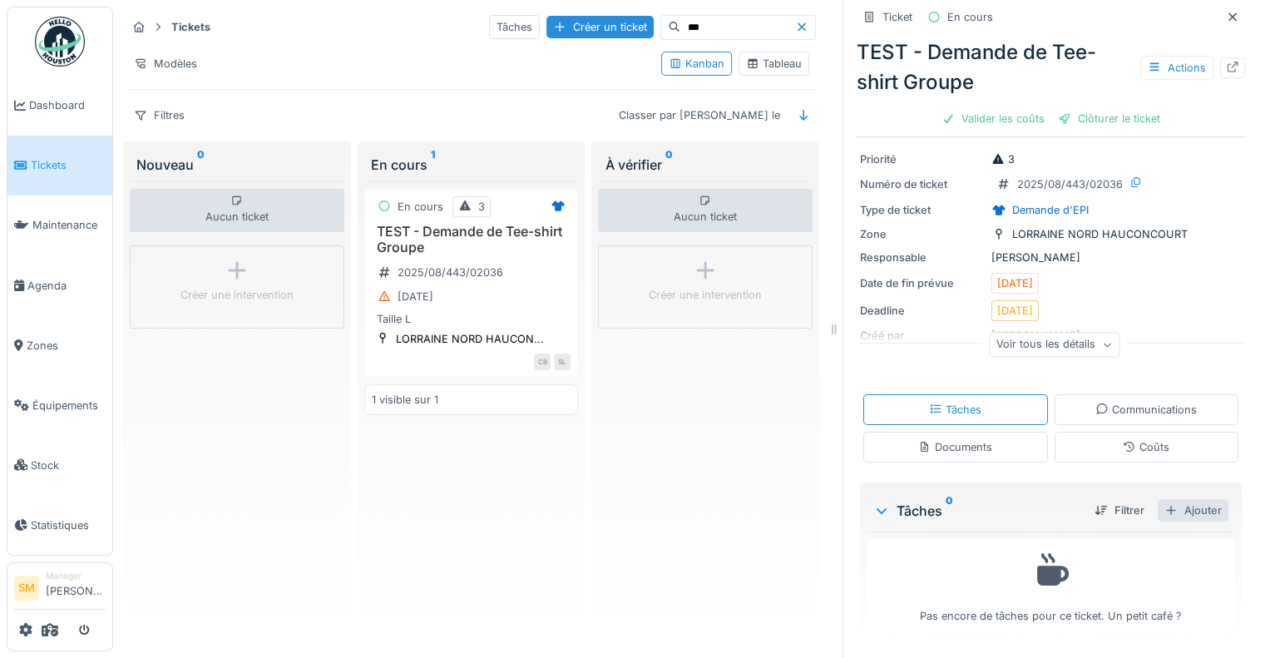
click at [1161, 506] on div "Ajouter" at bounding box center [1192, 510] width 71 height 22
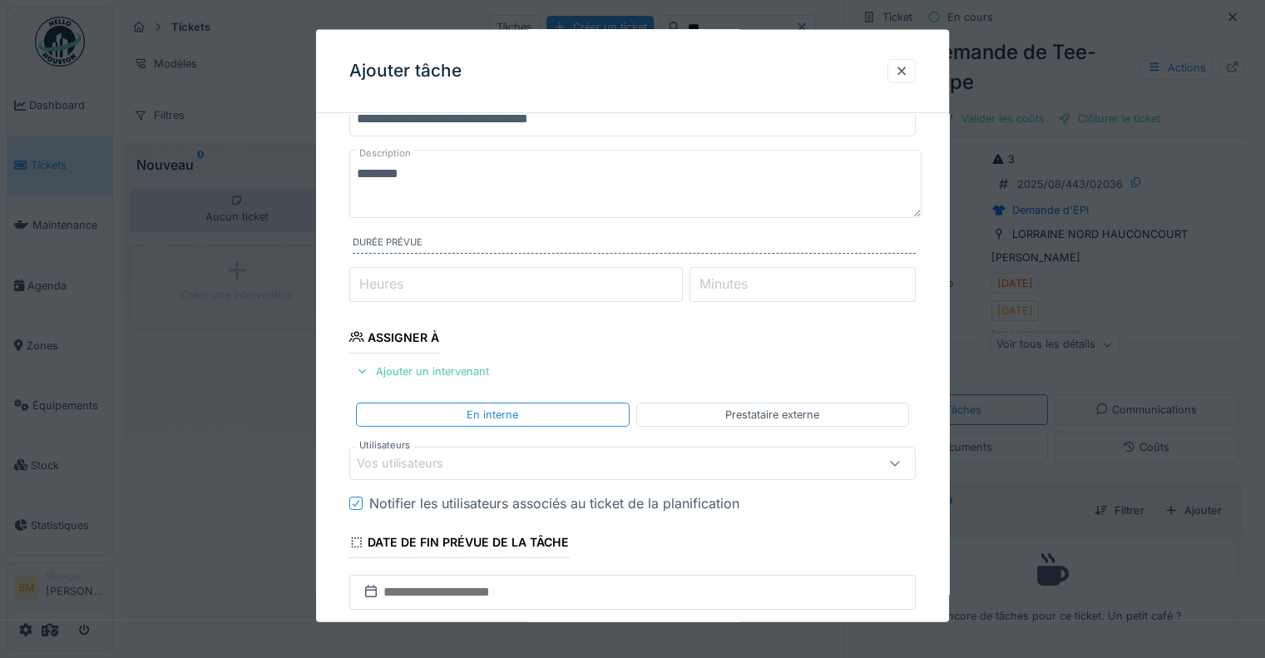
scroll to position [249, 0]
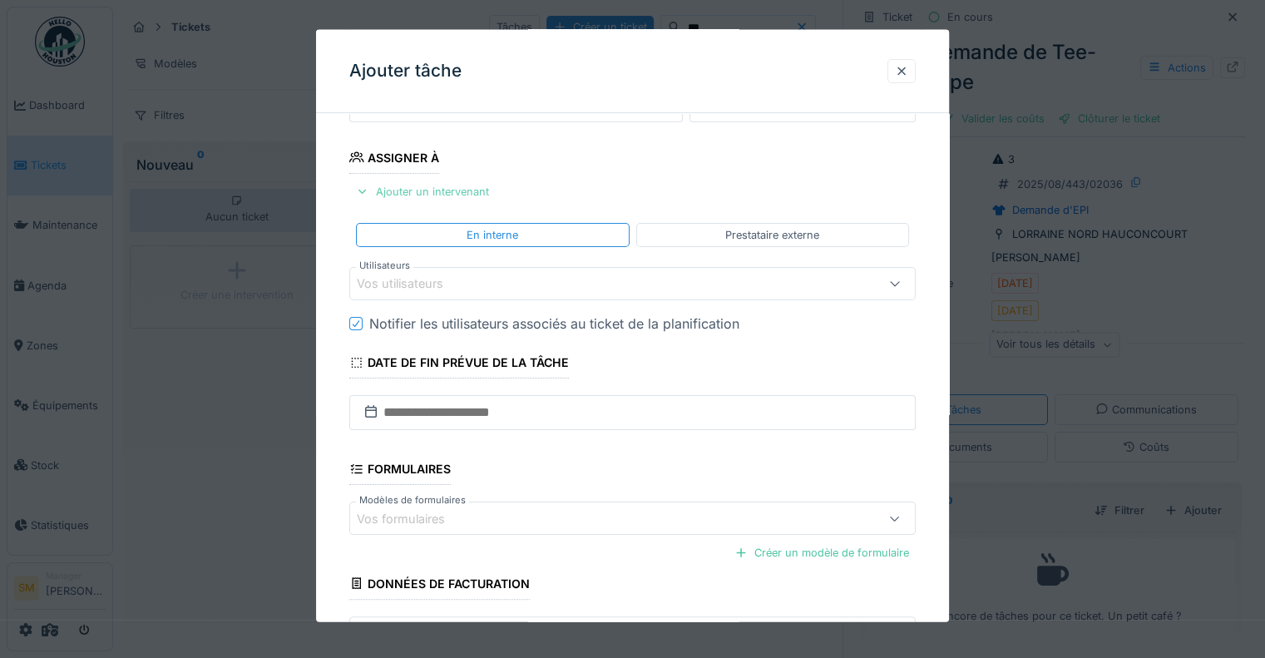
click at [422, 186] on div "Ajouter un intervenant" at bounding box center [422, 191] width 146 height 22
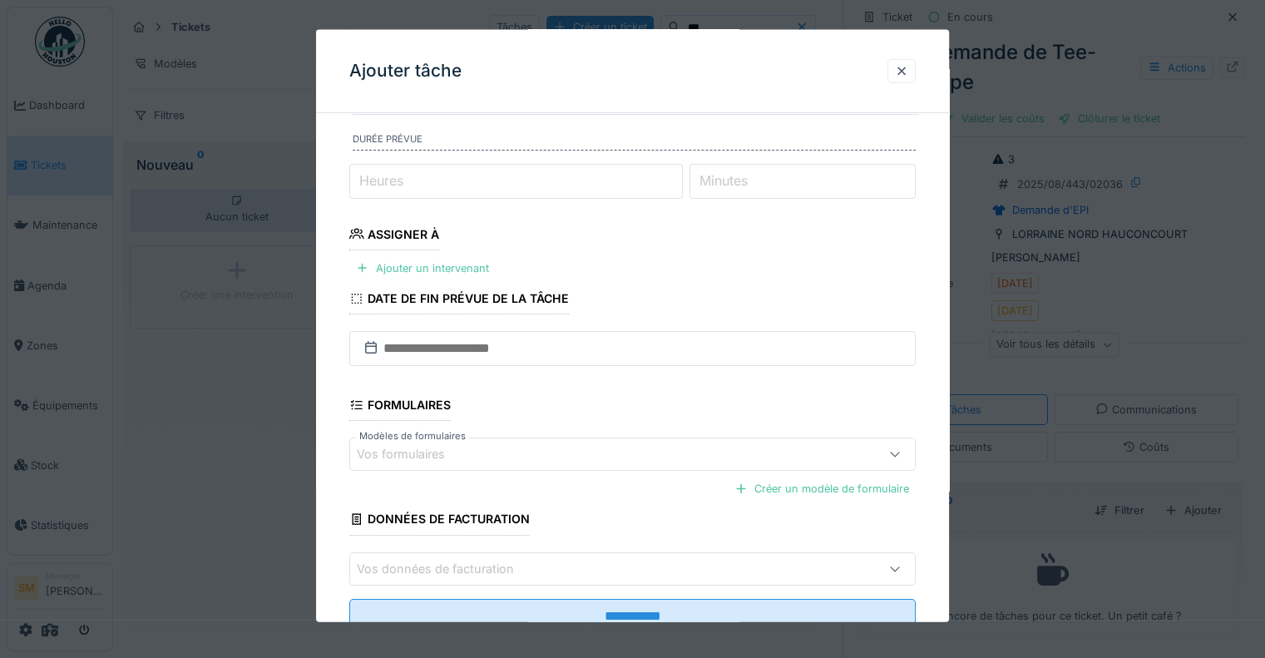
scroll to position [145, 0]
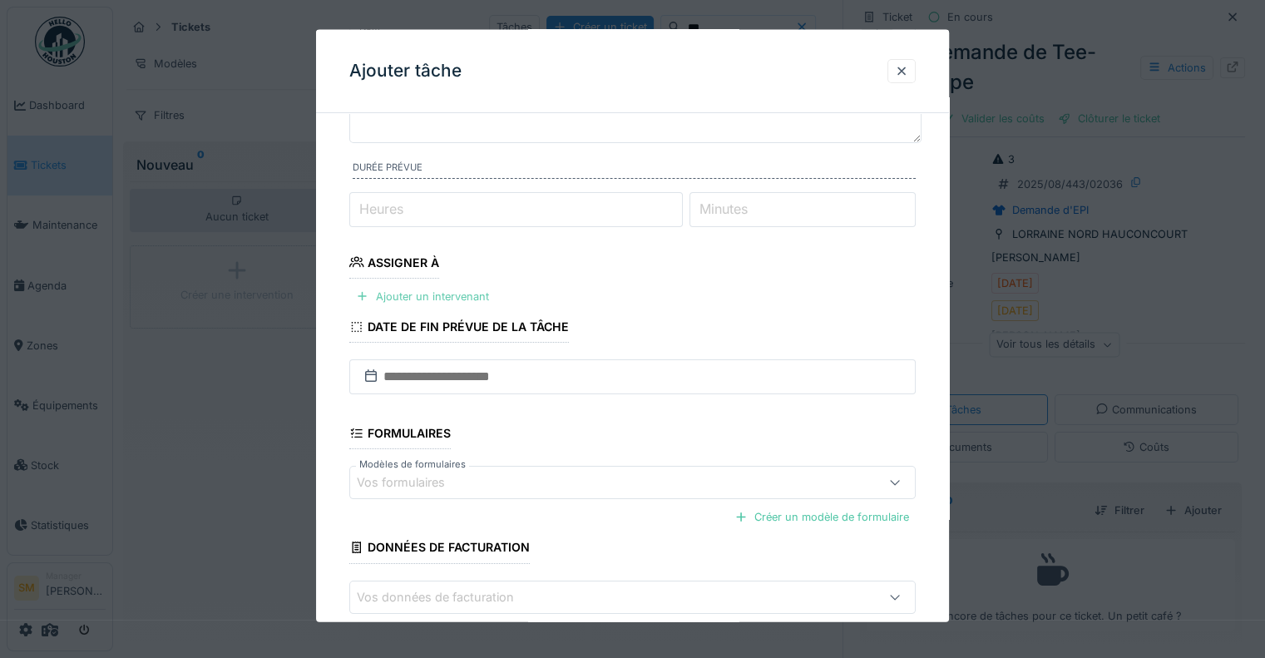
click at [456, 290] on div "Ajouter un intervenant" at bounding box center [422, 295] width 146 height 22
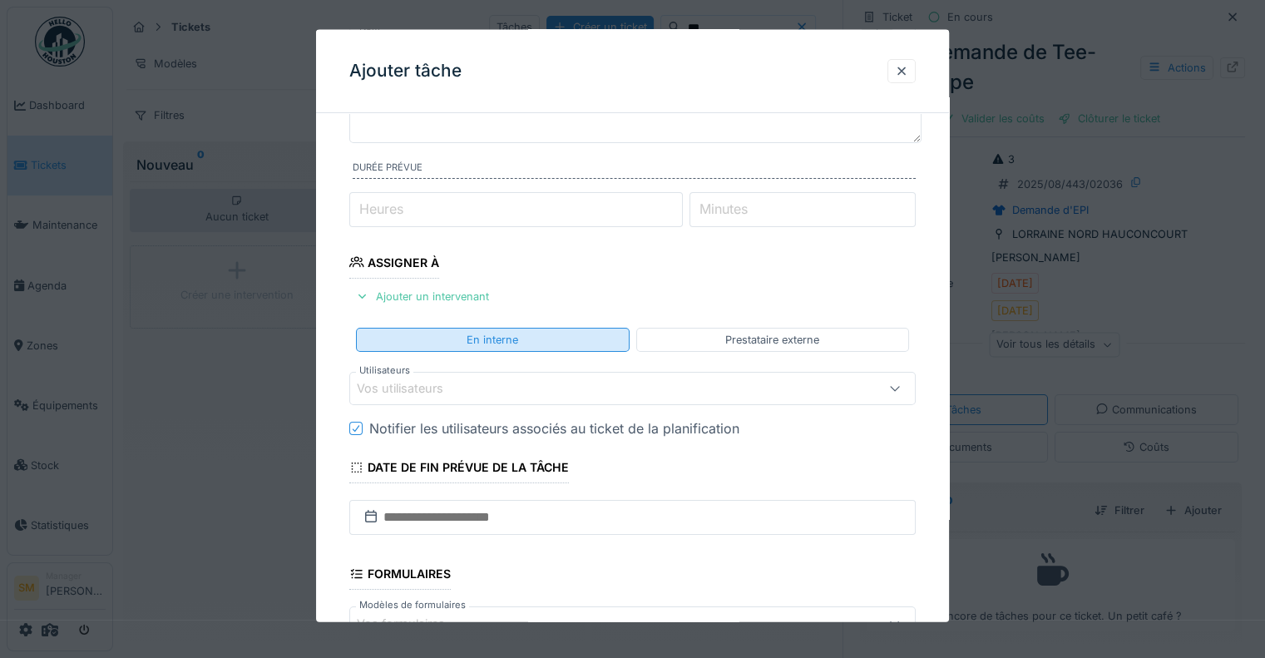
click at [496, 338] on div "En interne" at bounding box center [492, 340] width 52 height 16
click at [491, 373] on div "Vos utilisateurs" at bounding box center [632, 388] width 566 height 33
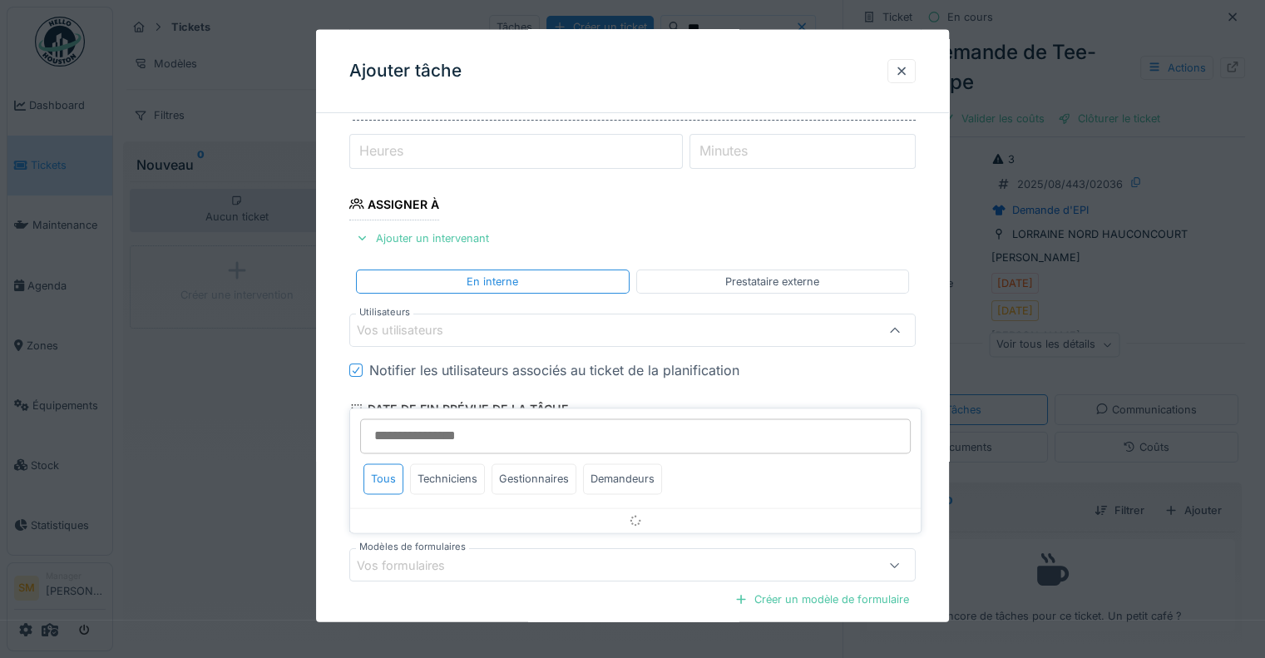
scroll to position [205, 0]
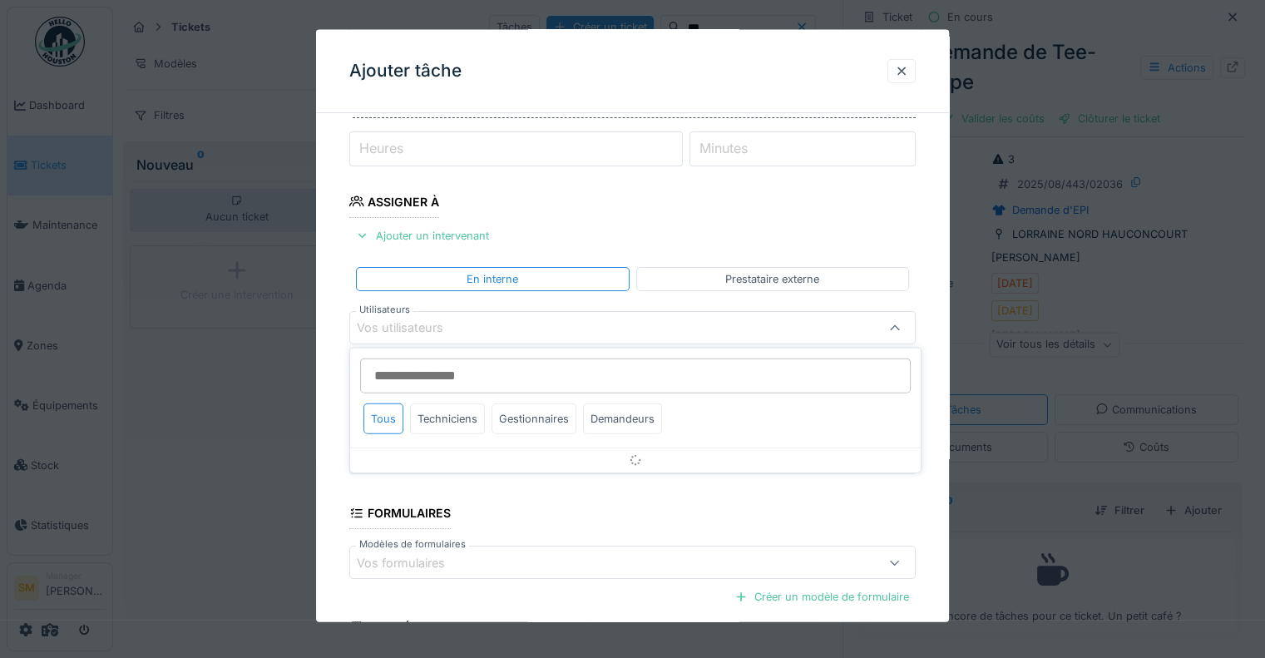
click at [476, 327] on div "Vos utilisateurs" at bounding box center [598, 327] width 482 height 18
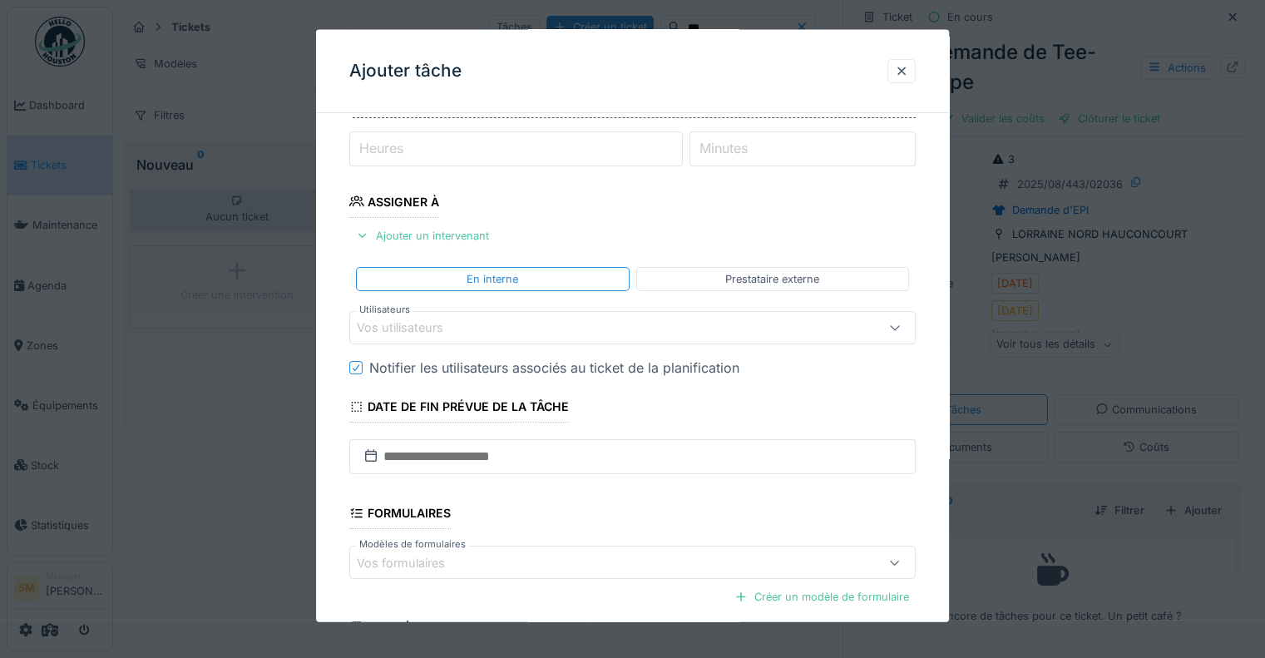
click at [476, 326] on div "Vos utilisateurs" at bounding box center [598, 327] width 482 height 18
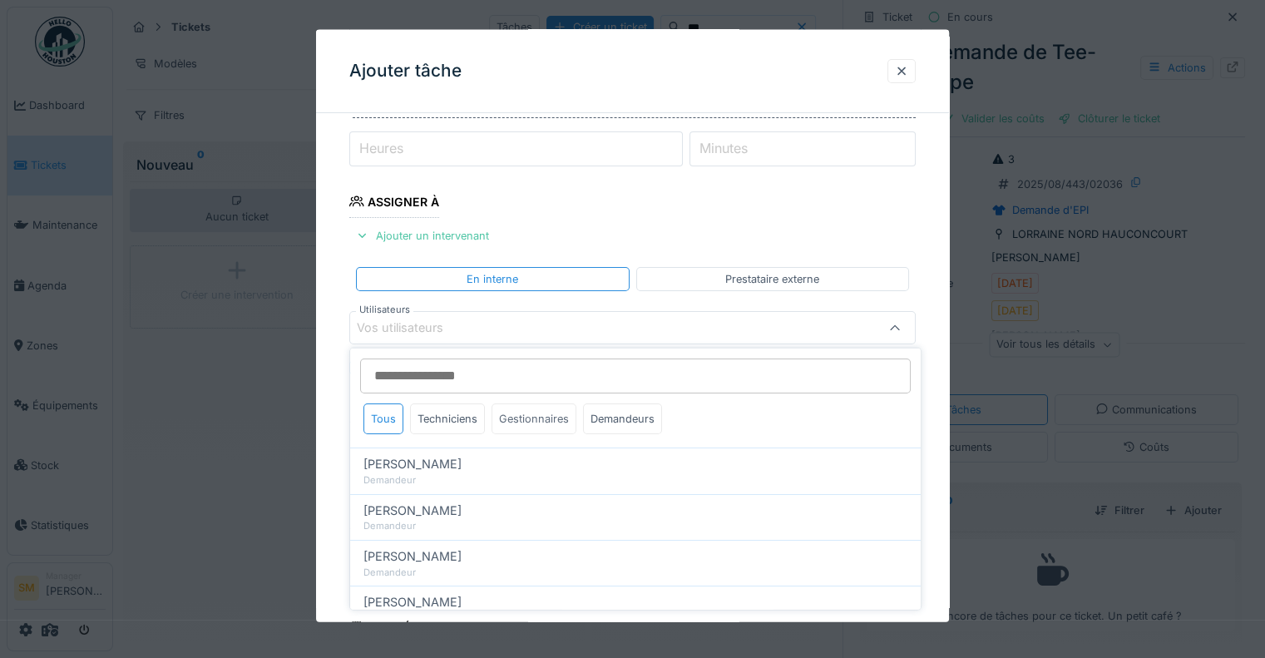
click at [539, 413] on div "Gestionnaires" at bounding box center [533, 418] width 85 height 31
click at [900, 66] on div at bounding box center [901, 71] width 13 height 16
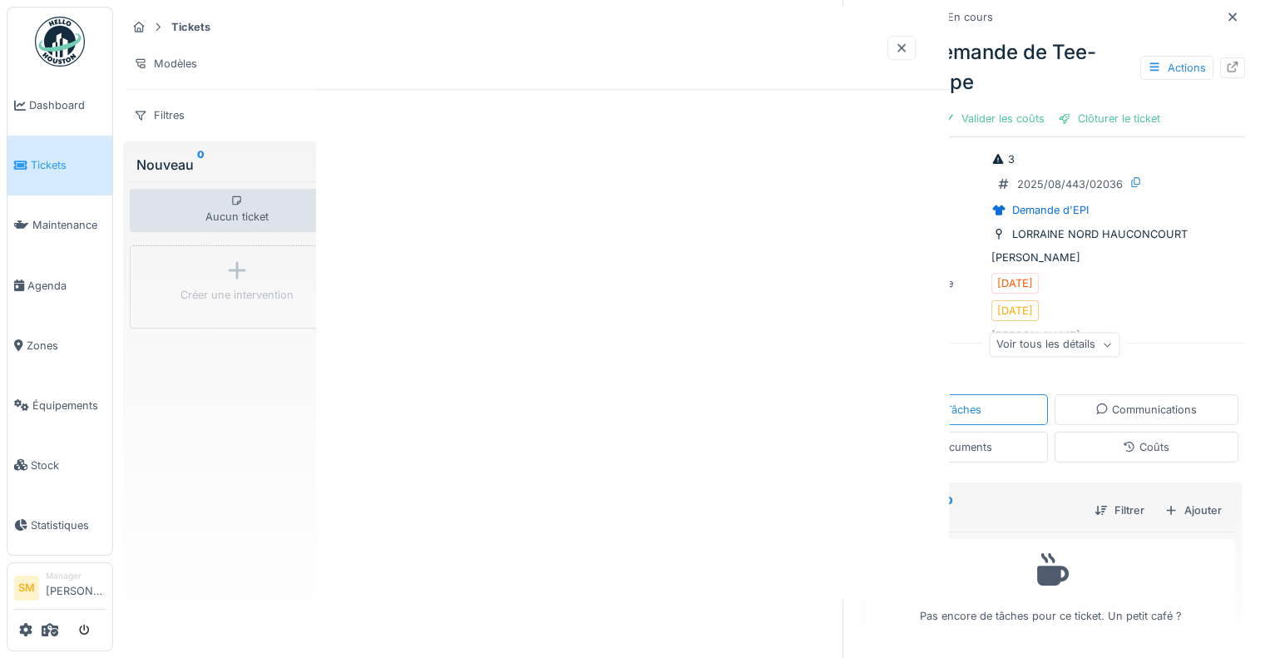
scroll to position [0, 0]
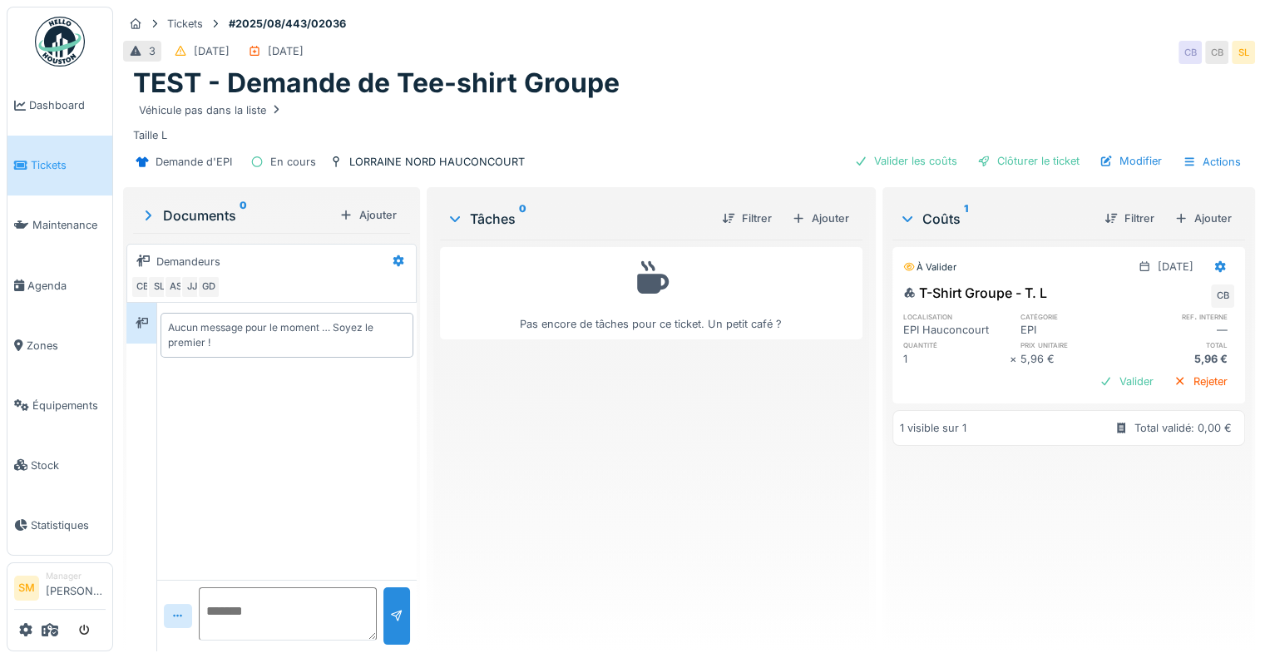
scroll to position [12, 0]
click at [792, 210] on div at bounding box center [798, 218] width 13 height 16
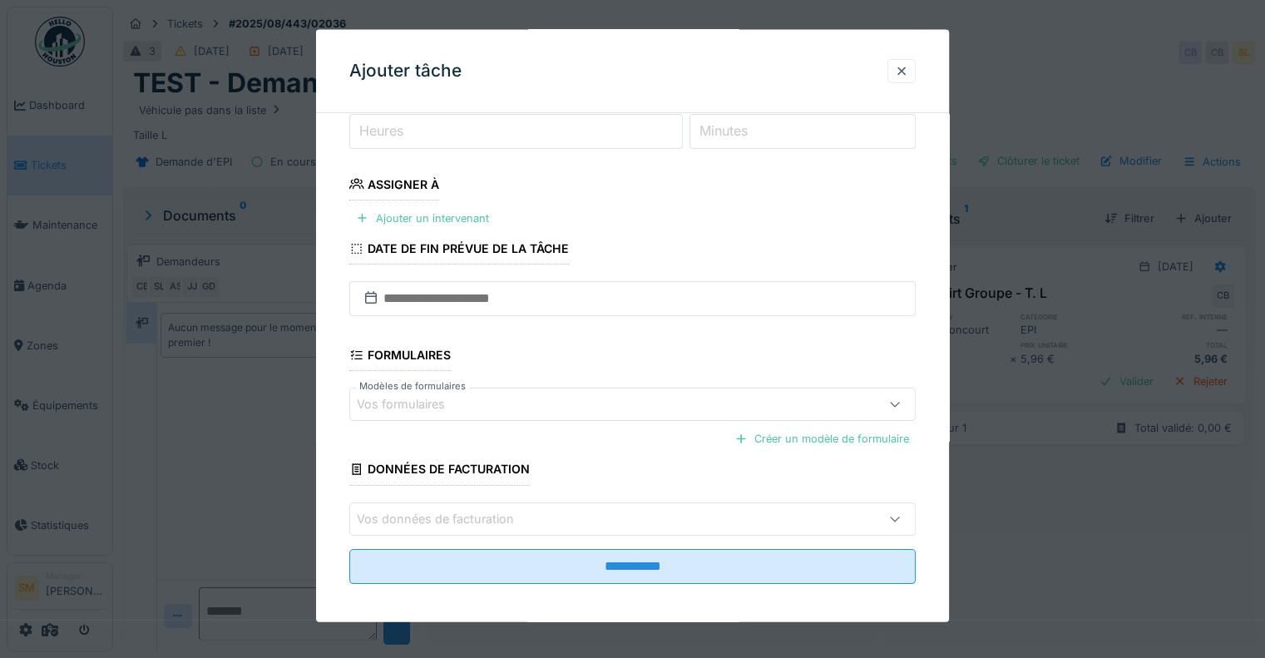
scroll to position [228, 0]
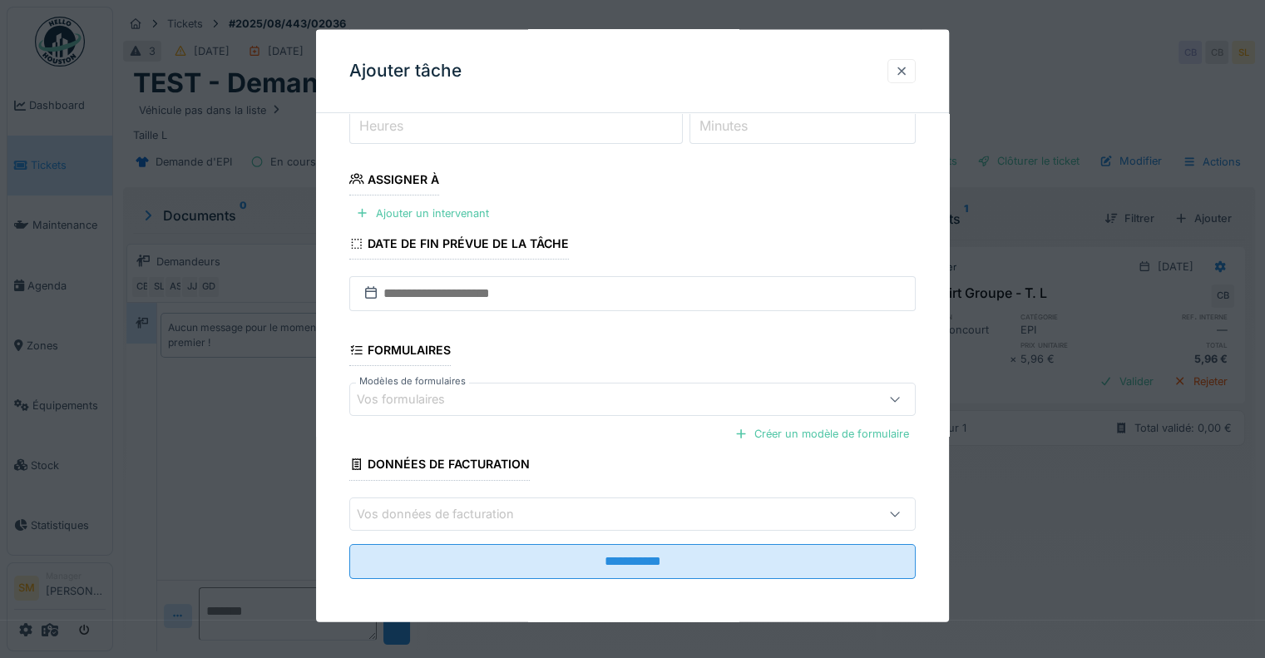
click at [903, 67] on div at bounding box center [901, 71] width 13 height 16
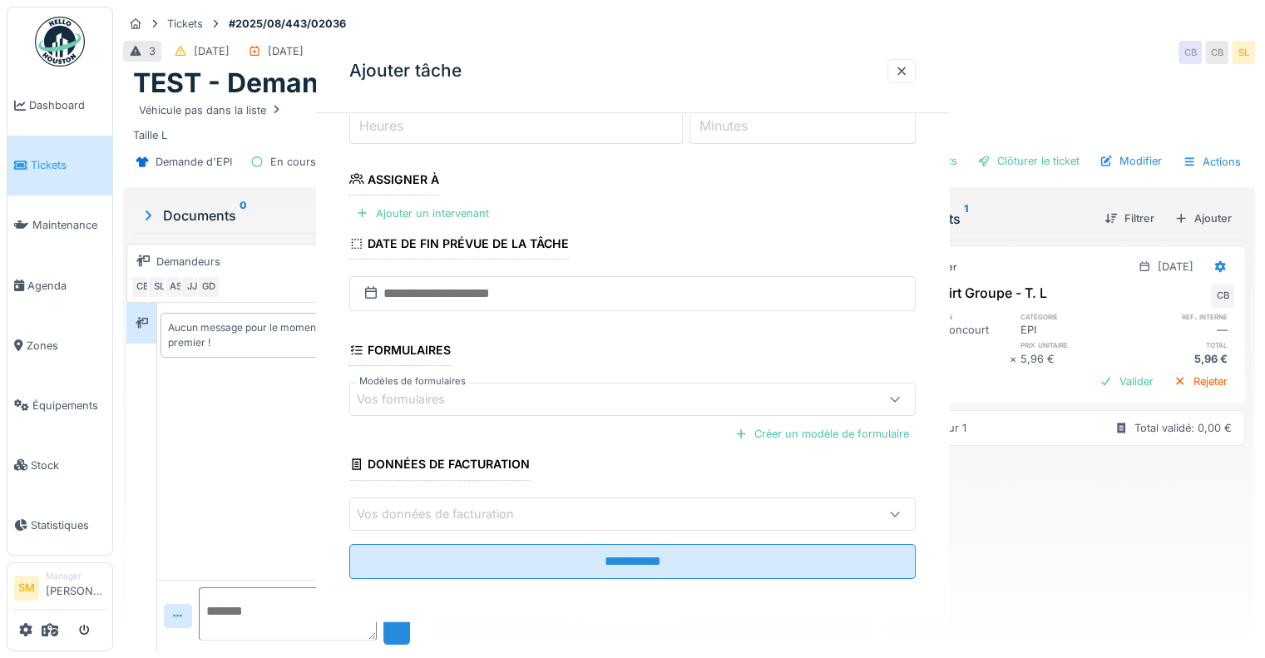
scroll to position [0, 0]
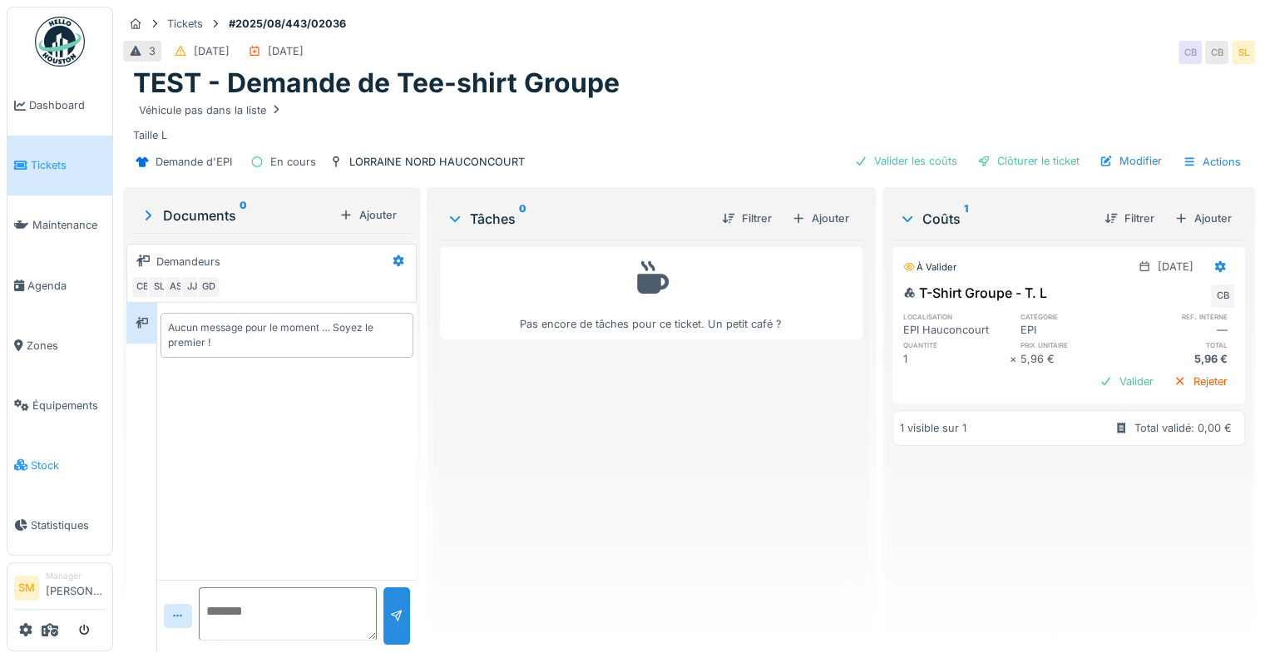
click at [43, 457] on span "Stock" at bounding box center [68, 465] width 75 height 16
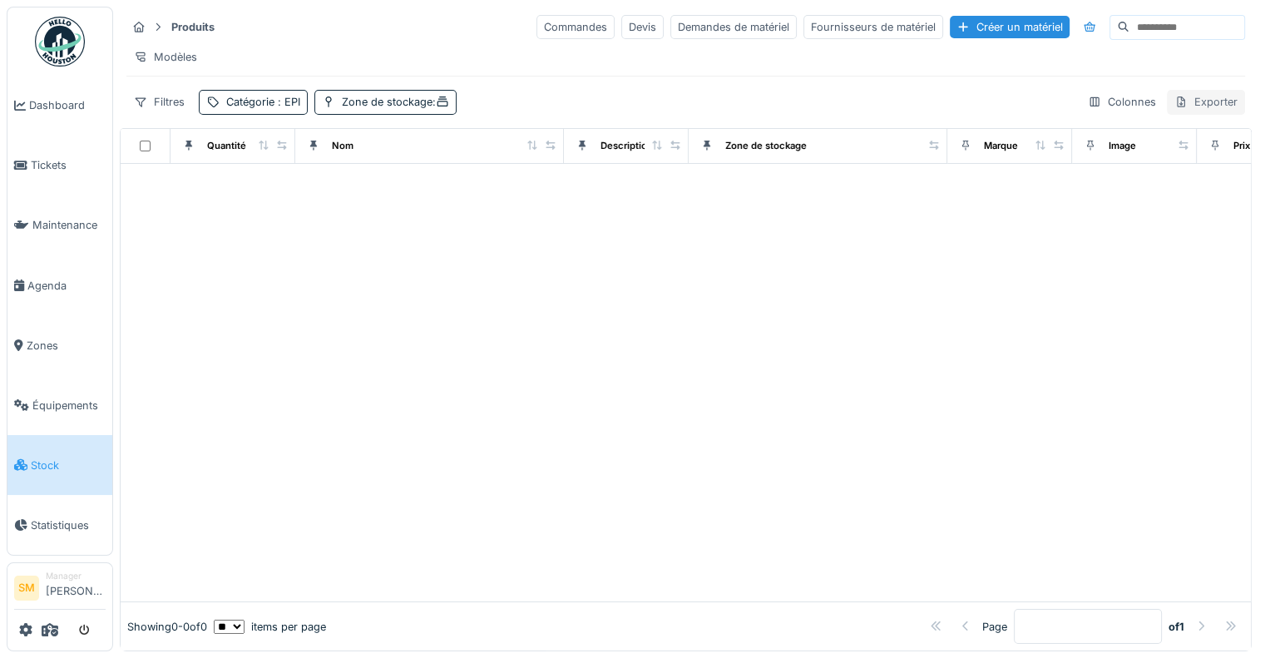
click at [1166, 112] on div "Exporter" at bounding box center [1205, 102] width 78 height 24
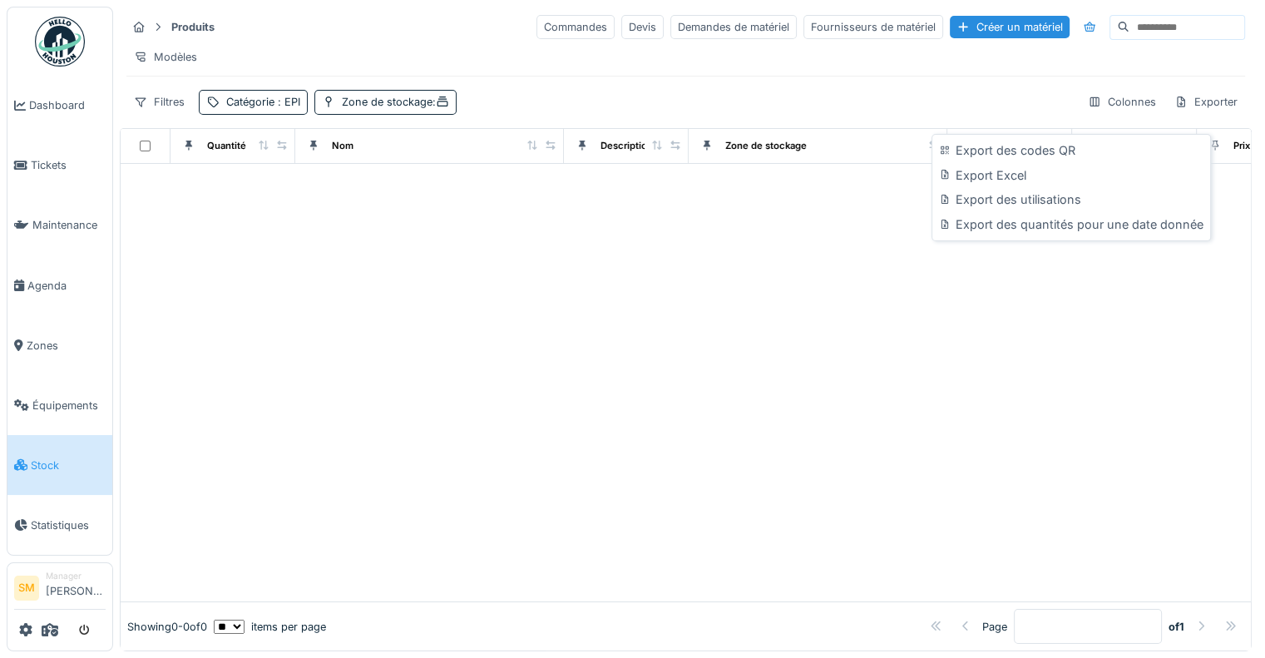
click at [1029, 197] on div "Export des utilisations" at bounding box center [1070, 199] width 270 height 25
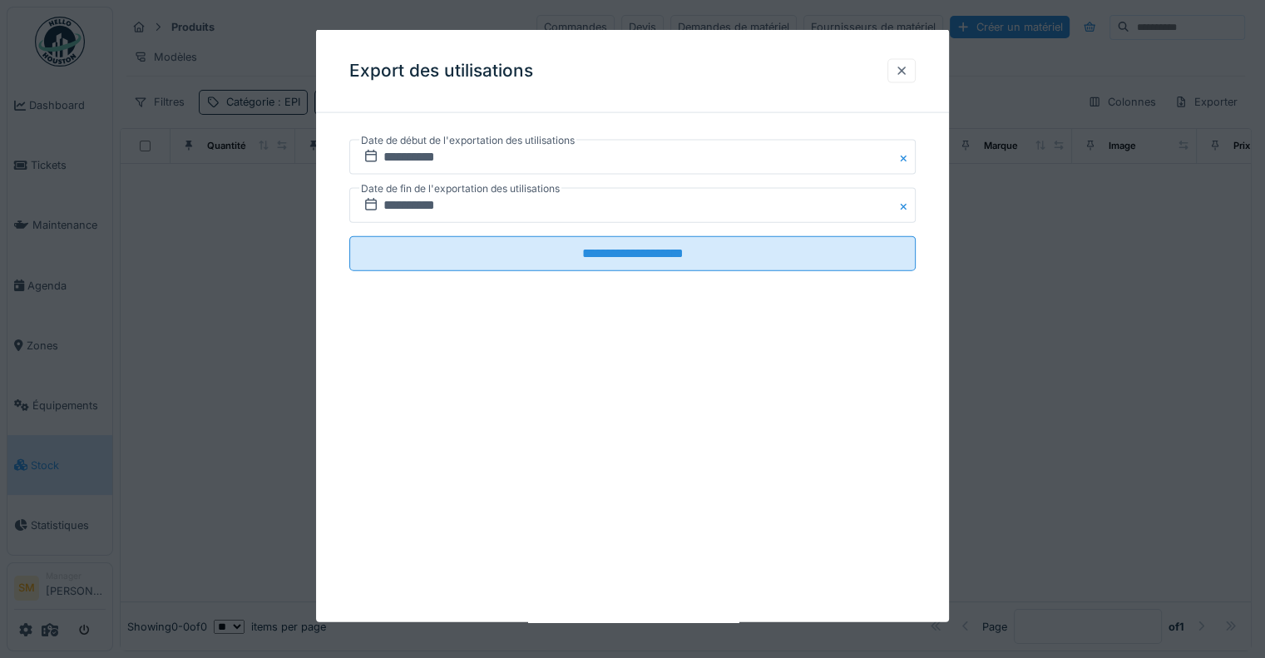
click at [905, 69] on div at bounding box center [901, 71] width 13 height 16
